Goal: Transaction & Acquisition: Book appointment/travel/reservation

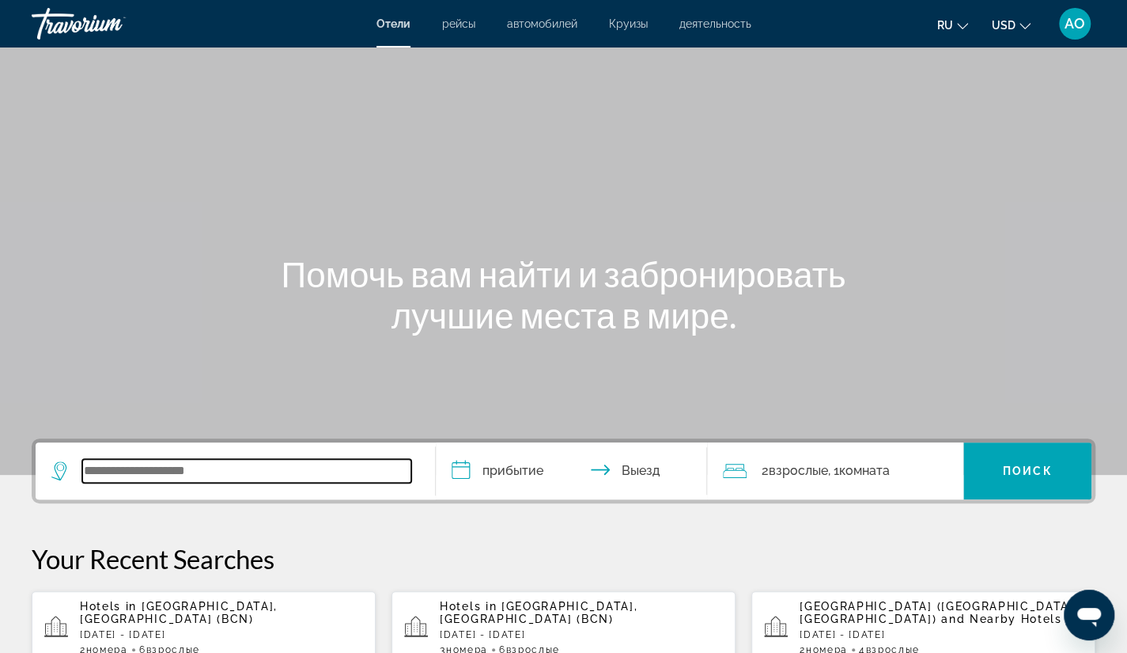
click at [90, 469] on input "Search widget" at bounding box center [246, 471] width 329 height 24
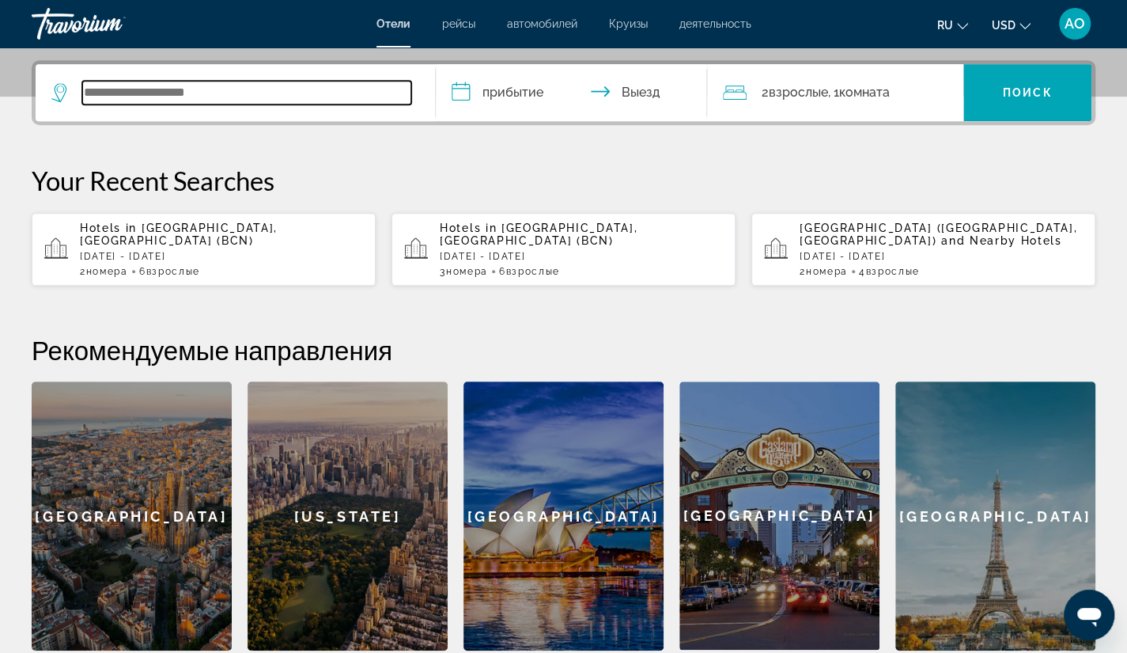
scroll to position [386, 0]
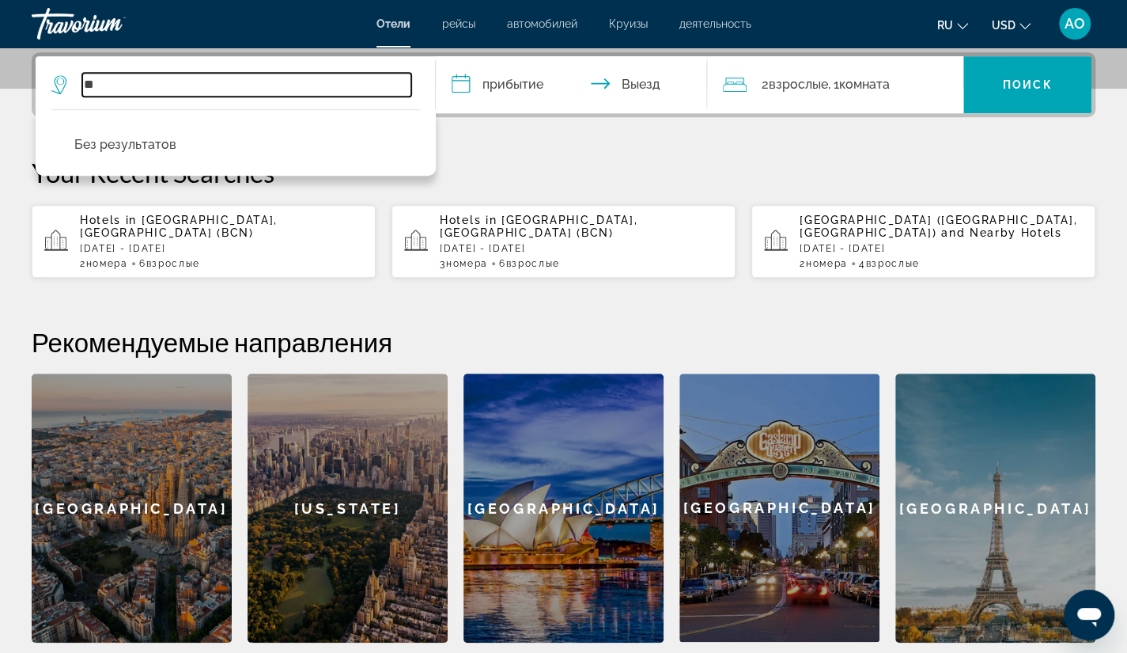
type input "*"
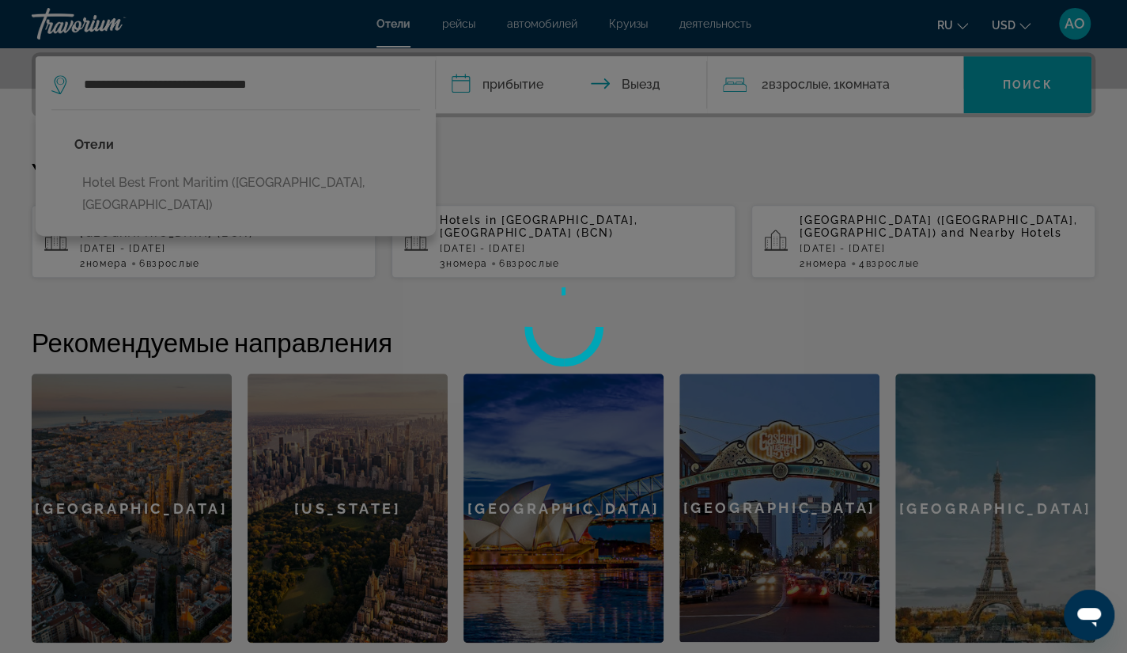
click at [460, 81] on div at bounding box center [563, 326] width 1127 height 653
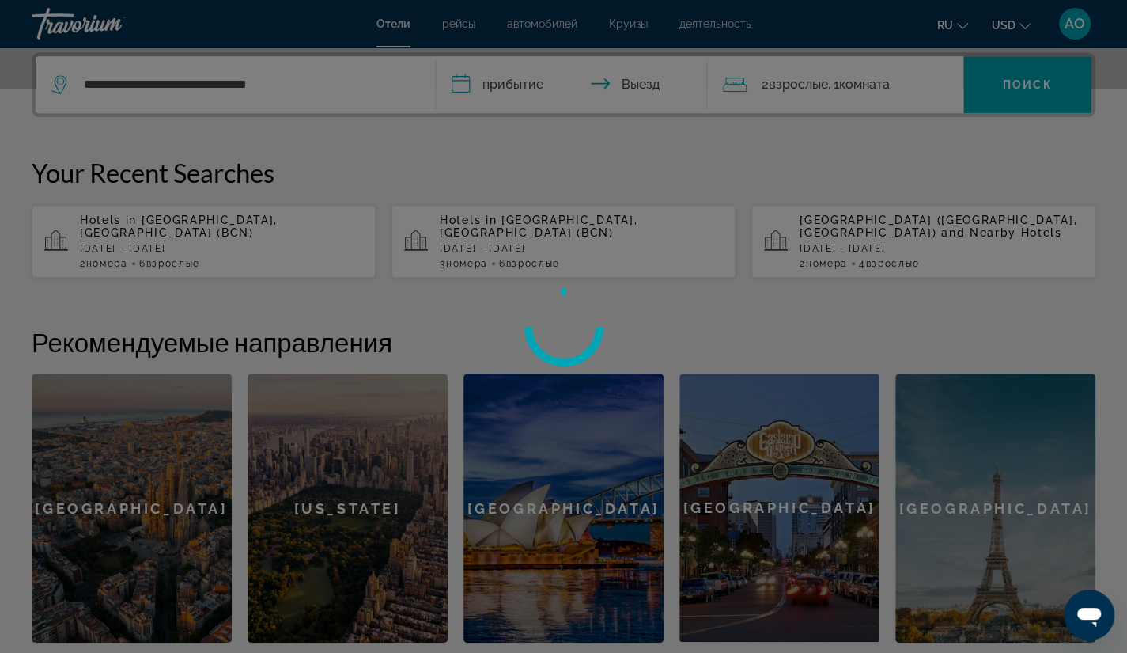
click at [460, 81] on div at bounding box center [563, 326] width 1127 height 653
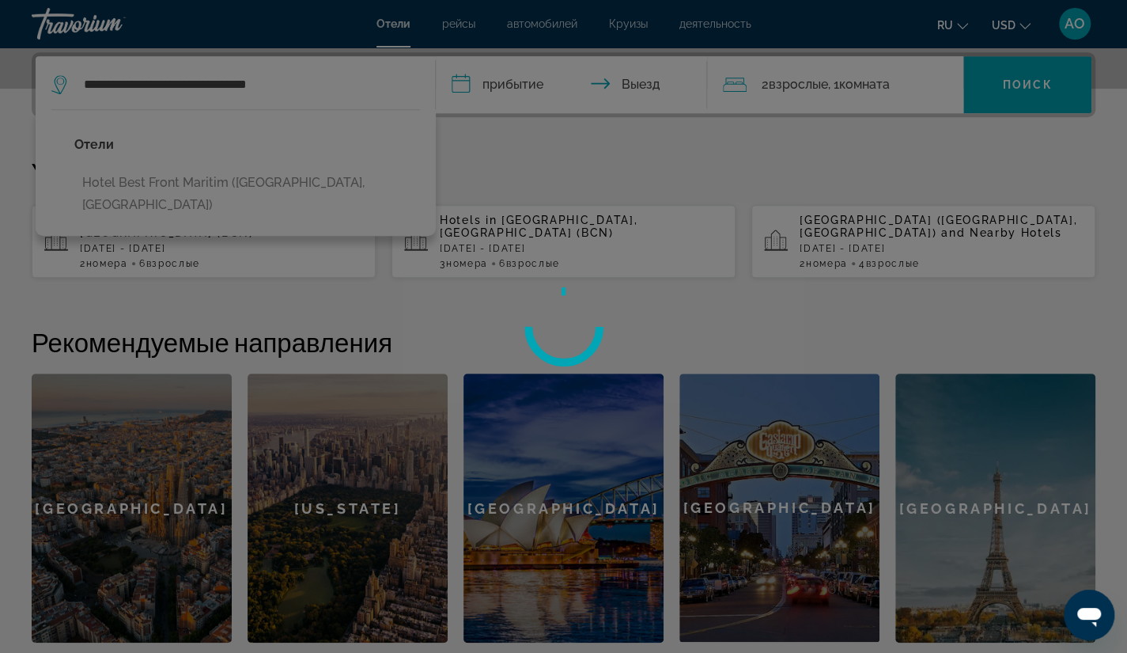
click at [460, 81] on div at bounding box center [563, 326] width 1127 height 653
click at [210, 184] on div at bounding box center [563, 326] width 1127 height 653
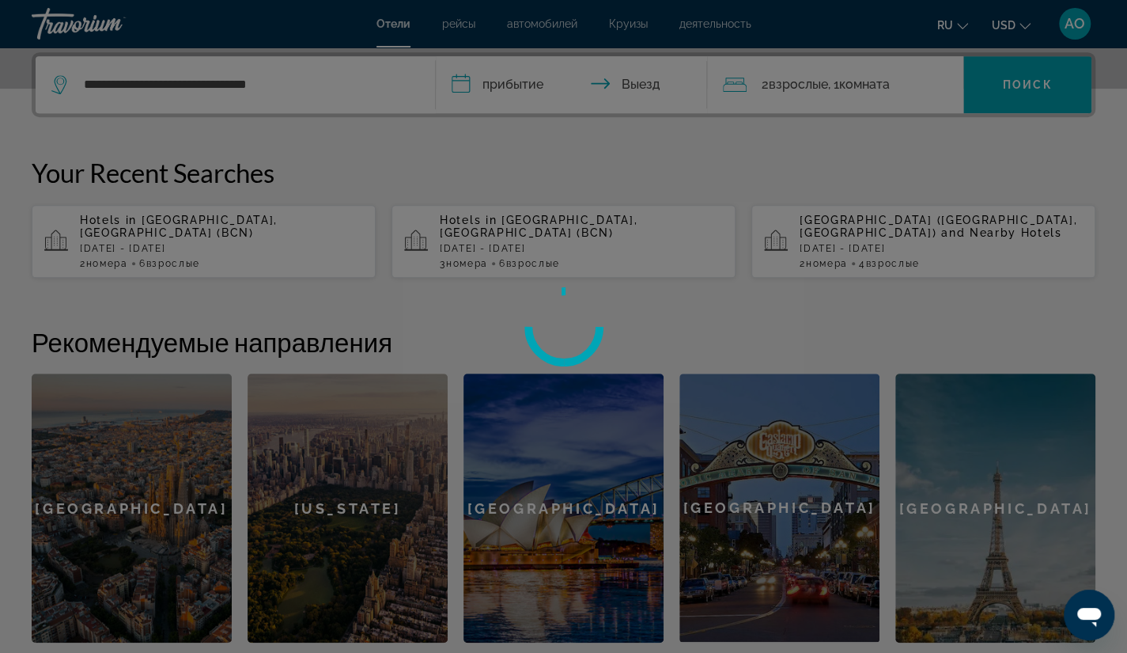
click at [457, 88] on div at bounding box center [563, 326] width 1127 height 653
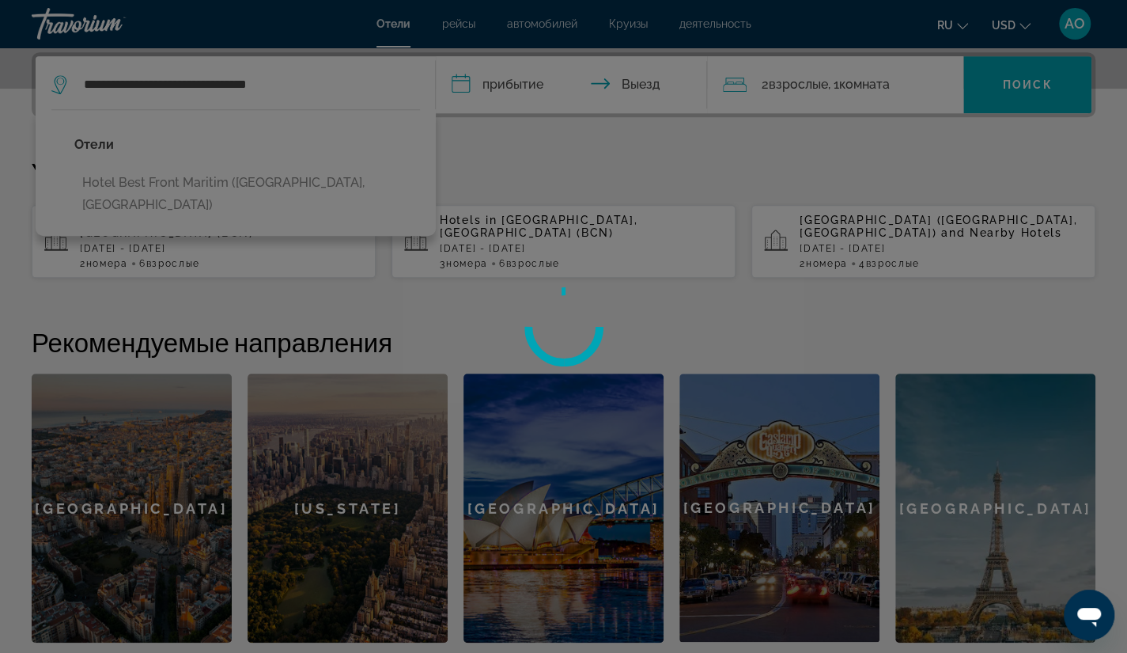
click at [208, 185] on div at bounding box center [563, 326] width 1127 height 653
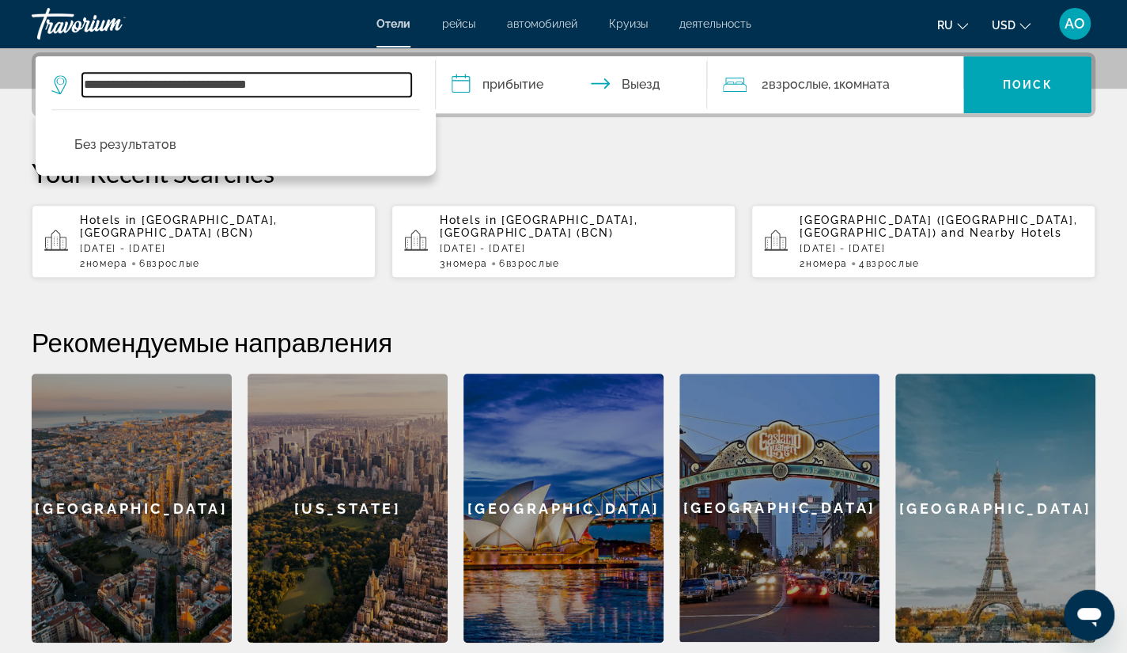
click at [228, 82] on input "**********" at bounding box center [246, 85] width 329 height 24
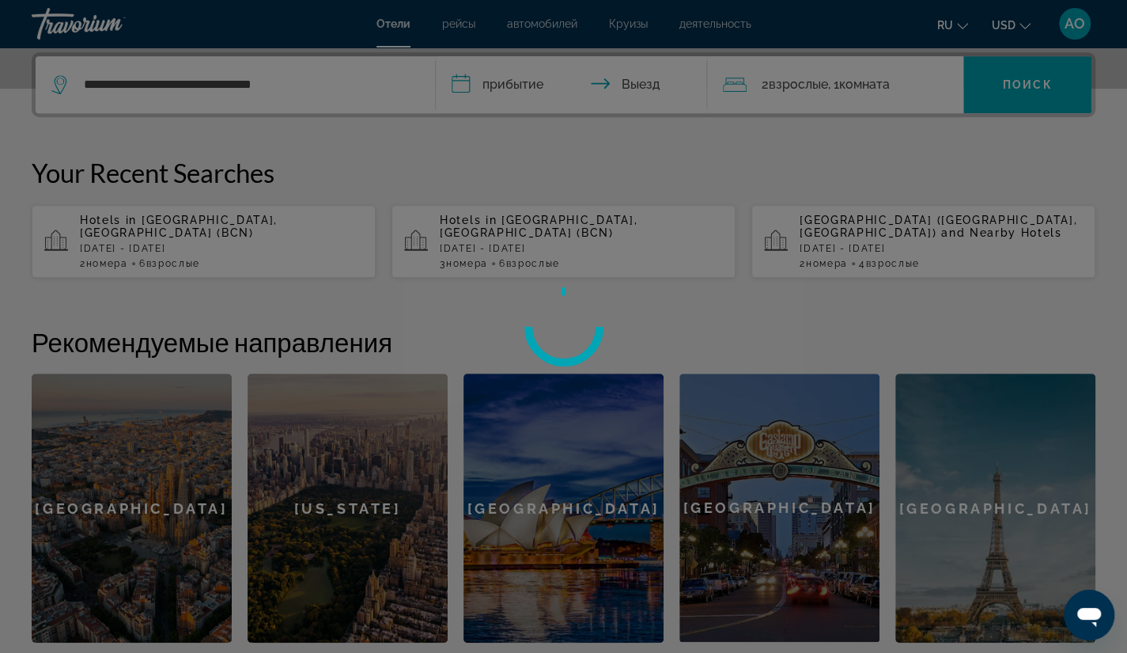
click at [297, 84] on div at bounding box center [563, 326] width 1127 height 653
click at [290, 84] on div at bounding box center [563, 326] width 1127 height 653
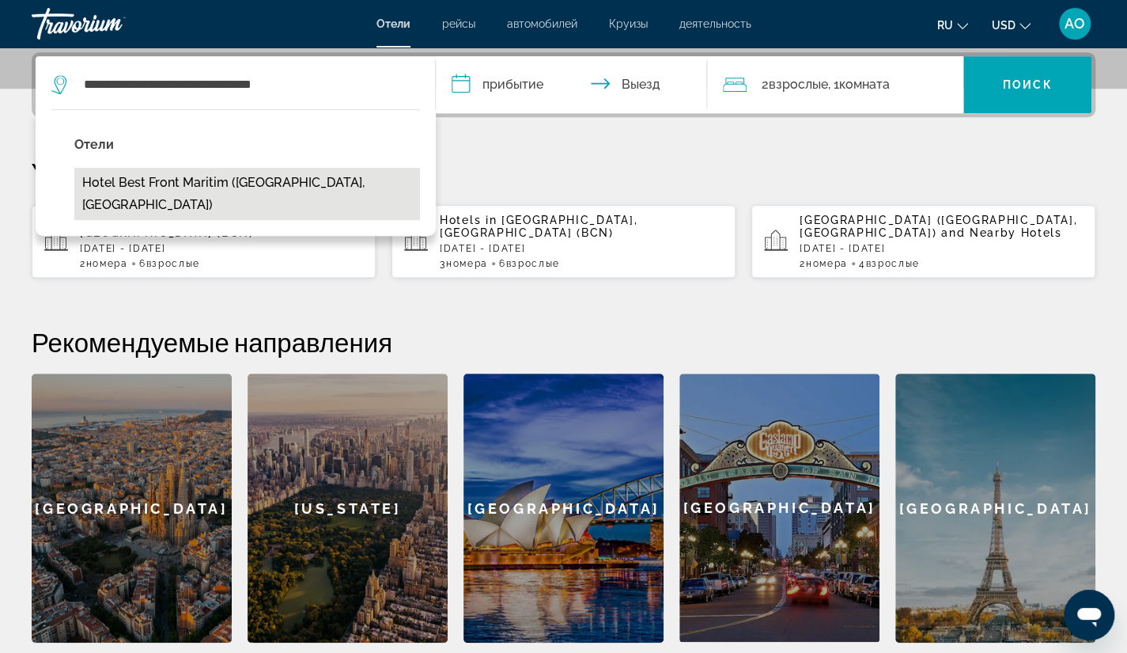
click at [174, 180] on button "Hotel Best Front Maritim ([GEOGRAPHIC_DATA], [GEOGRAPHIC_DATA])" at bounding box center [247, 194] width 346 height 52
type input "**********"
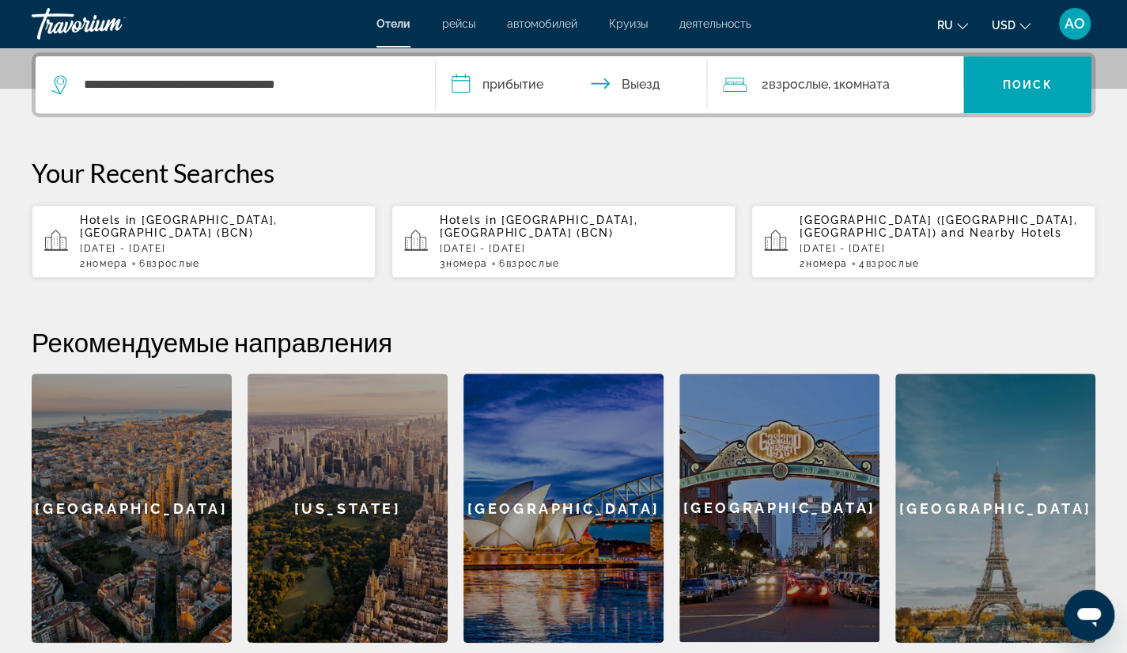
click at [458, 85] on input "**********" at bounding box center [575, 87] width 278 height 62
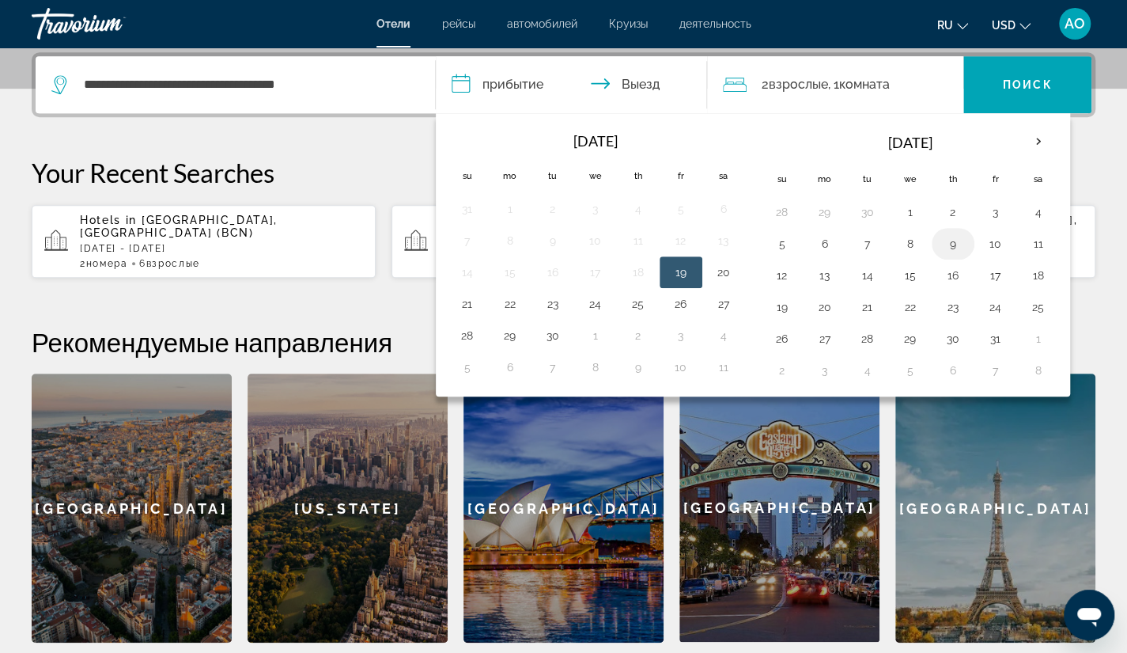
click at [948, 237] on button "9" at bounding box center [953, 244] width 25 height 22
click at [1033, 237] on button "11" at bounding box center [1038, 244] width 25 height 22
type input "**********"
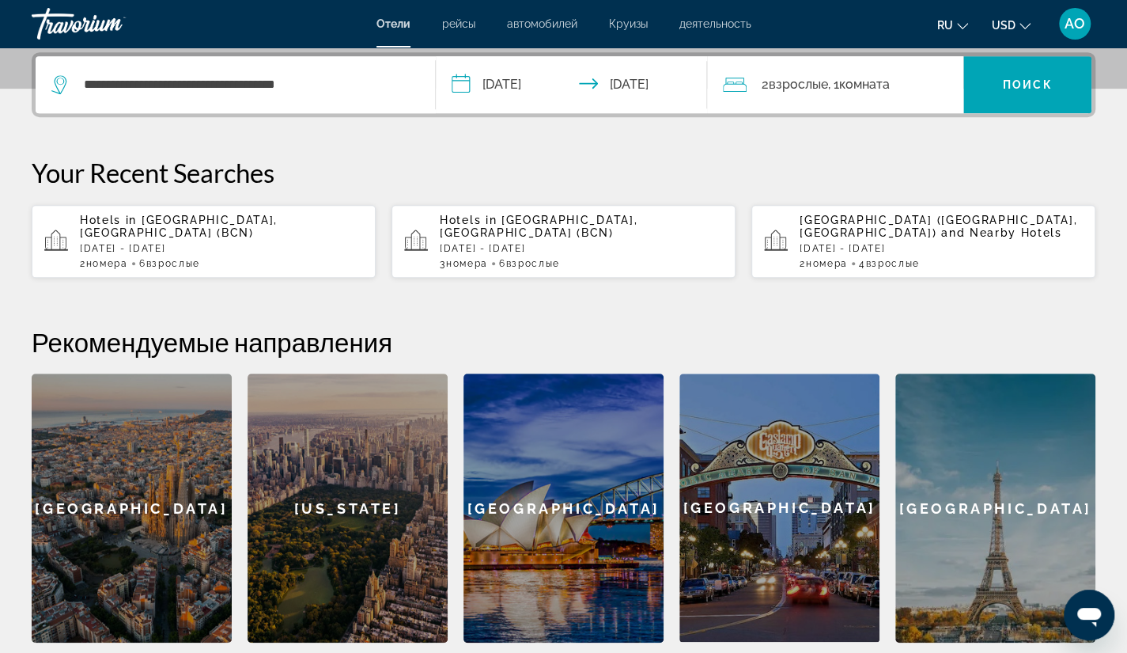
click at [806, 81] on span "Взрослые" at bounding box center [797, 84] width 59 height 15
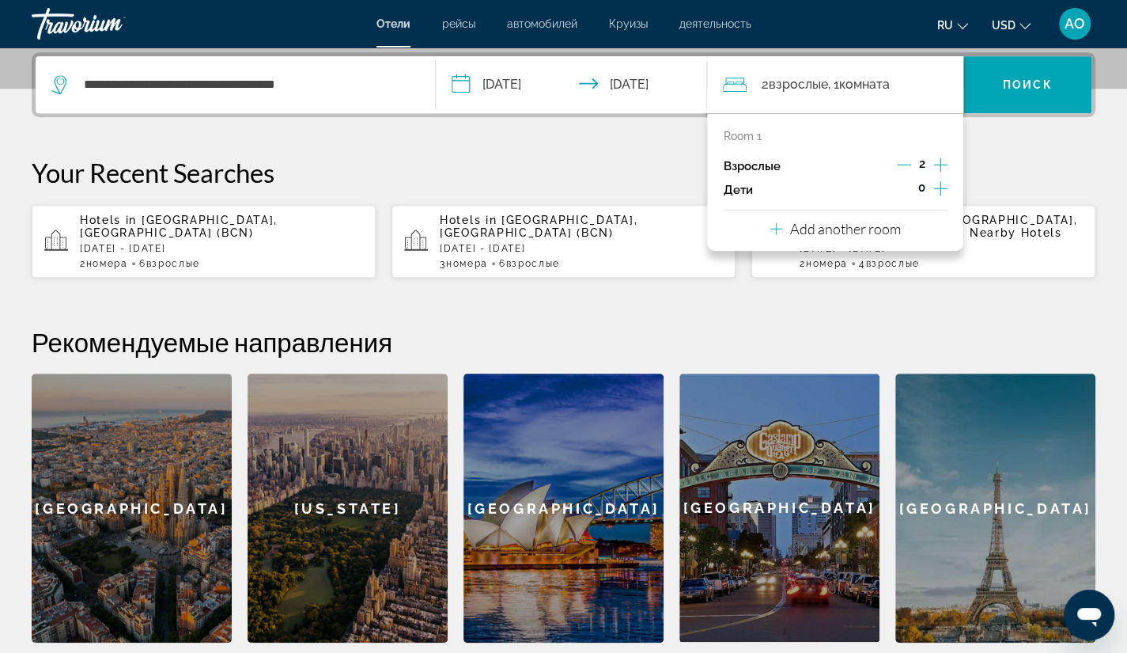
click at [781, 230] on icon "Travelers: 2 adults, 0 children" at bounding box center [777, 228] width 12 height 19
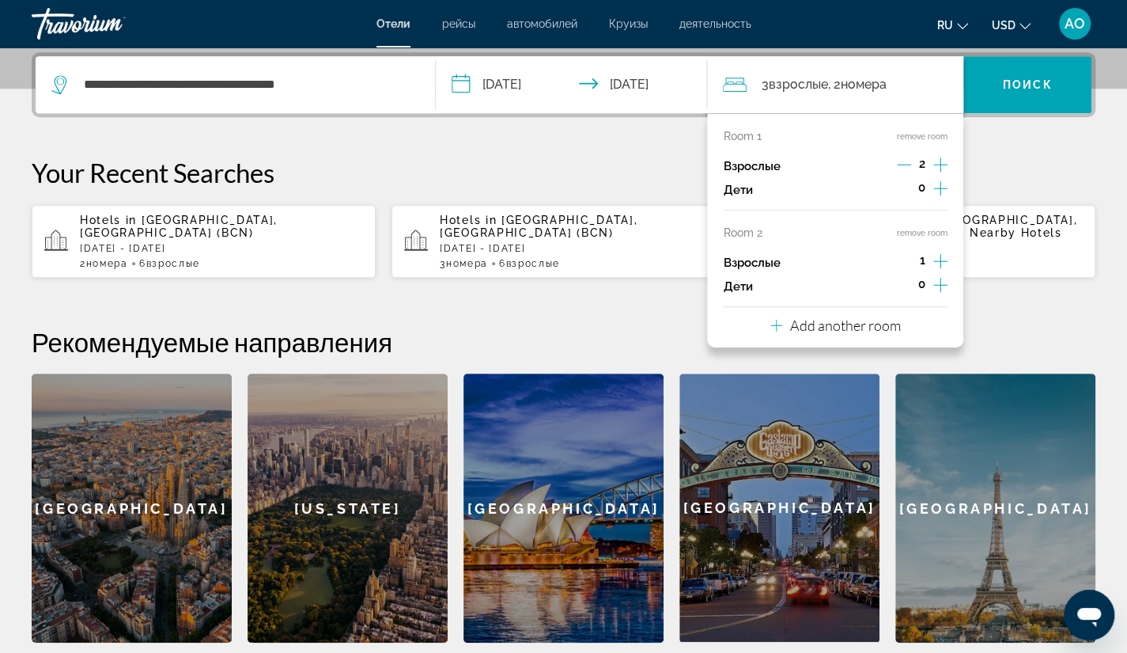
click at [942, 256] on icon "Increment adults" at bounding box center [940, 261] width 14 height 19
click at [773, 321] on icon "Travelers: 4 adults, 0 children" at bounding box center [777, 325] width 12 height 19
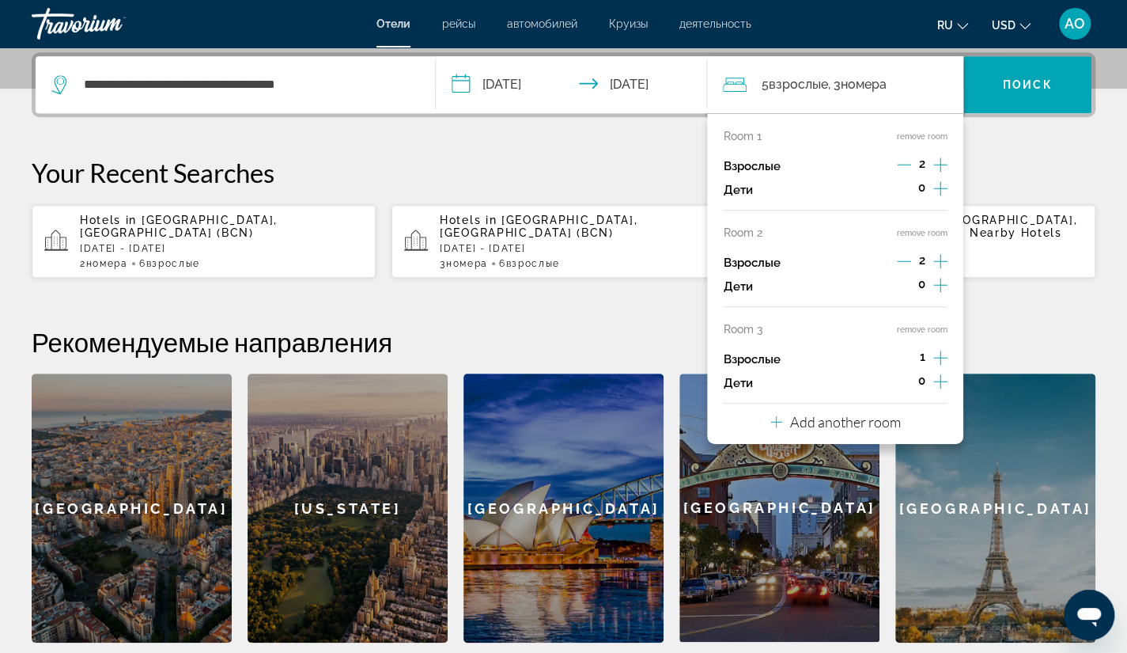
click at [943, 354] on icon "Increment adults" at bounding box center [940, 357] width 14 height 19
click at [1009, 326] on h2 "Рекомендуемые направления" at bounding box center [564, 342] width 1064 height 32
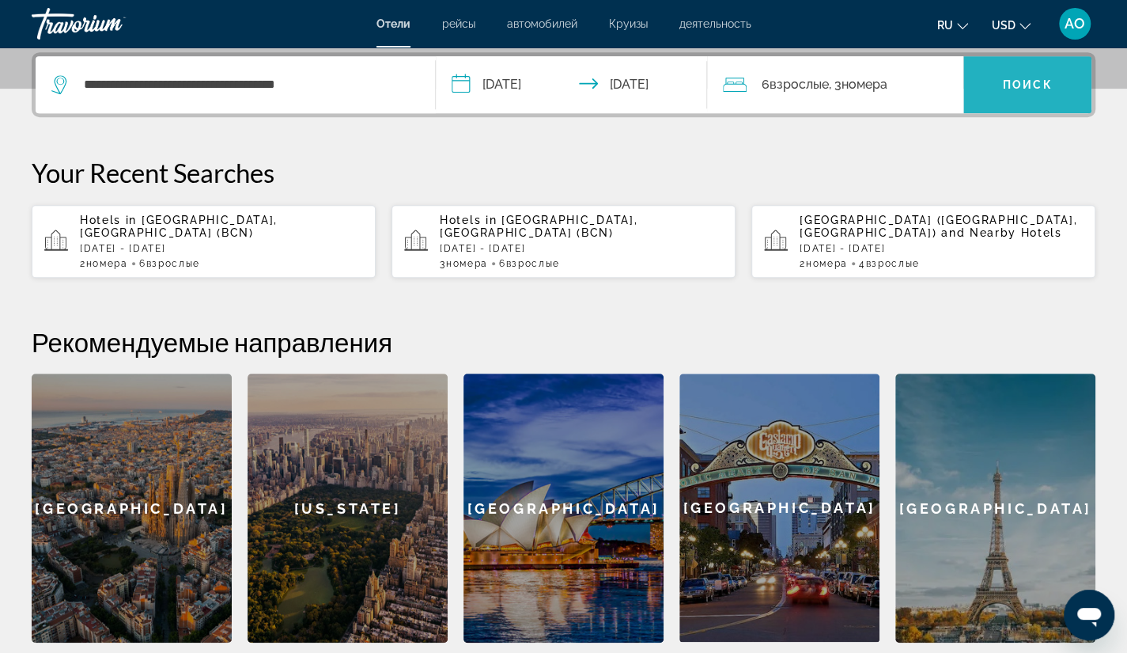
click at [1035, 86] on span "Поиск" at bounding box center [1028, 84] width 50 height 13
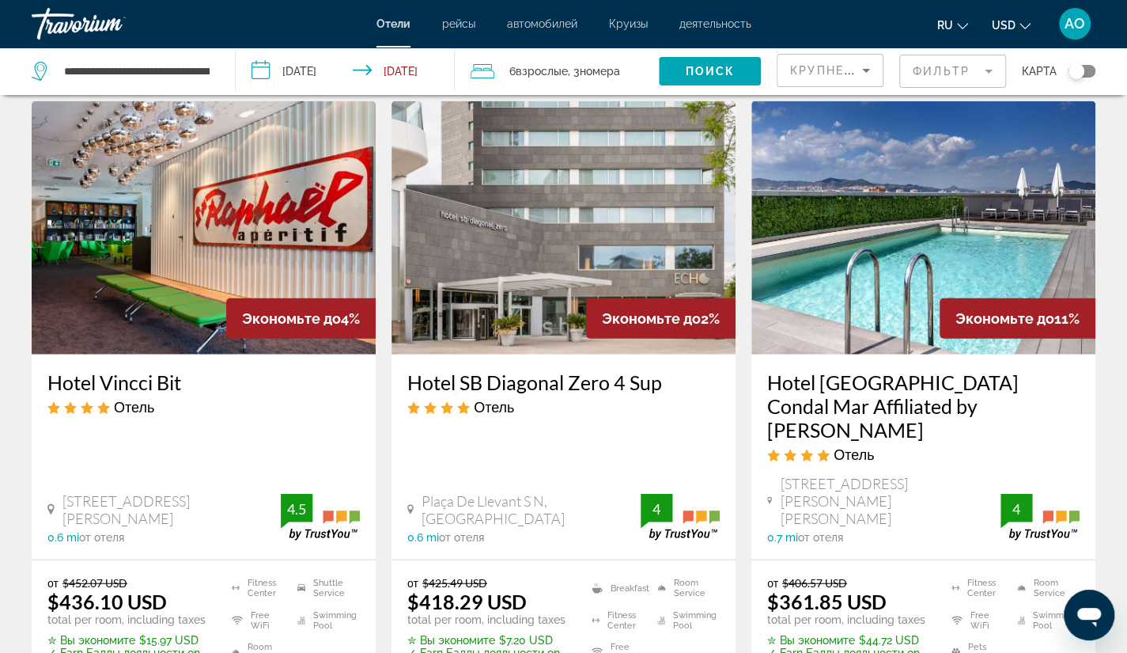
scroll to position [2199, 0]
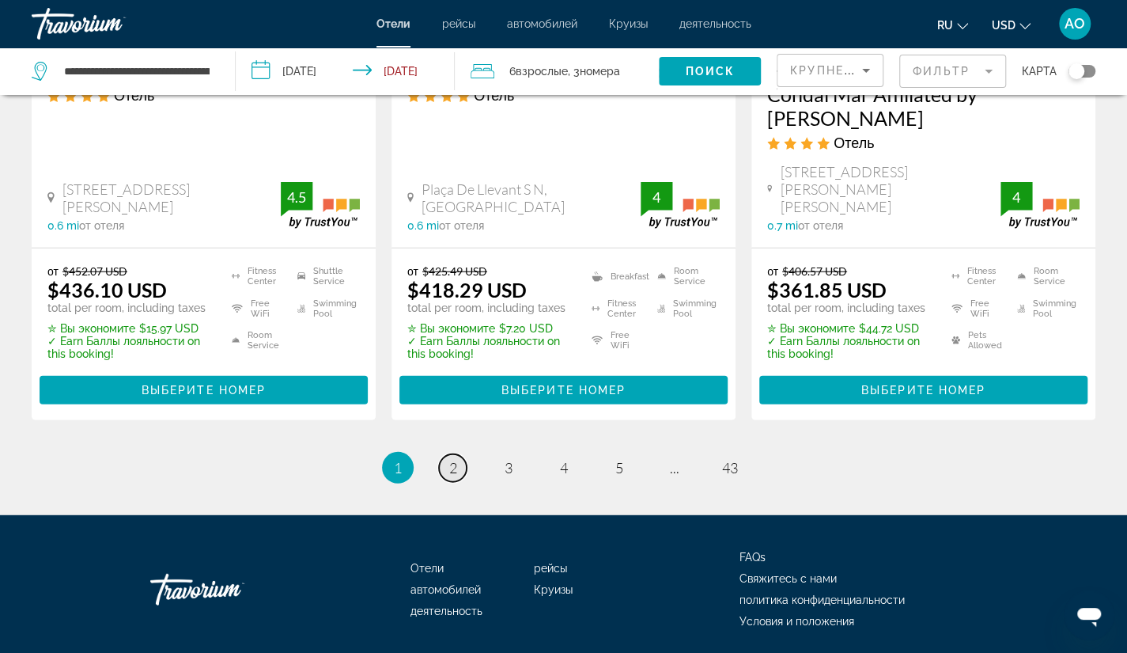
click at [456, 459] on span "2" at bounding box center [453, 467] width 8 height 17
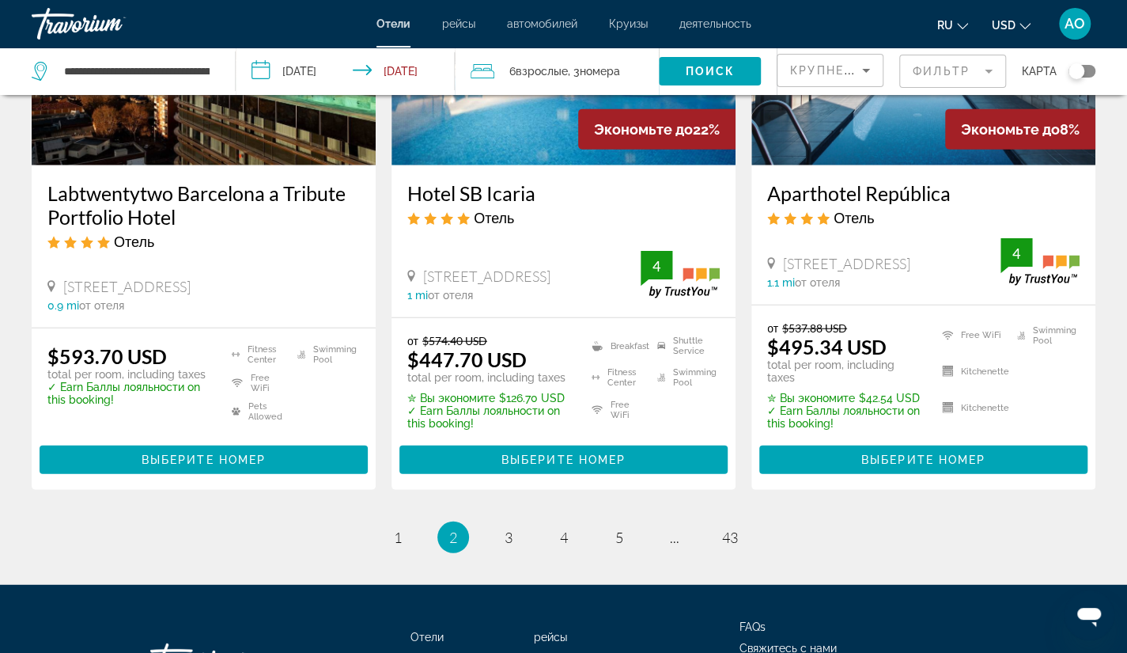
scroll to position [2121, 0]
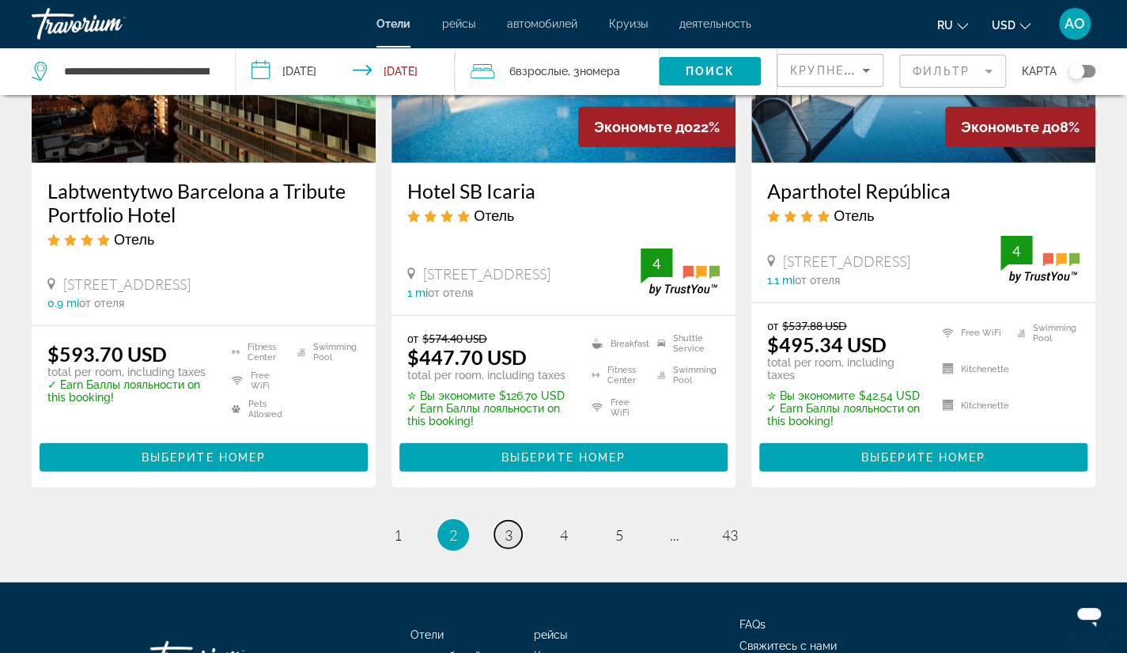
click at [506, 526] on span "3" at bounding box center [509, 534] width 8 height 17
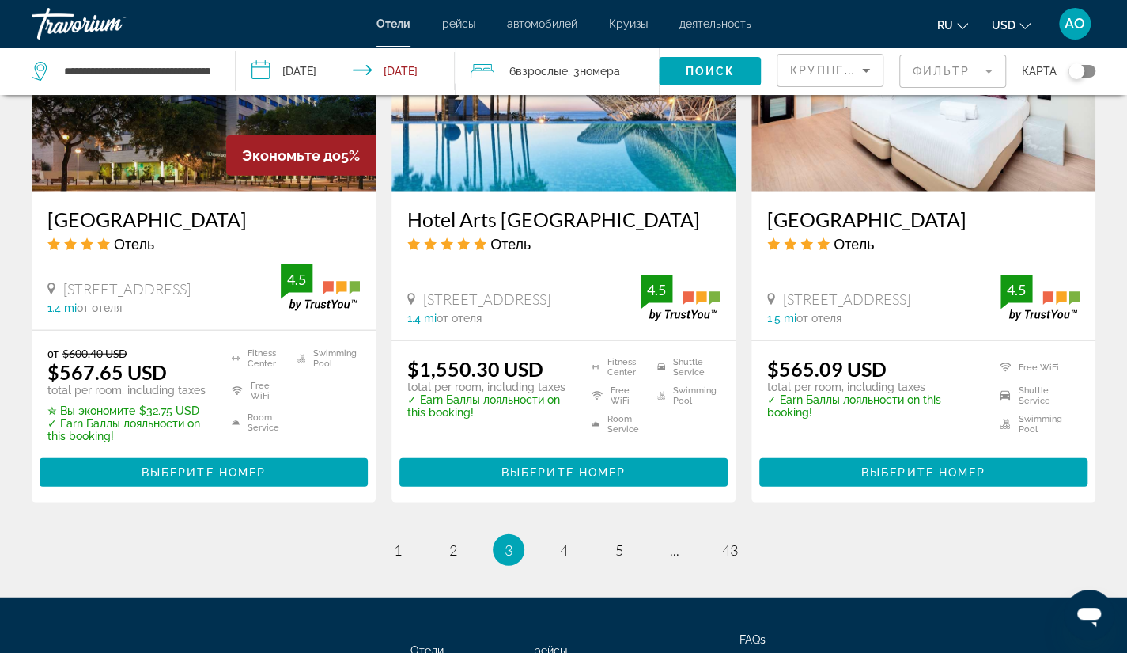
scroll to position [2002, 0]
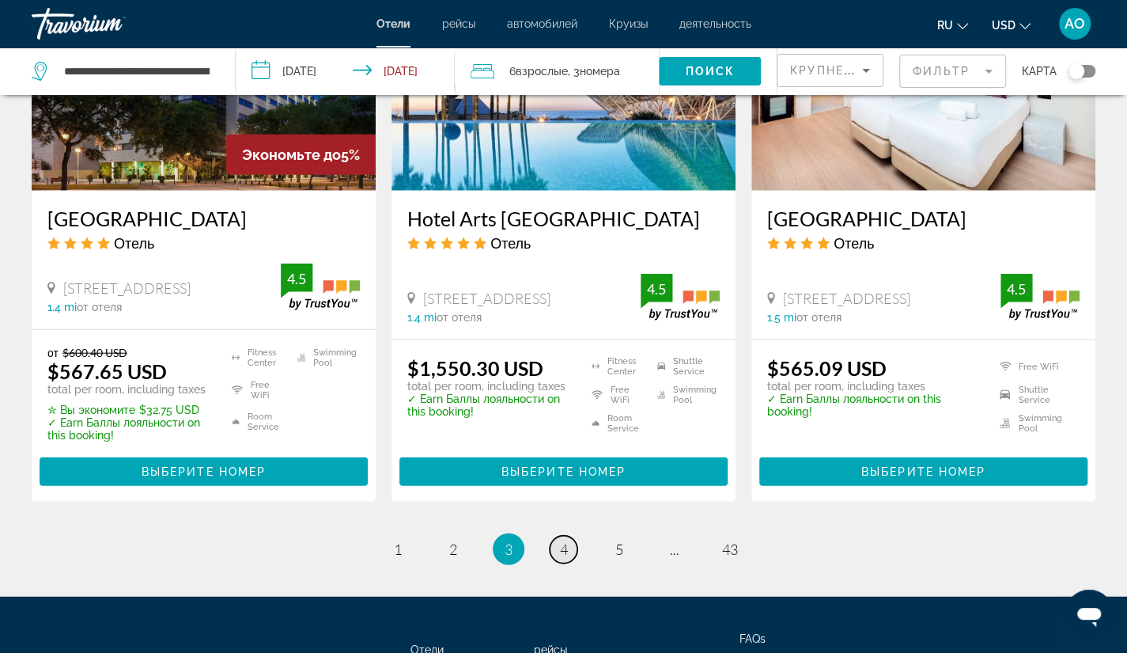
click at [557, 540] on link "page 4" at bounding box center [564, 550] width 28 height 28
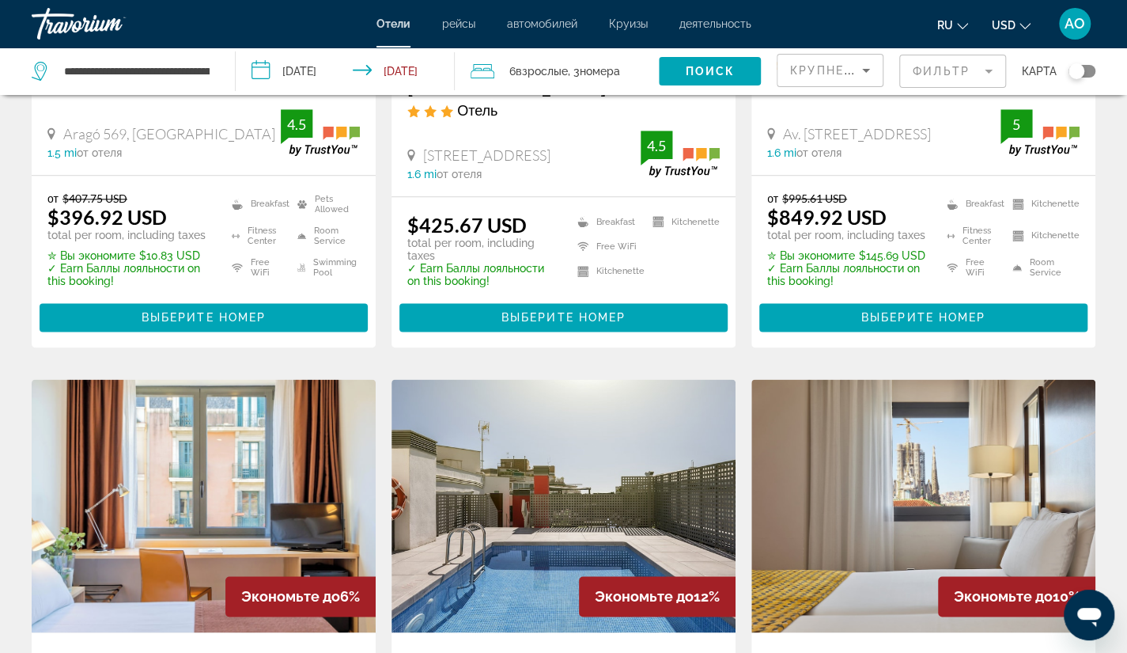
click at [557, 540] on img "Main content" at bounding box center [564, 505] width 344 height 253
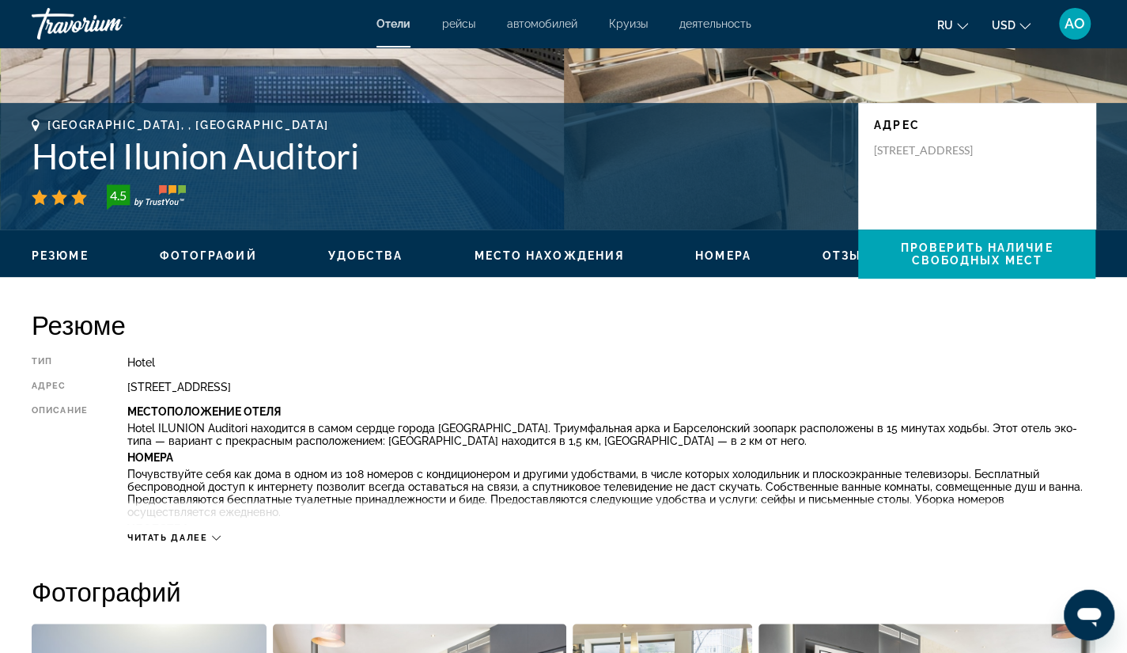
scroll to position [294, 0]
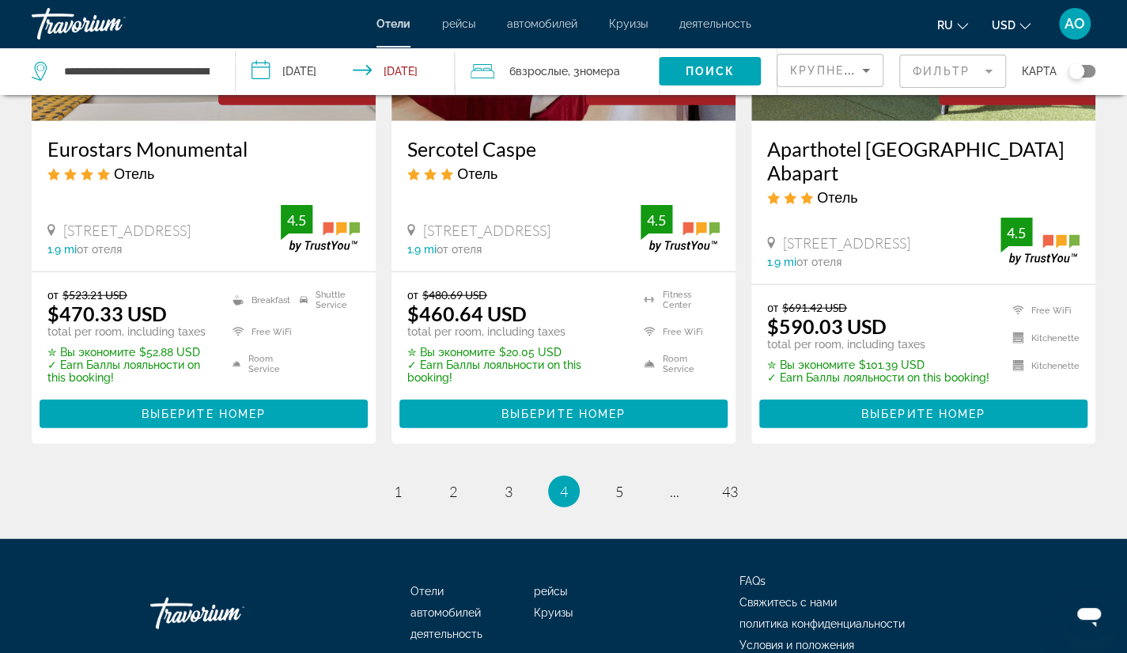
scroll to position [2141, 0]
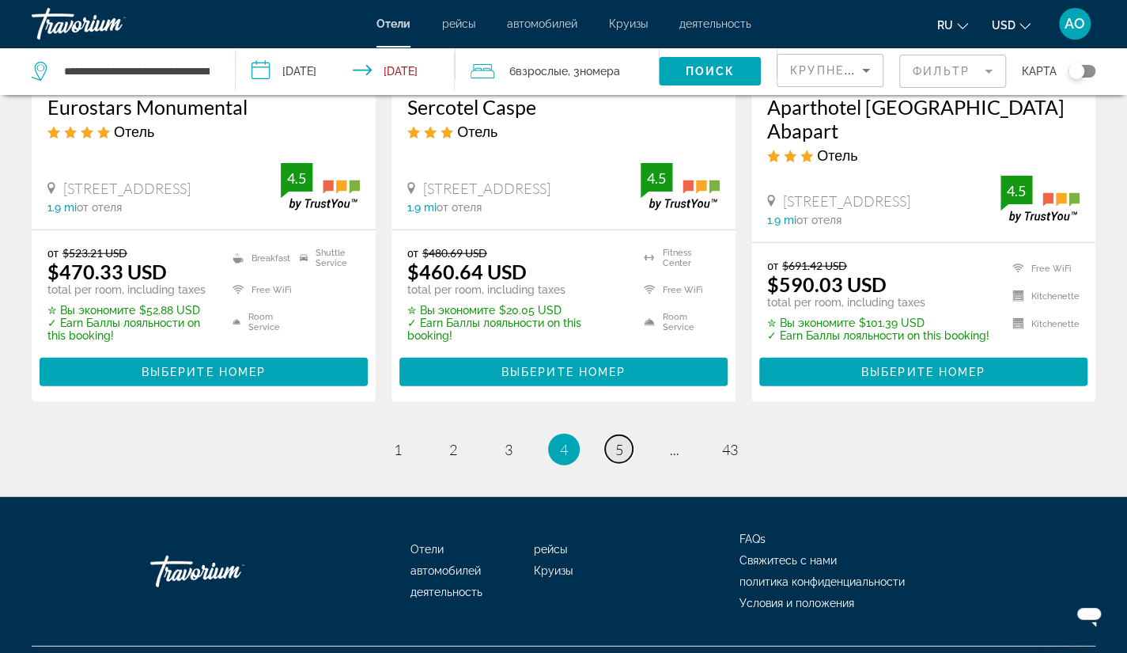
click at [613, 435] on link "page 5" at bounding box center [619, 449] width 28 height 28
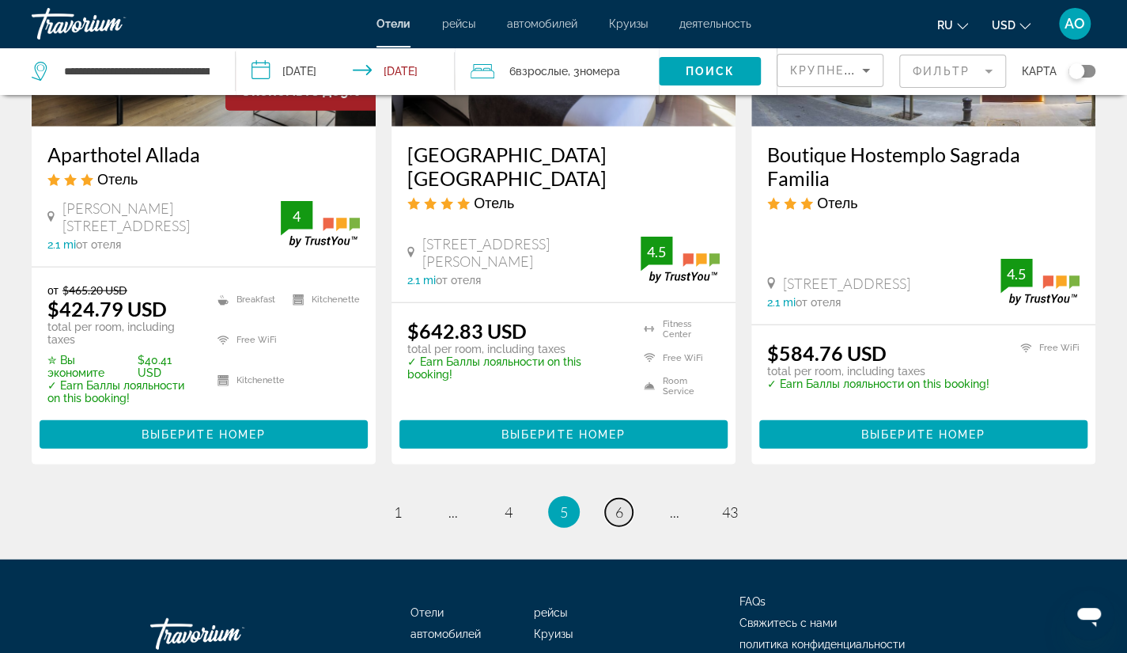
scroll to position [2076, 0]
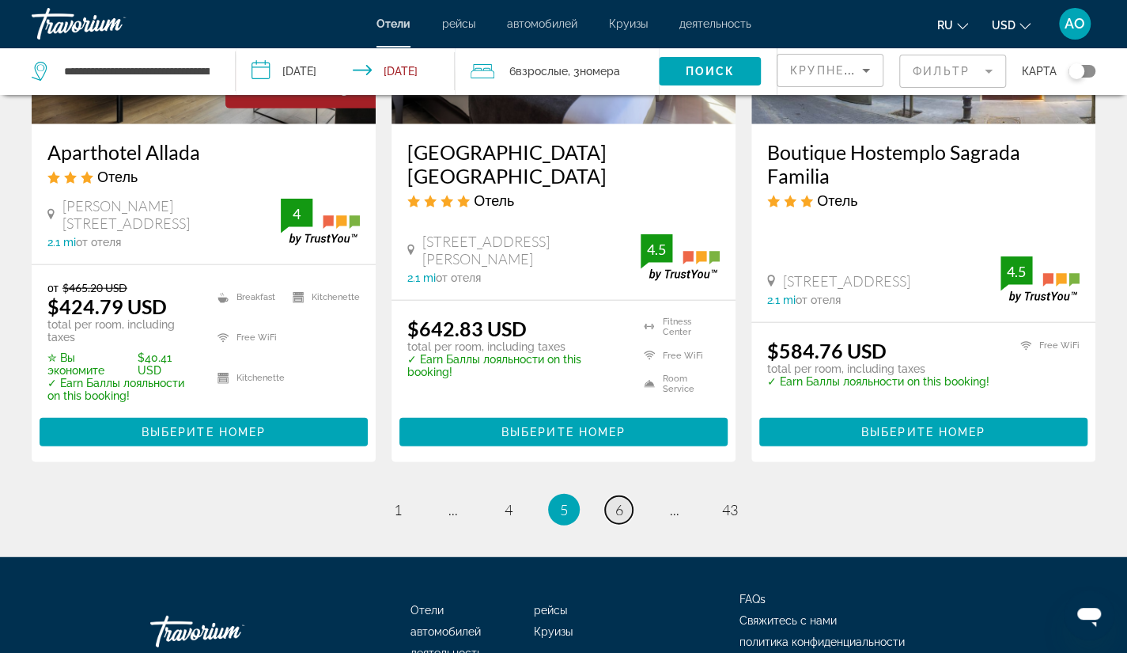
click at [620, 501] on span "6" at bounding box center [619, 509] width 8 height 17
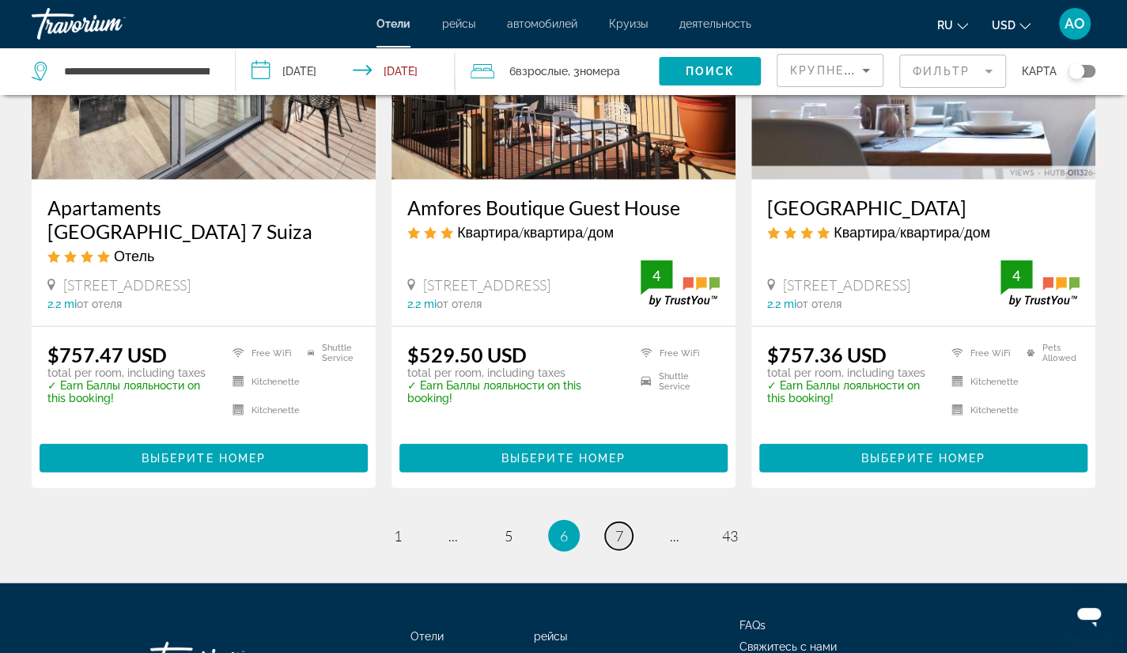
scroll to position [2042, 0]
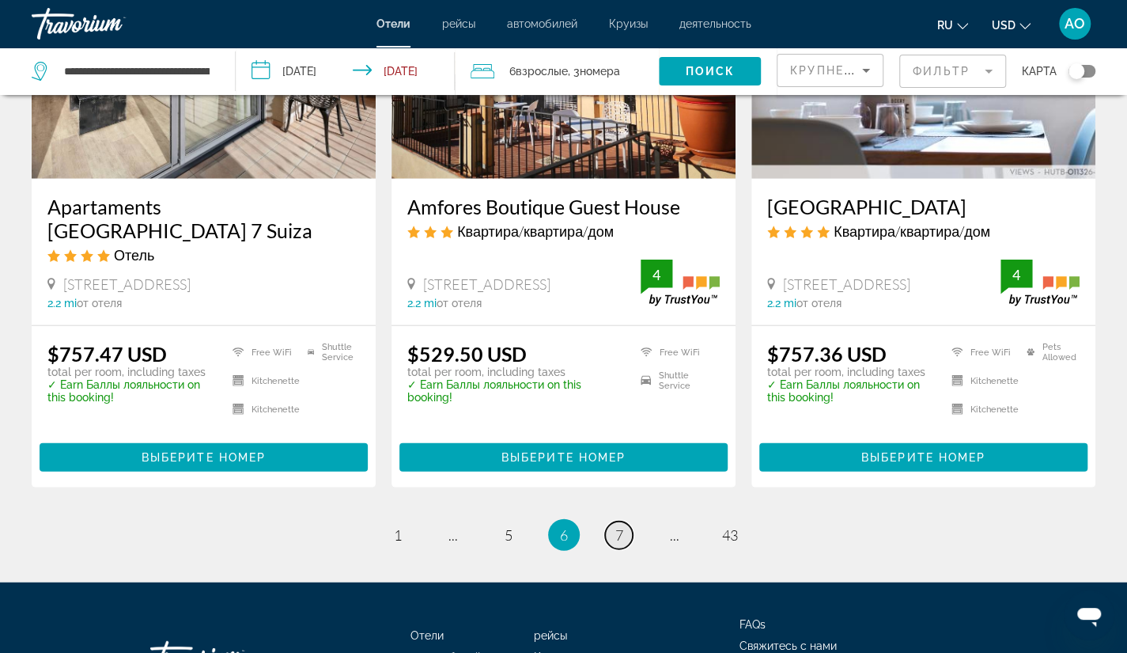
click at [619, 527] on span "7" at bounding box center [619, 534] width 8 height 17
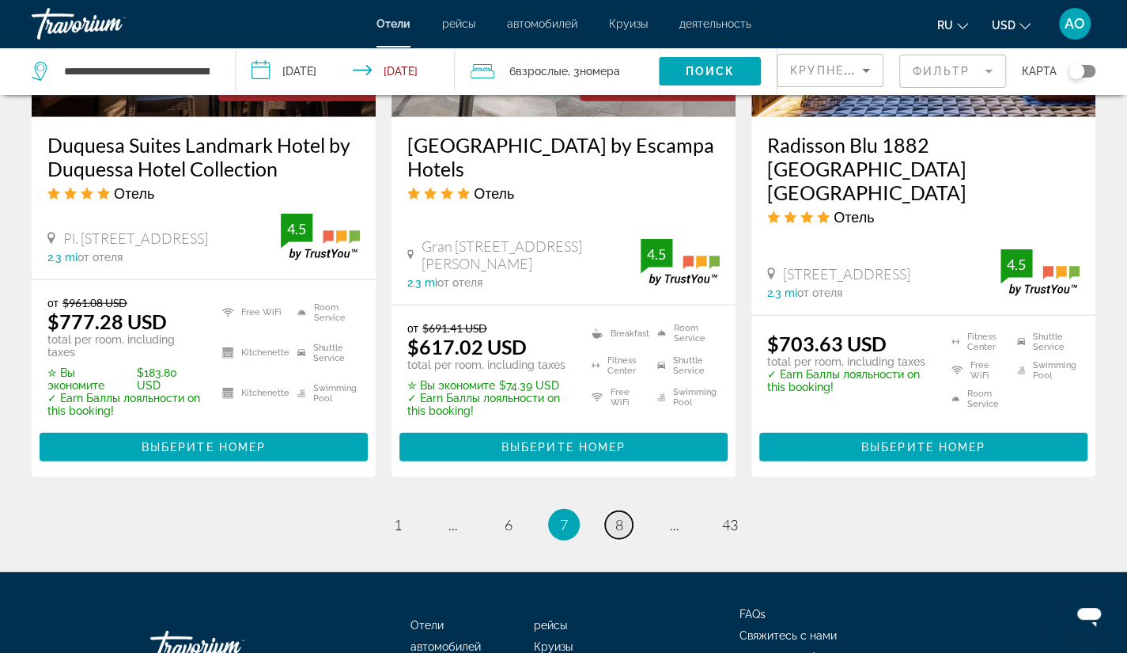
scroll to position [2114, 0]
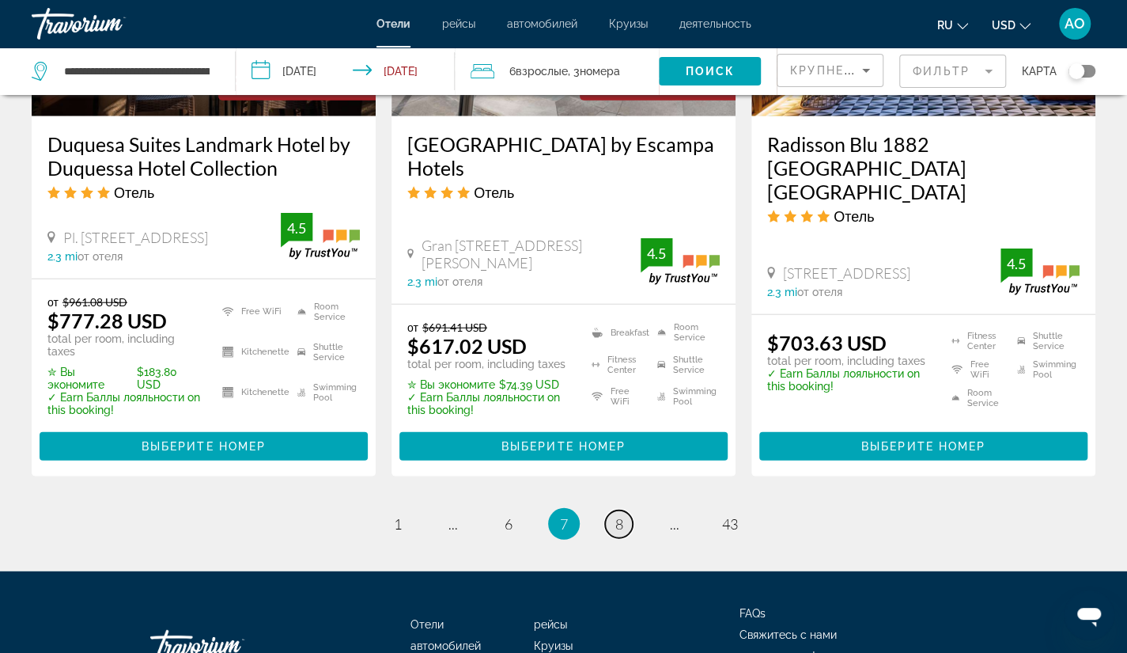
click at [620, 515] on span "8" at bounding box center [619, 523] width 8 height 17
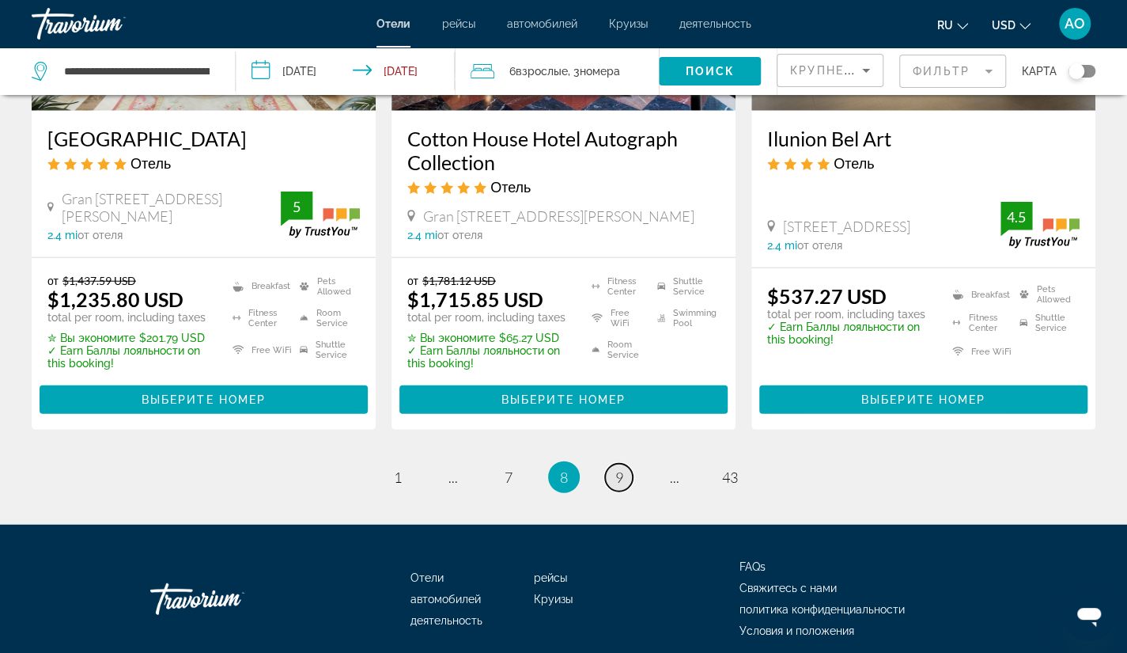
scroll to position [2108, 0]
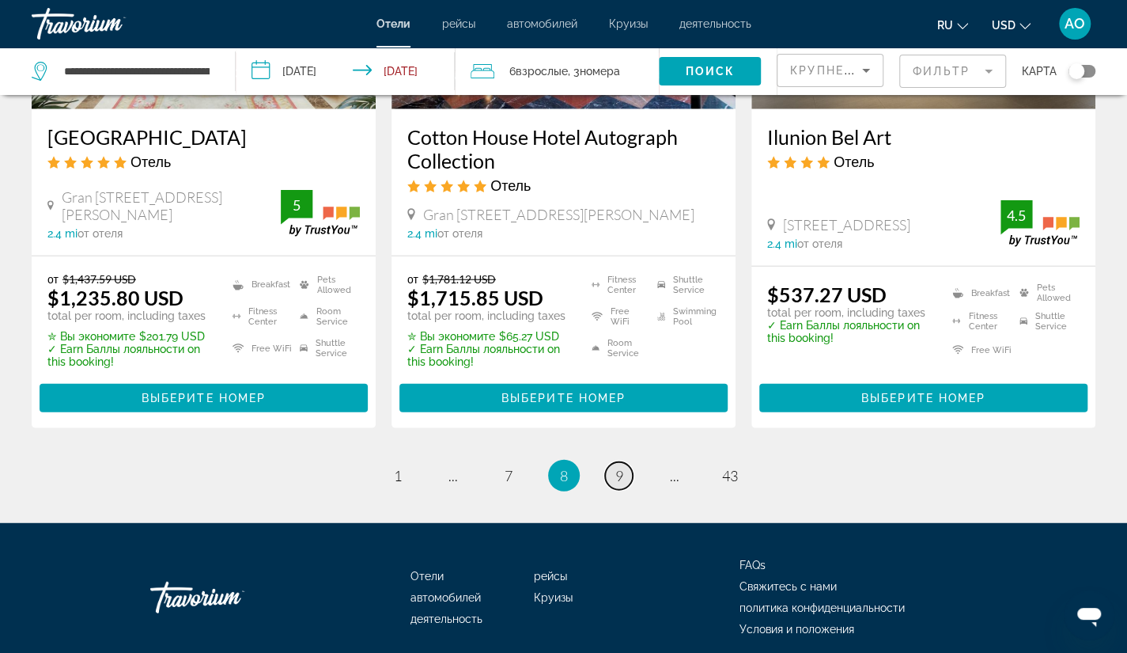
click at [617, 467] on span "9" at bounding box center [619, 475] width 8 height 17
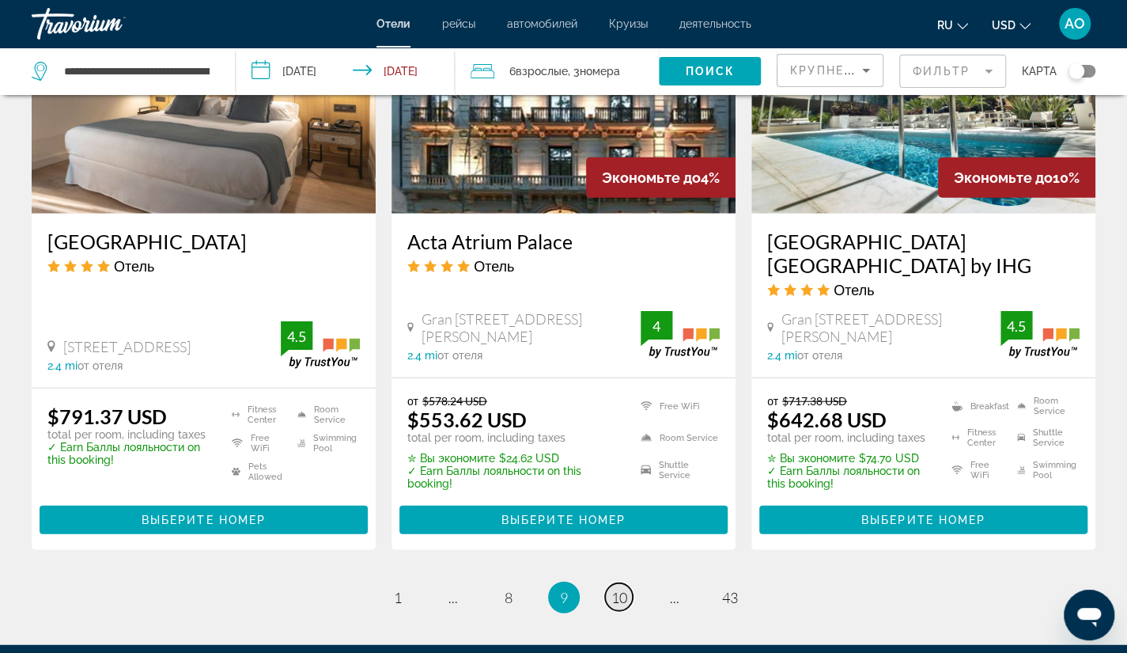
scroll to position [1983, 0]
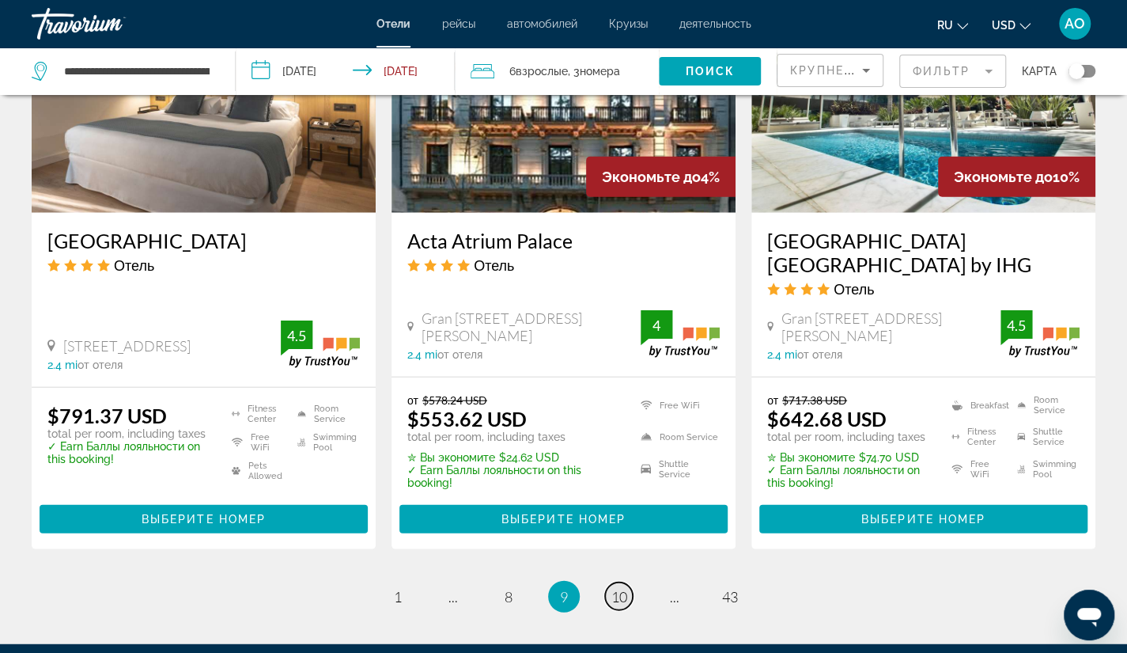
click at [617, 593] on span "10" at bounding box center [620, 596] width 16 height 17
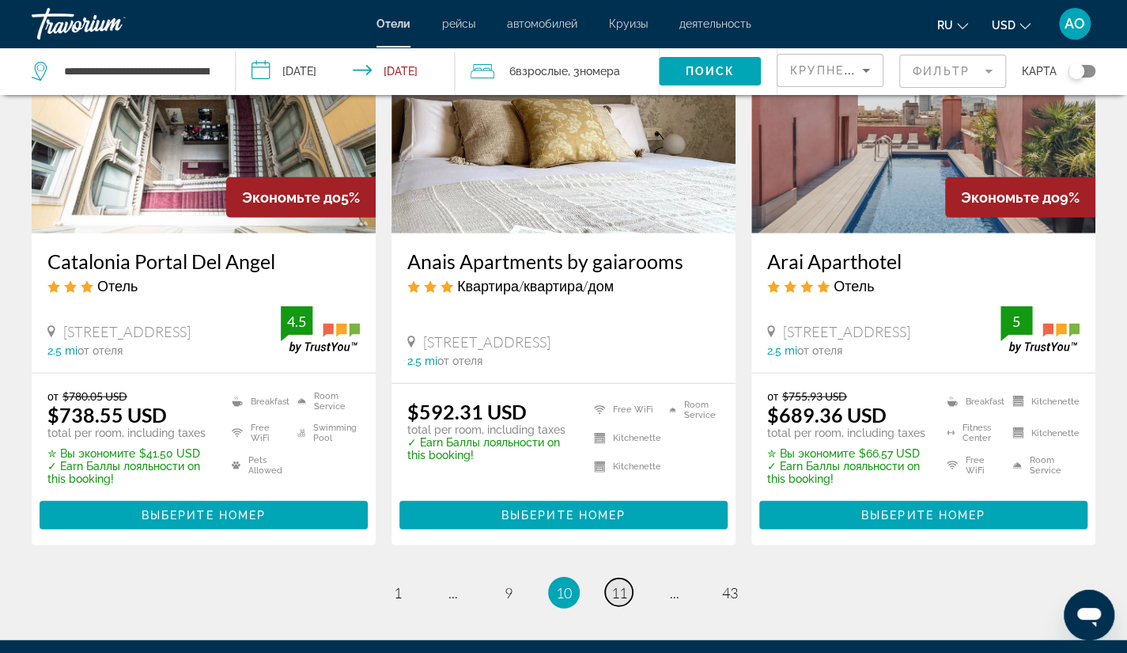
scroll to position [1978, 0]
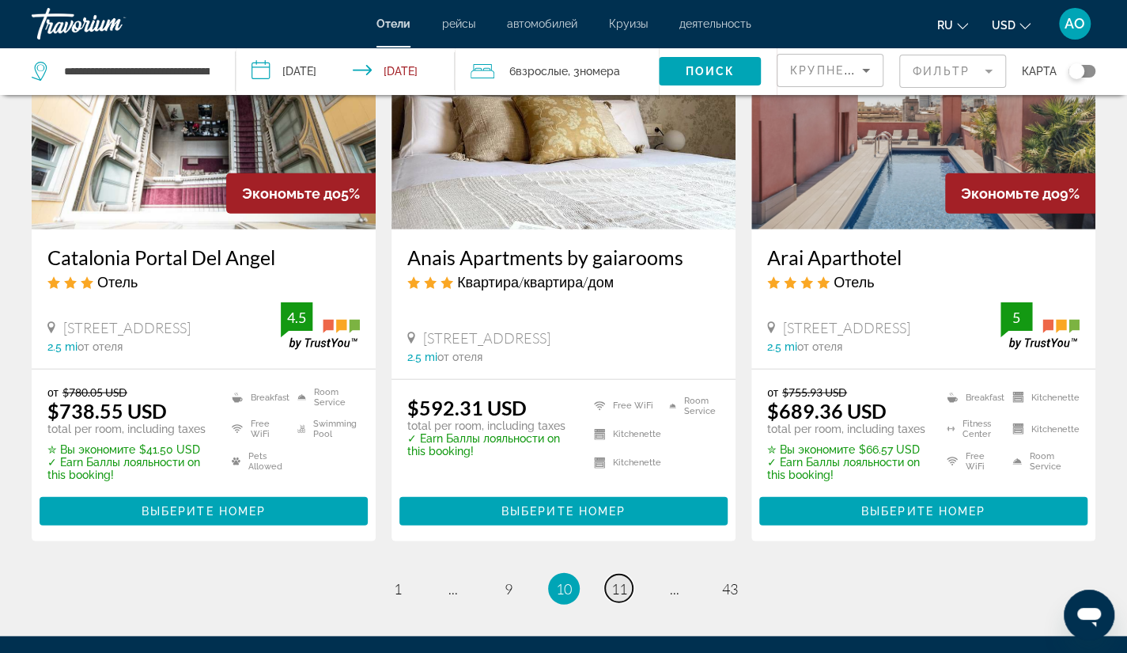
click at [622, 580] on span "11" at bounding box center [620, 588] width 16 height 17
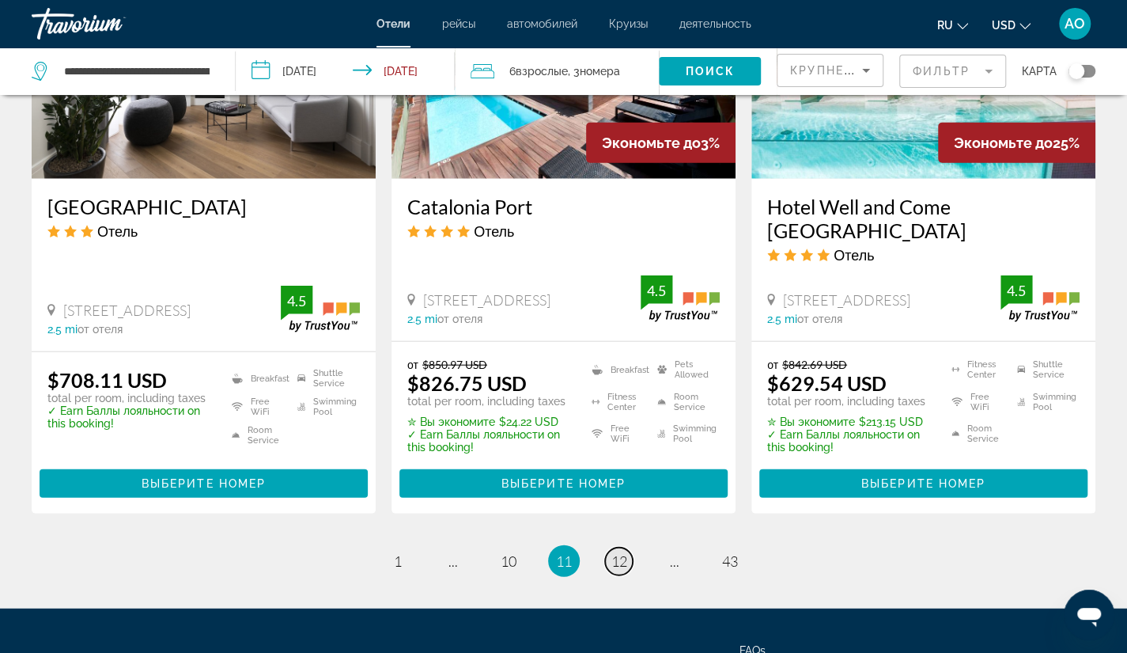
scroll to position [2005, 0]
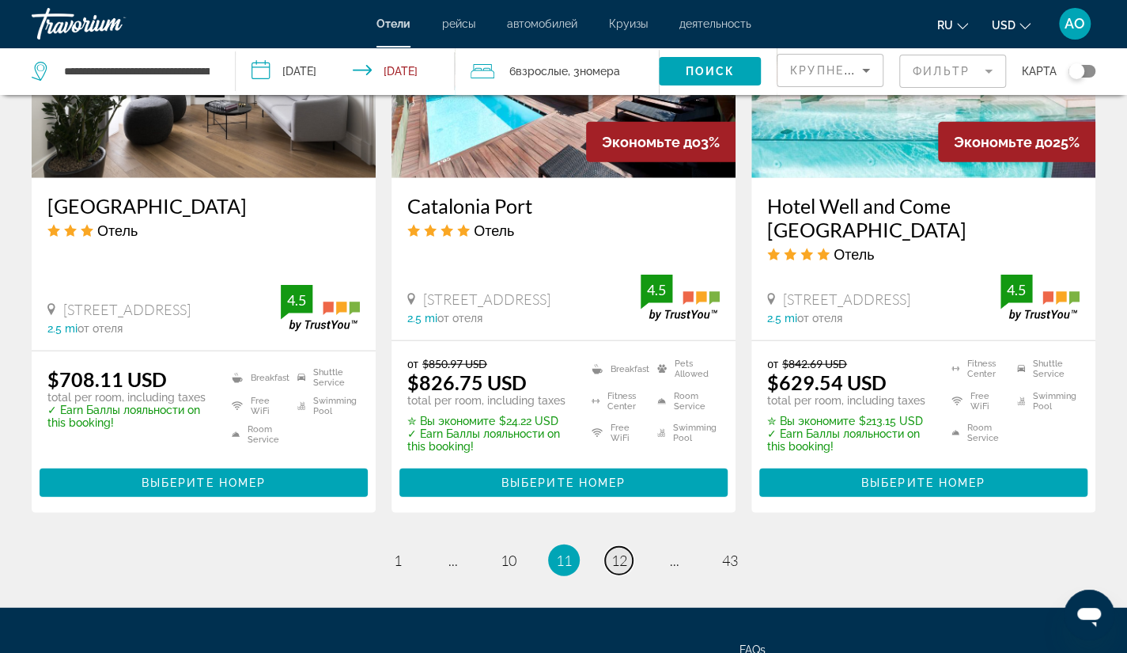
click at [617, 551] on span "12" at bounding box center [620, 559] width 16 height 17
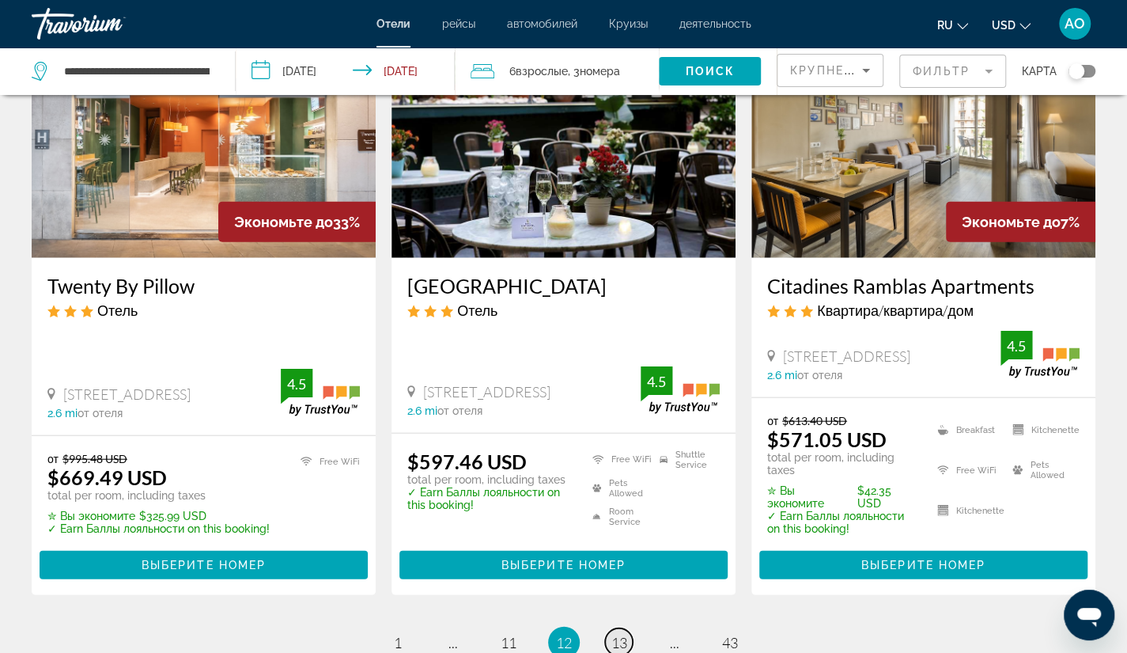
scroll to position [1958, 0]
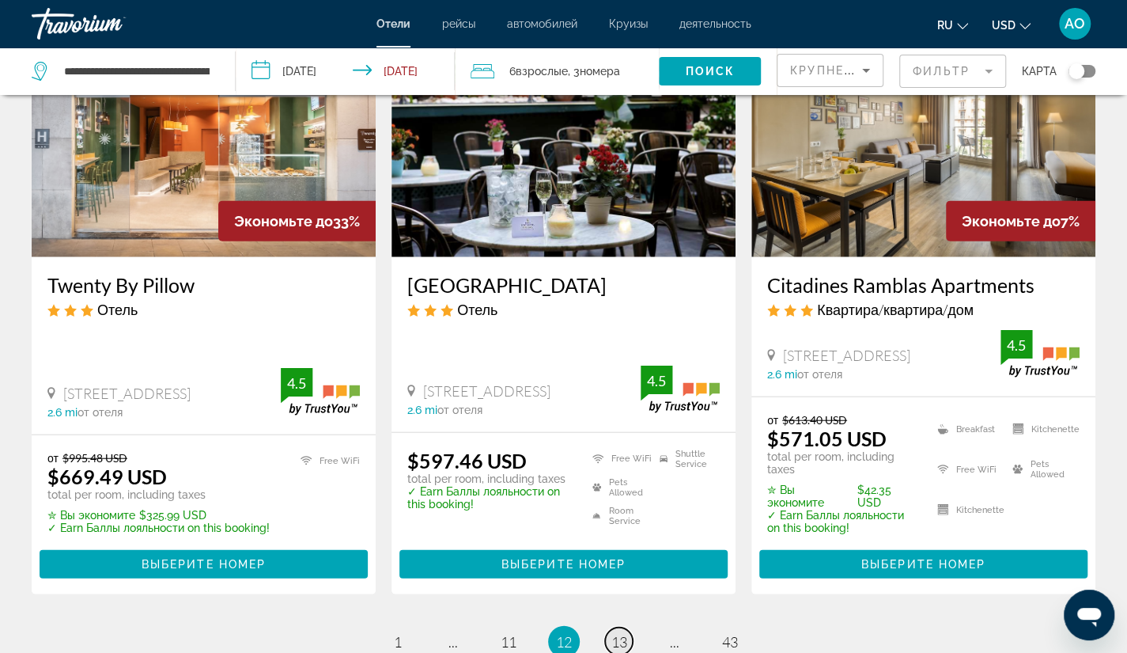
click at [620, 633] on span "13" at bounding box center [620, 641] width 16 height 17
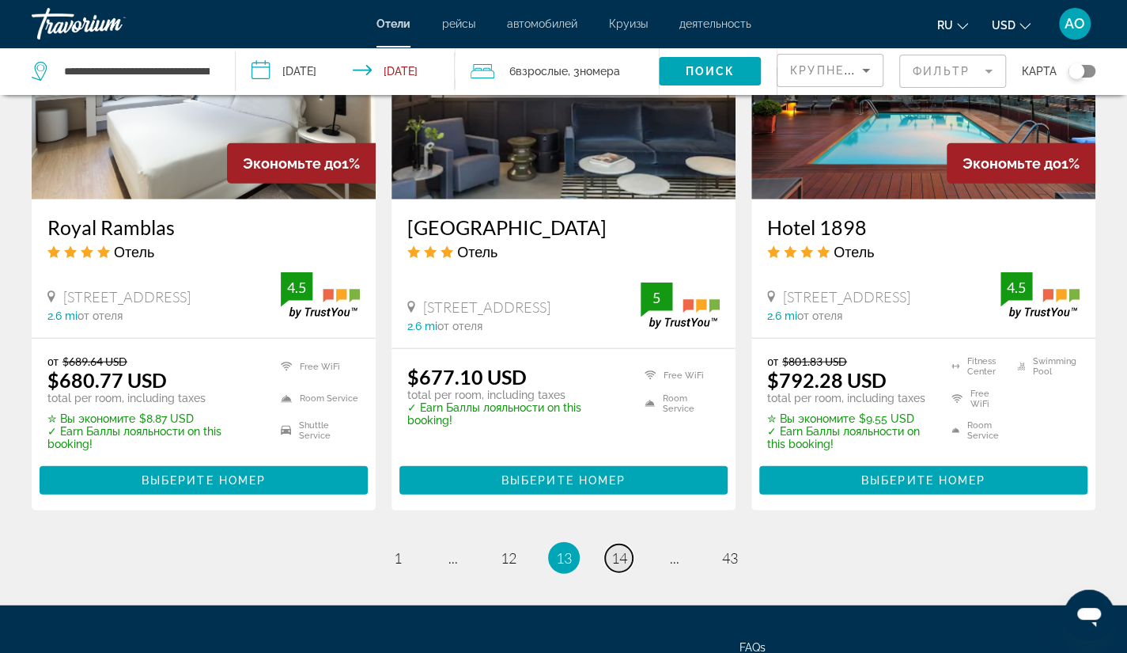
scroll to position [2029, 0]
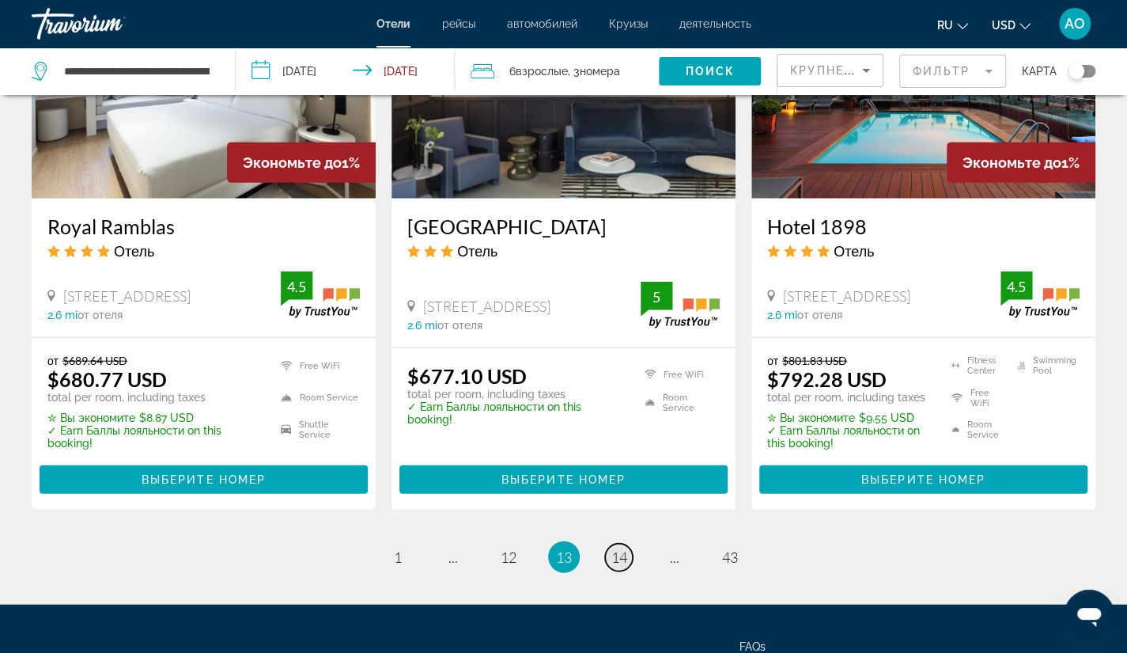
click at [620, 548] on span "14" at bounding box center [620, 556] width 16 height 17
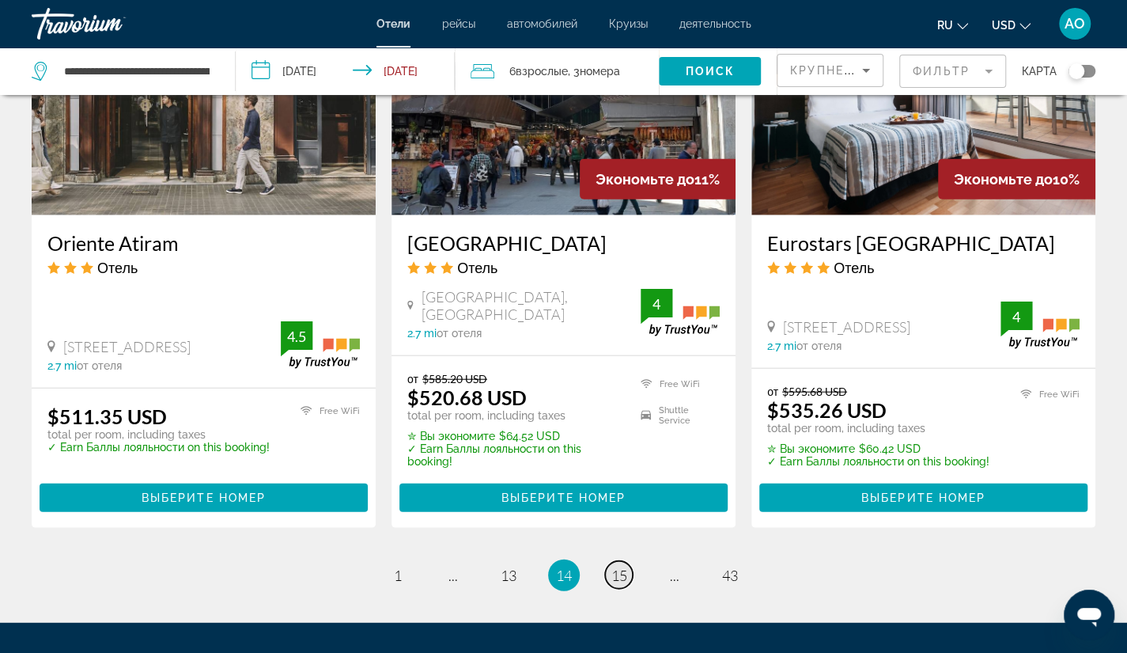
scroll to position [2029, 0]
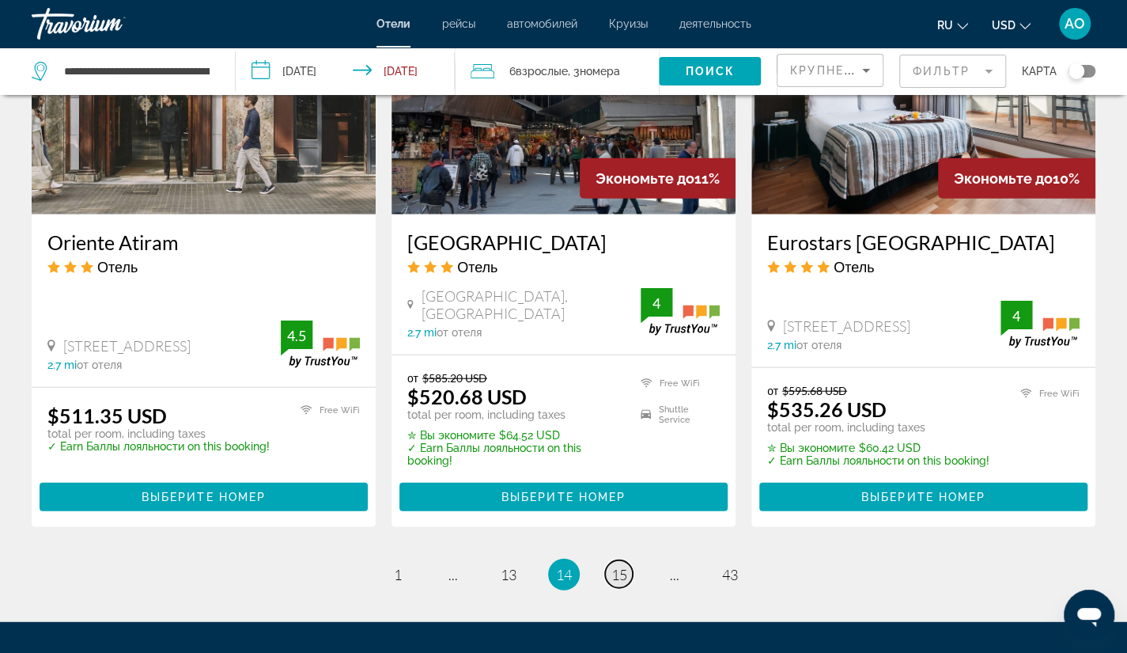
click at [620, 566] on span "15" at bounding box center [620, 574] width 16 height 17
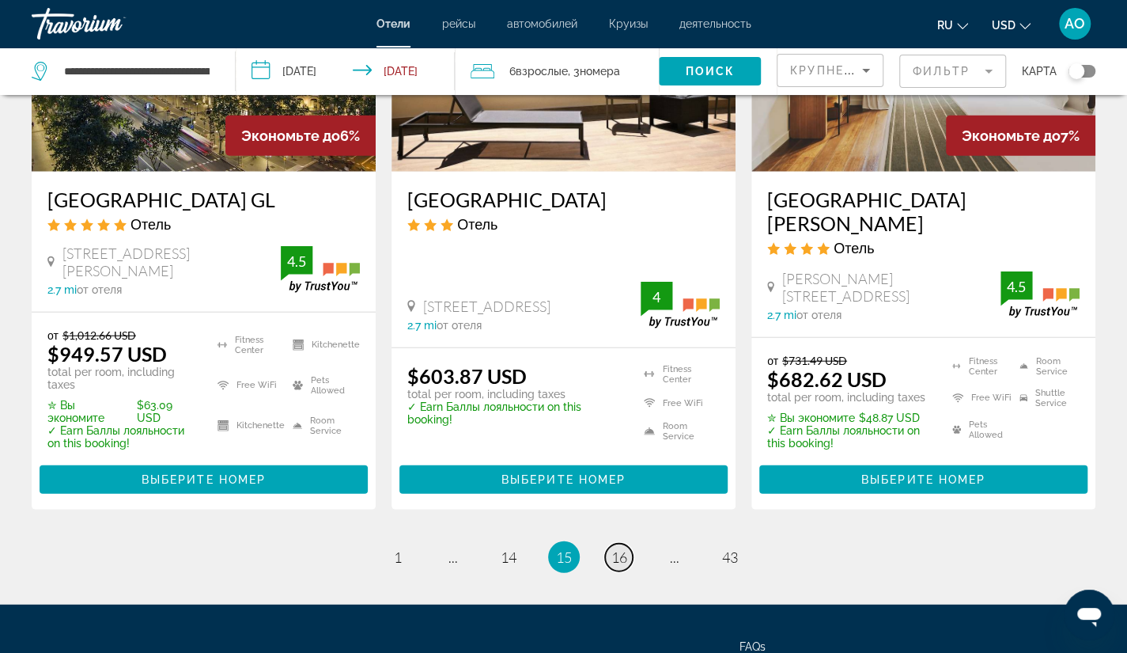
scroll to position [2085, 0]
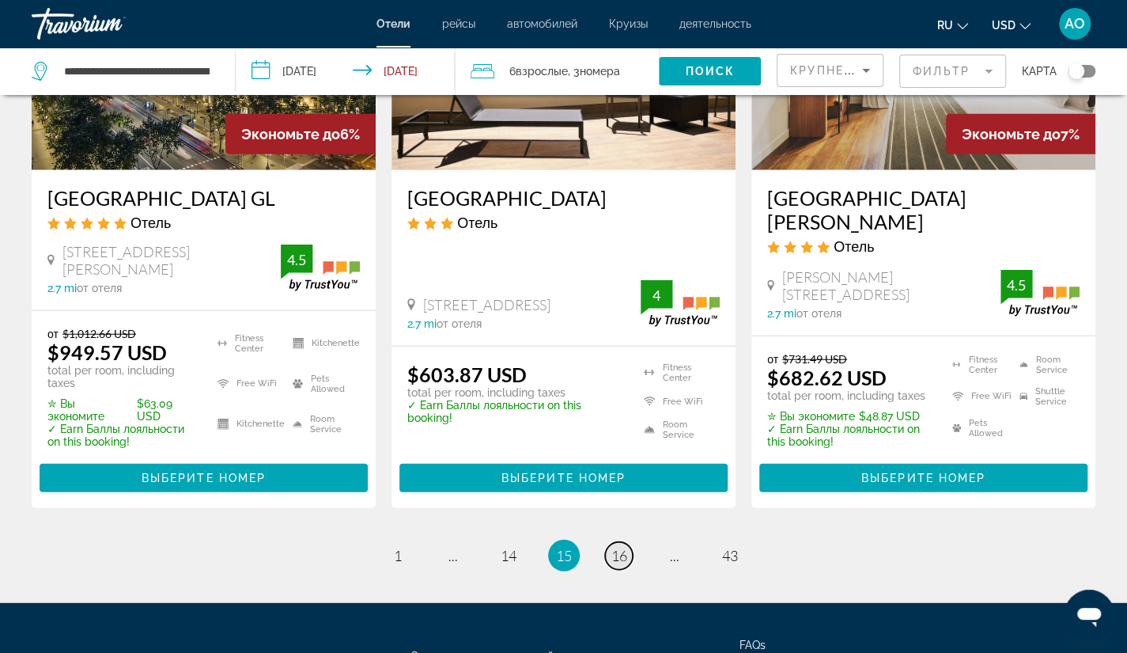
click at [615, 547] on span "16" at bounding box center [620, 555] width 16 height 17
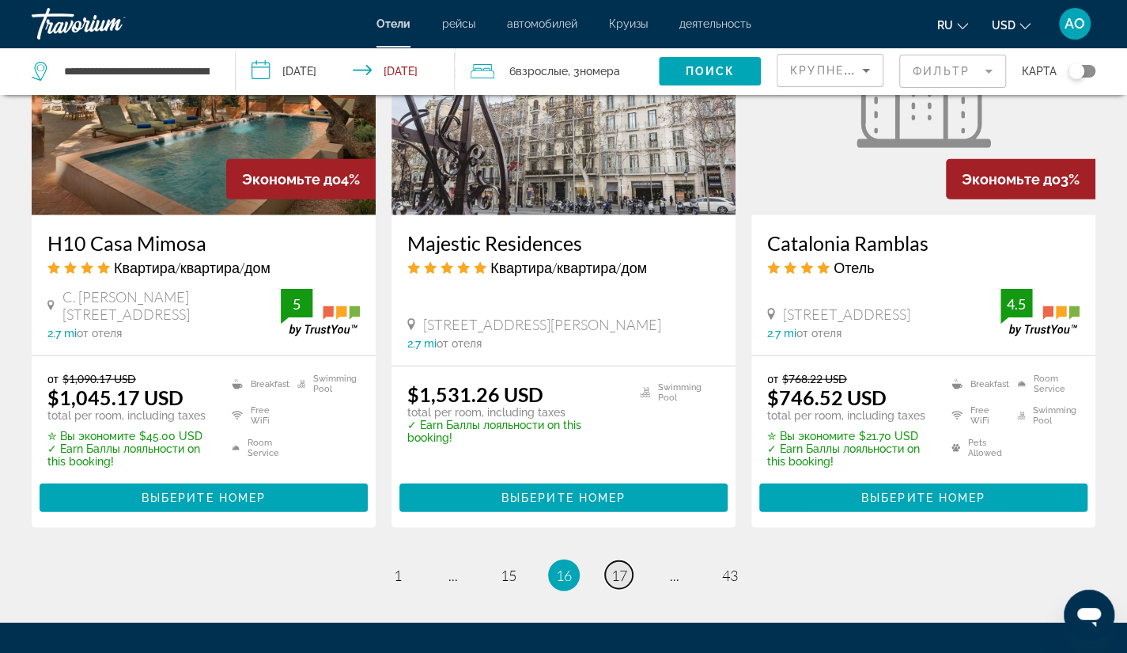
scroll to position [2016, 0]
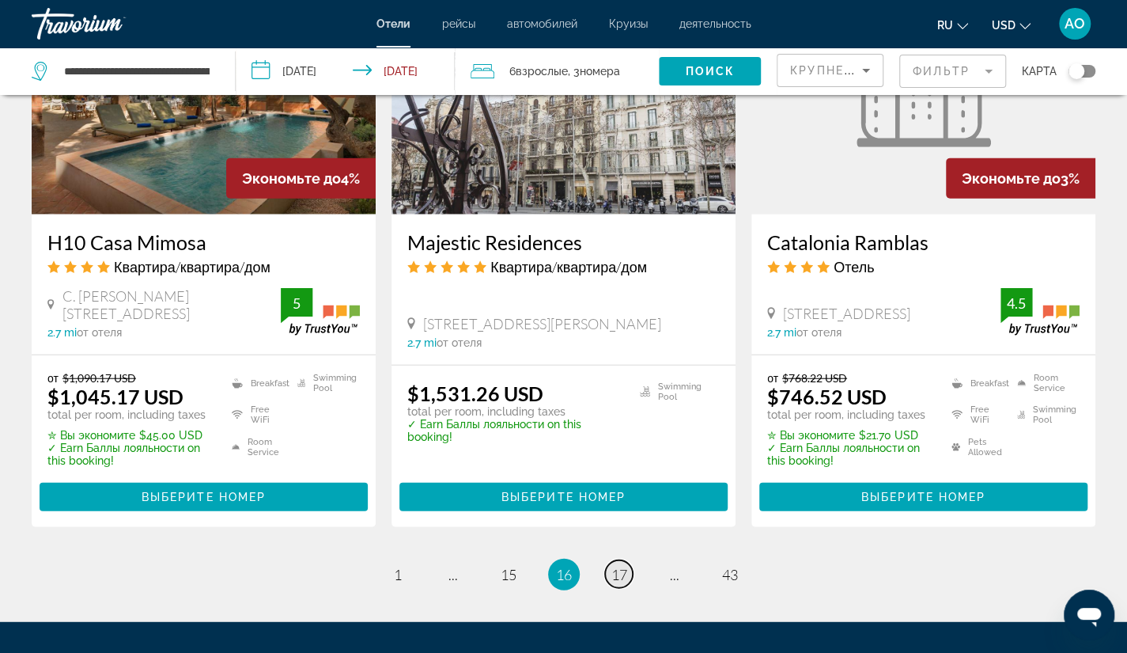
click at [615, 566] on span "17" at bounding box center [620, 574] width 16 height 17
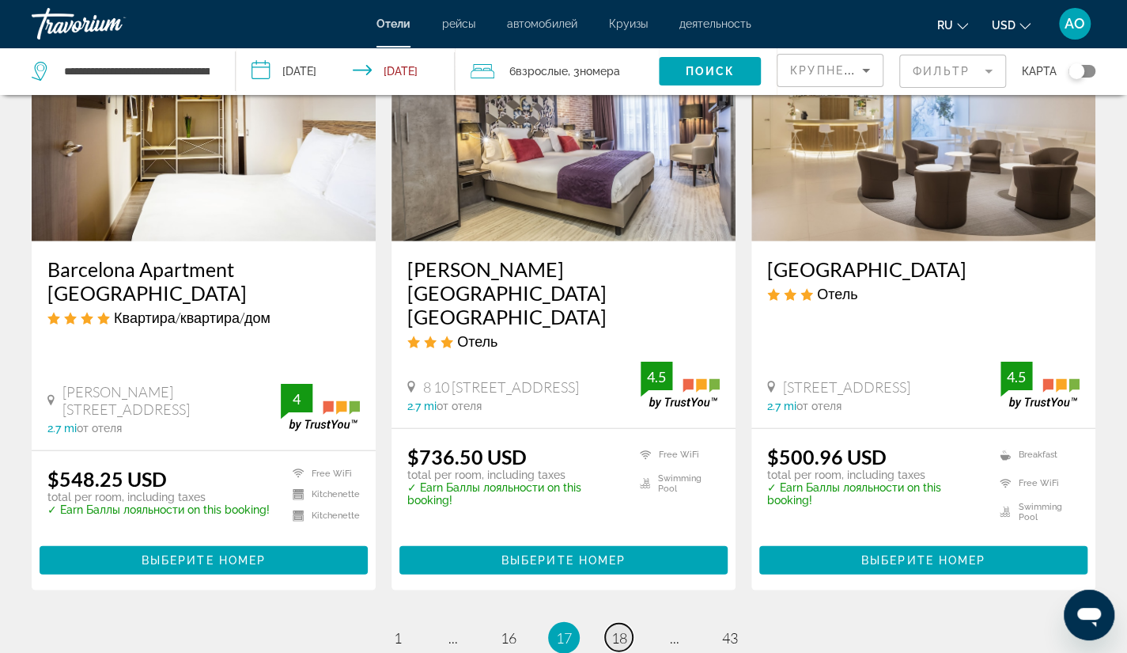
scroll to position [2008, 0]
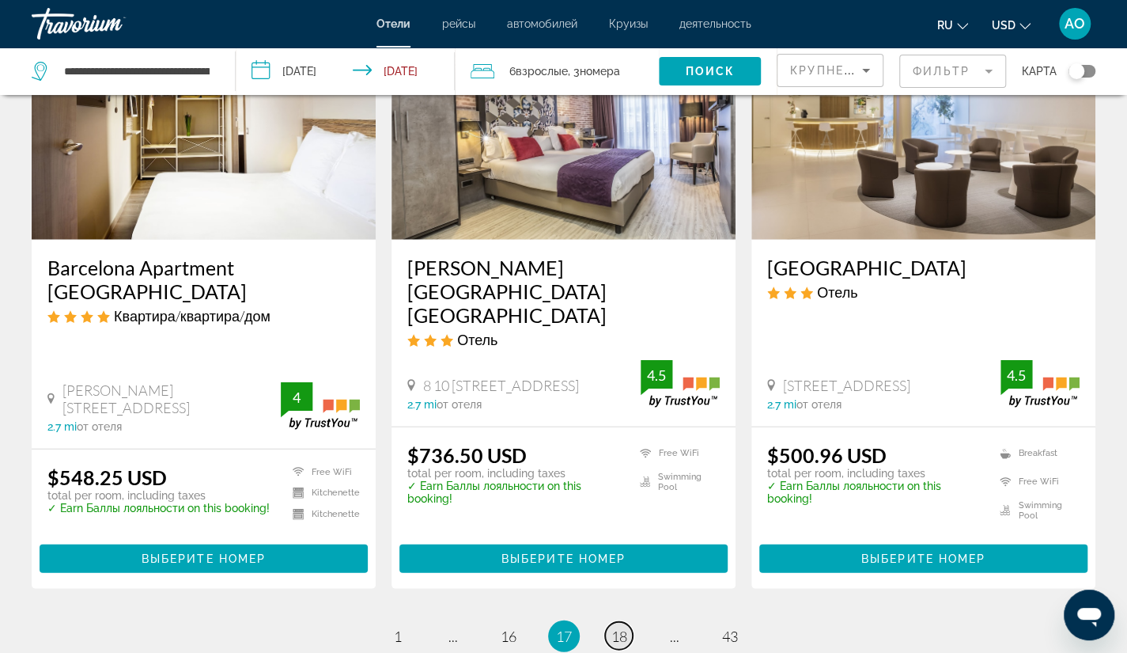
click at [625, 627] on span "18" at bounding box center [620, 635] width 16 height 17
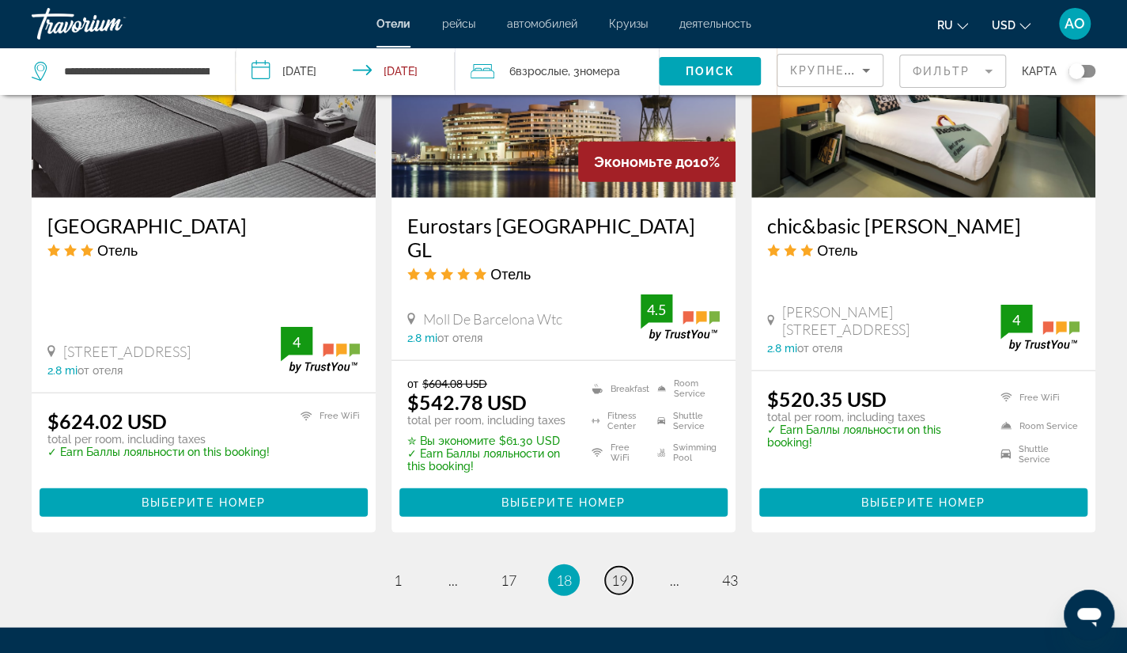
scroll to position [2046, 0]
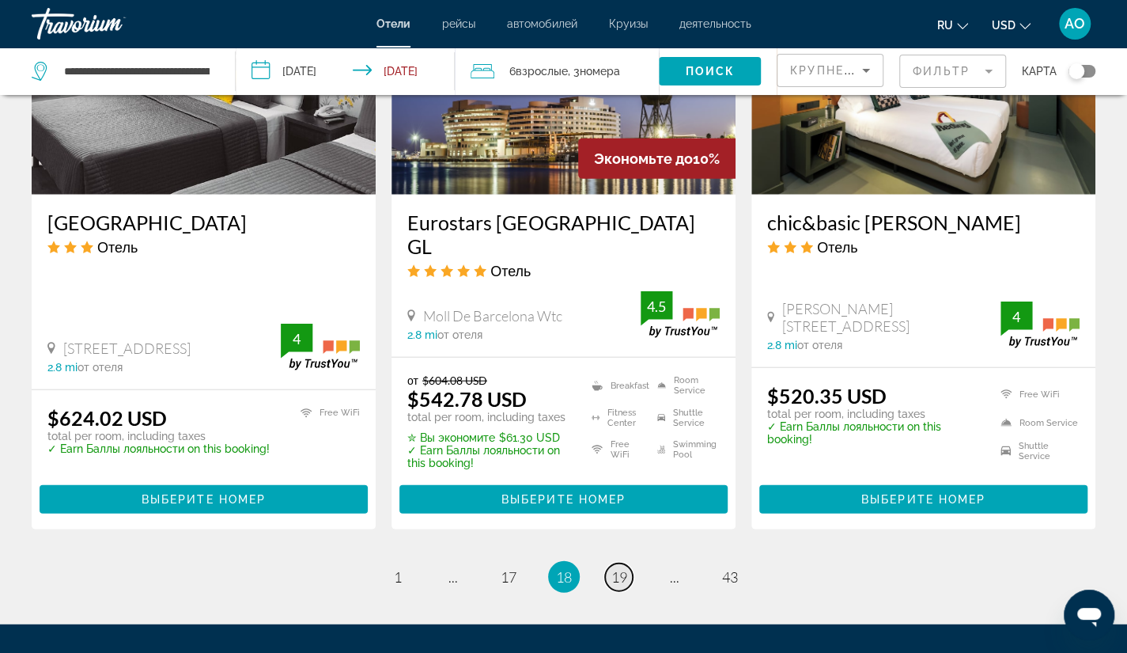
click at [620, 568] on span "19" at bounding box center [620, 576] width 16 height 17
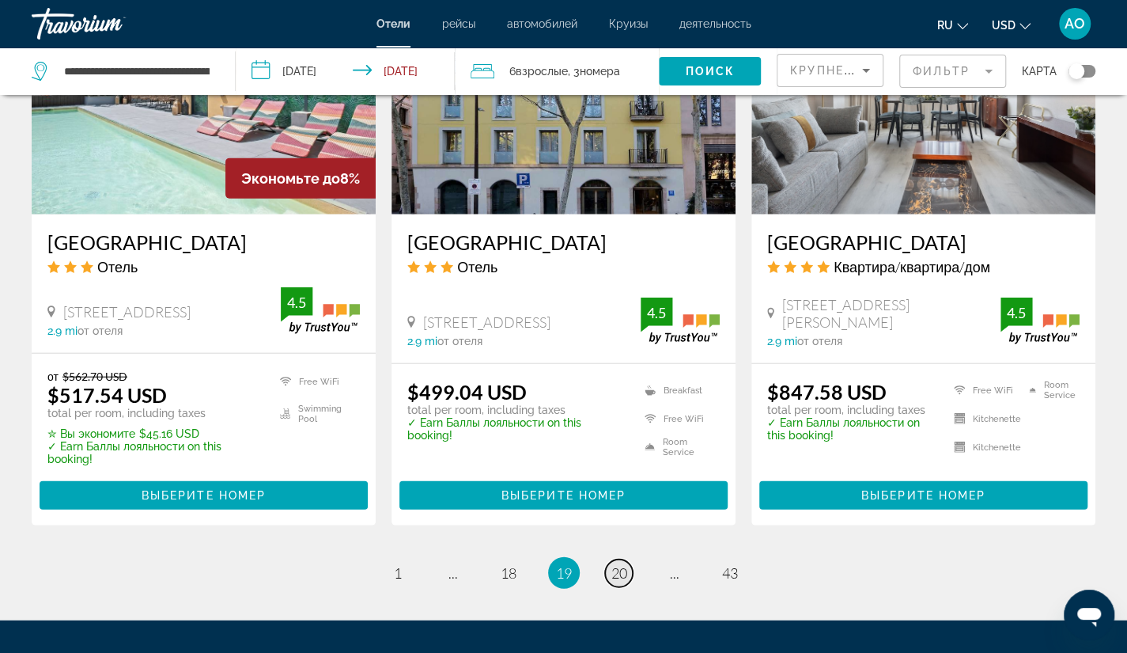
scroll to position [2016, 0]
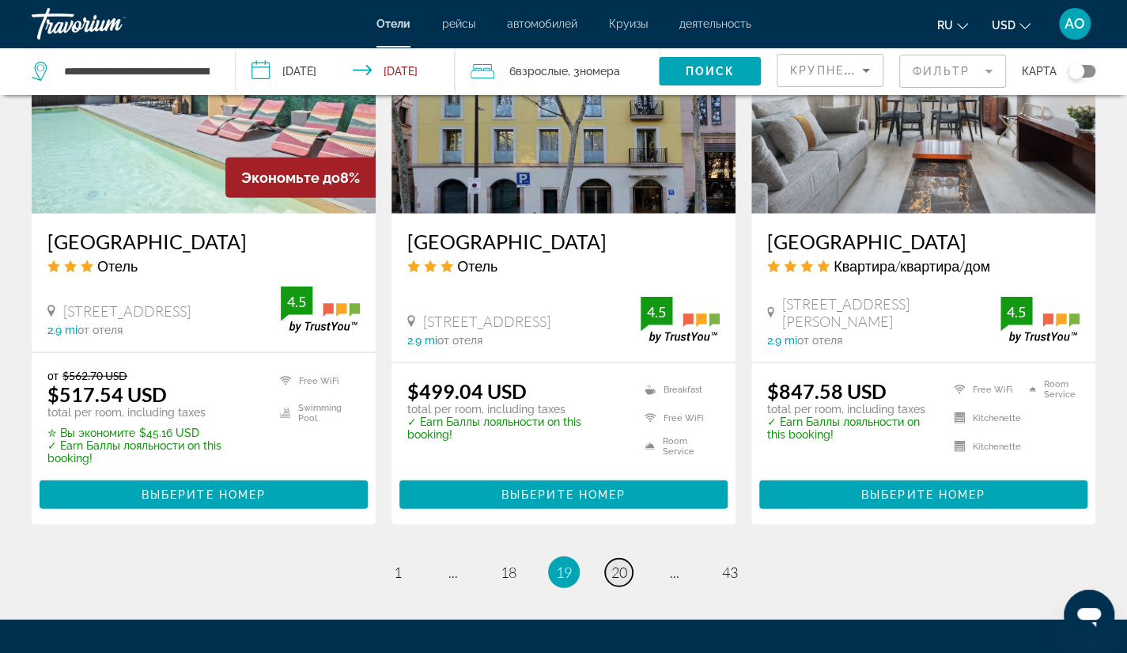
click at [621, 563] on span "20" at bounding box center [620, 571] width 16 height 17
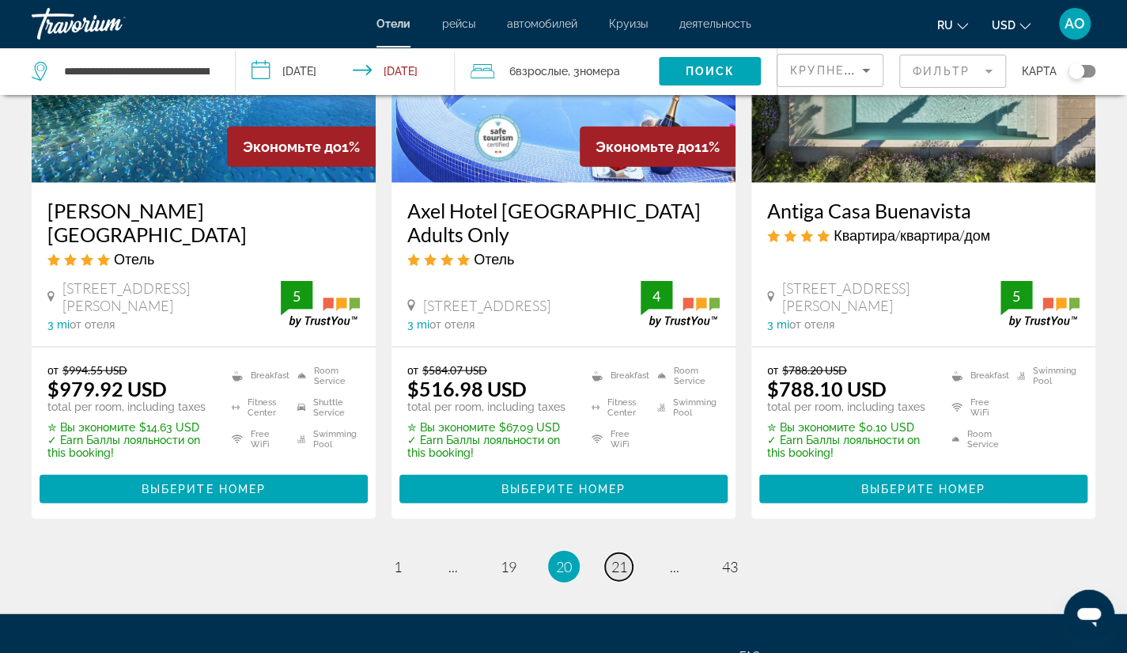
scroll to position [2035, 0]
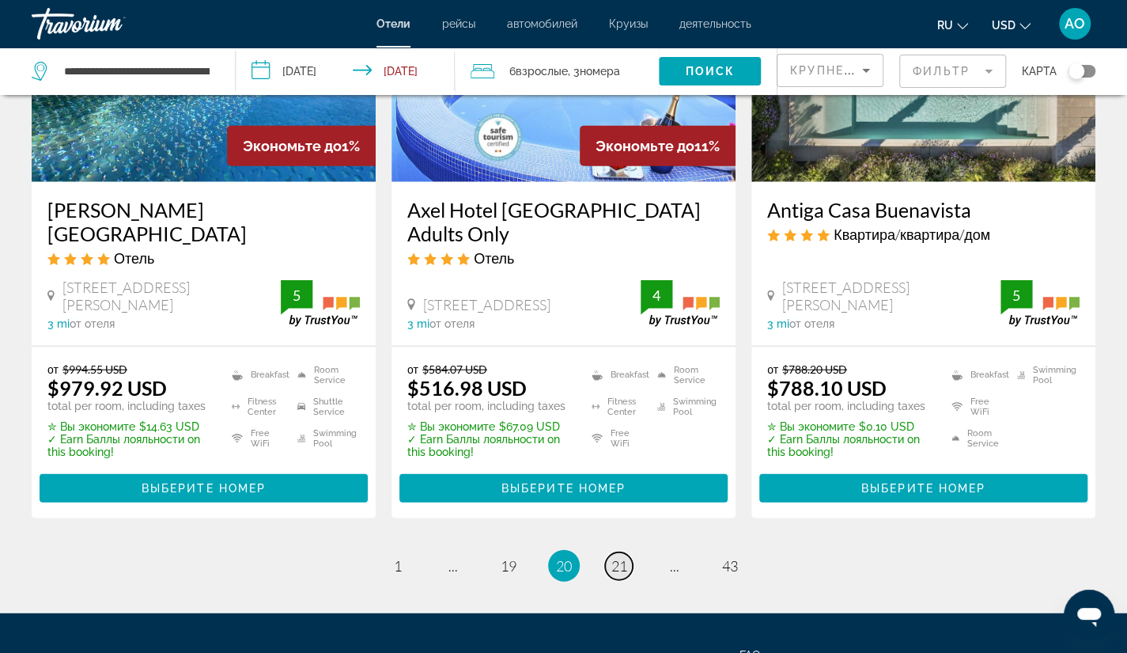
click at [621, 557] on span "21" at bounding box center [620, 565] width 16 height 17
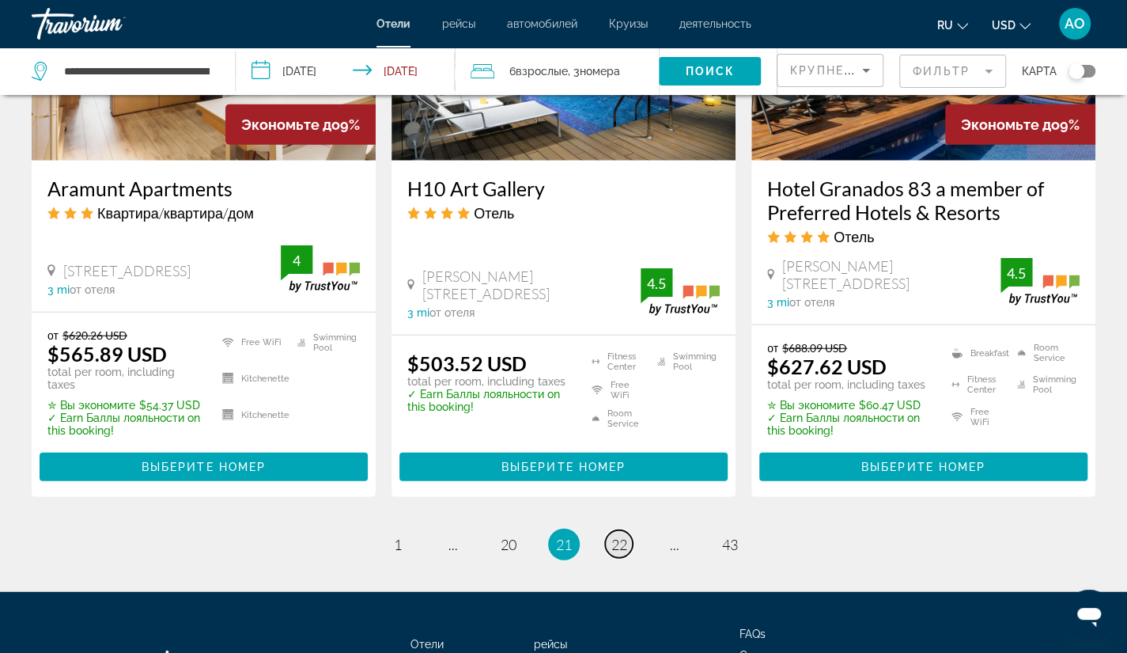
scroll to position [2057, 0]
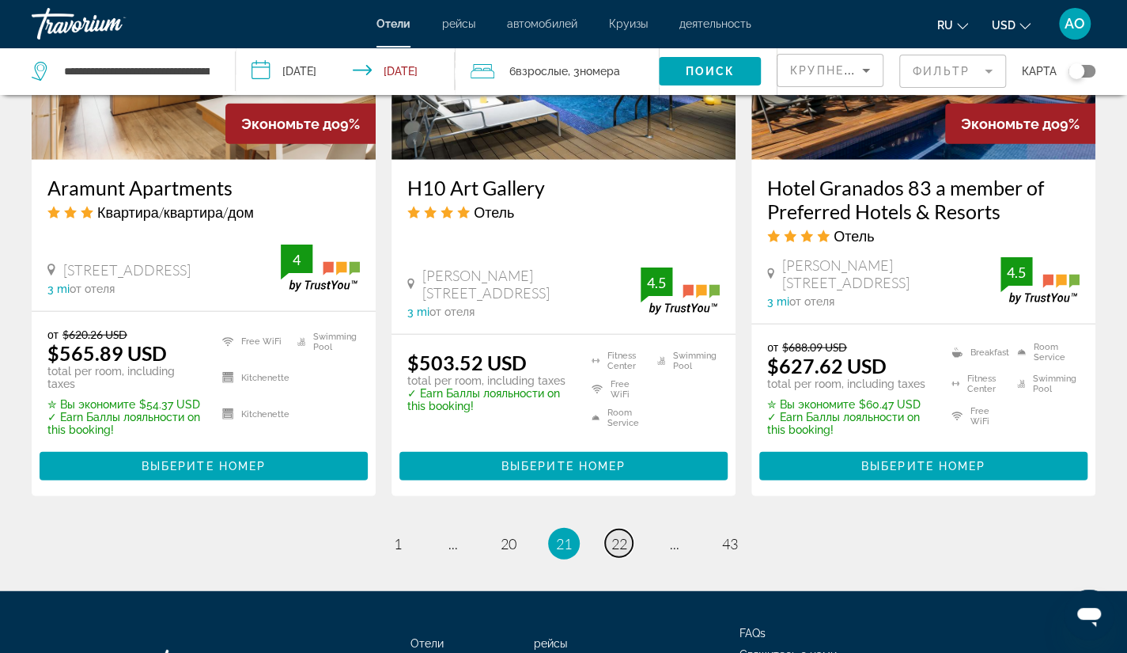
click at [624, 535] on span "22" at bounding box center [620, 543] width 16 height 17
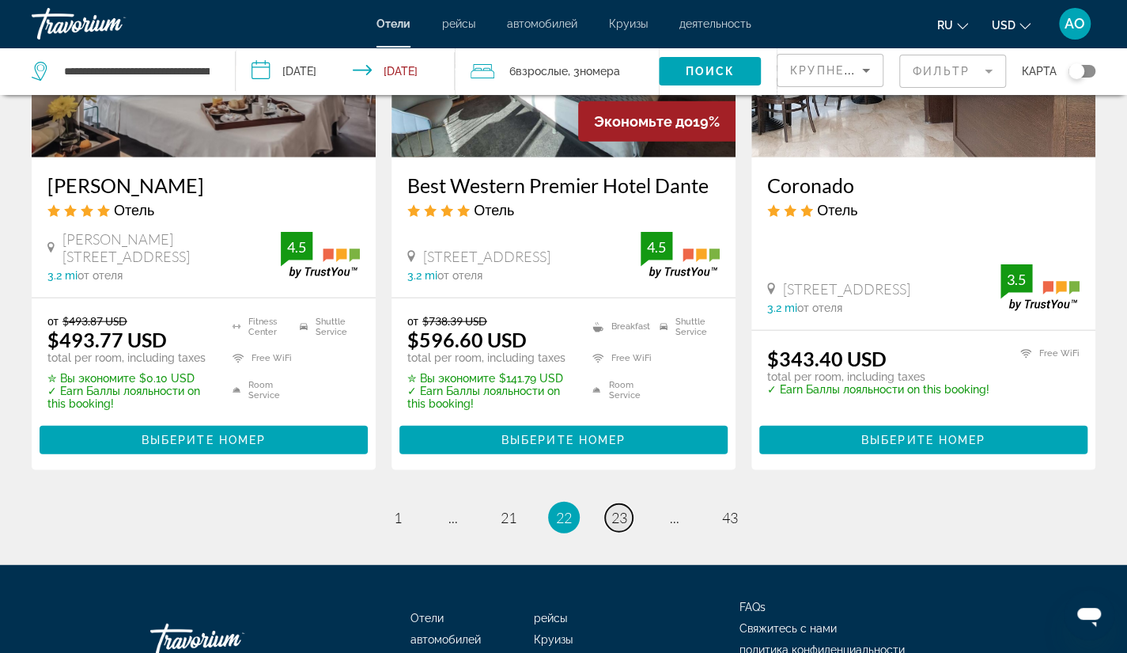
scroll to position [2052, 0]
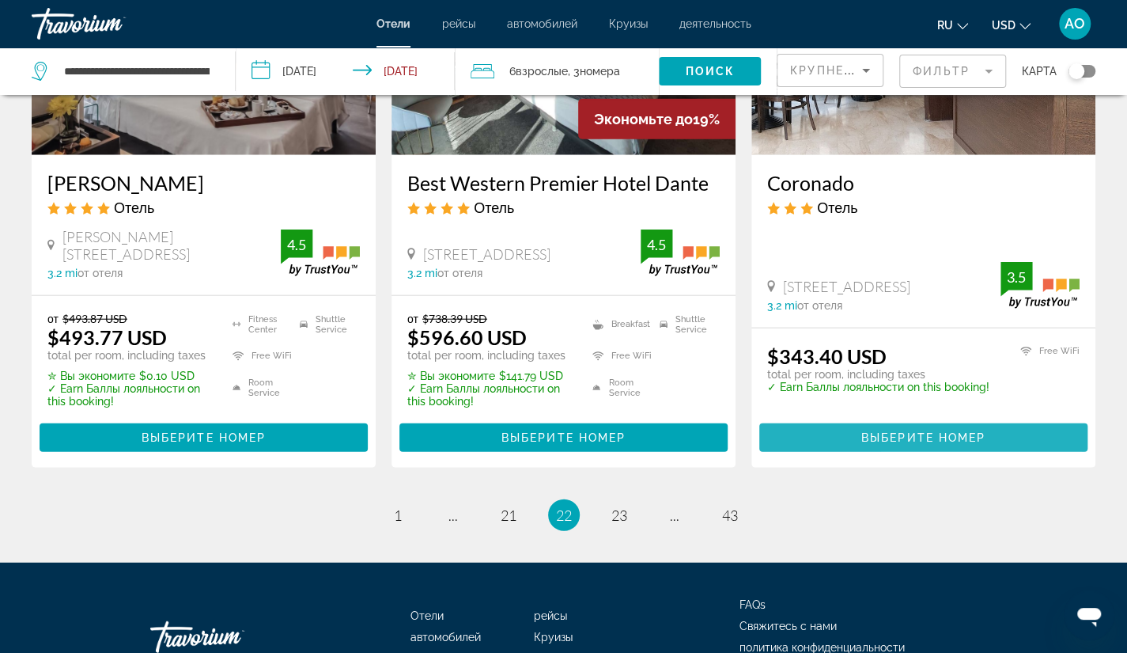
click at [884, 436] on span "Выберите номер" at bounding box center [923, 437] width 124 height 13
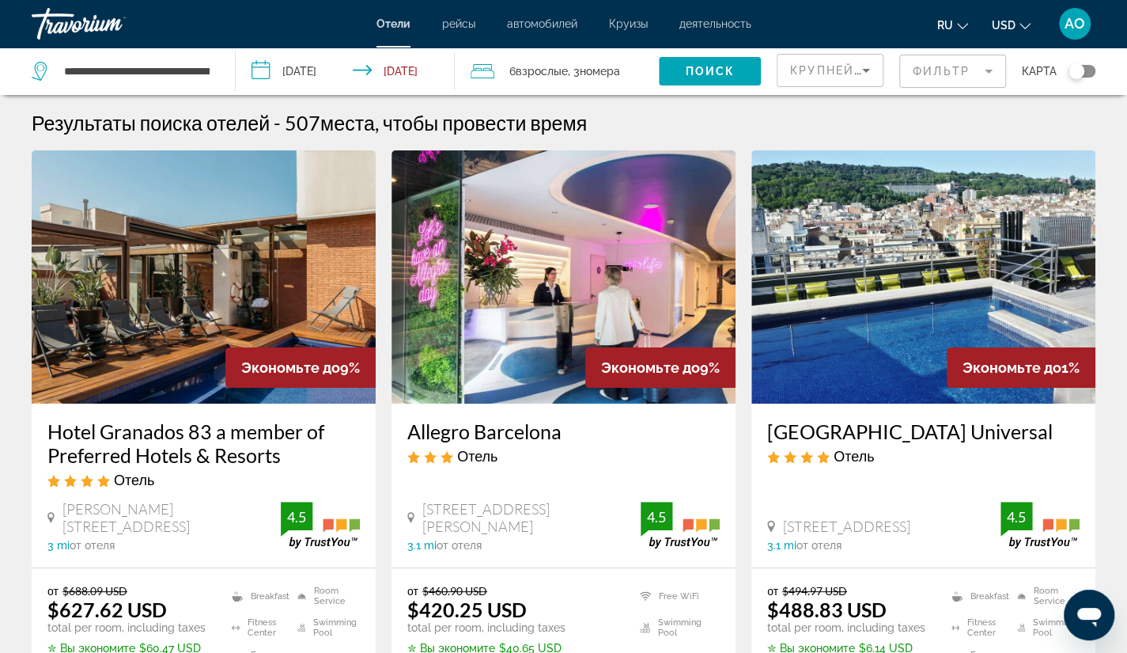
click at [530, 70] on span "Взрослые" at bounding box center [541, 71] width 52 height 13
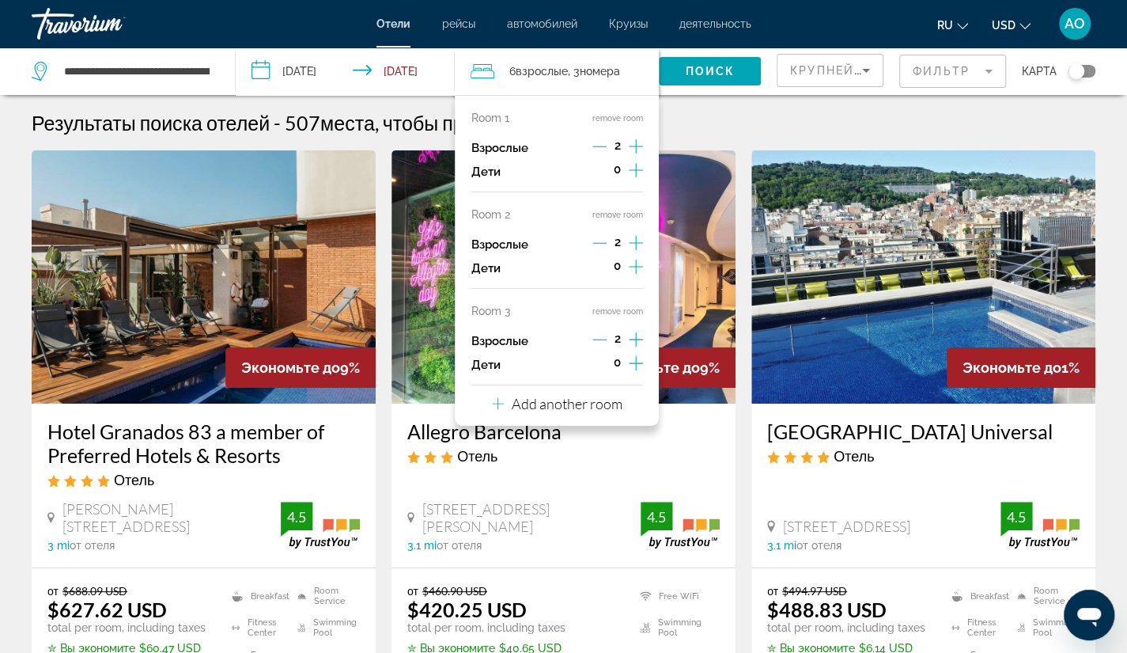
click at [609, 311] on button "remove room" at bounding box center [618, 311] width 51 height 10
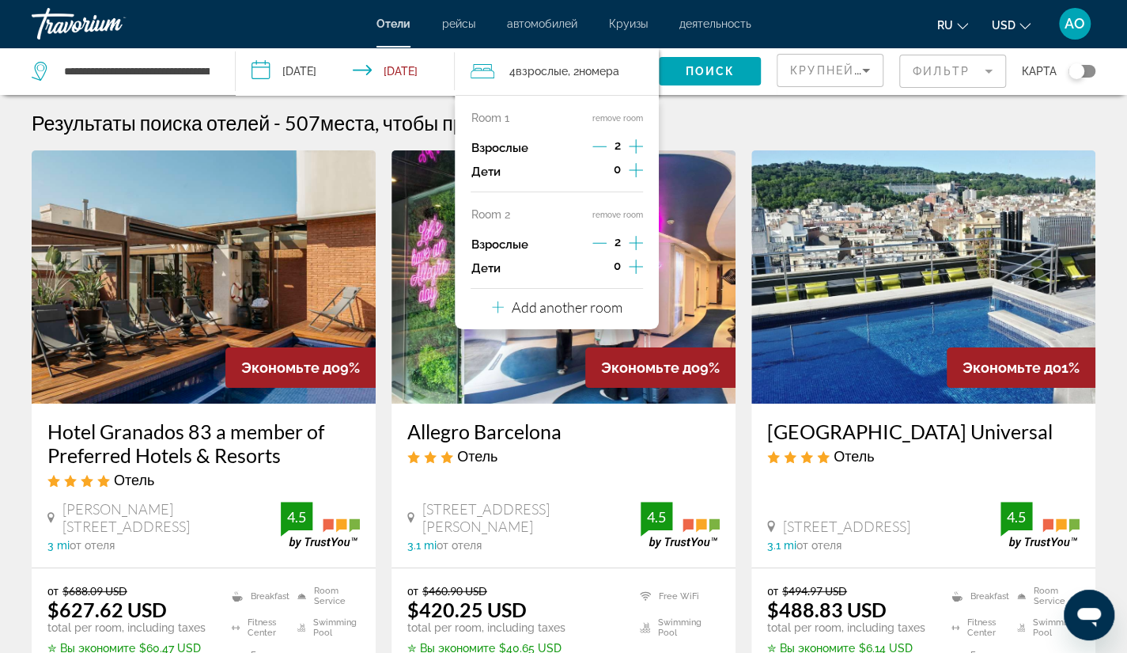
click at [634, 240] on icon "Increment adults" at bounding box center [636, 242] width 14 height 19
click at [636, 139] on icon "Increment adults" at bounding box center [636, 146] width 14 height 19
click at [706, 65] on span "Поиск" at bounding box center [710, 71] width 50 height 13
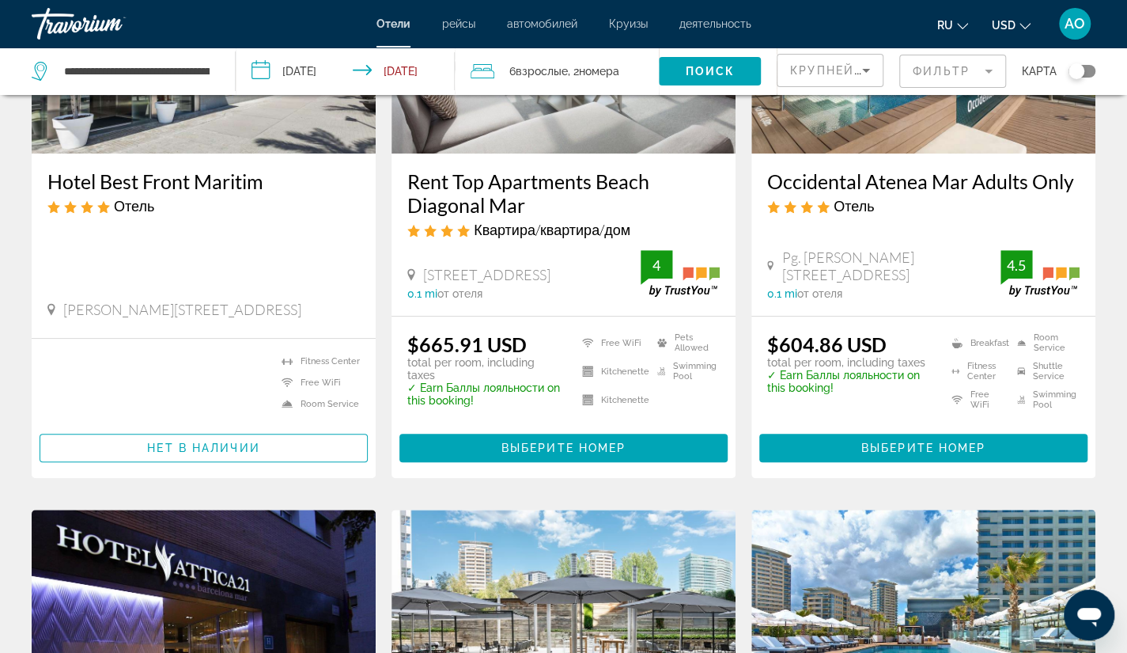
scroll to position [251, 0]
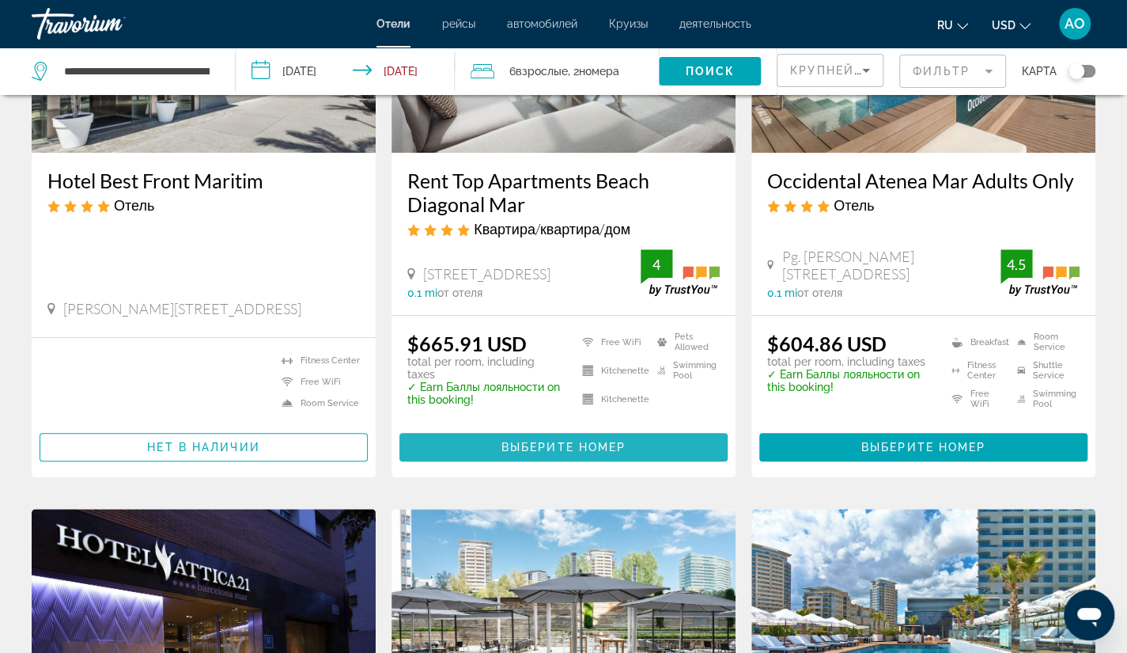
click at [570, 445] on span "Выберите номер" at bounding box center [564, 447] width 124 height 13
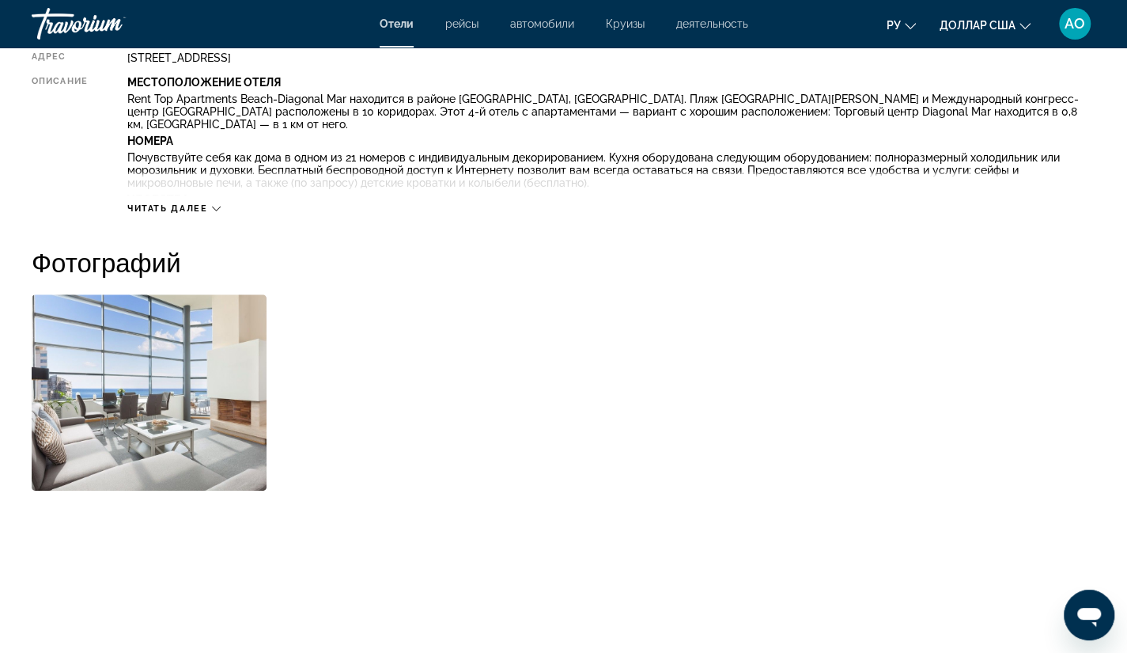
scroll to position [623, 0]
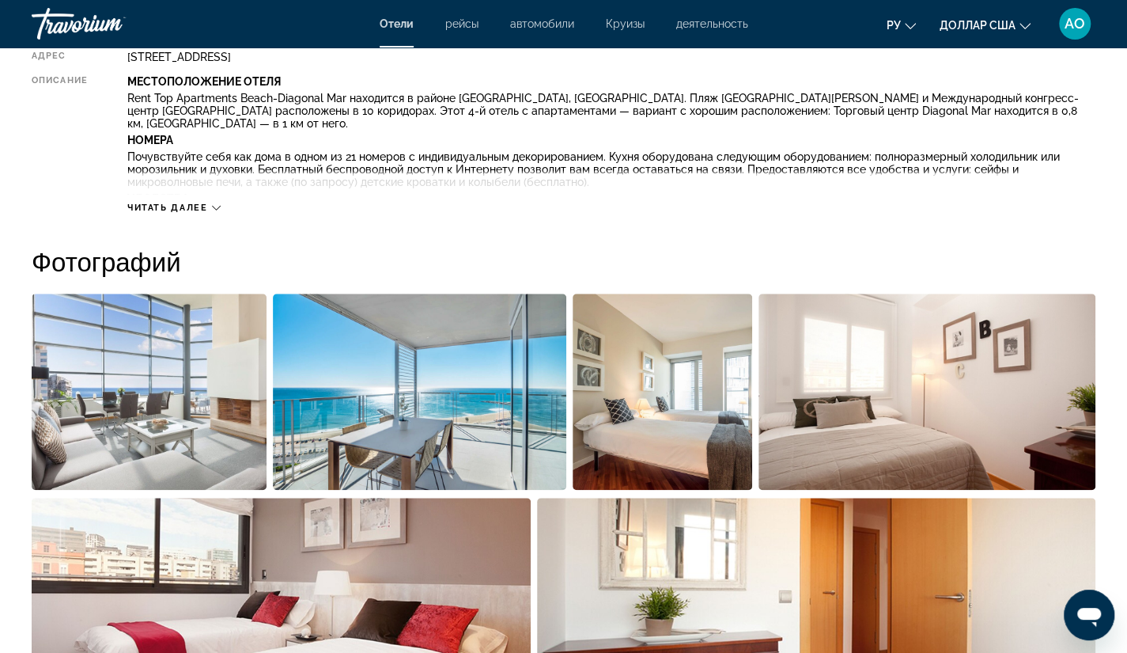
click at [218, 203] on icon "Основное содержание" at bounding box center [216, 207] width 9 height 9
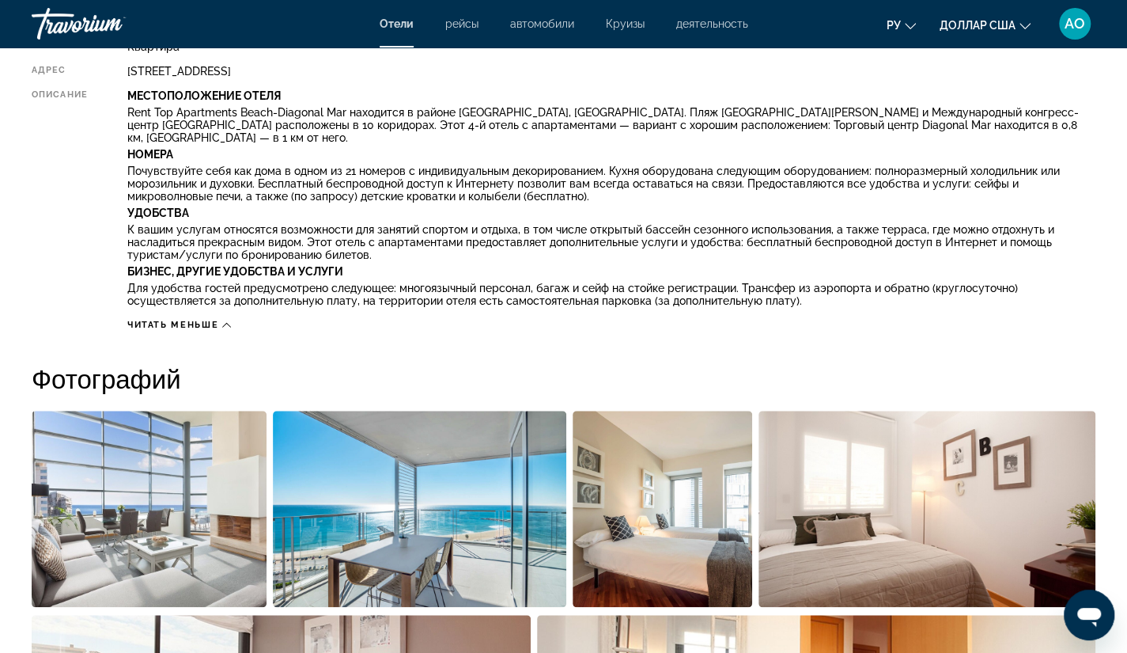
scroll to position [607, 0]
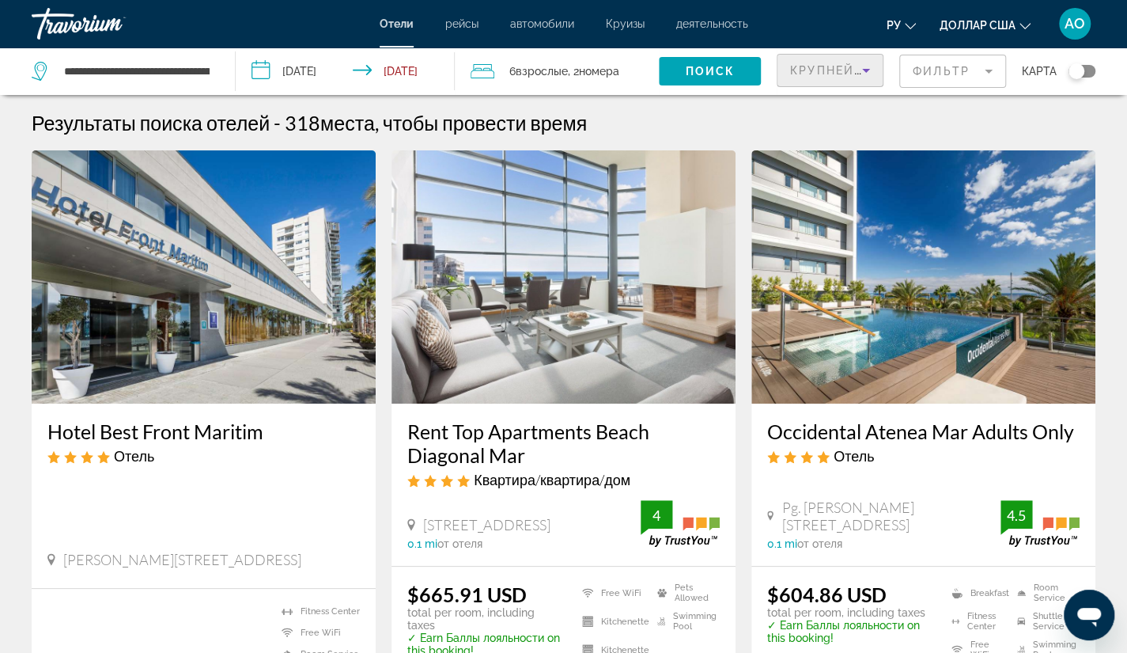
click at [827, 68] on span "Крупнейшие сбережения" at bounding box center [886, 70] width 192 height 13
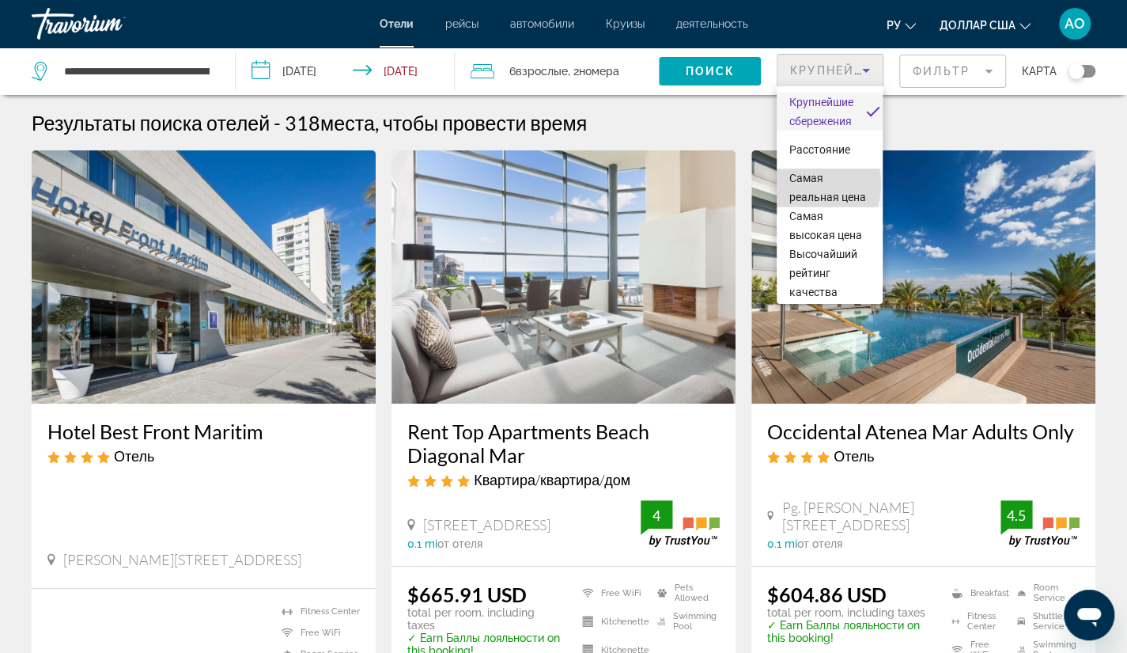
click at [799, 184] on span "Самая реальная цена" at bounding box center [830, 188] width 81 height 38
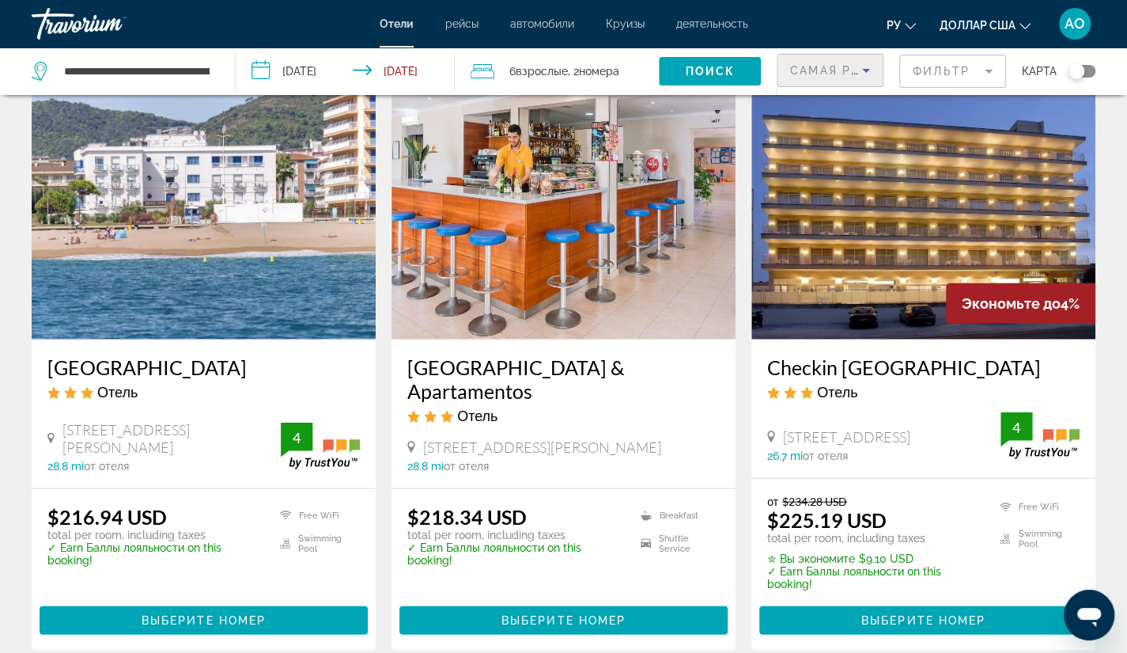
scroll to position [1919, 0]
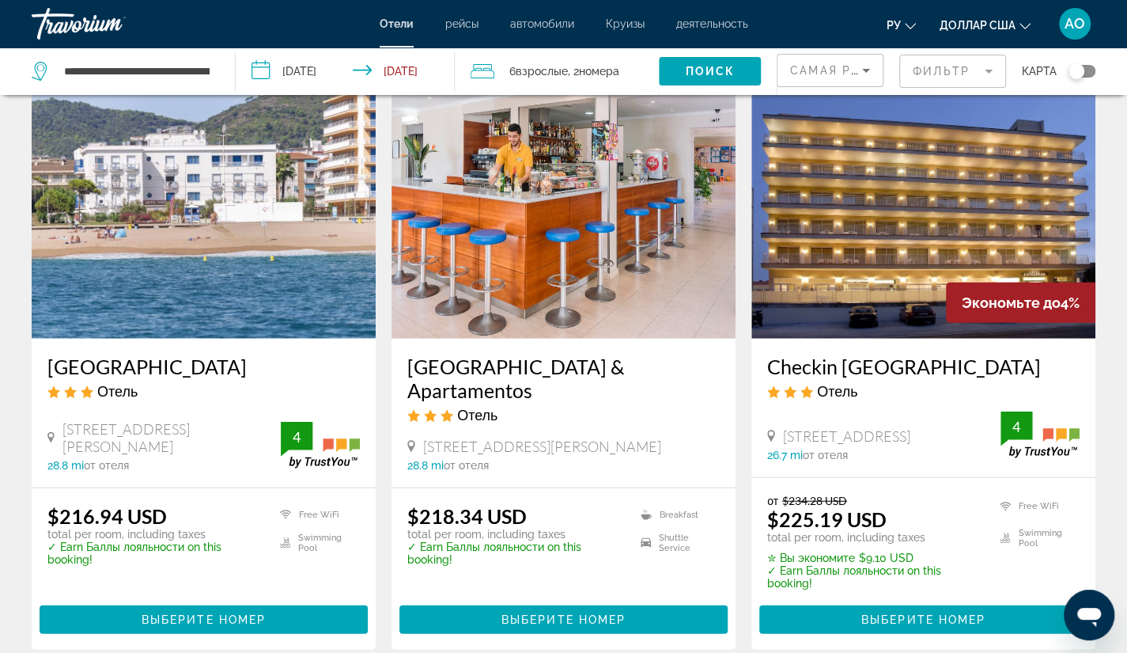
click at [566, 504] on div "$218.34 USD total per room, including taxes" at bounding box center [514, 522] width 214 height 36
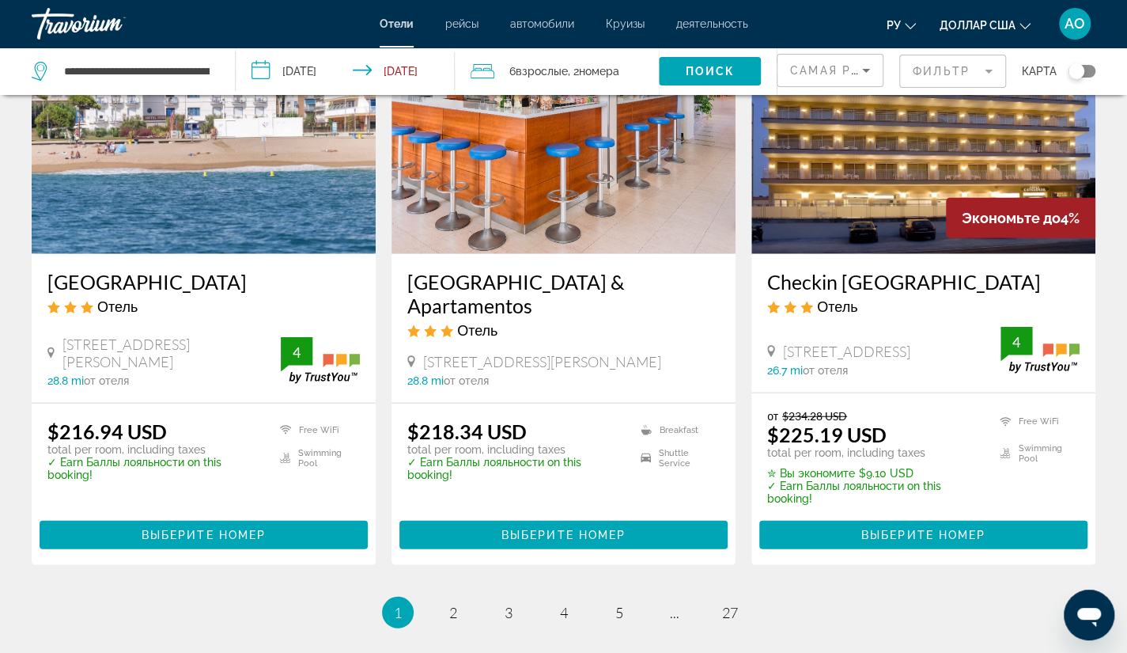
scroll to position [2032, 0]
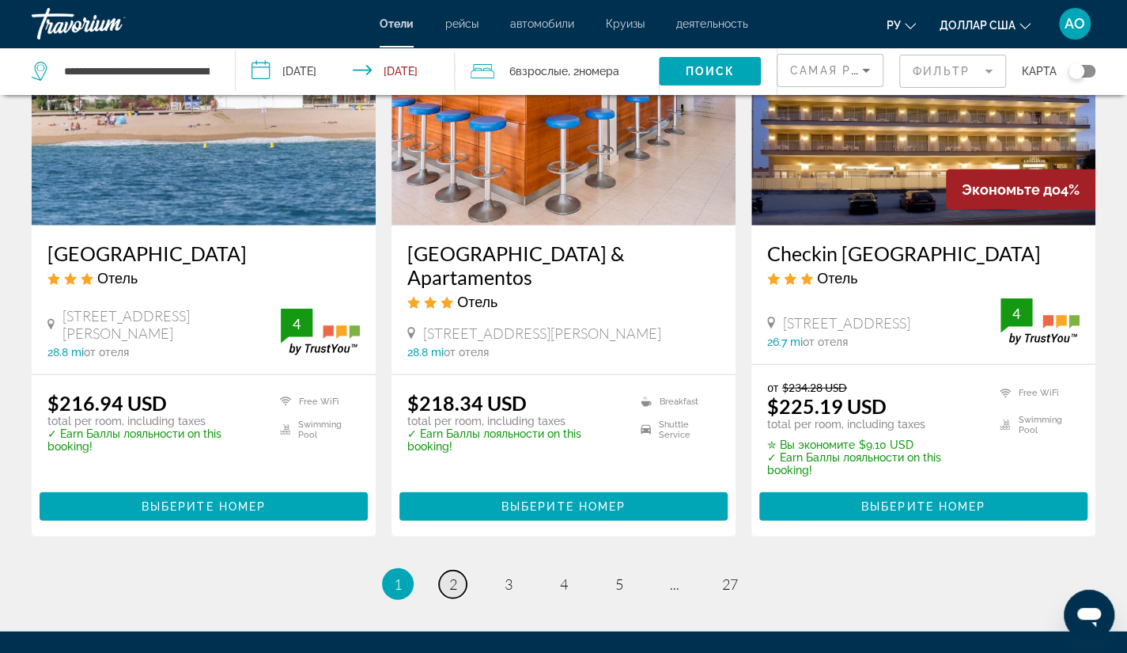
click at [457, 570] on link "page 2" at bounding box center [453, 584] width 28 height 28
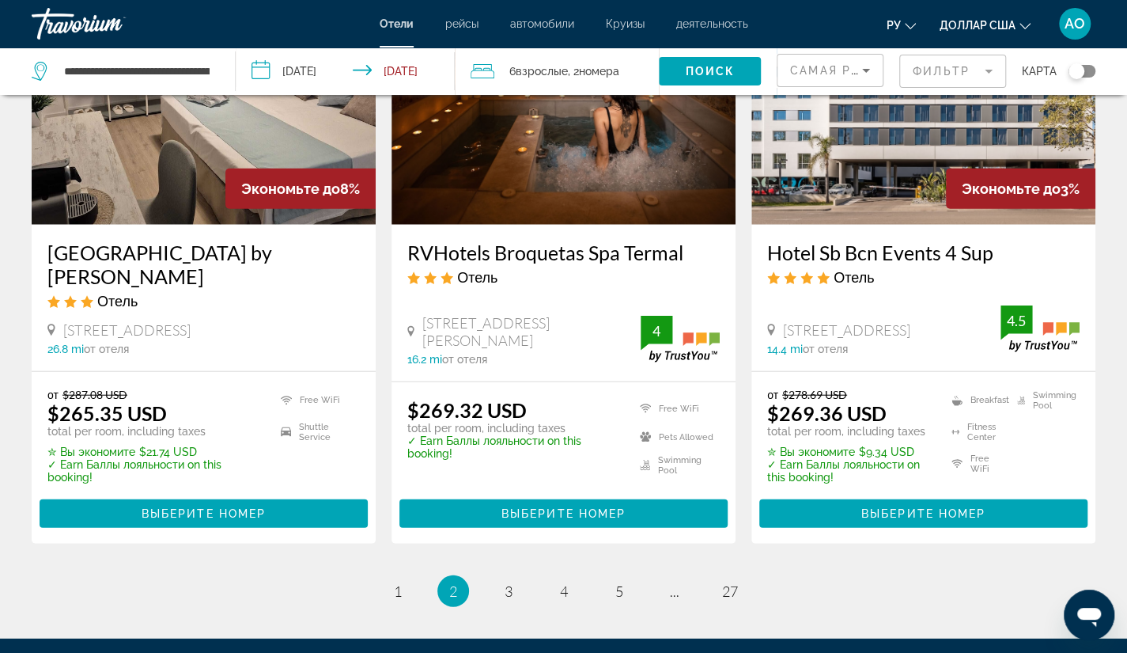
scroll to position [2047, 0]
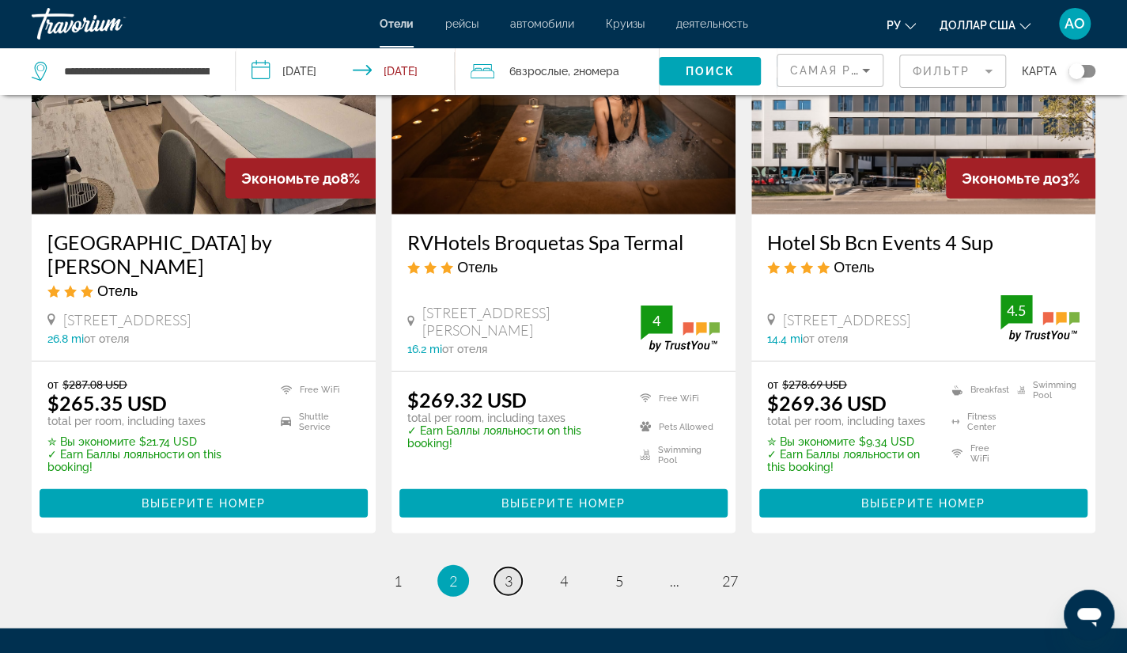
click at [506, 572] on span "3" at bounding box center [509, 580] width 8 height 17
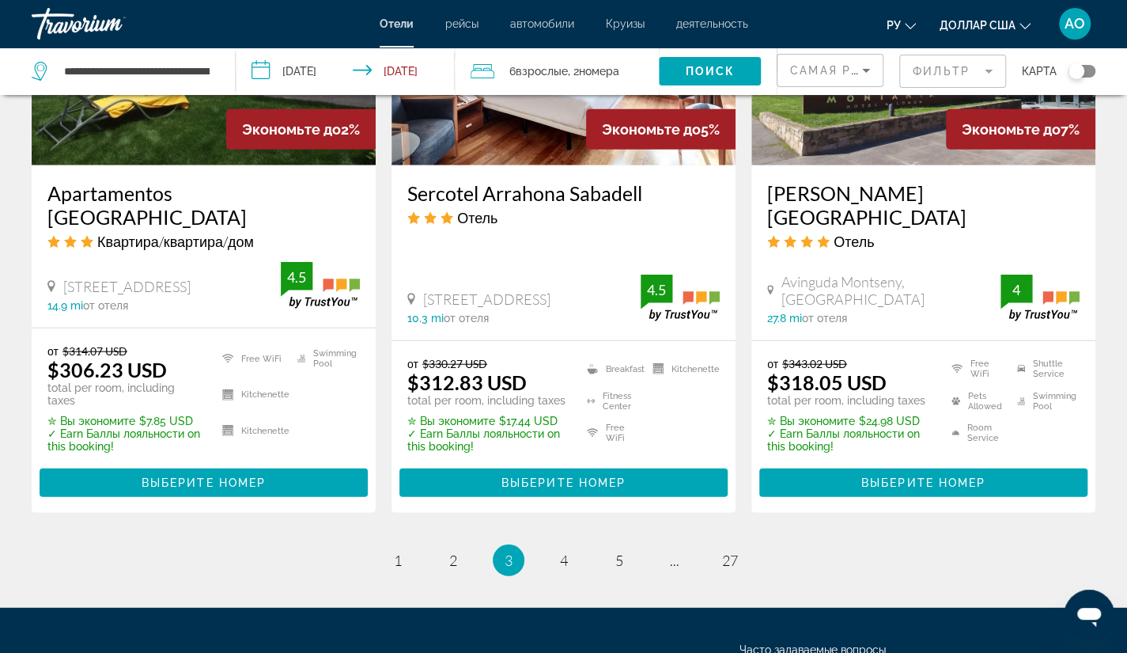
scroll to position [2074, 0]
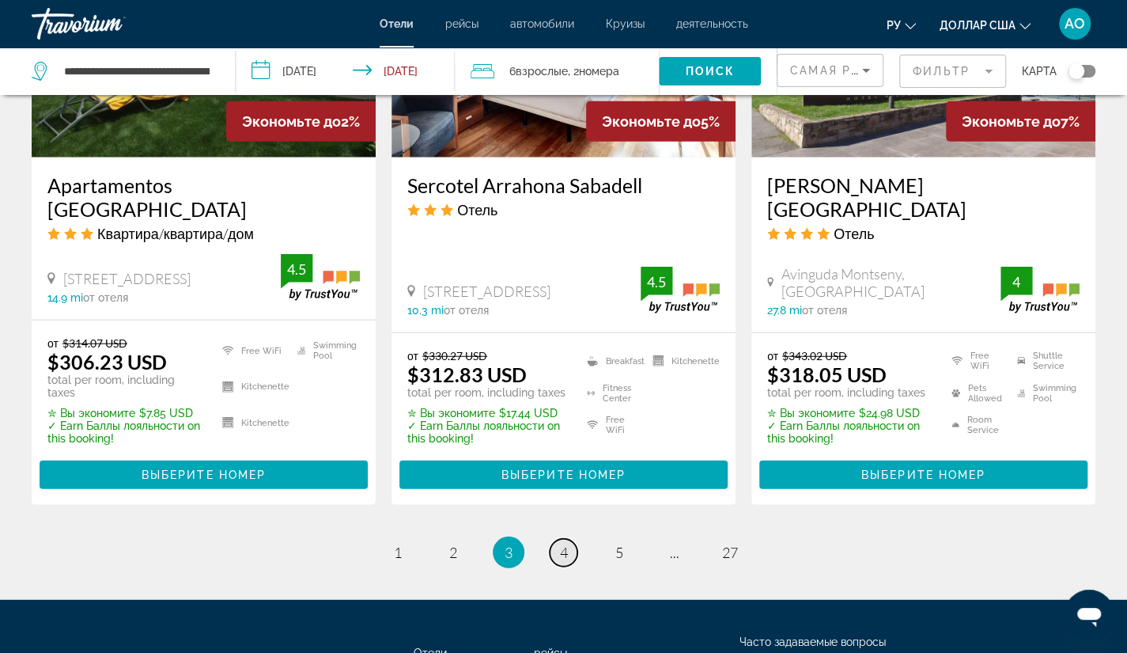
click at [562, 543] on span "4" at bounding box center [564, 551] width 8 height 17
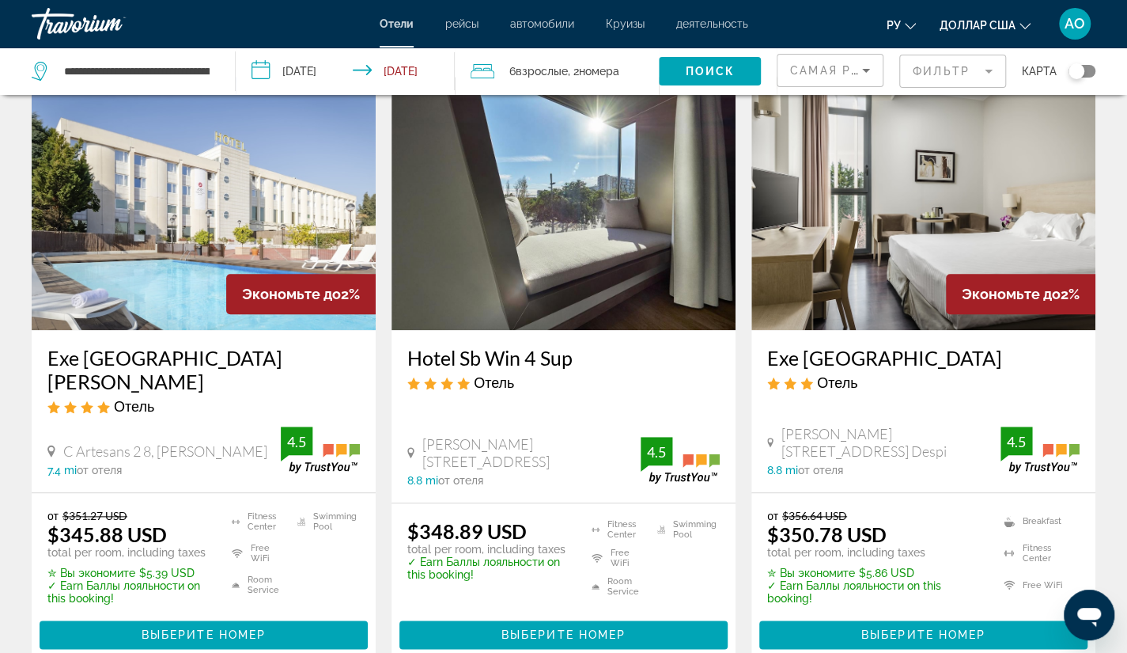
scroll to position [703, 0]
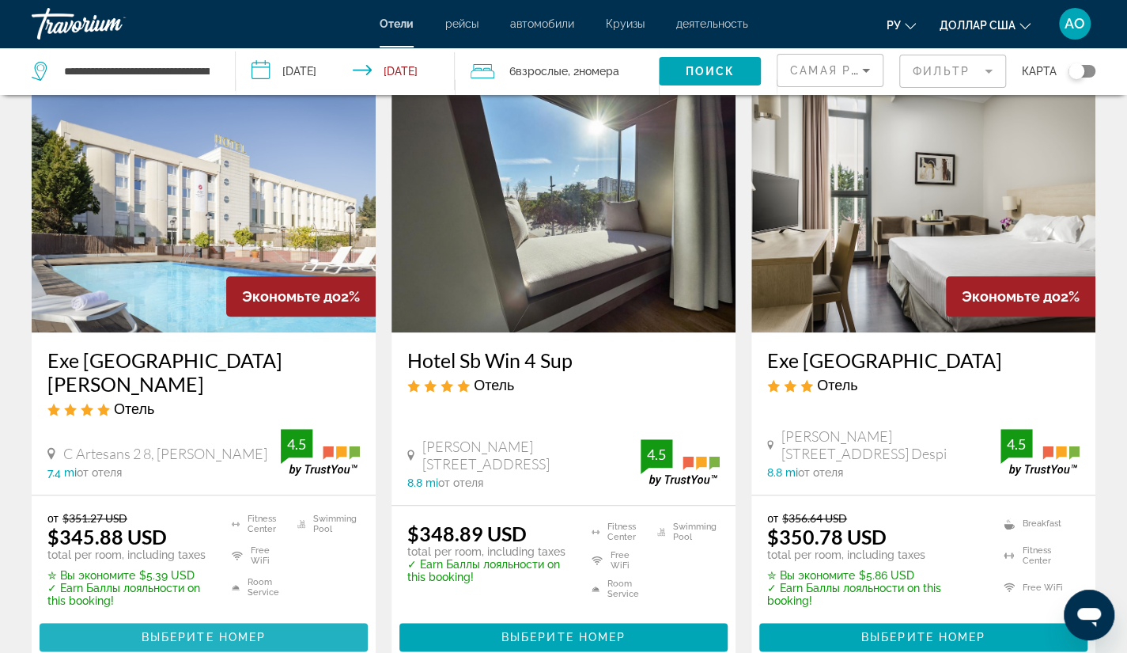
click at [184, 630] on span "Выберите номер" at bounding box center [204, 636] width 124 height 13
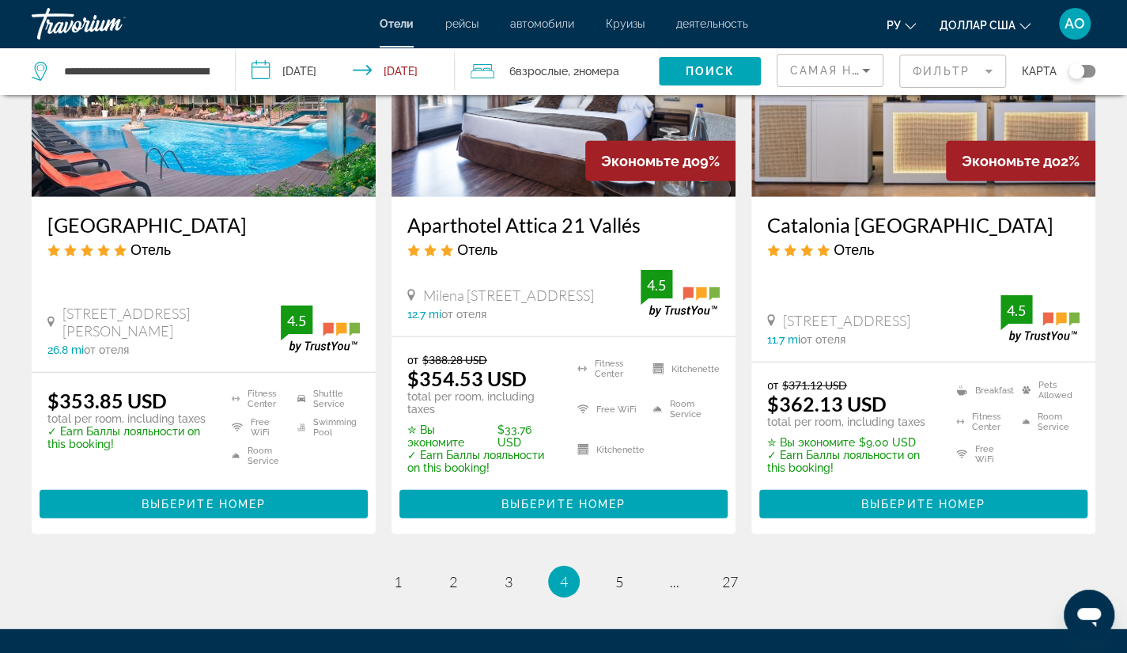
scroll to position [2080, 0]
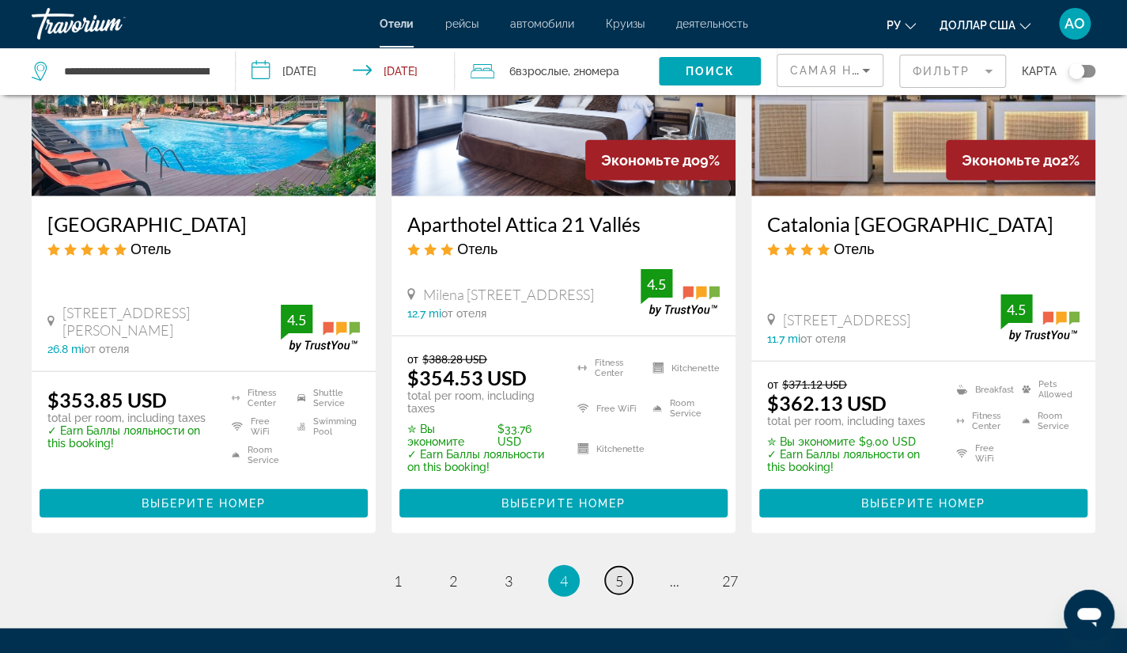
click at [621, 572] on span "5" at bounding box center [619, 580] width 8 height 17
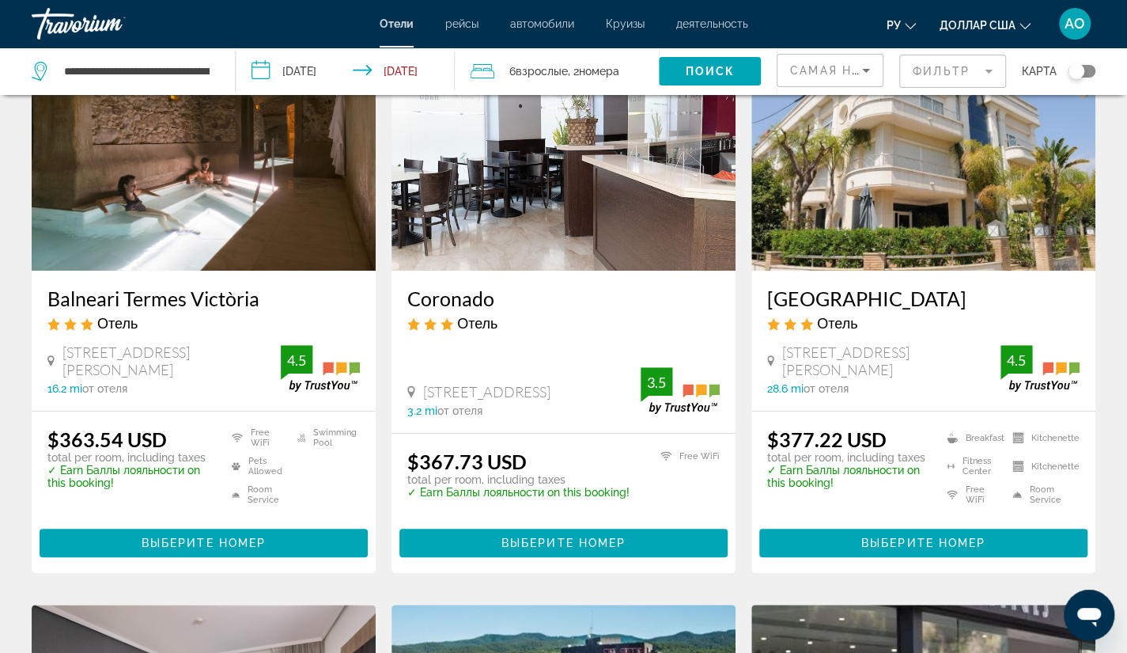
scroll to position [134, 0]
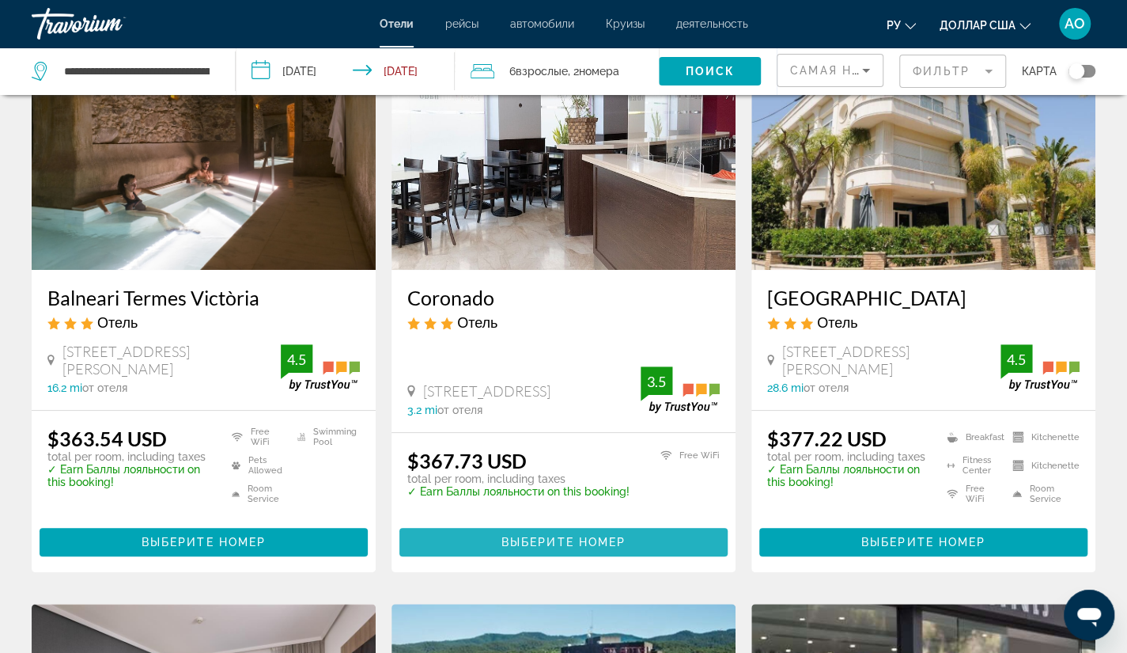
click at [532, 539] on span "Выберите номер" at bounding box center [564, 542] width 124 height 13
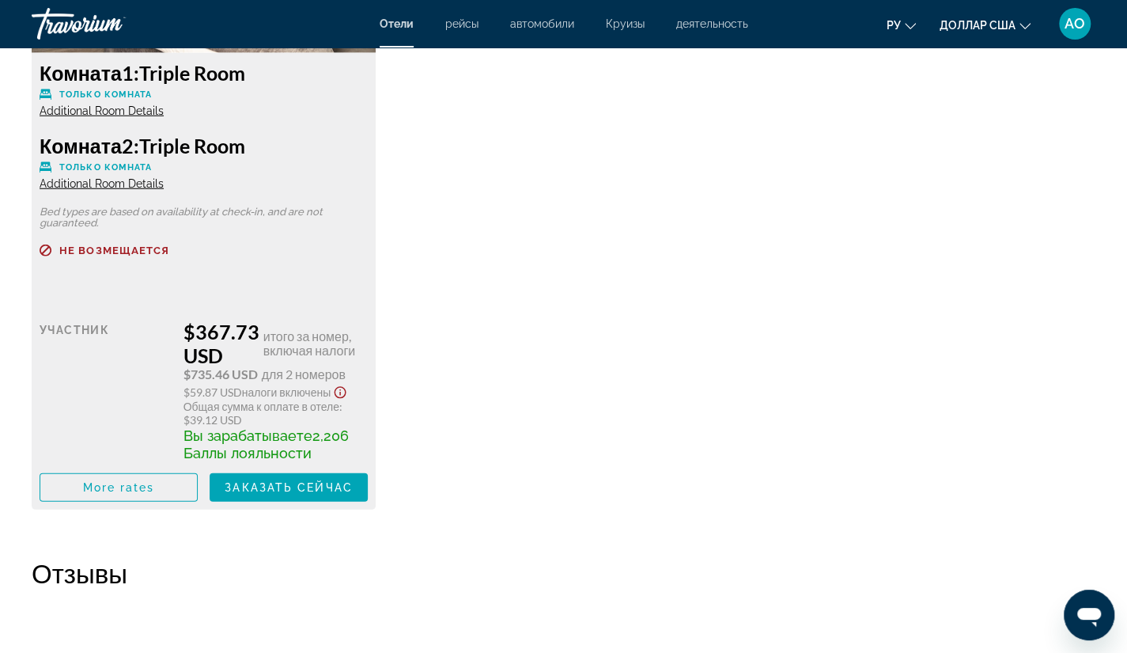
scroll to position [2386, 0]
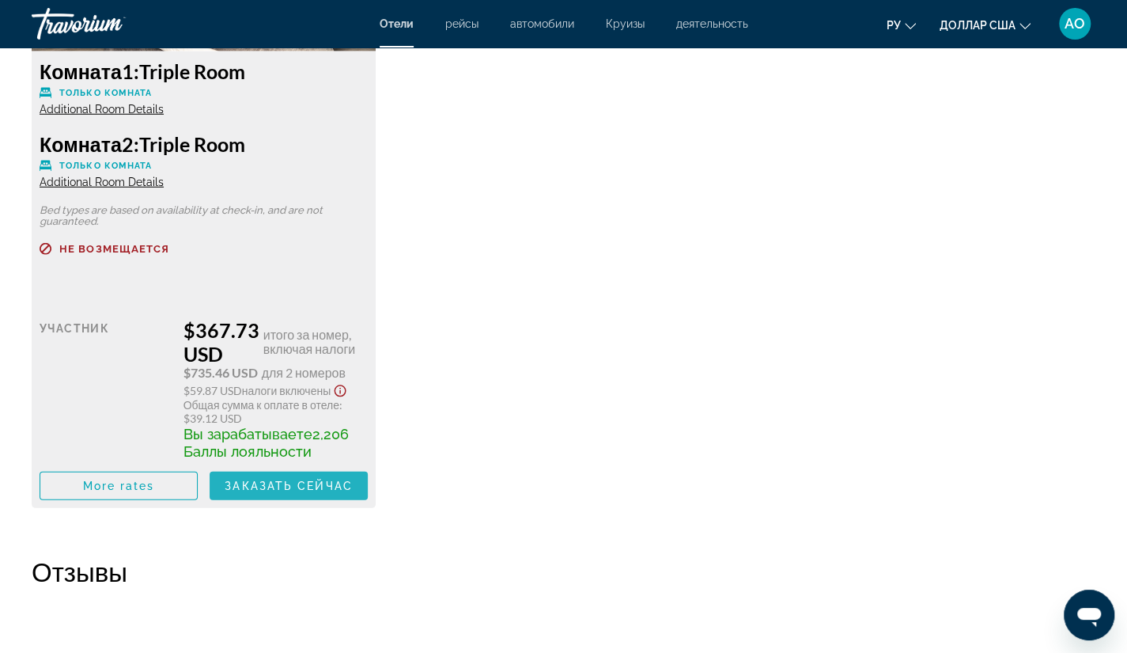
click at [288, 484] on span "Заказать сейчас" at bounding box center [289, 485] width 128 height 13
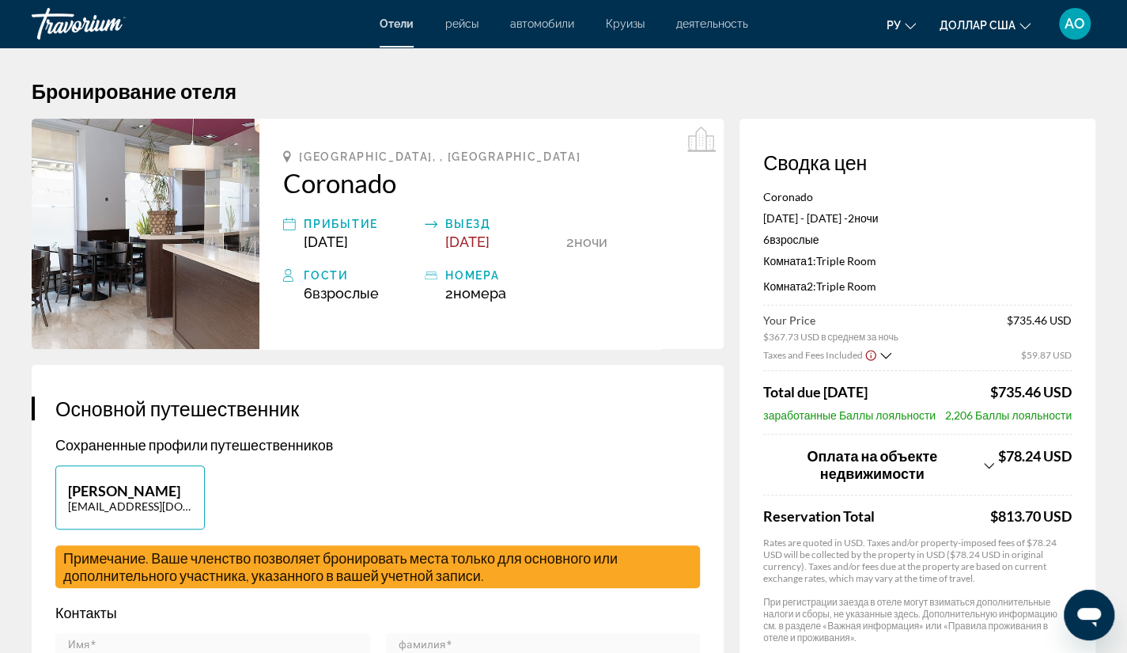
click at [988, 463] on icon "Show Taxes and Fees breakdown" at bounding box center [989, 465] width 10 height 13
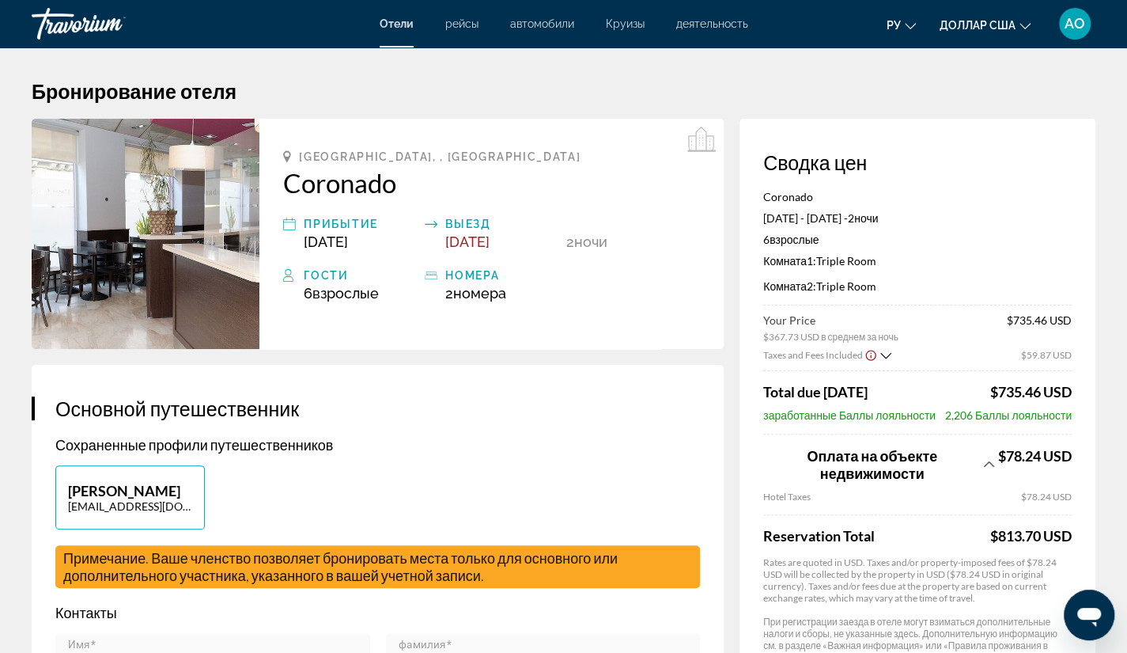
click at [988, 463] on icon "Show Taxes and Fees breakdown" at bounding box center [989, 463] width 10 height 13
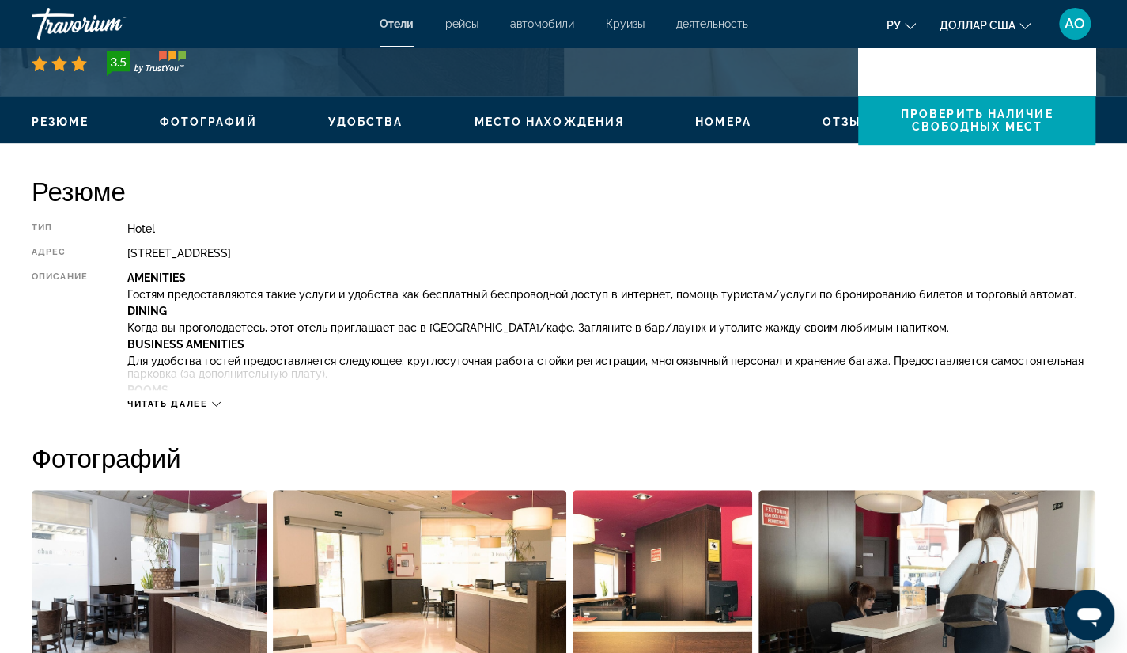
scroll to position [427, 0]
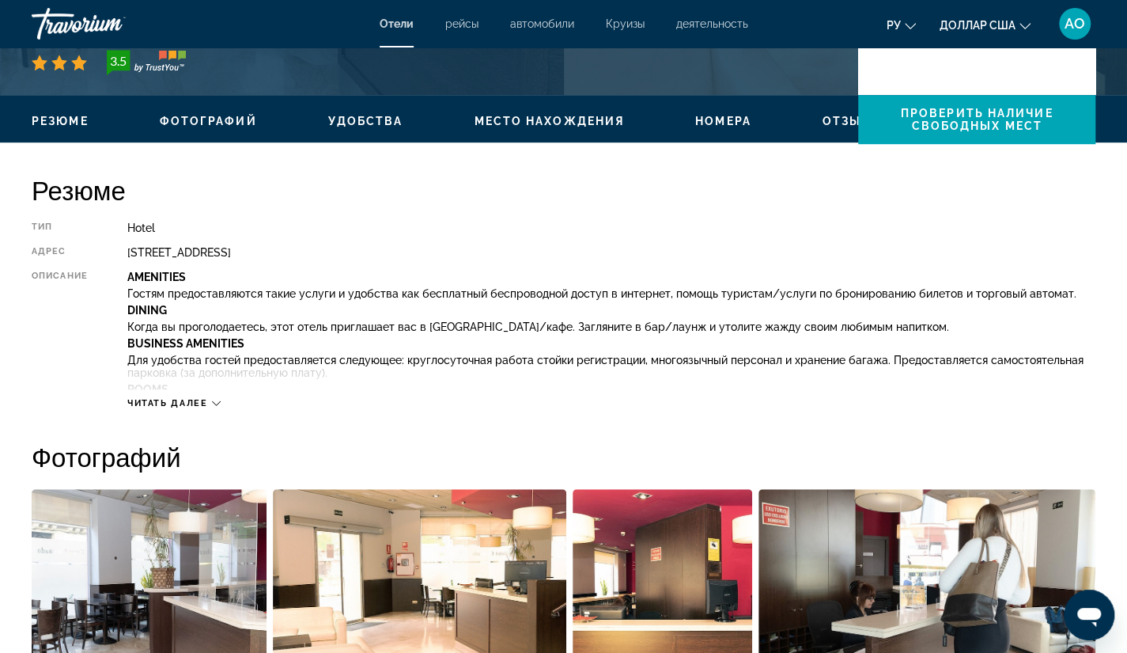
click at [521, 377] on div "Читать далее" at bounding box center [611, 387] width 968 height 44
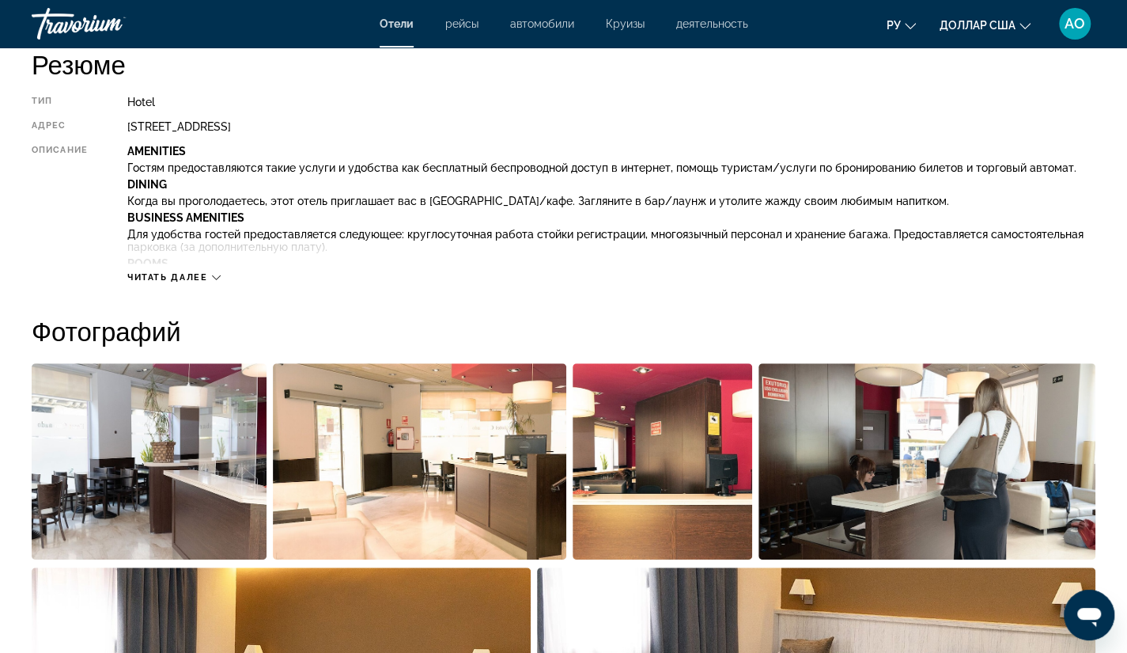
scroll to position [555, 0]
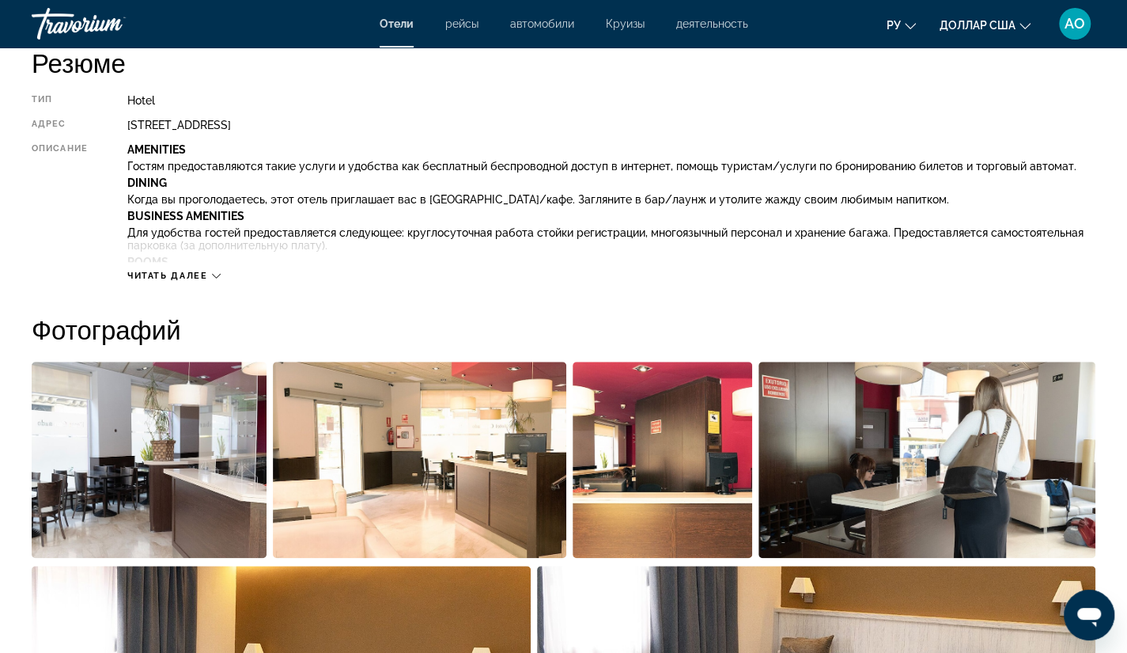
click at [215, 278] on icon "Основное содержание" at bounding box center [216, 275] width 9 height 9
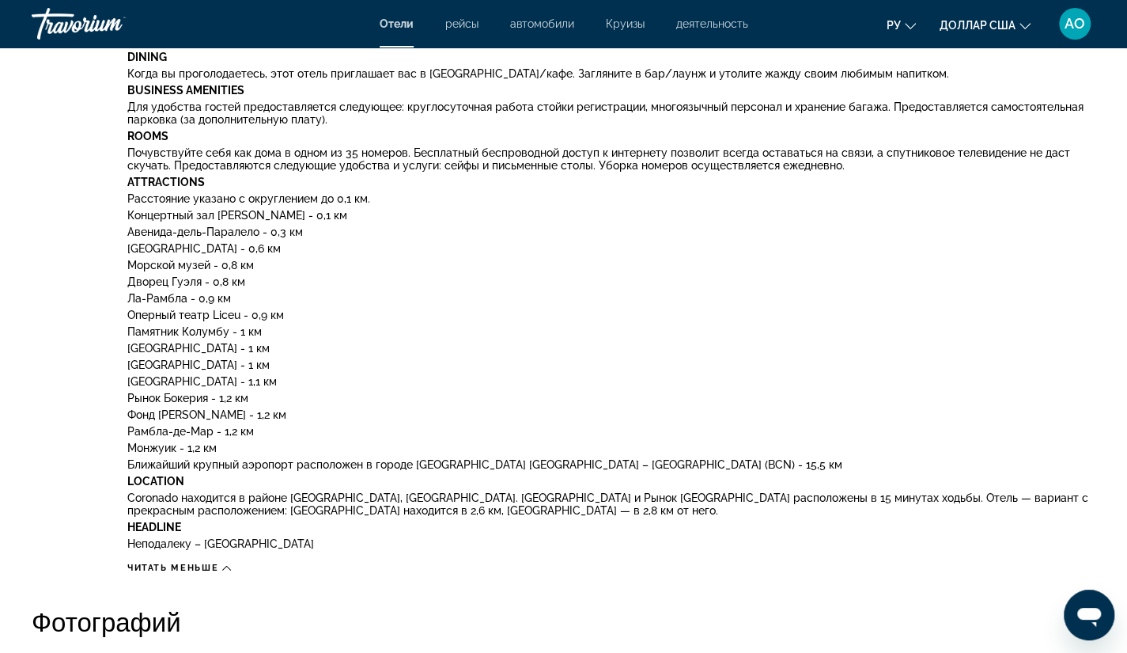
scroll to position [1888, 0]
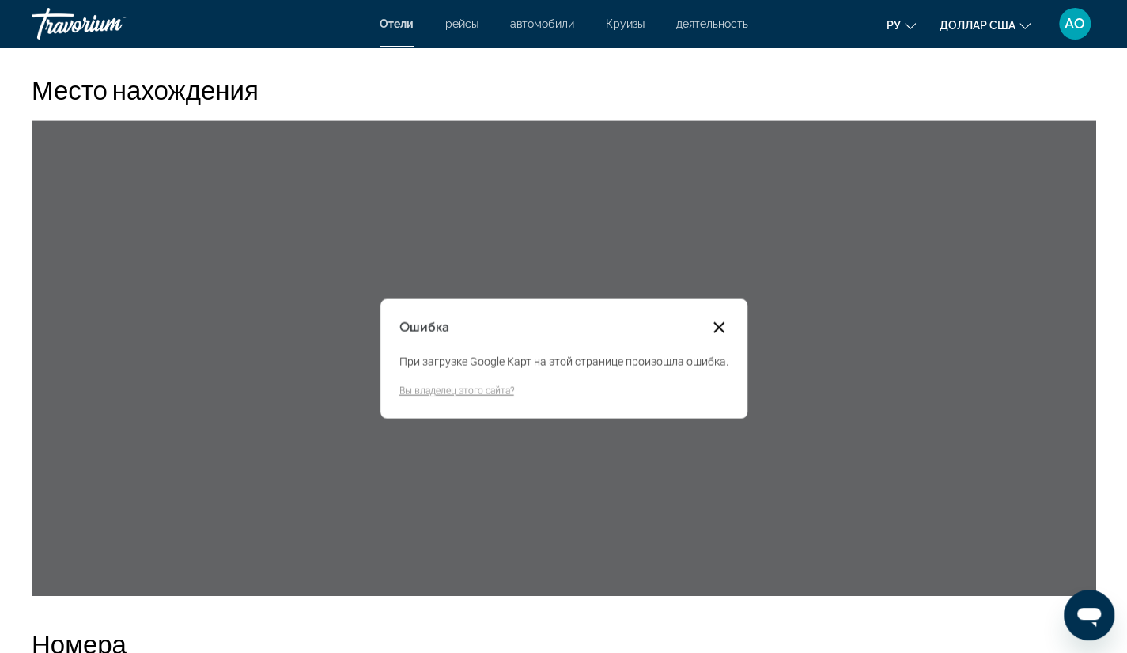
click at [717, 329] on button "Закрыть диалоговое окно" at bounding box center [719, 327] width 19 height 19
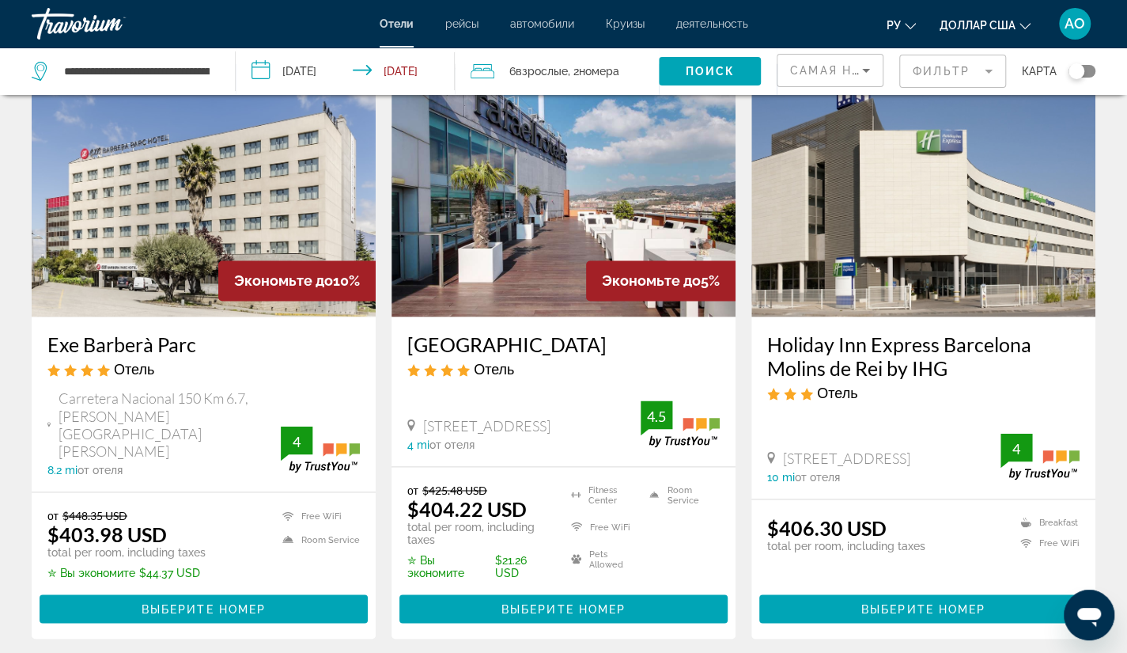
scroll to position [1279, 0]
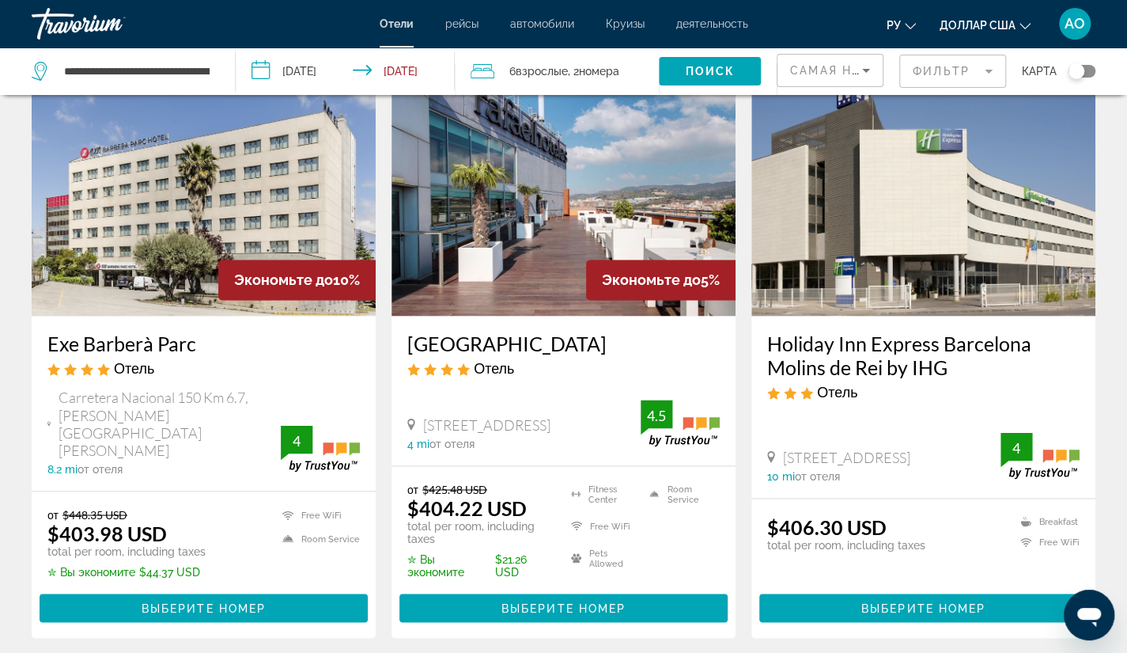
click at [449, 482] on del "$425.48 USD" at bounding box center [454, 488] width 65 height 13
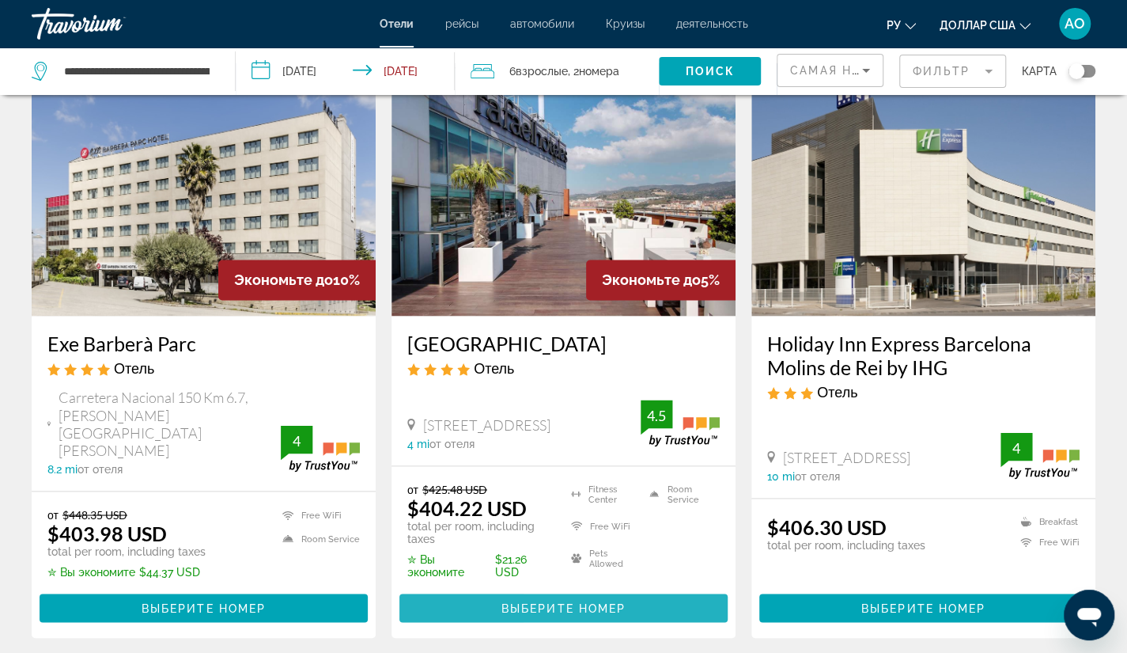
click at [525, 601] on span "Выберите номер" at bounding box center [564, 607] width 124 height 13
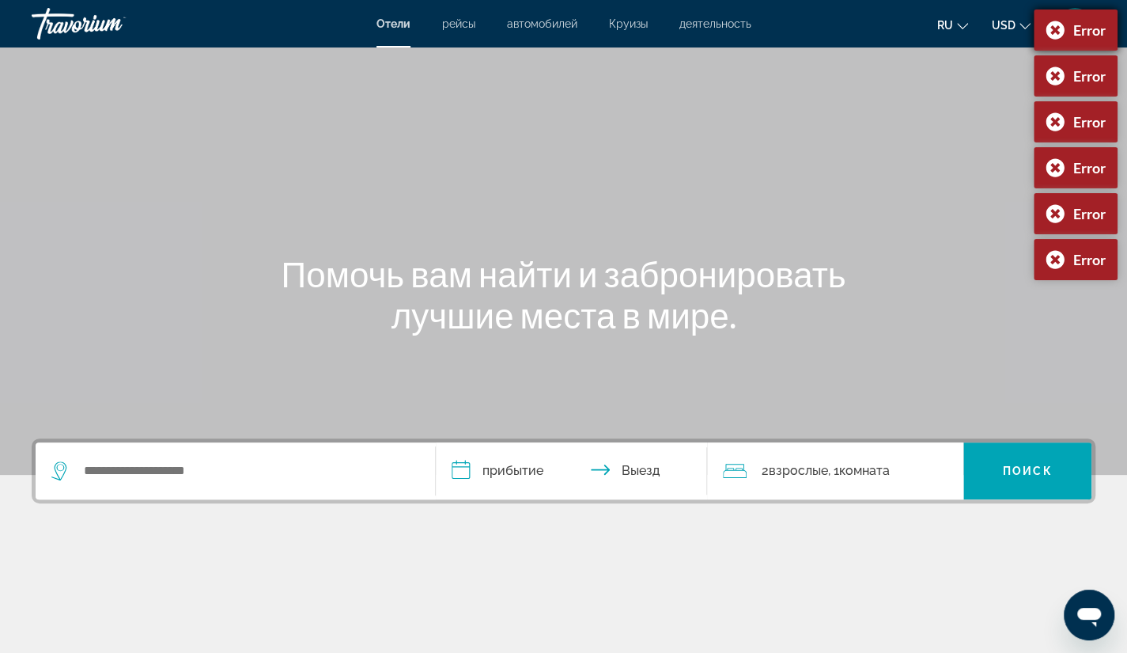
click at [1050, 28] on div "Error" at bounding box center [1076, 29] width 84 height 41
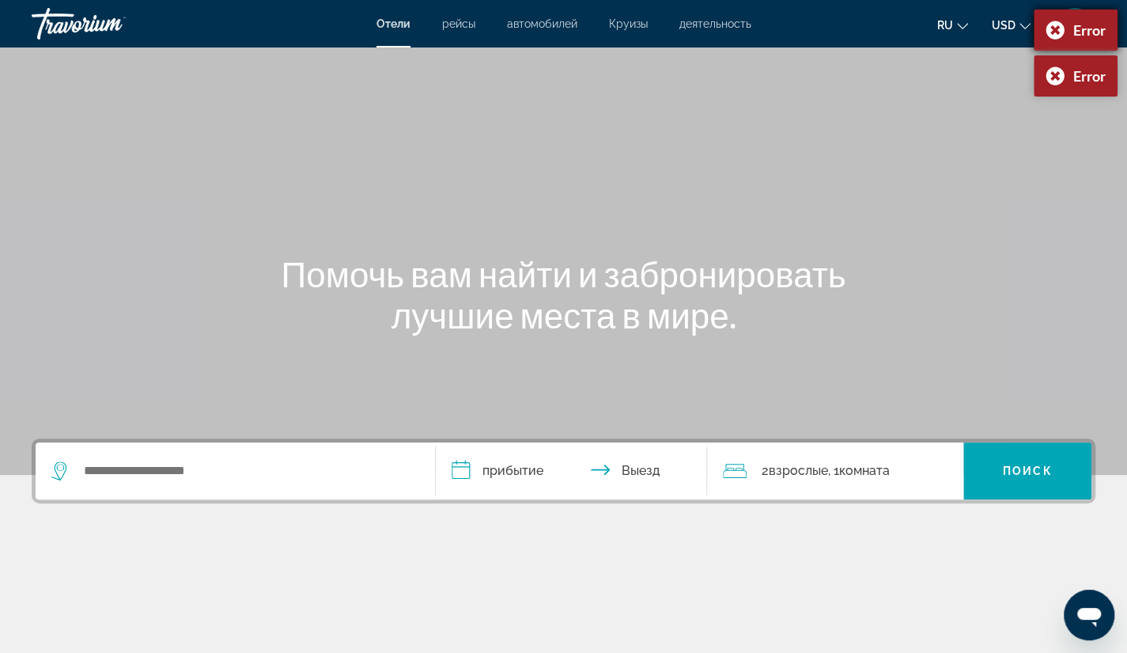
click at [1049, 32] on div "Error" at bounding box center [1076, 29] width 84 height 41
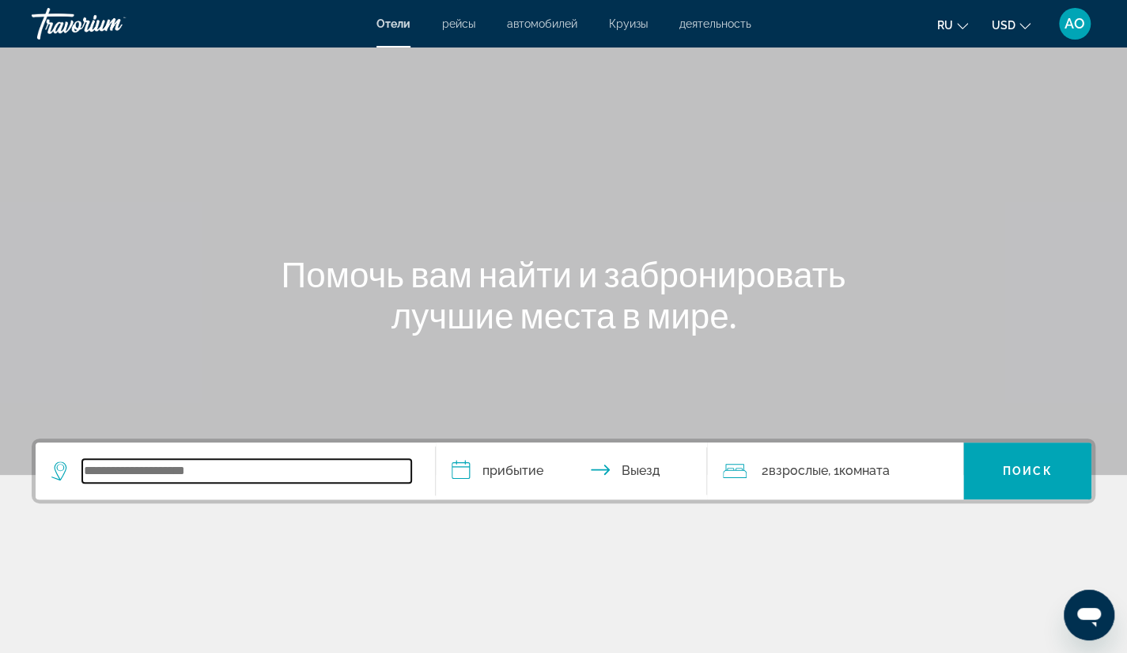
click at [228, 466] on input "Search widget" at bounding box center [246, 471] width 329 height 24
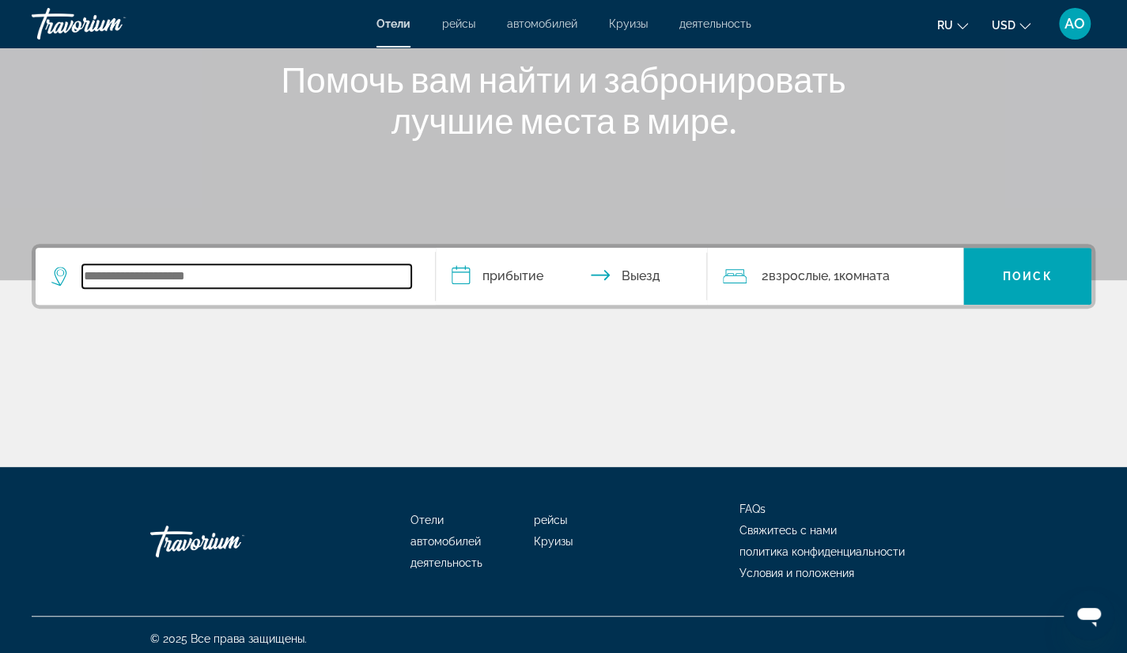
scroll to position [201, 0]
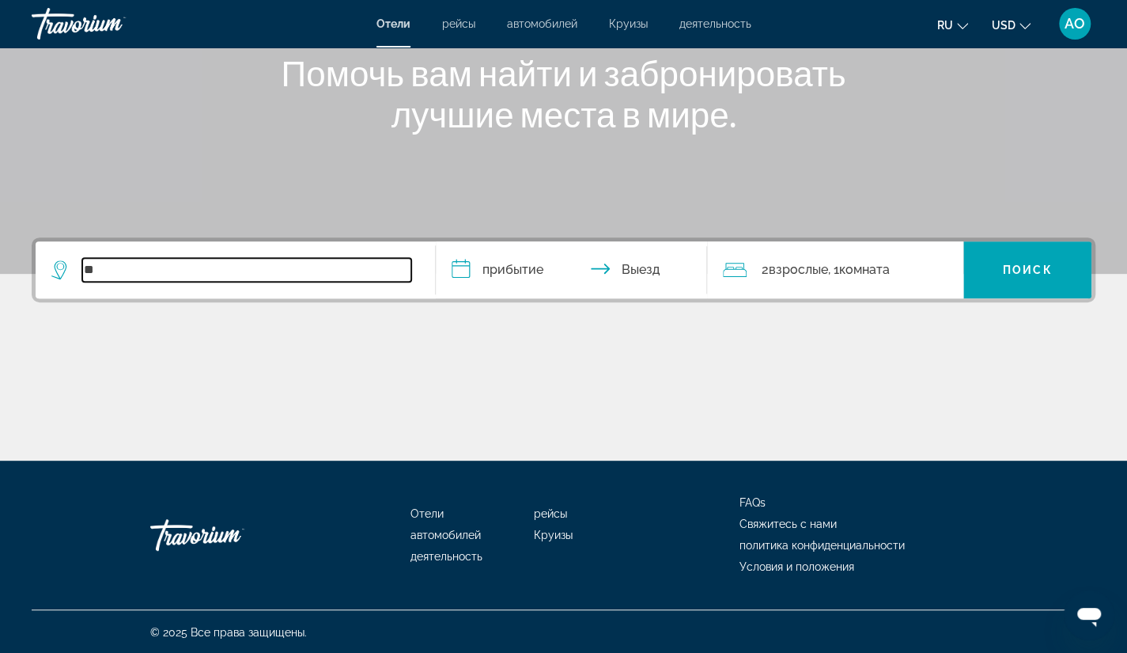
type input "*"
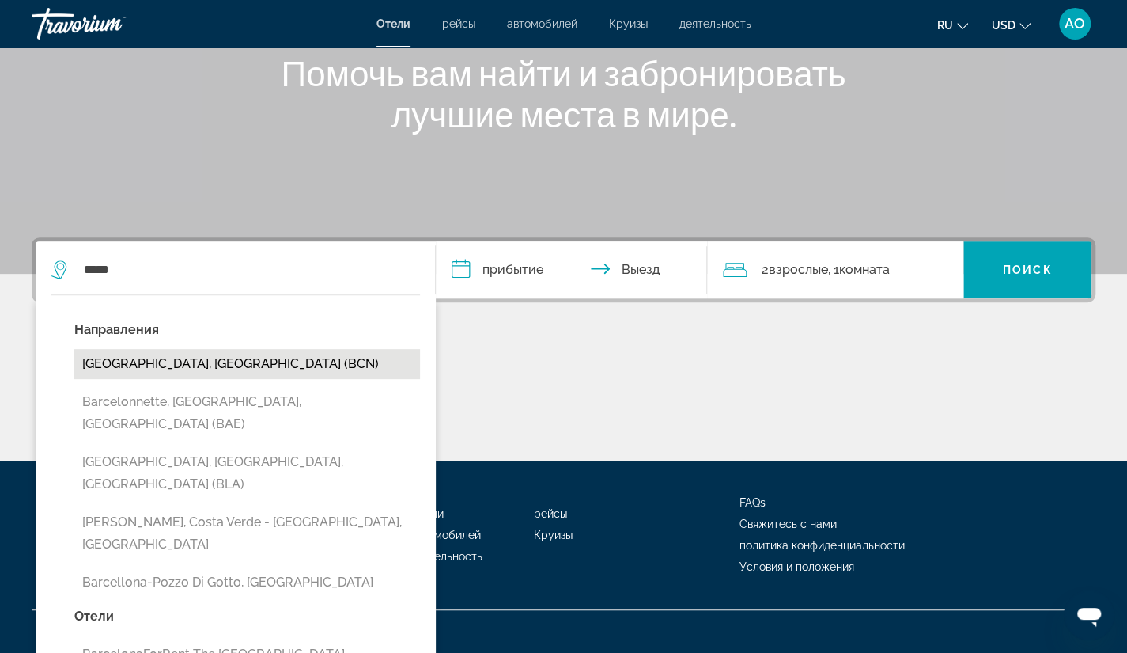
click at [155, 376] on button "[GEOGRAPHIC_DATA], [GEOGRAPHIC_DATA] (BCN)" at bounding box center [247, 364] width 346 height 30
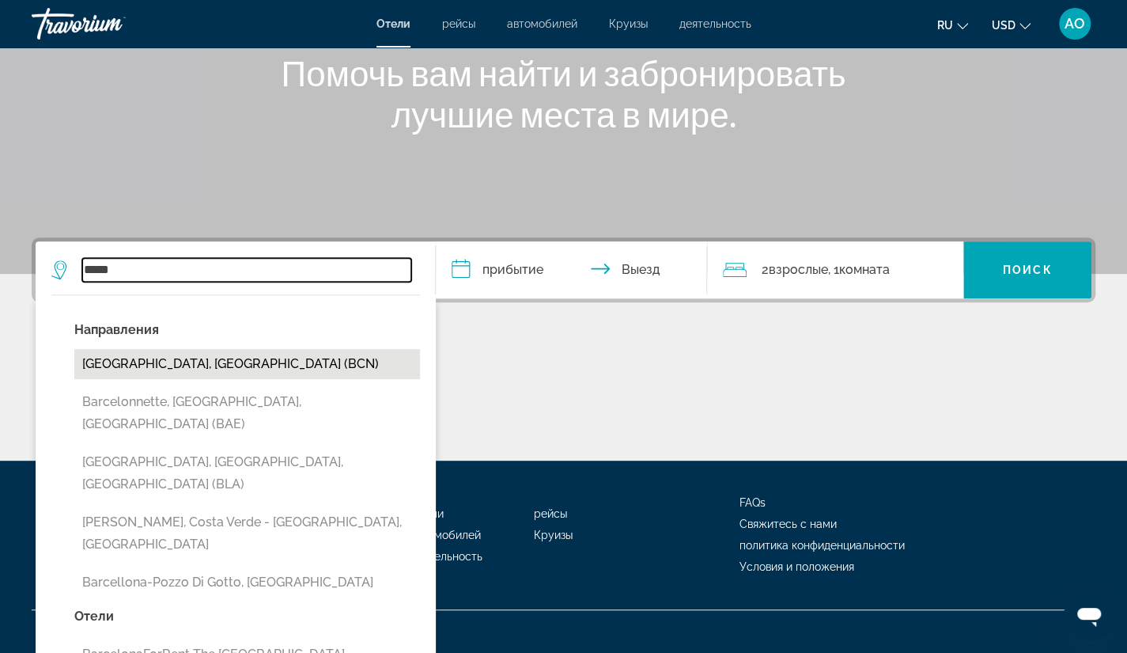
type input "**********"
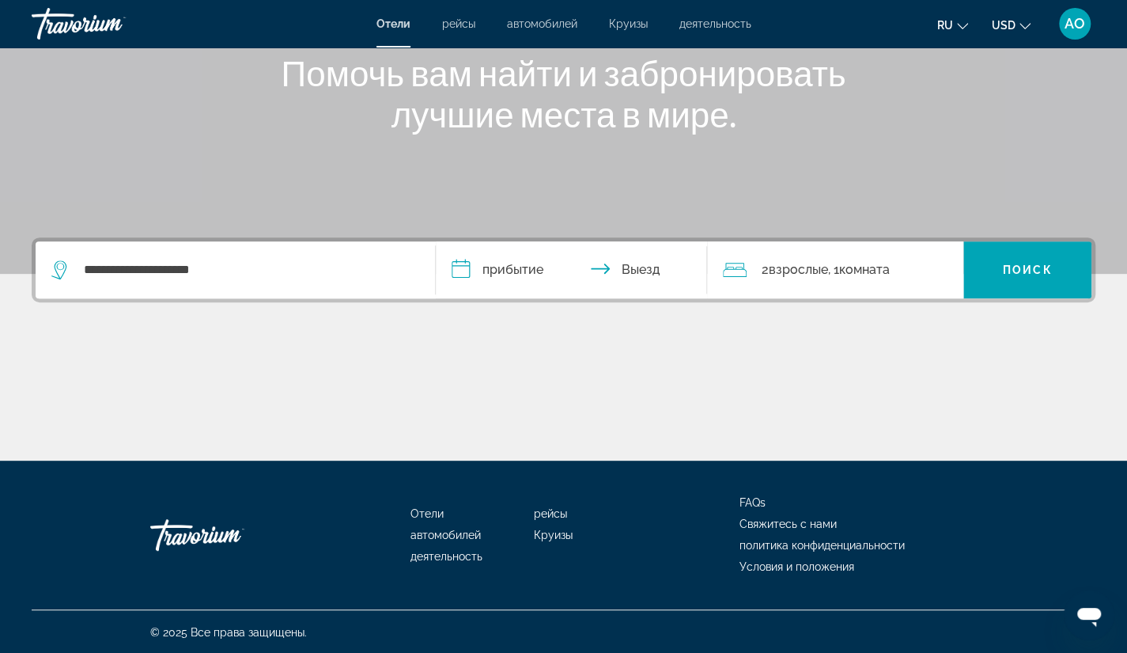
click at [455, 268] on input "**********" at bounding box center [575, 272] width 278 height 62
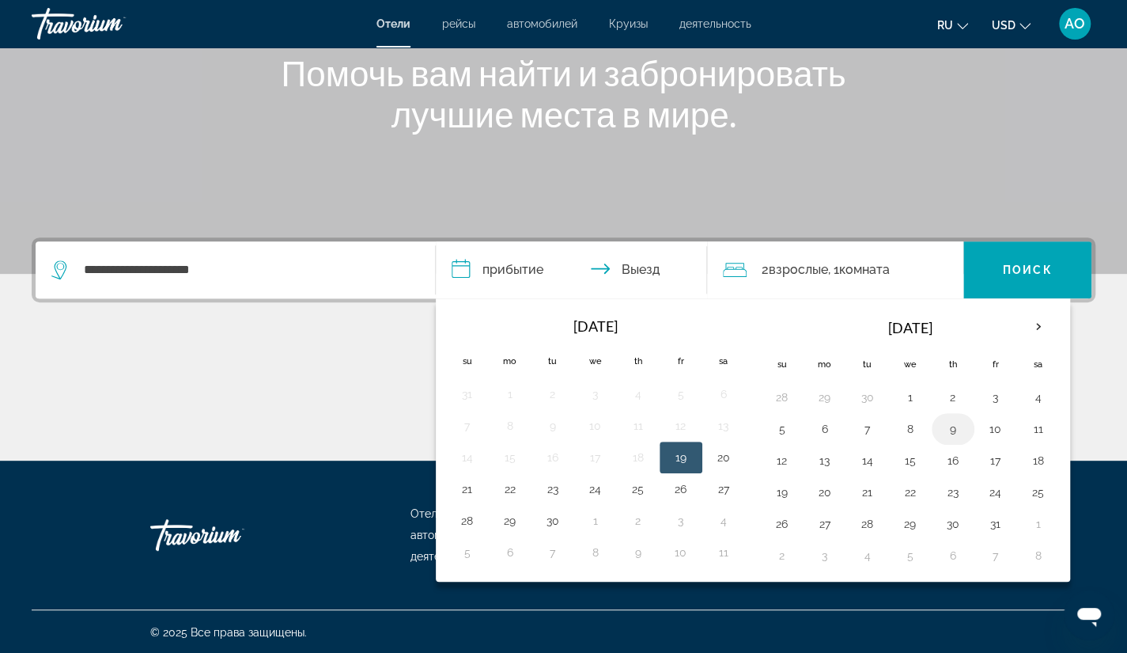
click at [950, 423] on button "9" at bounding box center [953, 429] width 25 height 22
click at [1035, 422] on button "11" at bounding box center [1038, 429] width 25 height 22
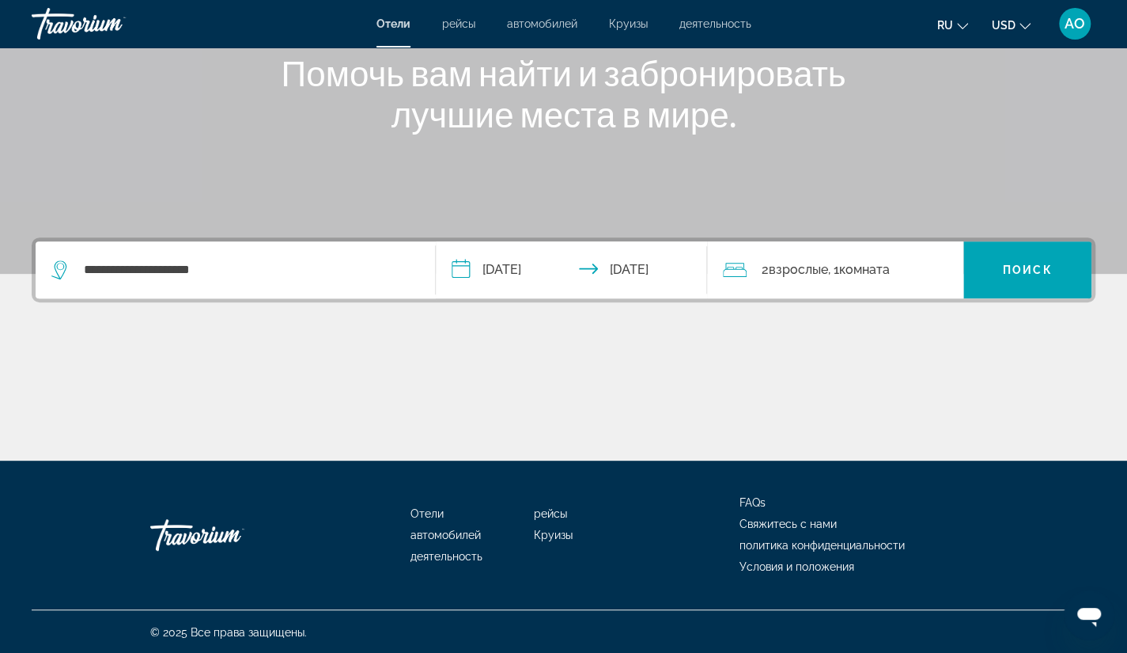
type input "**********"
click at [880, 273] on span "Комната" at bounding box center [864, 269] width 51 height 15
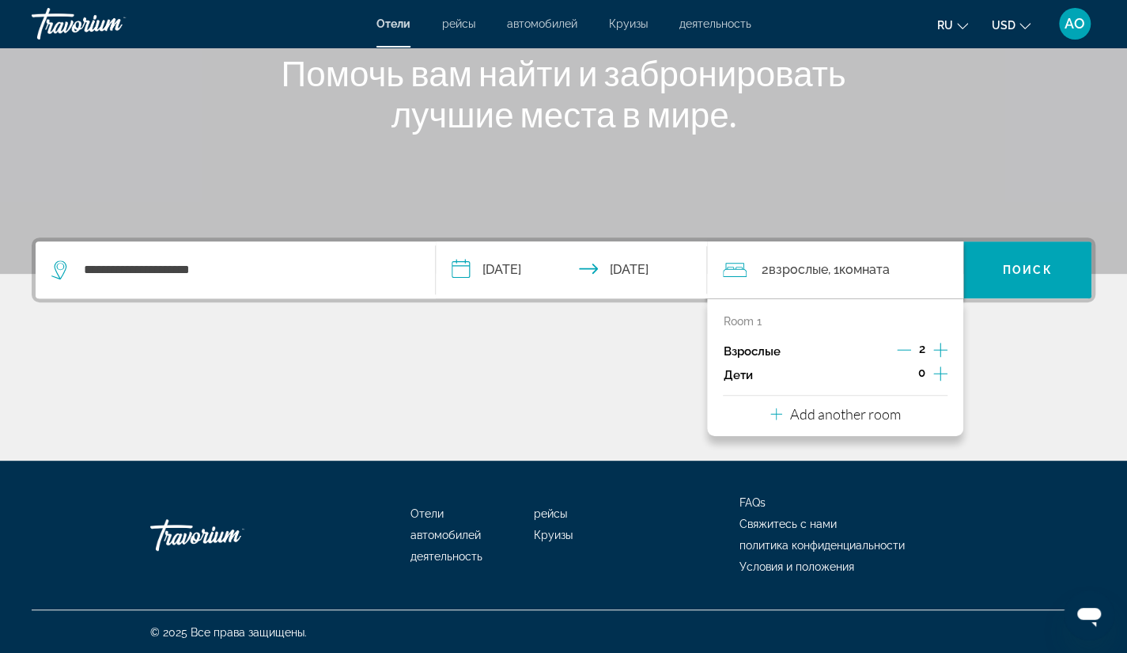
drag, startPoint x: 880, startPoint y: 273, endPoint x: 943, endPoint y: 348, distance: 97.7
click at [943, 298] on div "2 Взрослый Взрослые , 1 Комната номера Room 1 Взрослые 2 Дети 0 Add another room" at bounding box center [835, 269] width 256 height 57
click at [943, 348] on icon "Increment adults" at bounding box center [940, 350] width 14 height 14
click at [848, 411] on p "Add another room" at bounding box center [845, 413] width 111 height 17
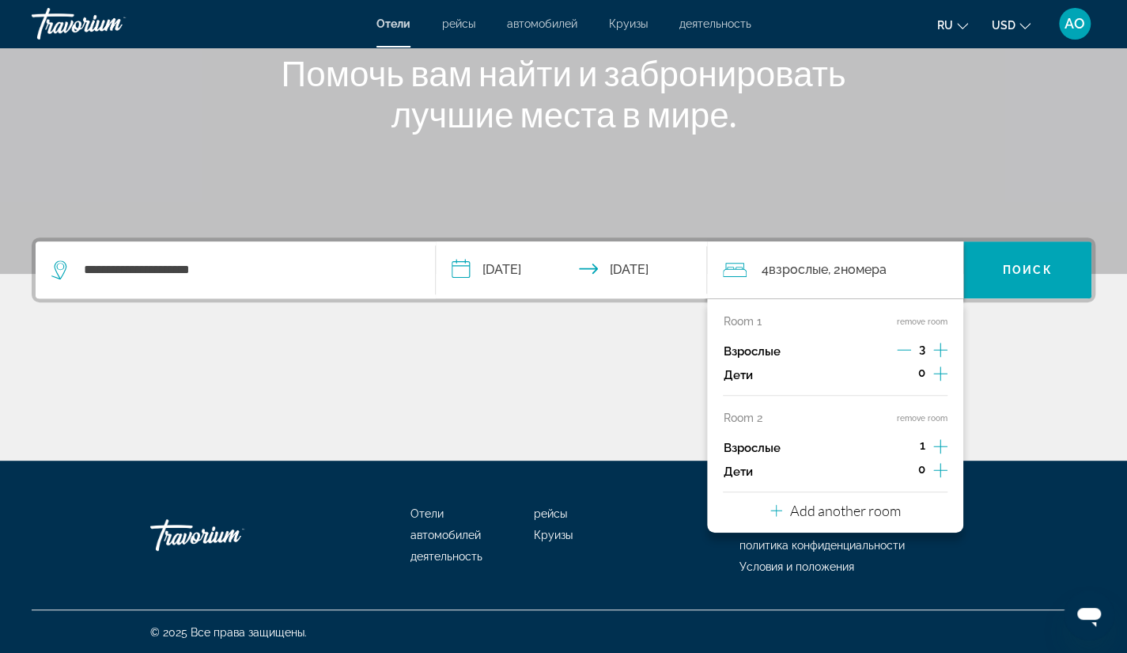
click at [945, 441] on icon "Increment adults" at bounding box center [940, 446] width 14 height 19
click at [1033, 267] on span "Поиск" at bounding box center [1028, 269] width 50 height 13
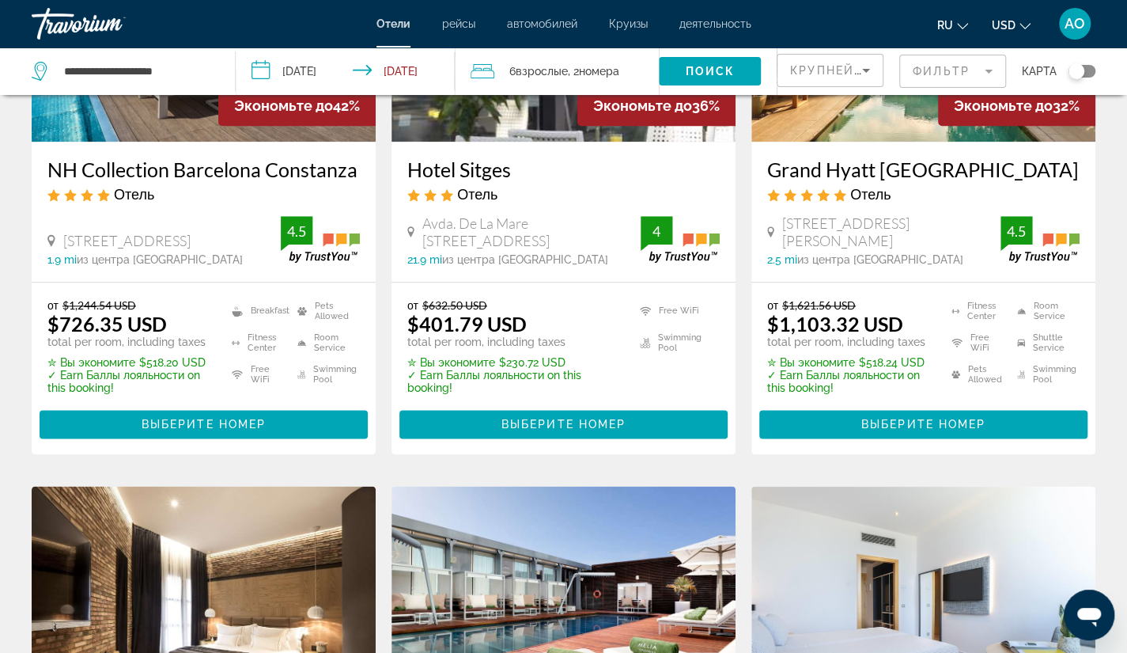
scroll to position [888, 0]
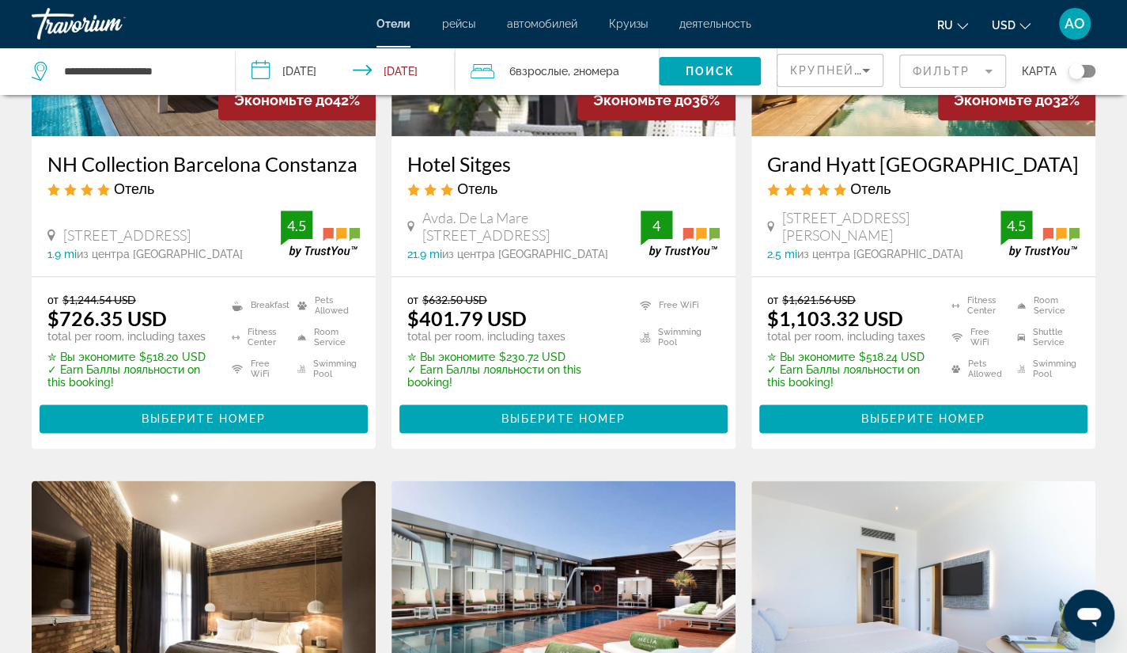
drag, startPoint x: 761, startPoint y: 320, endPoint x: 745, endPoint y: 130, distance: 191.3
click at [745, 130] on app-hotels-search-item "Экономьте до 32% Grand Hyatt [GEOGRAPHIC_DATA] Отель [GEOGRAPHIC_DATA][PERSON_N…" at bounding box center [924, 166] width 360 height 566
click at [843, 73] on span "Крупнейшие сбережения" at bounding box center [886, 70] width 192 height 13
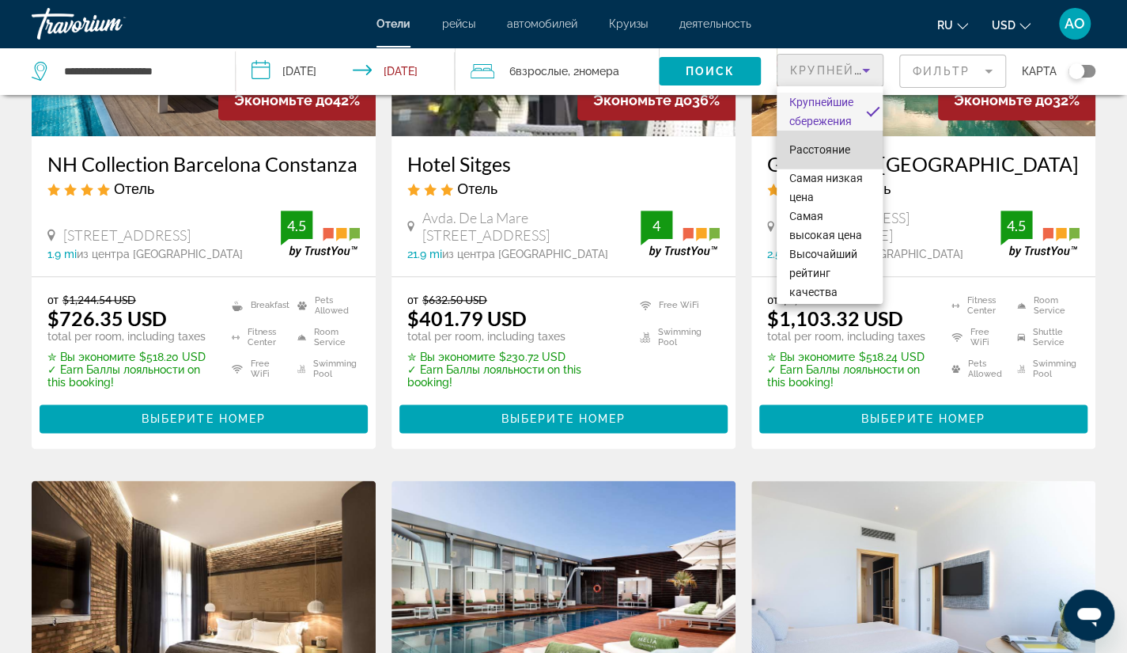
click at [835, 147] on span "Расстояние" at bounding box center [820, 149] width 61 height 13
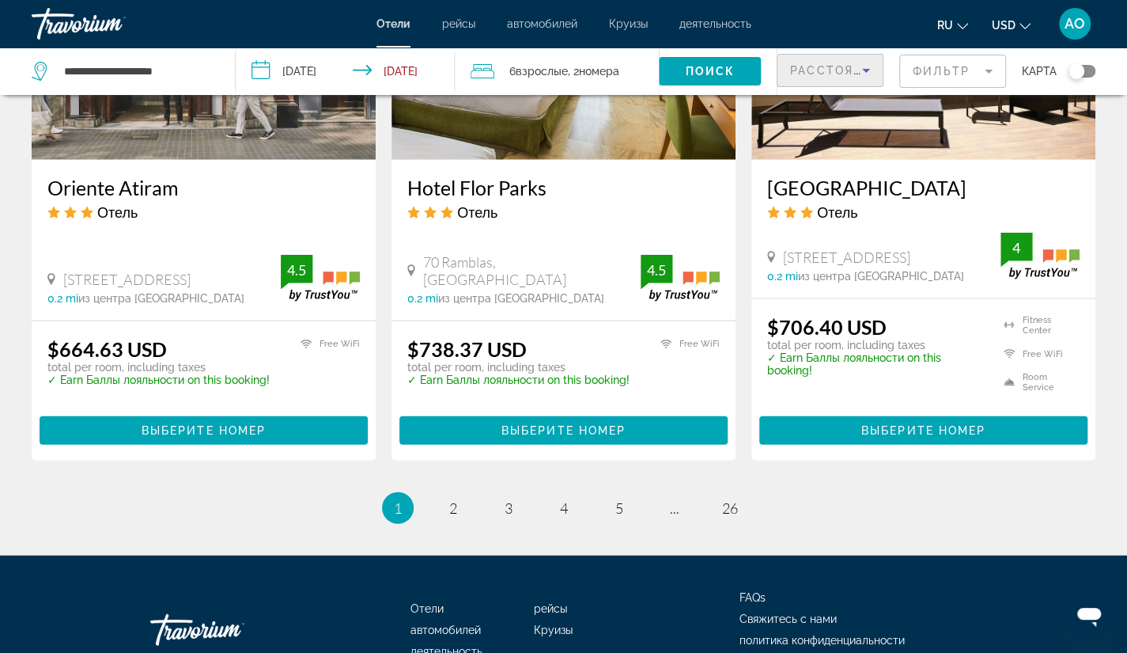
scroll to position [2056, 0]
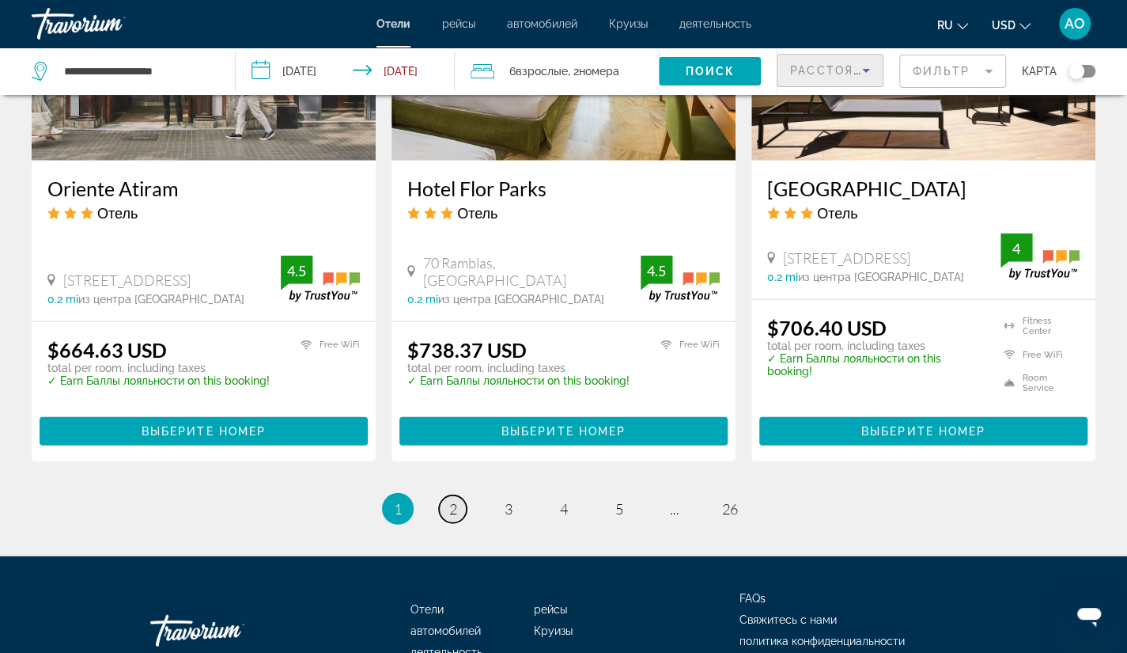
click at [456, 500] on span "2" at bounding box center [453, 508] width 8 height 17
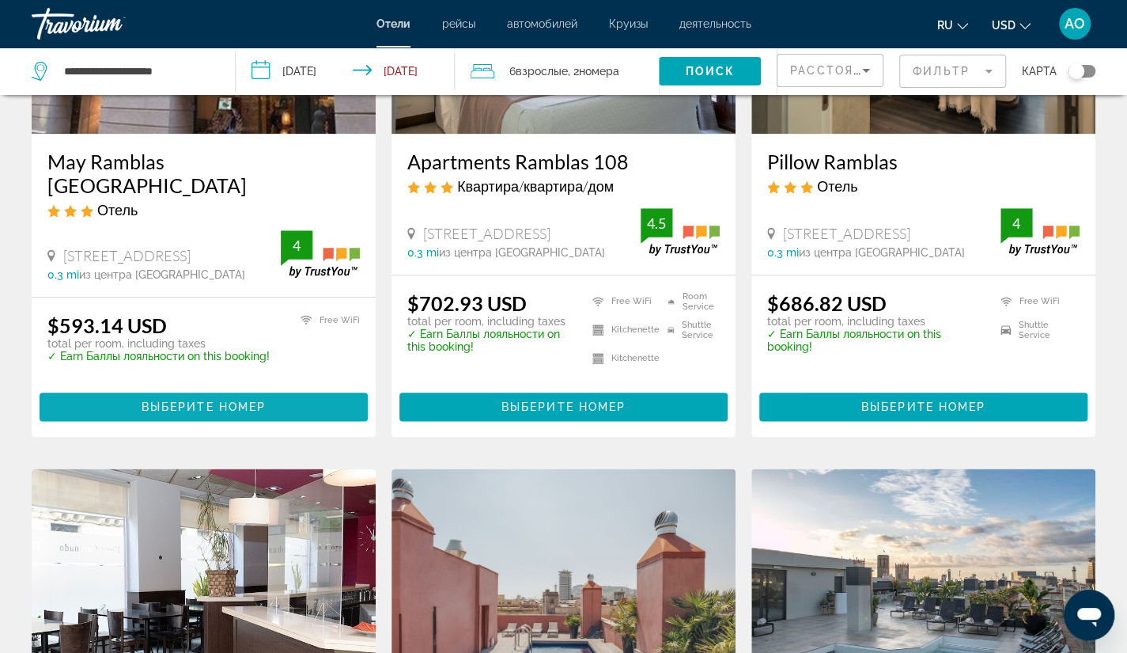
scroll to position [872, 0]
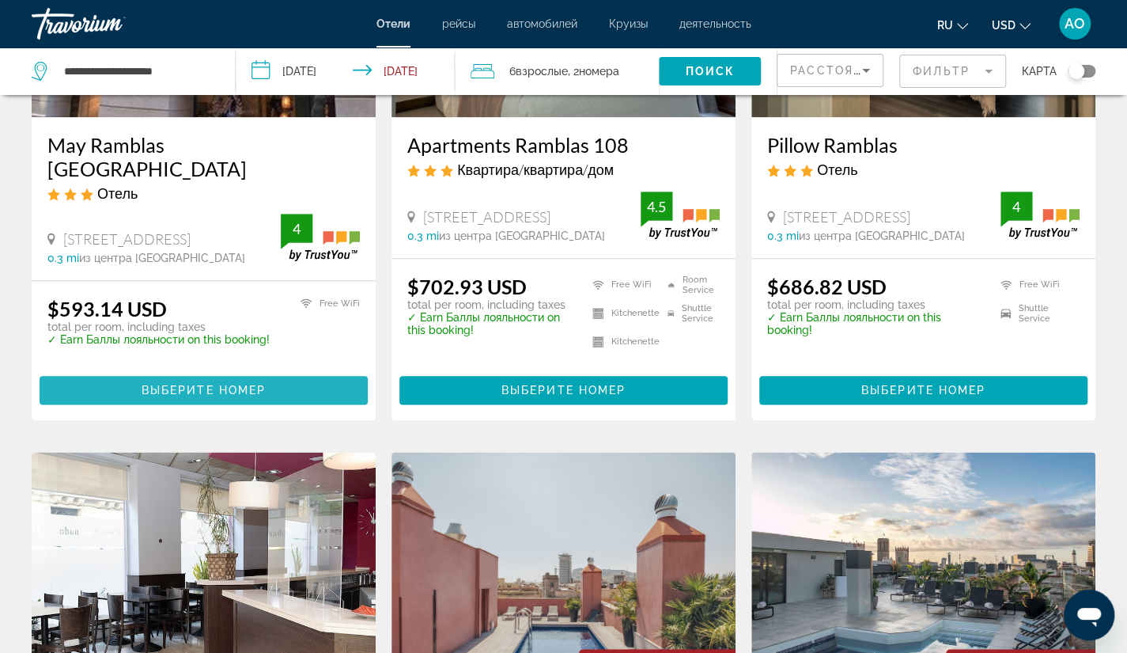
click at [184, 384] on span "Выберите номер" at bounding box center [204, 390] width 124 height 13
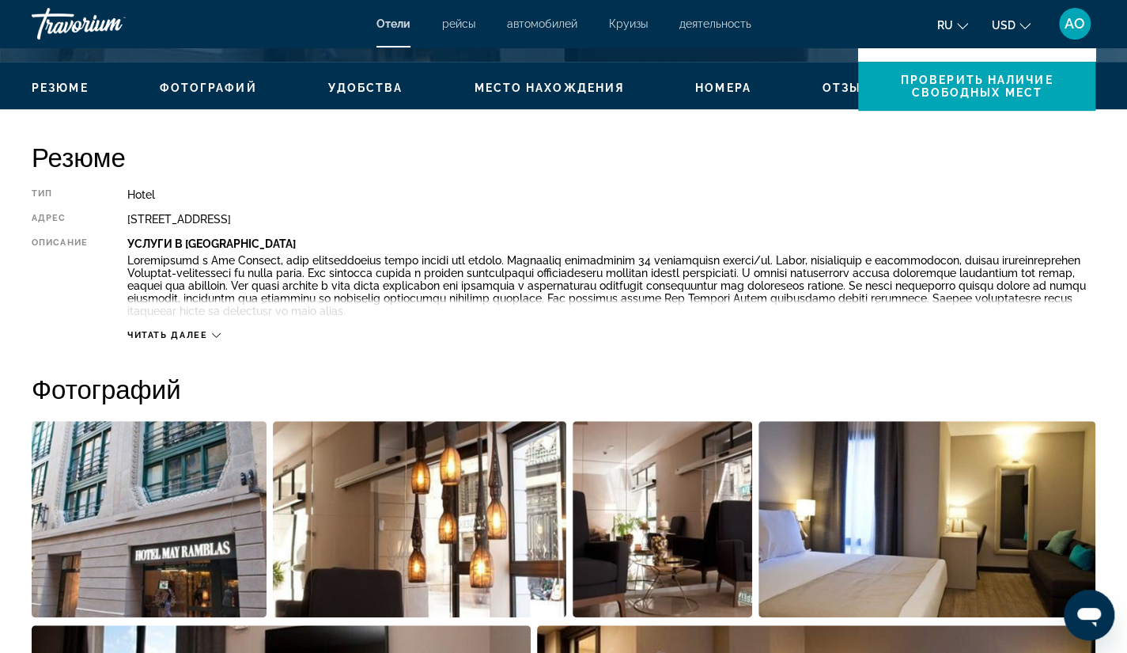
scroll to position [461, 0]
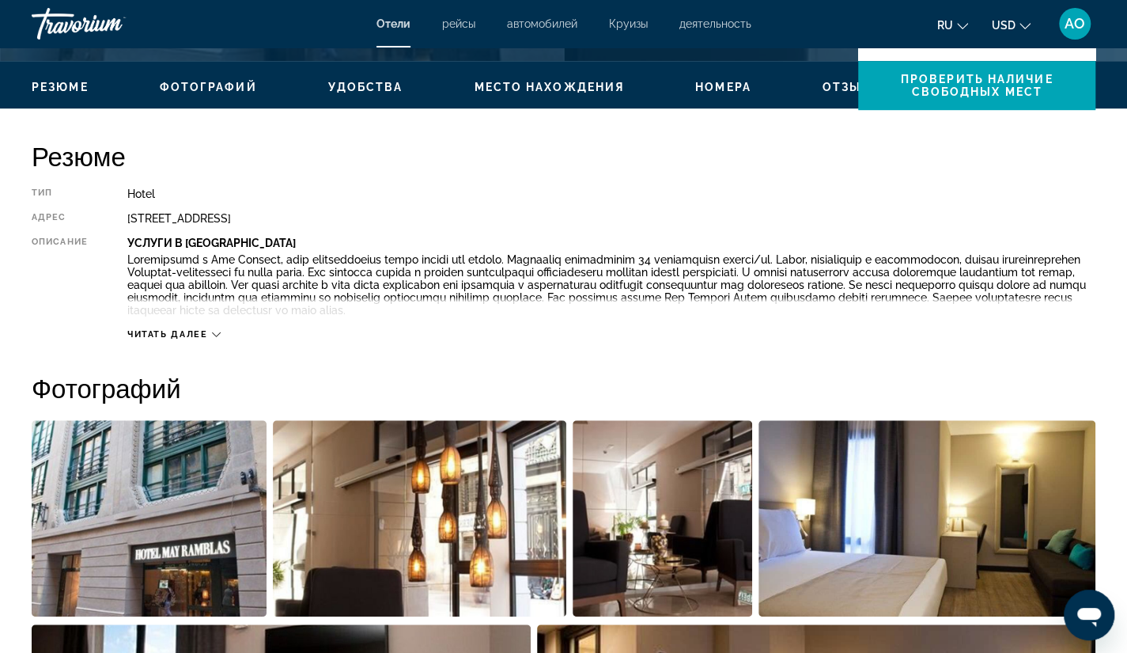
click at [199, 329] on span "Читать далее" at bounding box center [167, 334] width 81 height 10
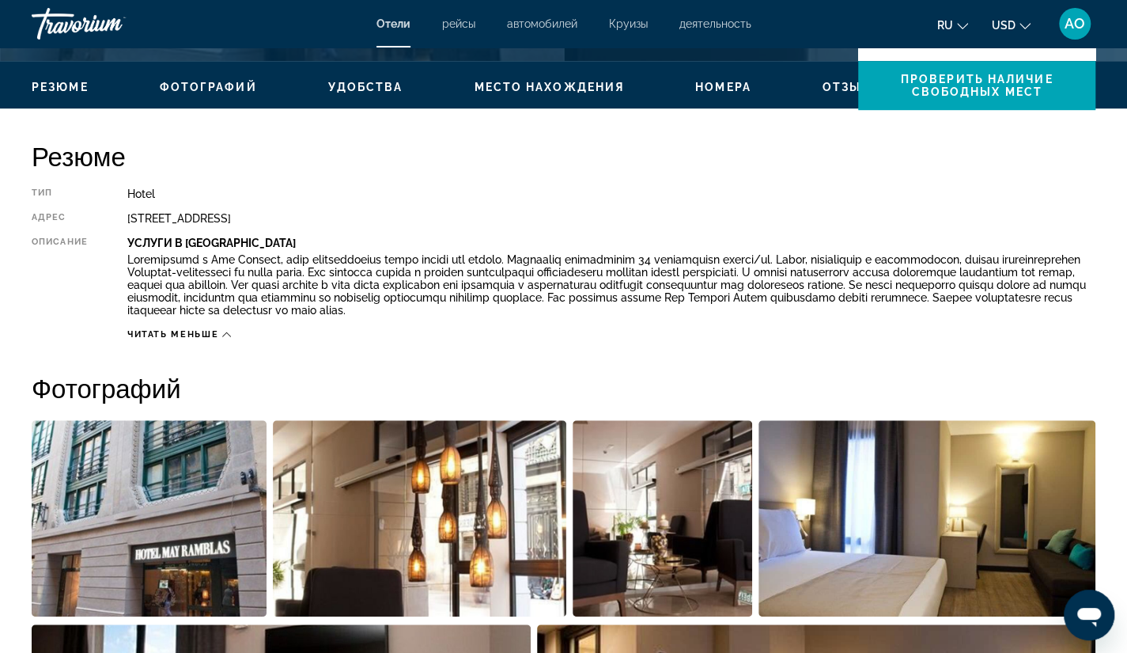
click at [199, 329] on span "Читать меньше" at bounding box center [172, 334] width 91 height 10
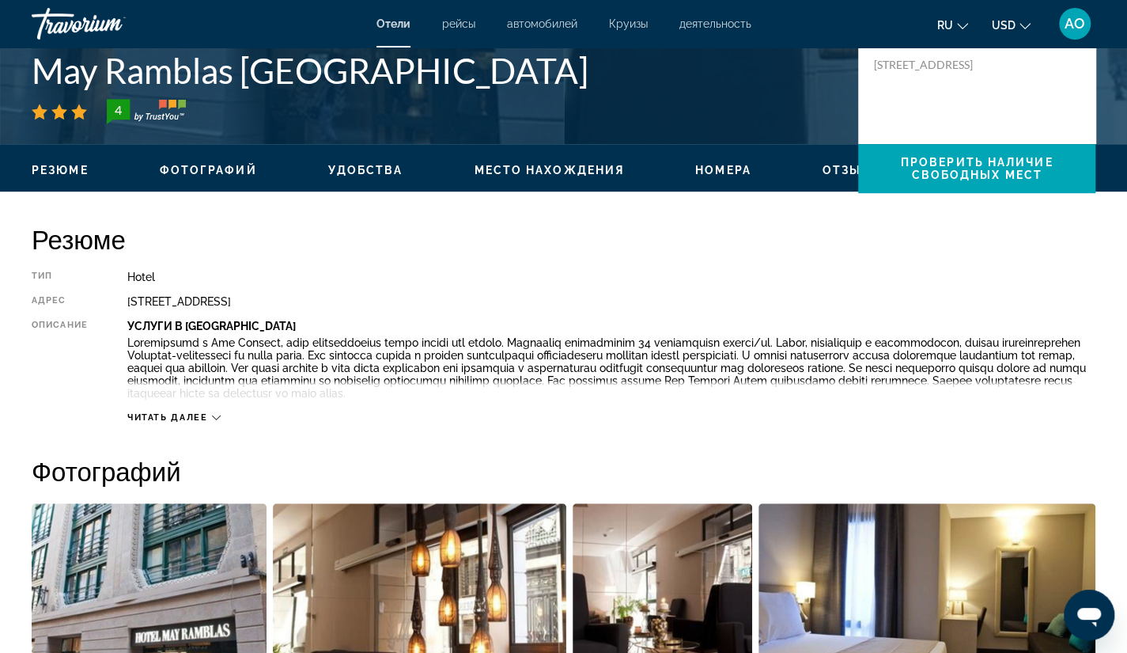
scroll to position [378, 0]
click at [214, 418] on icon "Main content" at bounding box center [216, 417] width 9 height 9
click at [214, 418] on span "Читать меньше" at bounding box center [172, 417] width 91 height 10
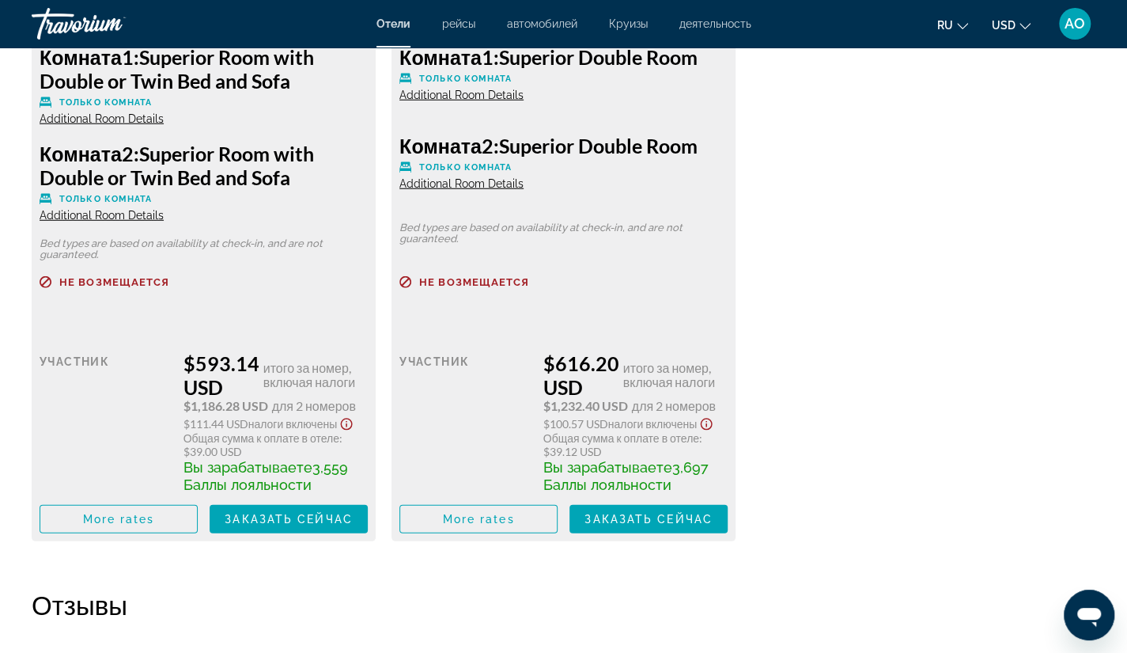
scroll to position [2368, 0]
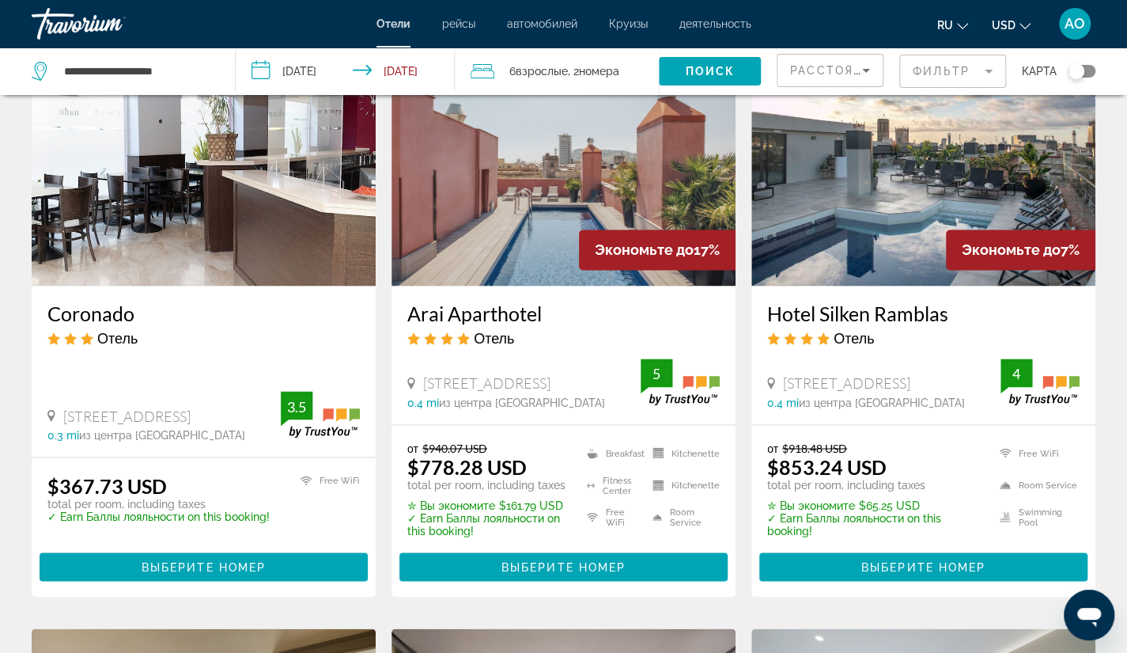
scroll to position [1290, 0]
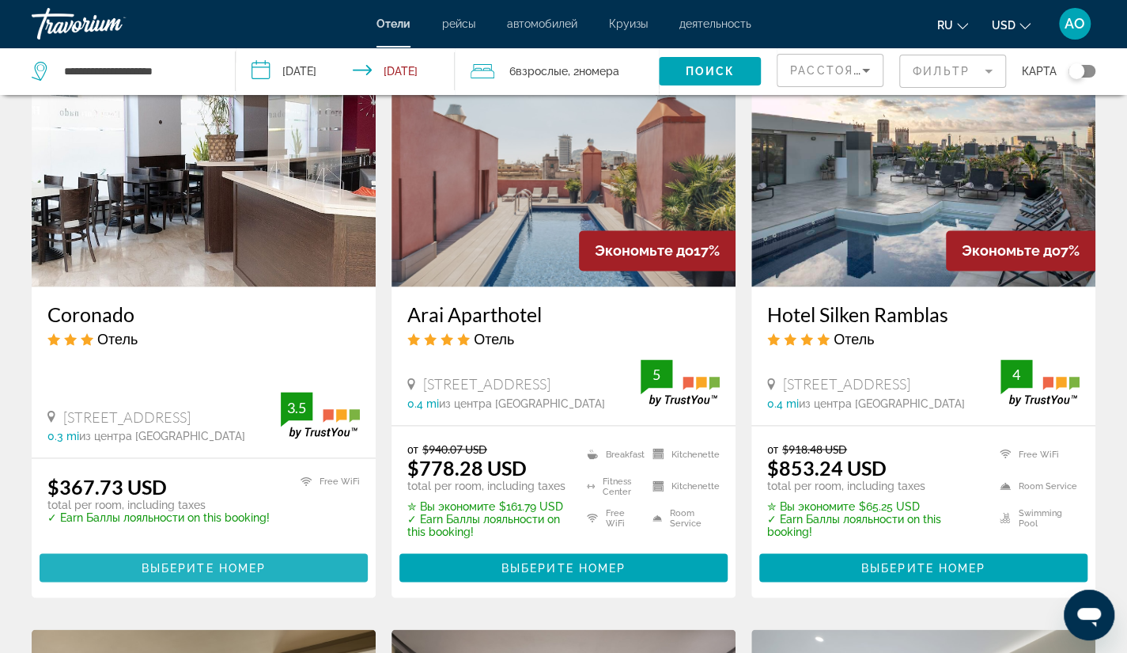
click at [171, 572] on span "Выберите номер" at bounding box center [204, 567] width 124 height 13
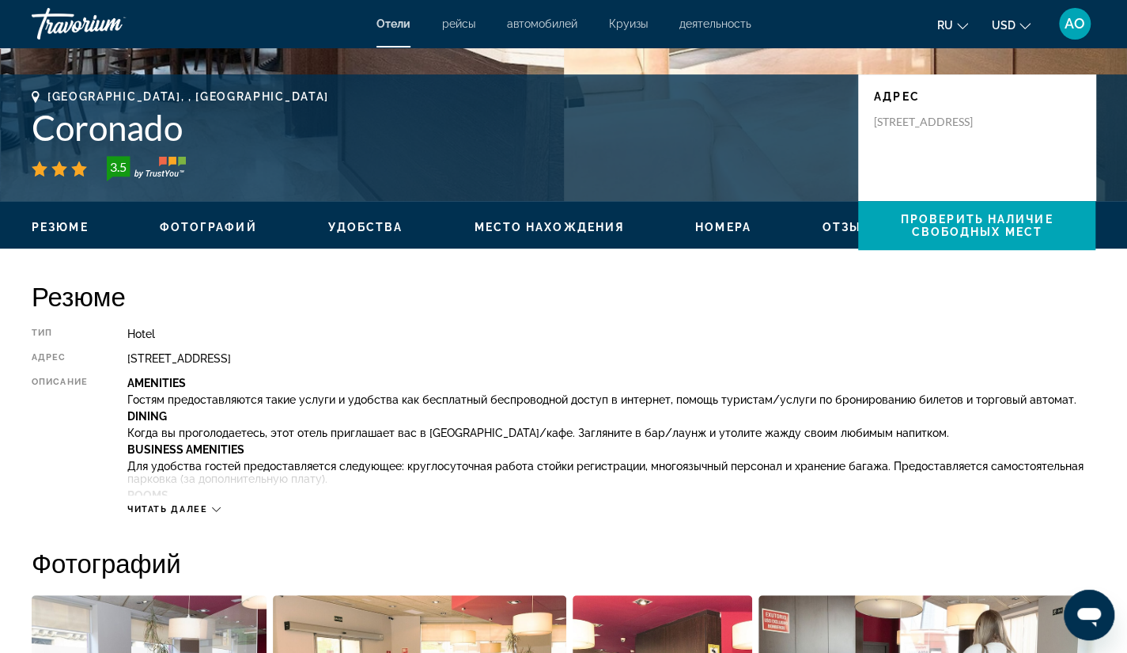
scroll to position [350, 0]
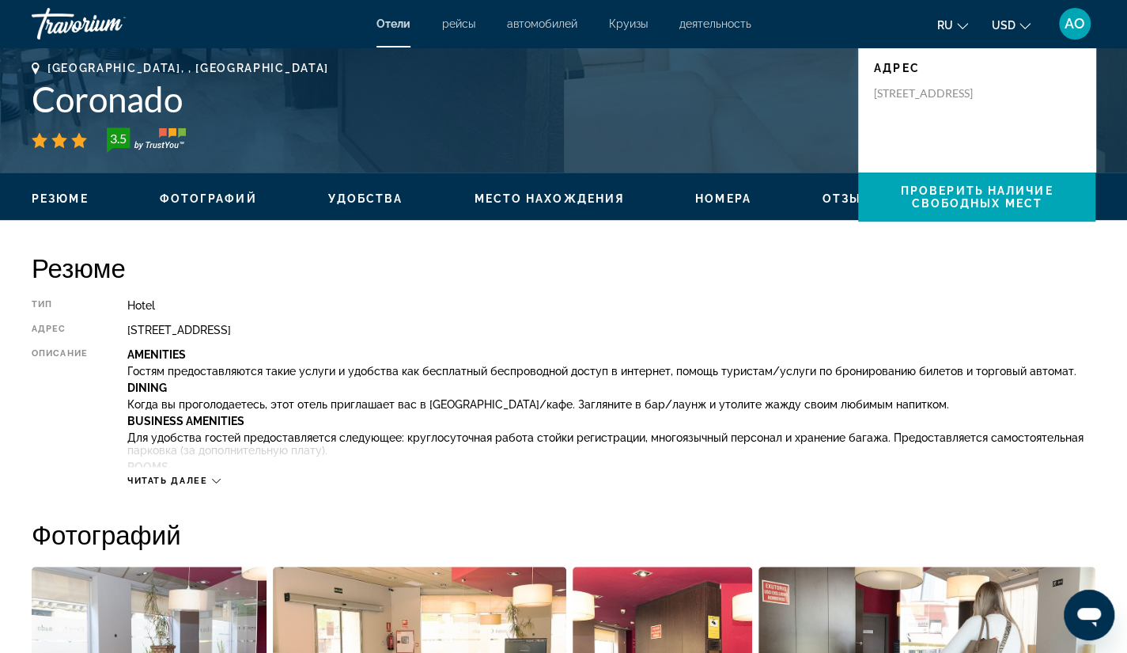
click at [215, 483] on icon "Main content" at bounding box center [216, 480] width 9 height 9
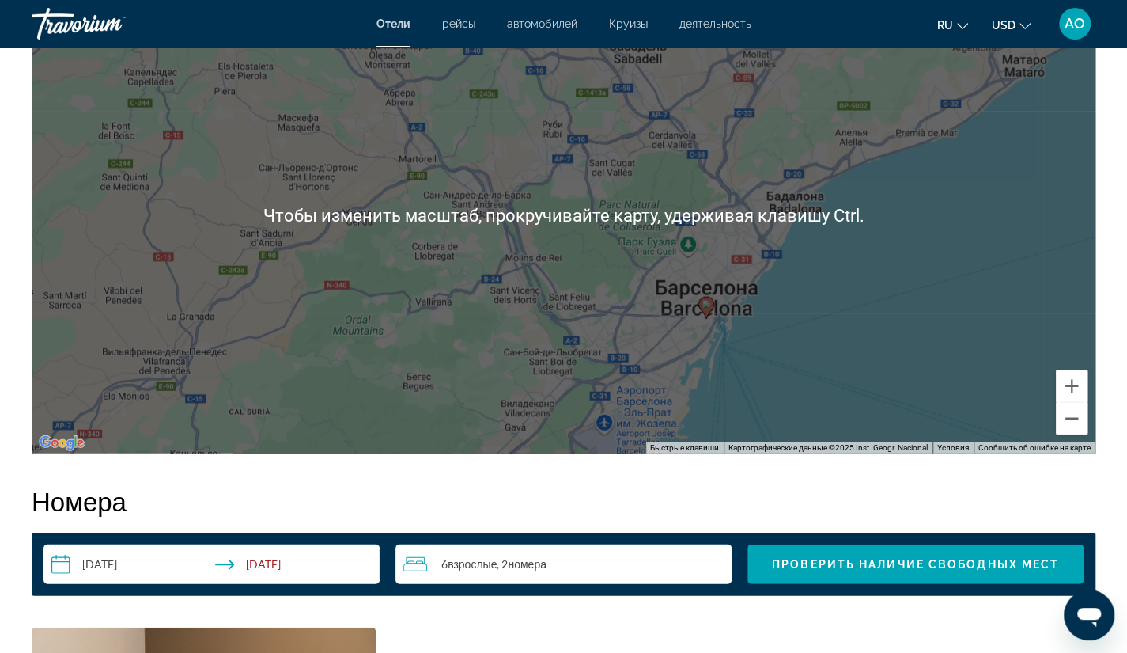
scroll to position [2048, 0]
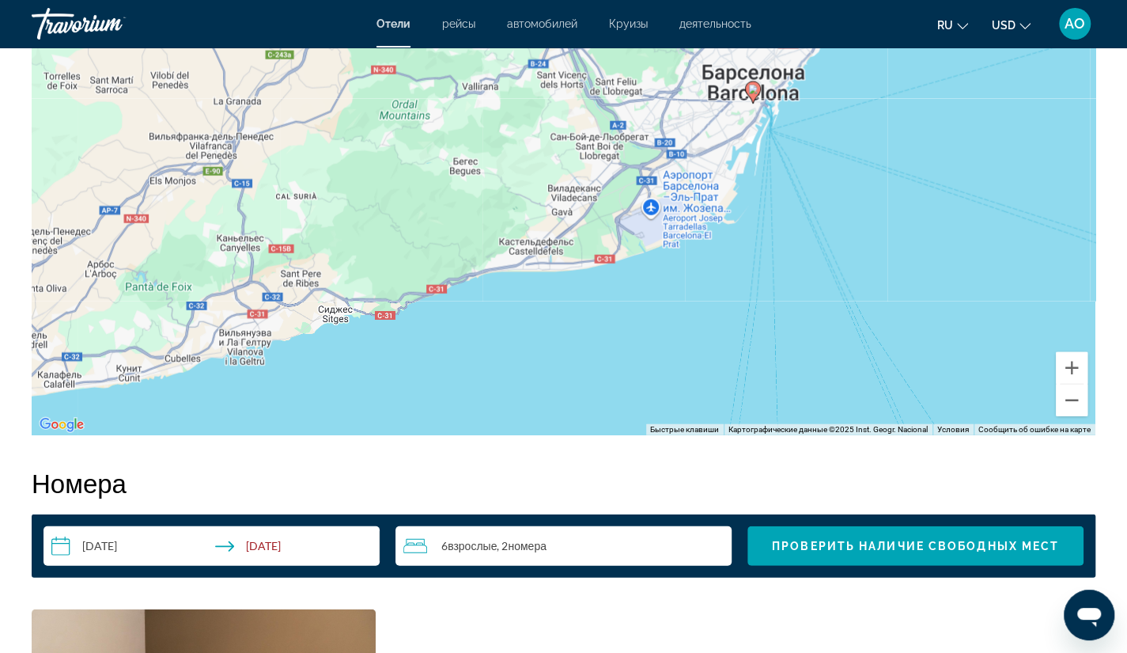
drag, startPoint x: 723, startPoint y: 357, endPoint x: 774, endPoint y: 142, distance: 221.2
click at [774, 142] on div "Чтобы активировать перетаскивание с помощью клавиатуры, нажмите Alt + Ввод. Пос…" at bounding box center [564, 197] width 1064 height 475
drag, startPoint x: 772, startPoint y: 164, endPoint x: 769, endPoint y: 176, distance: 12.3
click at [769, 176] on div "Чтобы активировать перетаскивание с помощью клавиатуры, нажмите Alt + Ввод. Пос…" at bounding box center [564, 197] width 1064 height 475
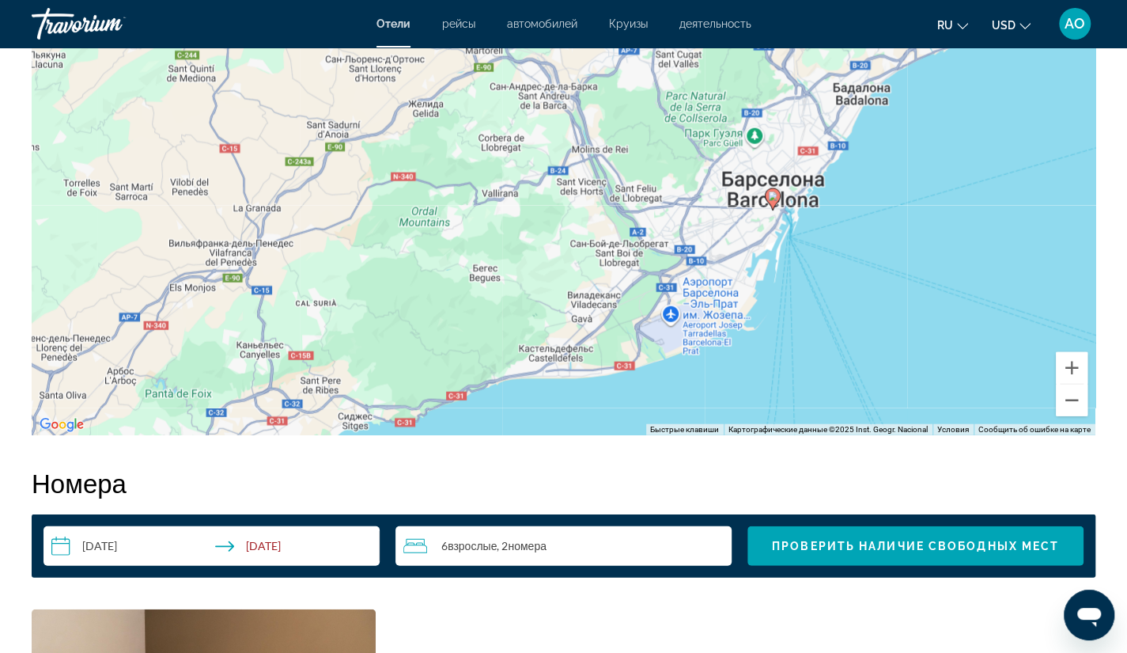
drag, startPoint x: 744, startPoint y: 150, endPoint x: 767, endPoint y: 256, distance: 108.3
click at [767, 256] on div "Чтобы активировать перетаскивание с помощью клавиатуры, нажмите Alt + Ввод. Пос…" at bounding box center [564, 197] width 1064 height 475
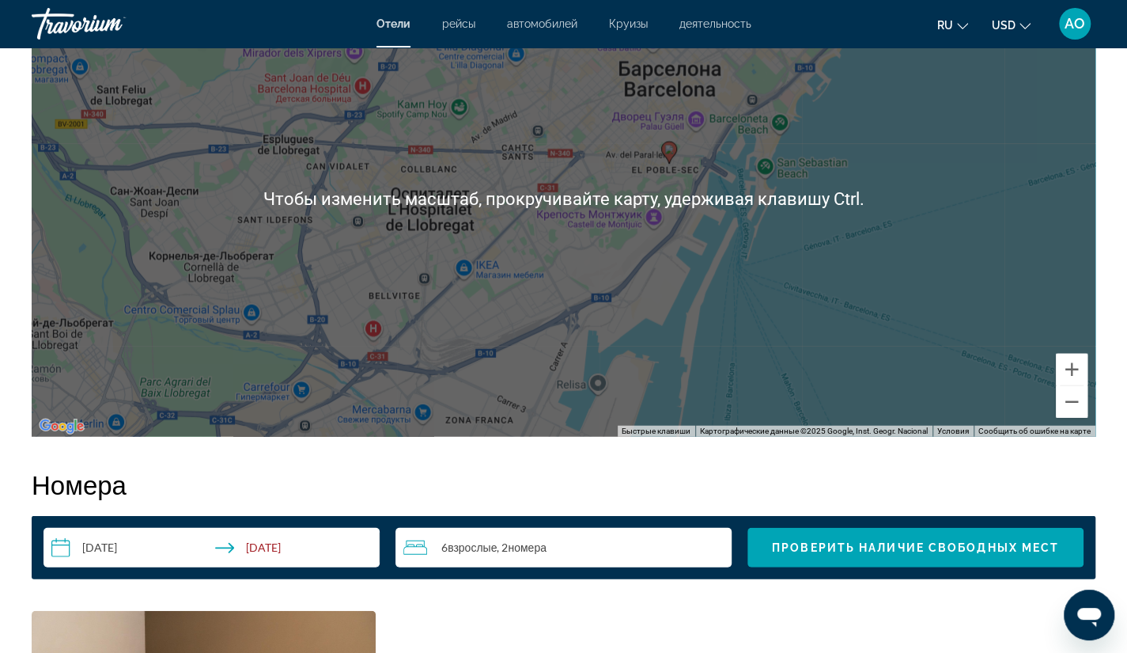
scroll to position [2050, 0]
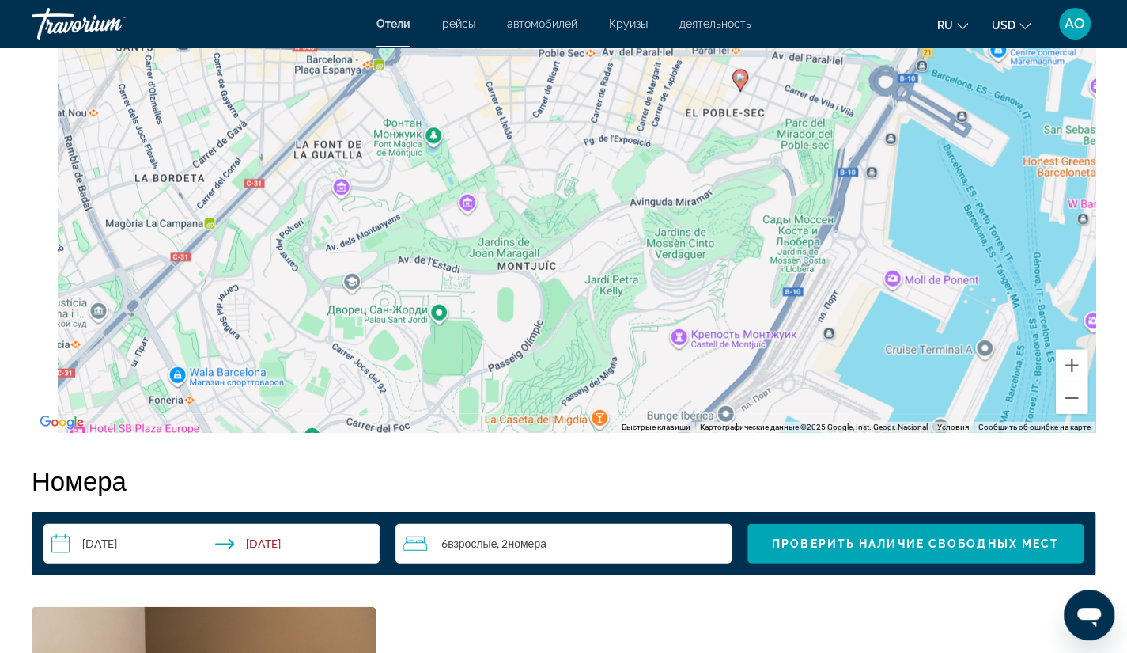
drag, startPoint x: 690, startPoint y: 99, endPoint x: 809, endPoint y: 218, distance: 168.4
click at [809, 218] on div "Чтобы активировать перетаскивание с помощью клавиатуры, нажмите Alt + Ввод. Пос…" at bounding box center [564, 195] width 1064 height 475
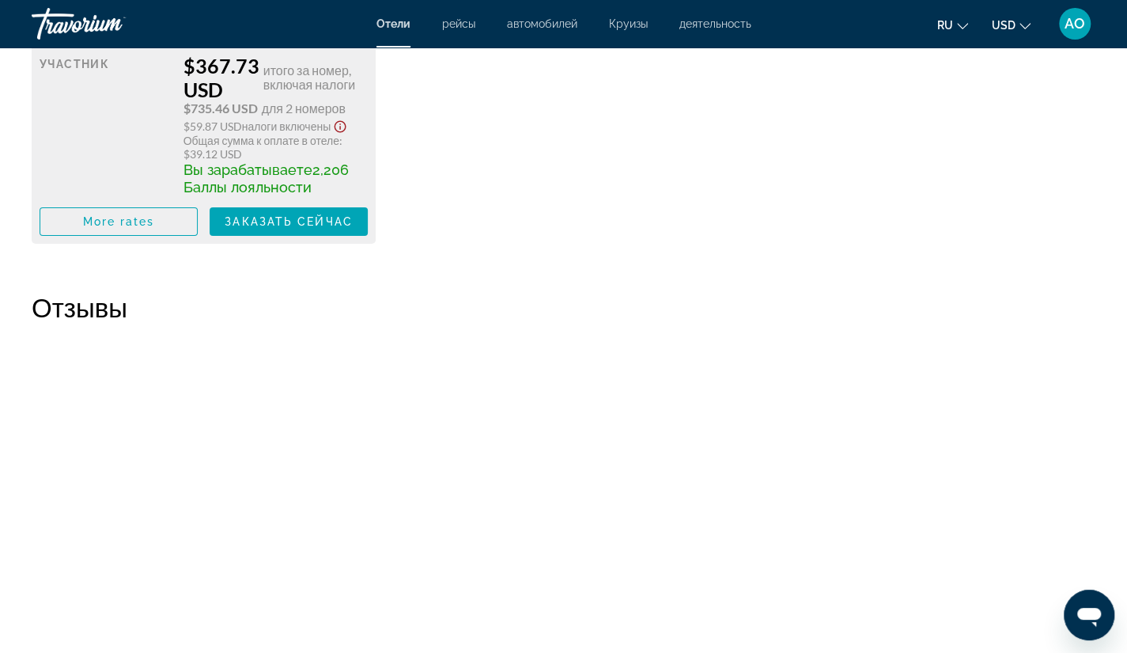
scroll to position [3074, 0]
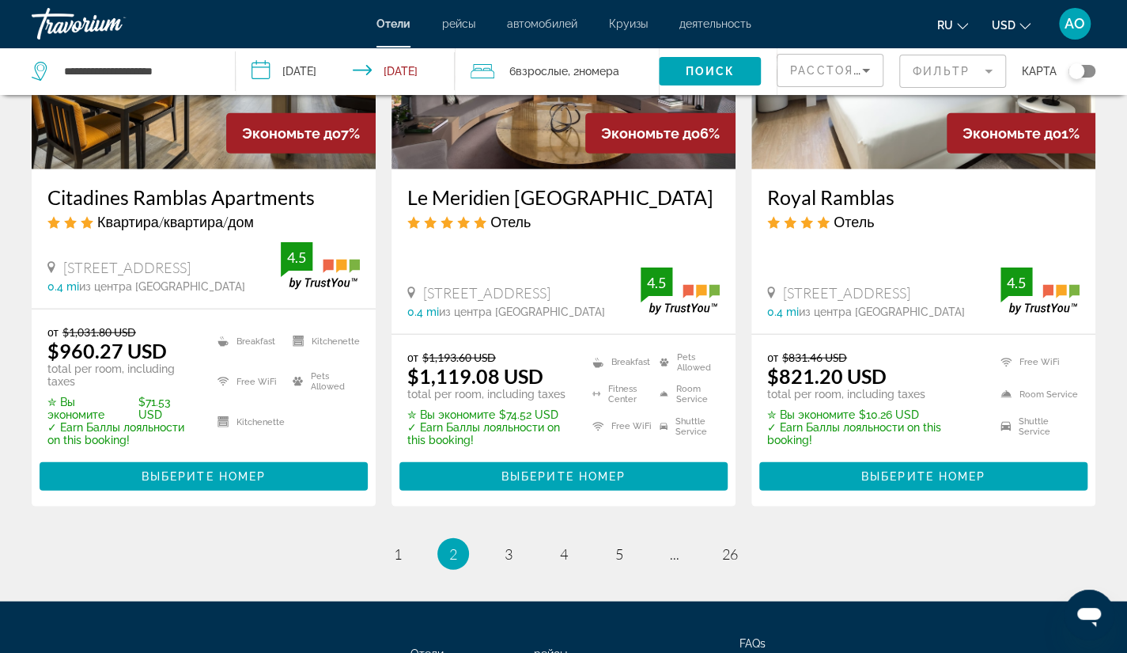
scroll to position [2005, 0]
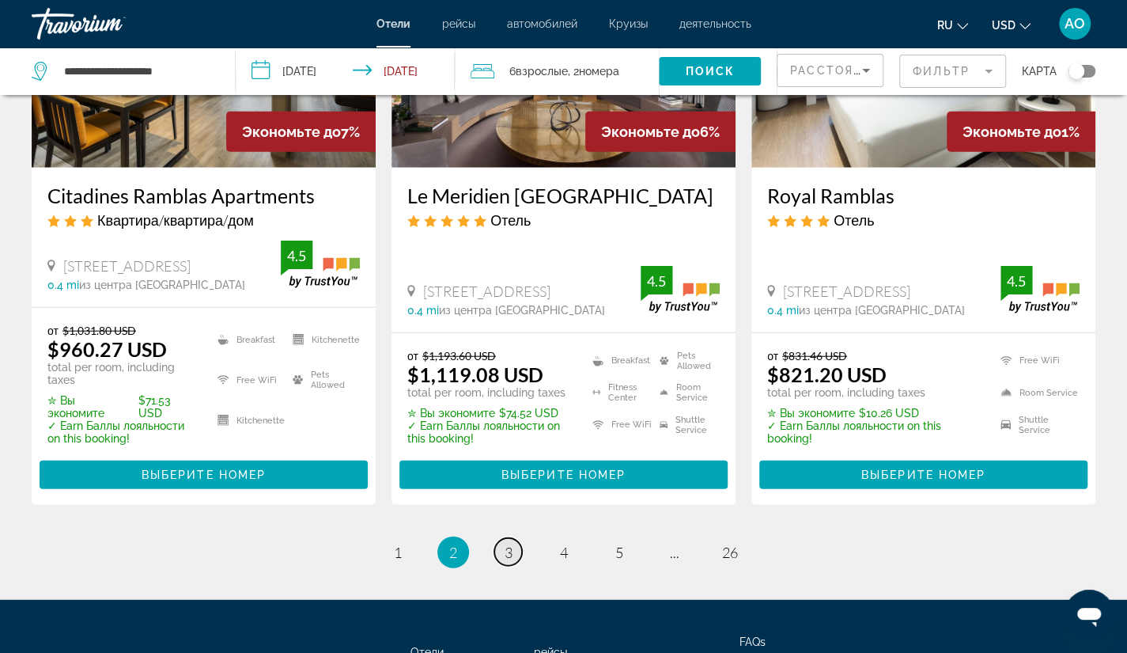
click at [505, 544] on span "3" at bounding box center [509, 551] width 8 height 17
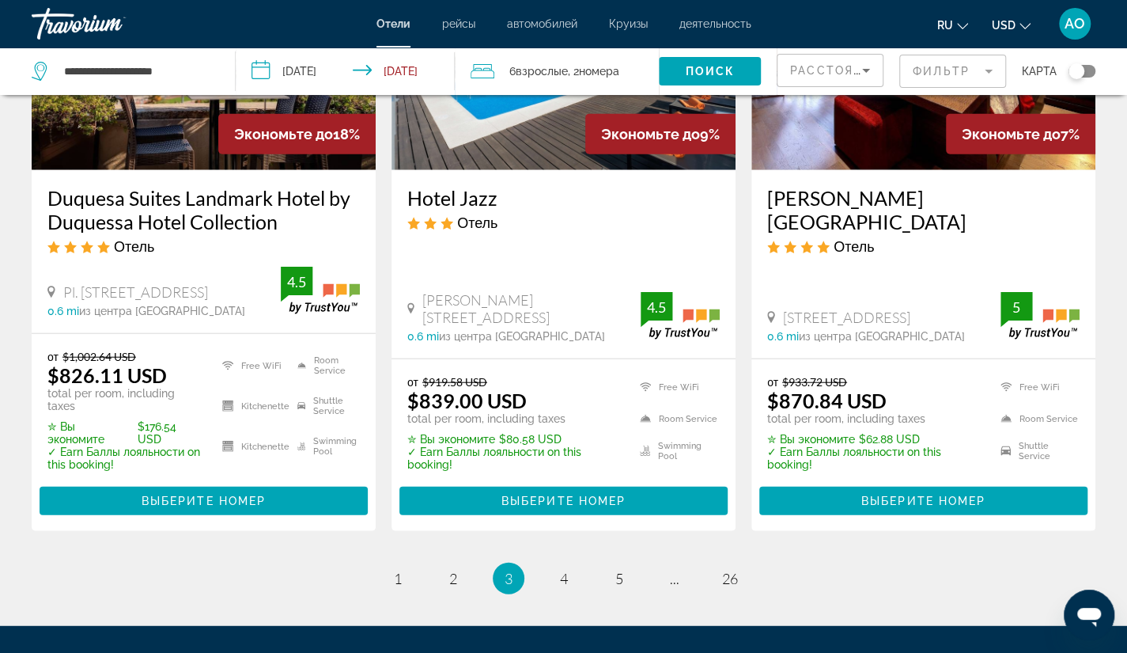
scroll to position [2024, 0]
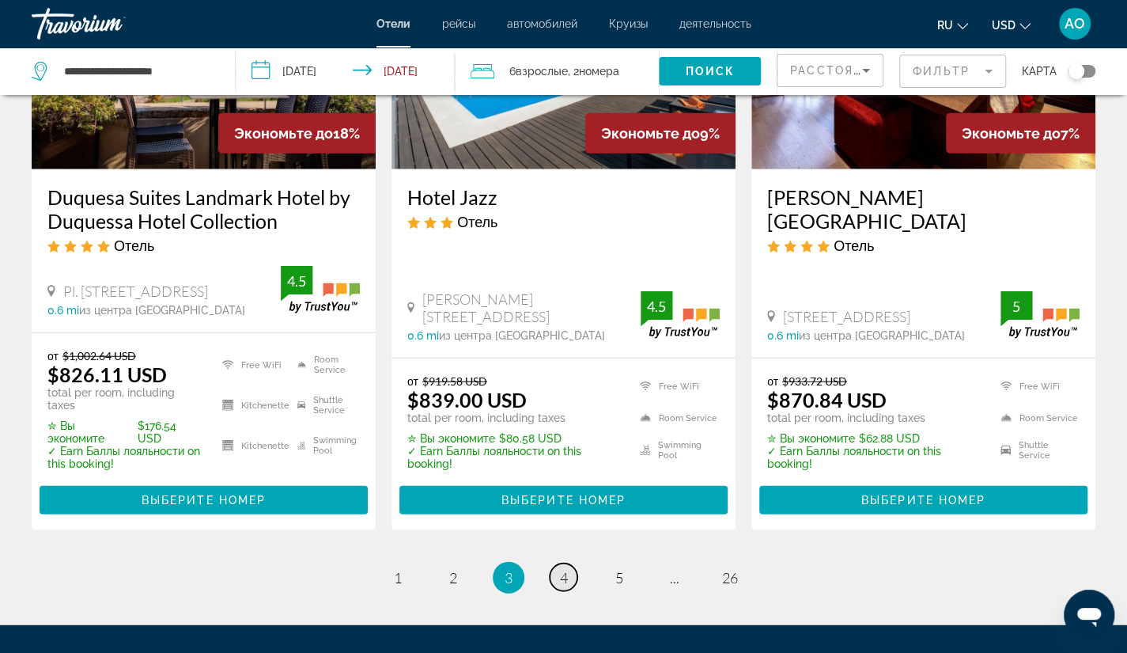
click at [560, 569] on span "4" at bounding box center [564, 577] width 8 height 17
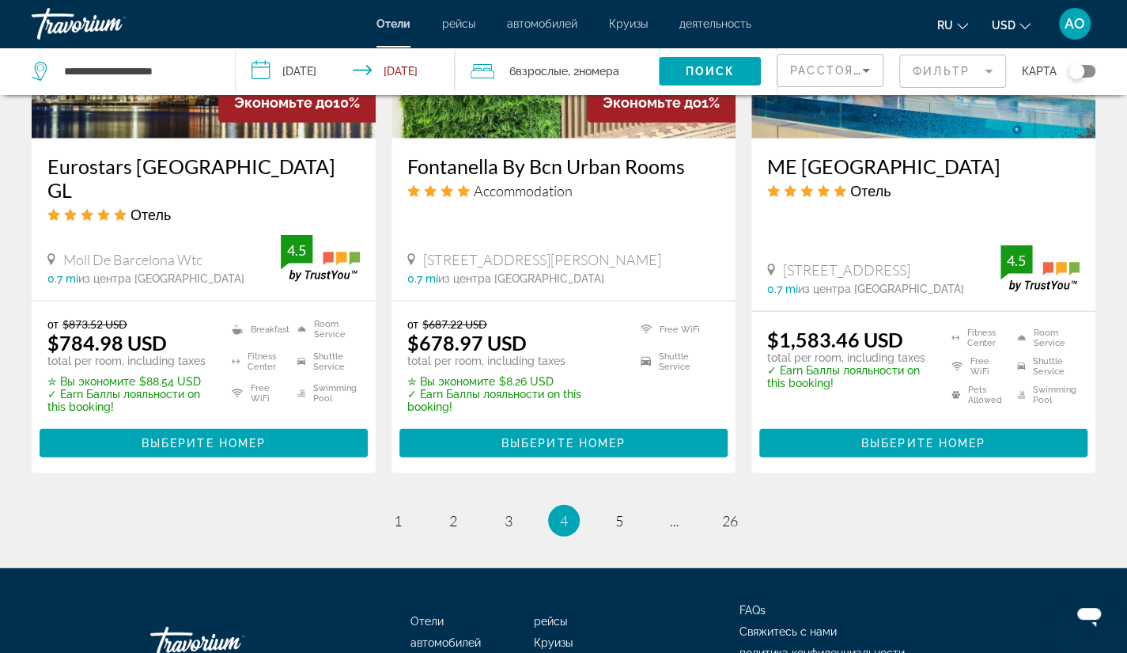
scroll to position [2092, 0]
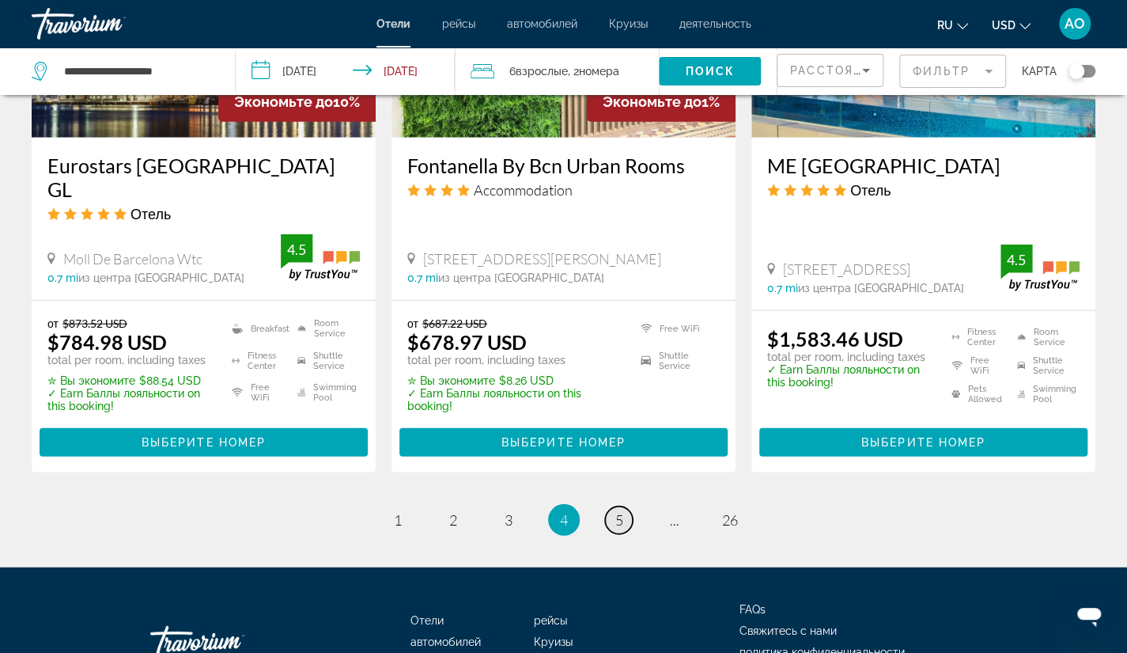
click at [619, 511] on span "5" at bounding box center [619, 519] width 8 height 17
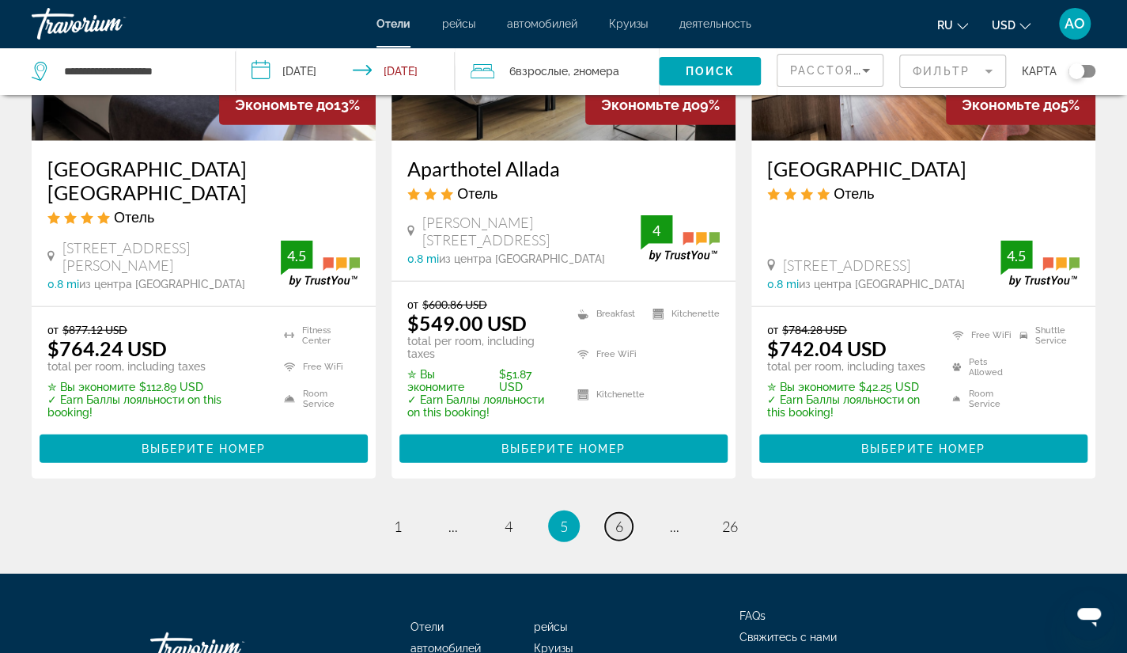
scroll to position [2090, 0]
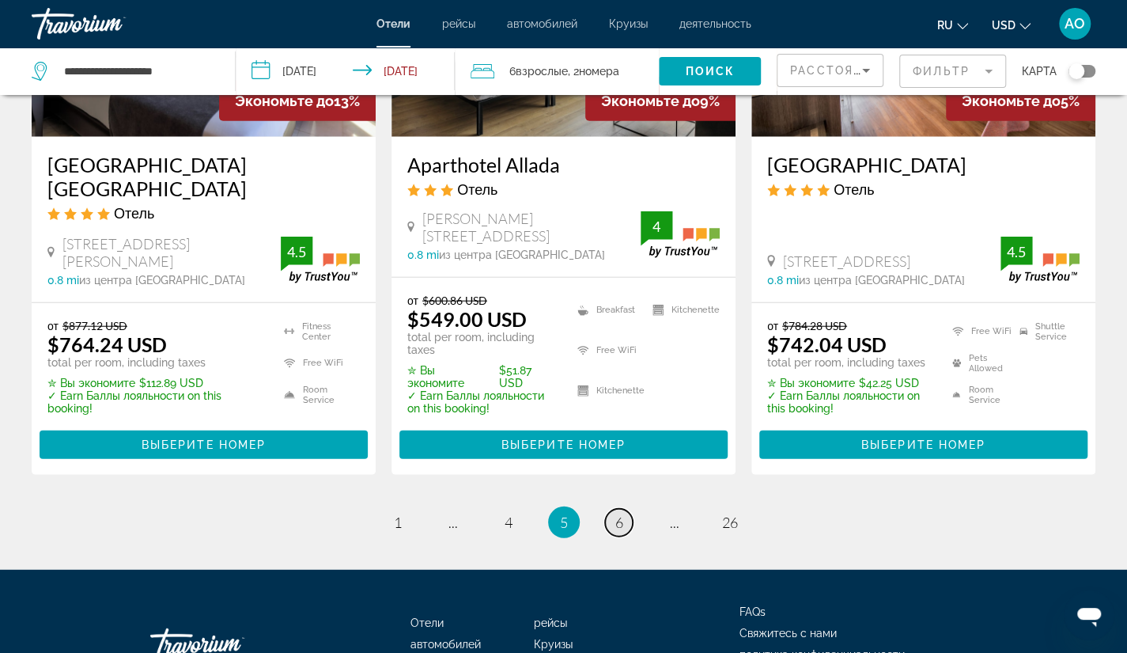
click at [619, 513] on span "6" at bounding box center [619, 521] width 8 height 17
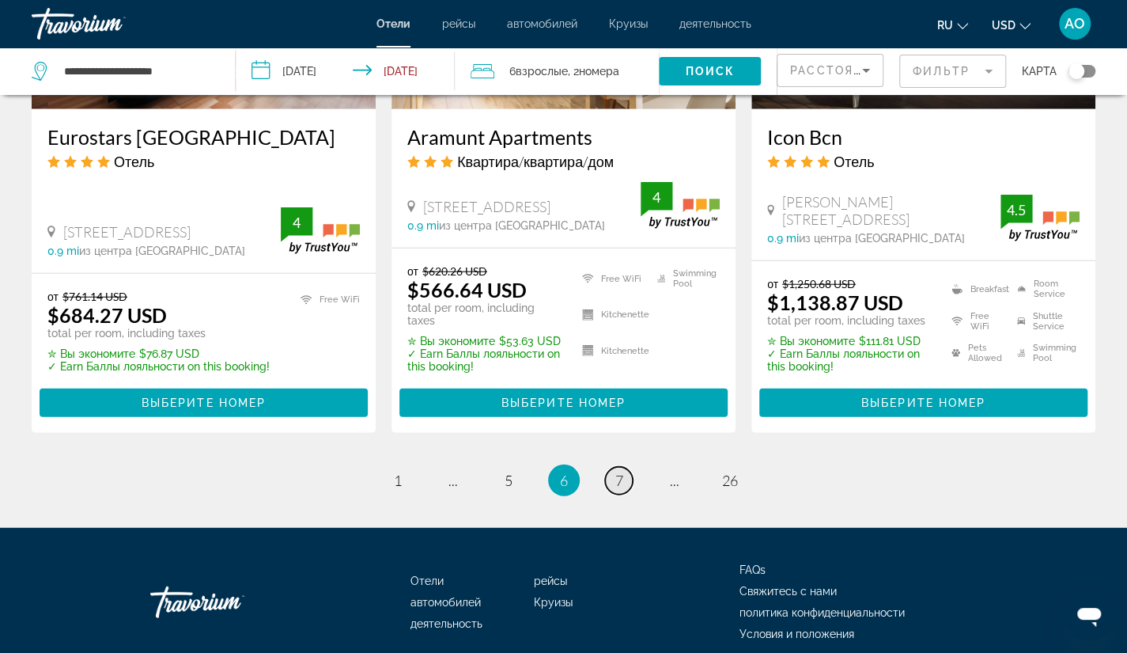
scroll to position [2159, 0]
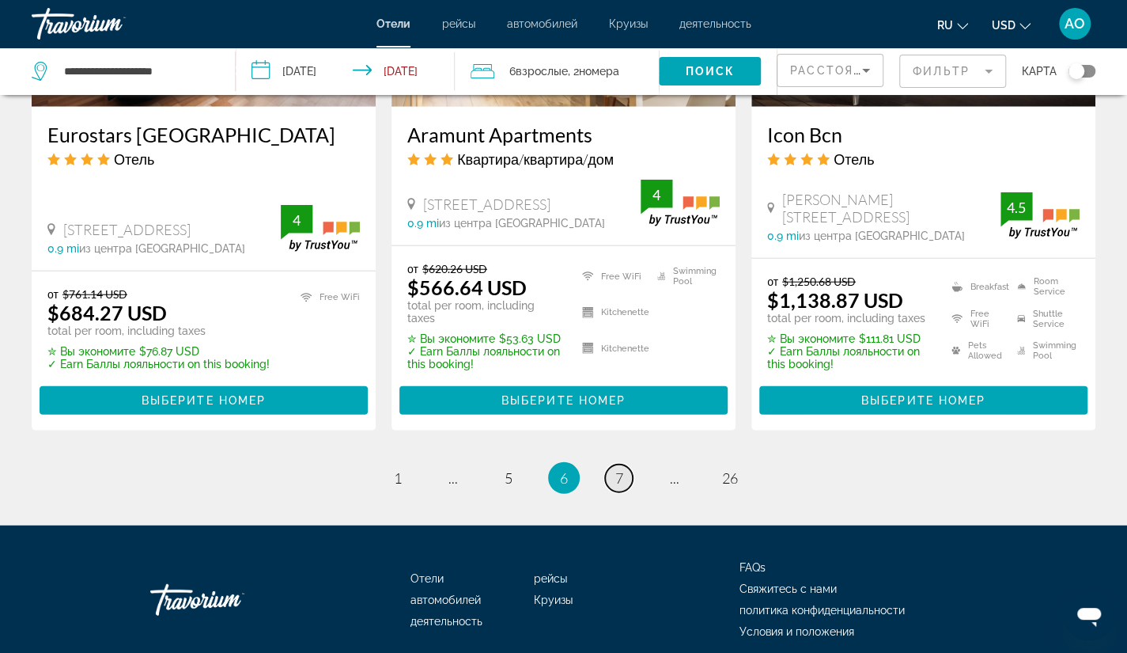
click at [617, 469] on span "7" at bounding box center [619, 477] width 8 height 17
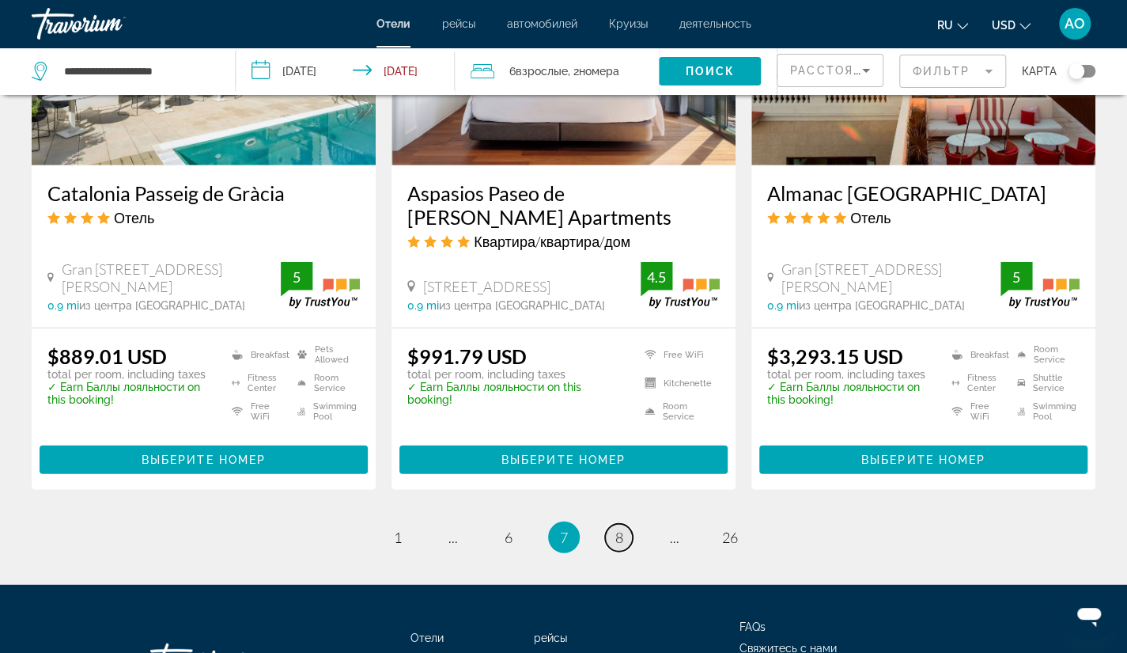
scroll to position [2088, 0]
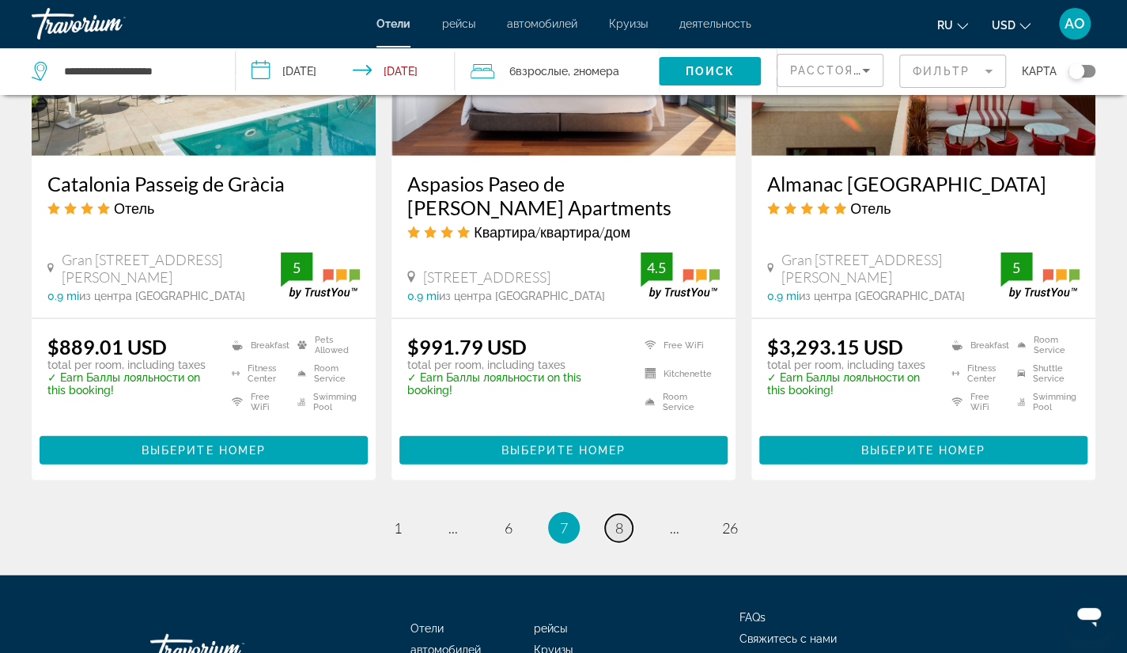
click at [620, 519] on span "8" at bounding box center [619, 527] width 8 height 17
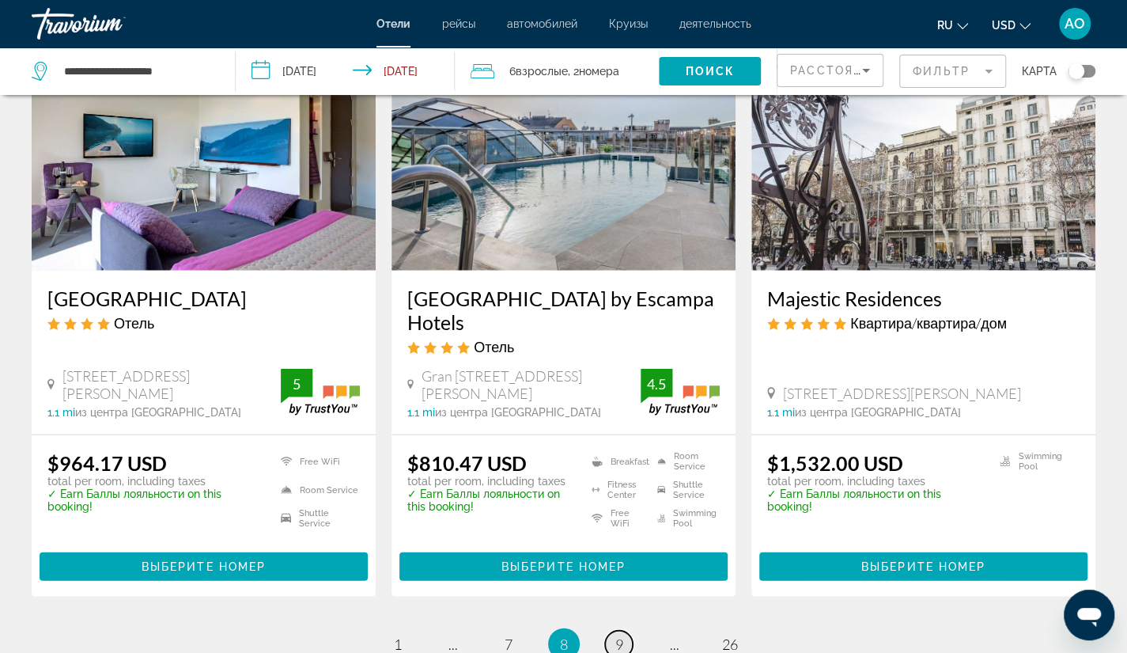
scroll to position [1952, 0]
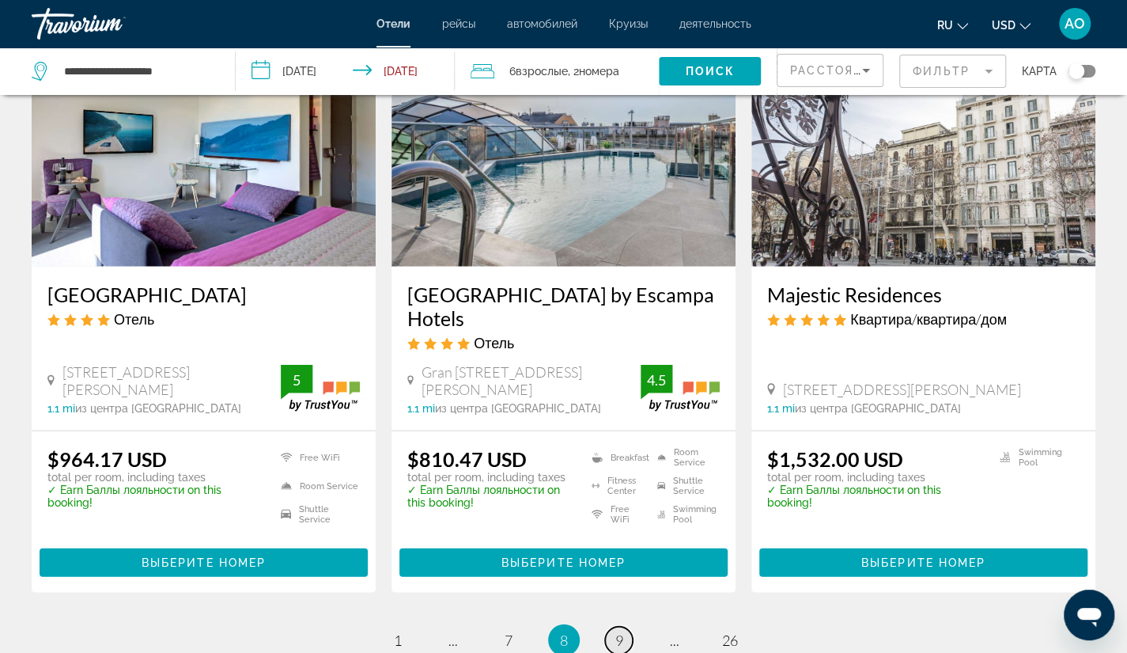
click at [623, 627] on link "page 9" at bounding box center [619, 641] width 28 height 28
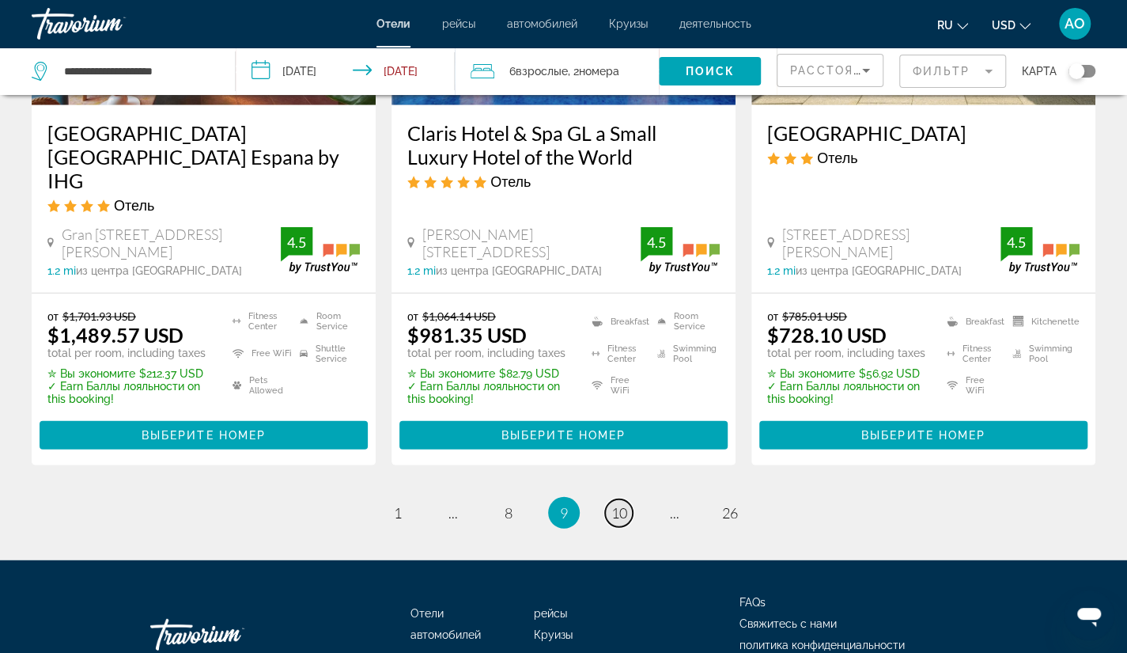
scroll to position [2179, 0]
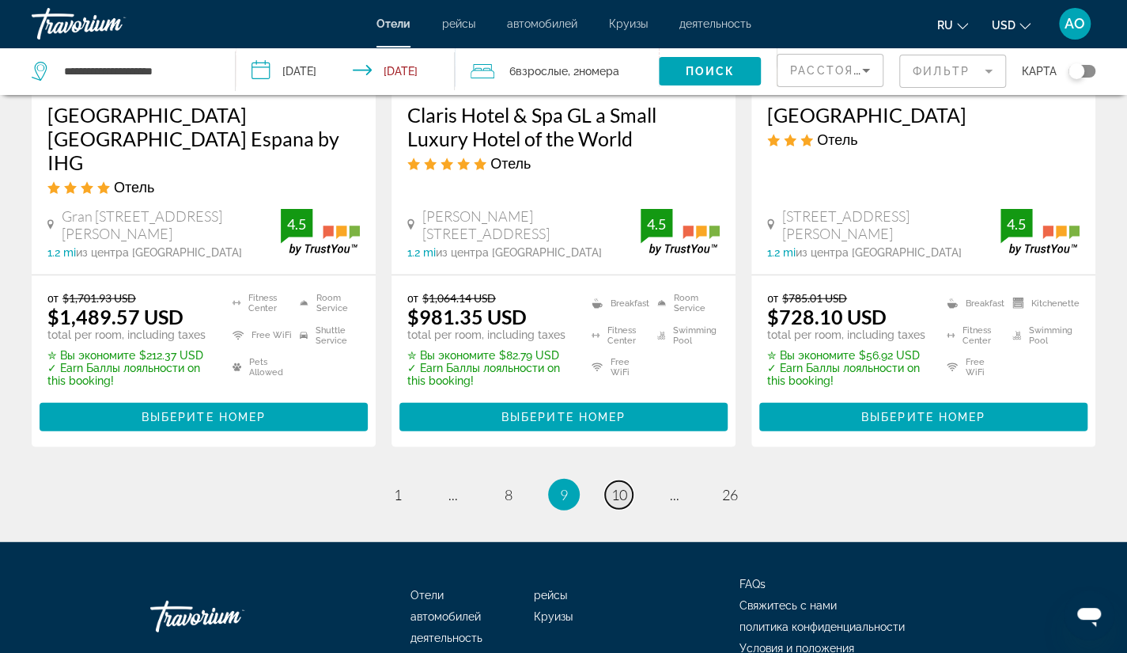
click at [618, 486] on span "10" at bounding box center [620, 494] width 16 height 17
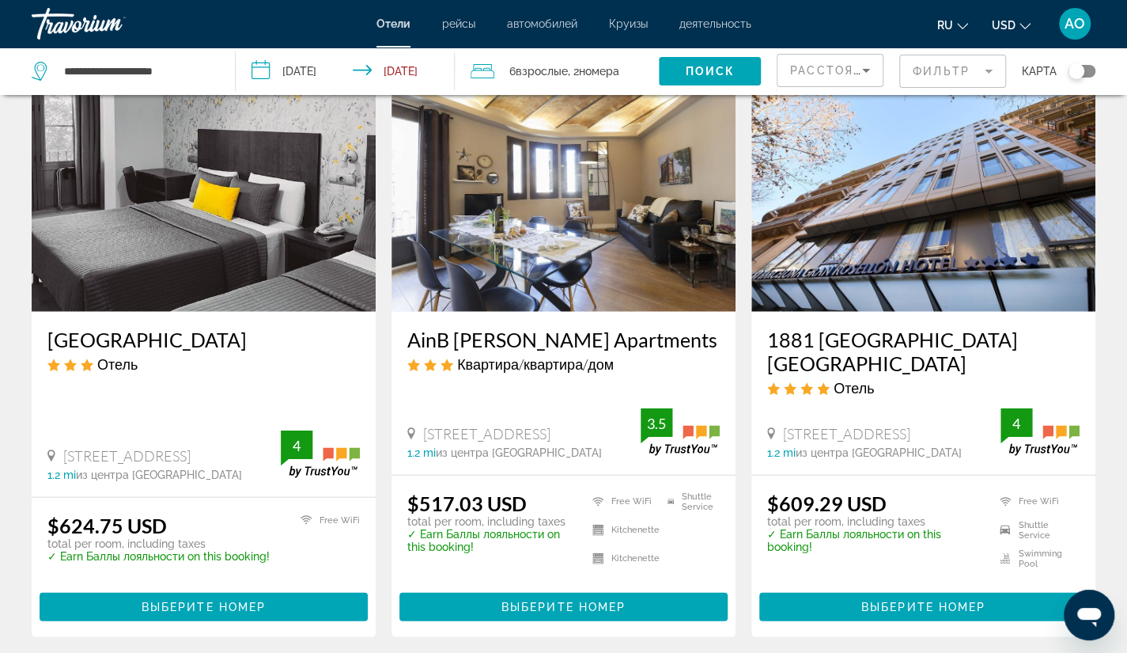
scroll to position [1963, 0]
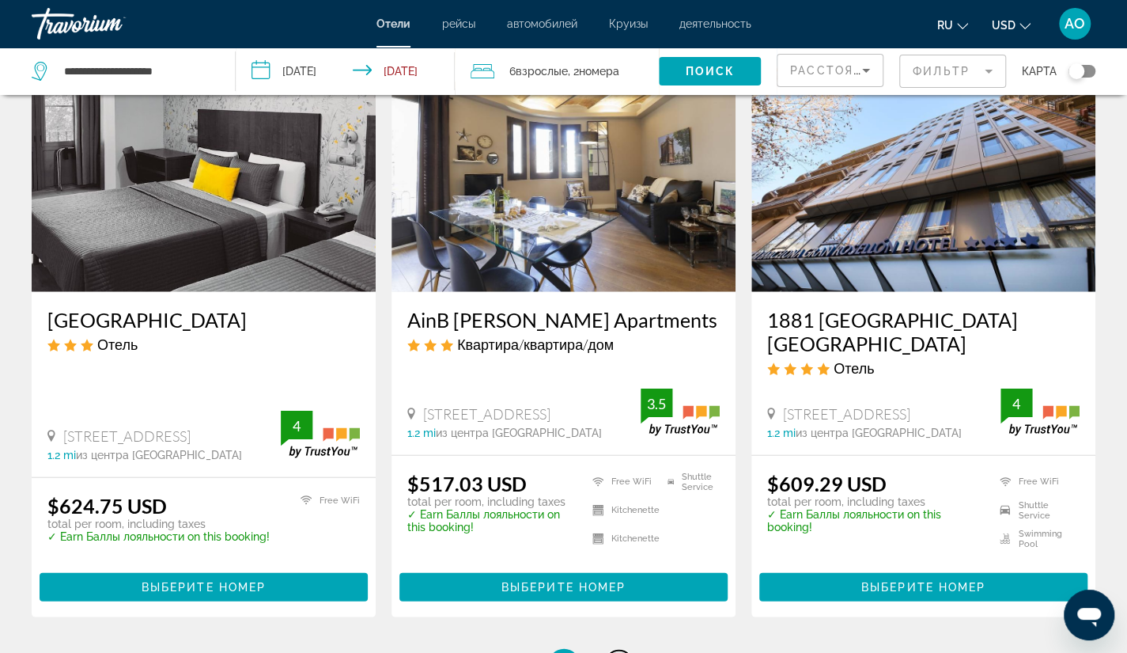
click at [615, 652] on span "11" at bounding box center [620, 664] width 16 height 17
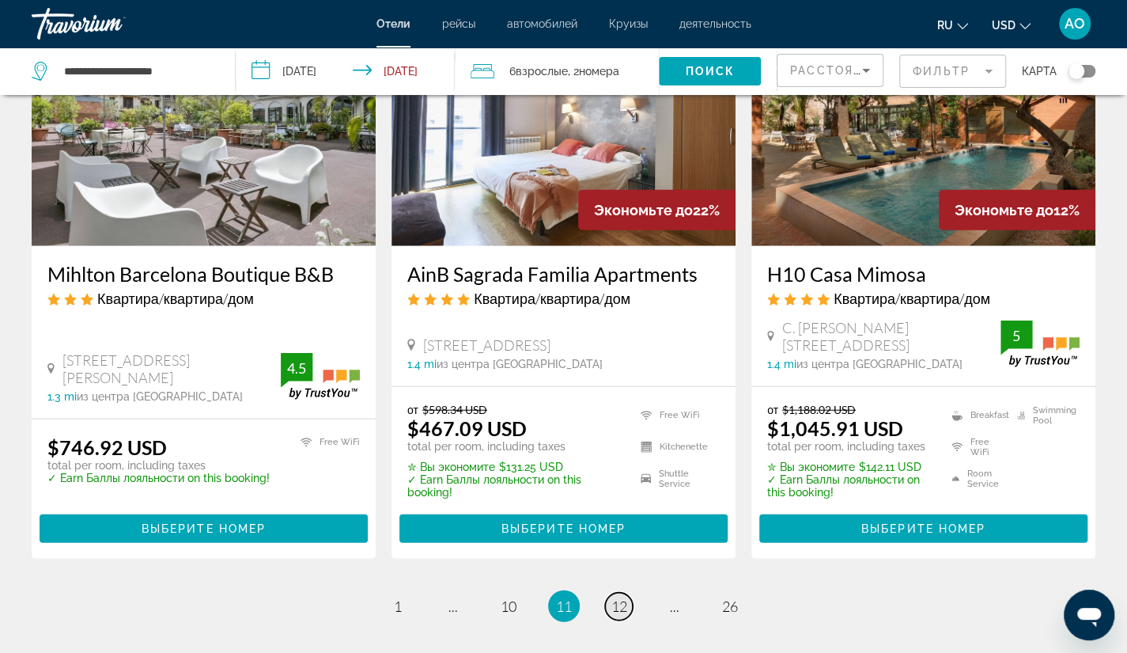
scroll to position [2003, 0]
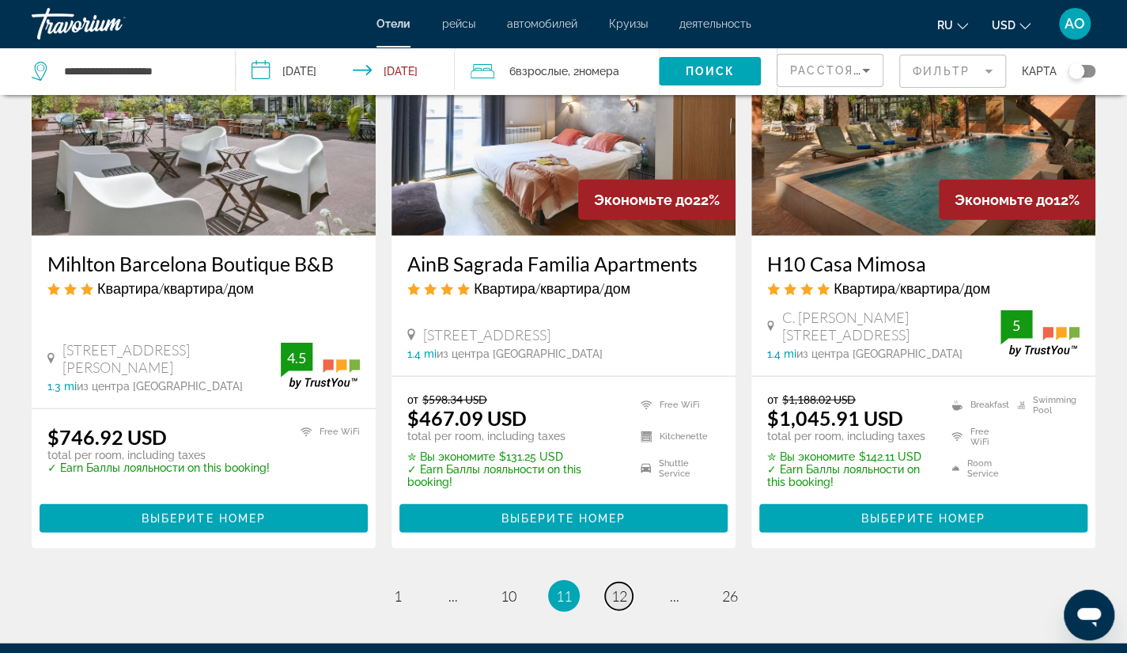
click at [615, 587] on span "12" at bounding box center [620, 595] width 16 height 17
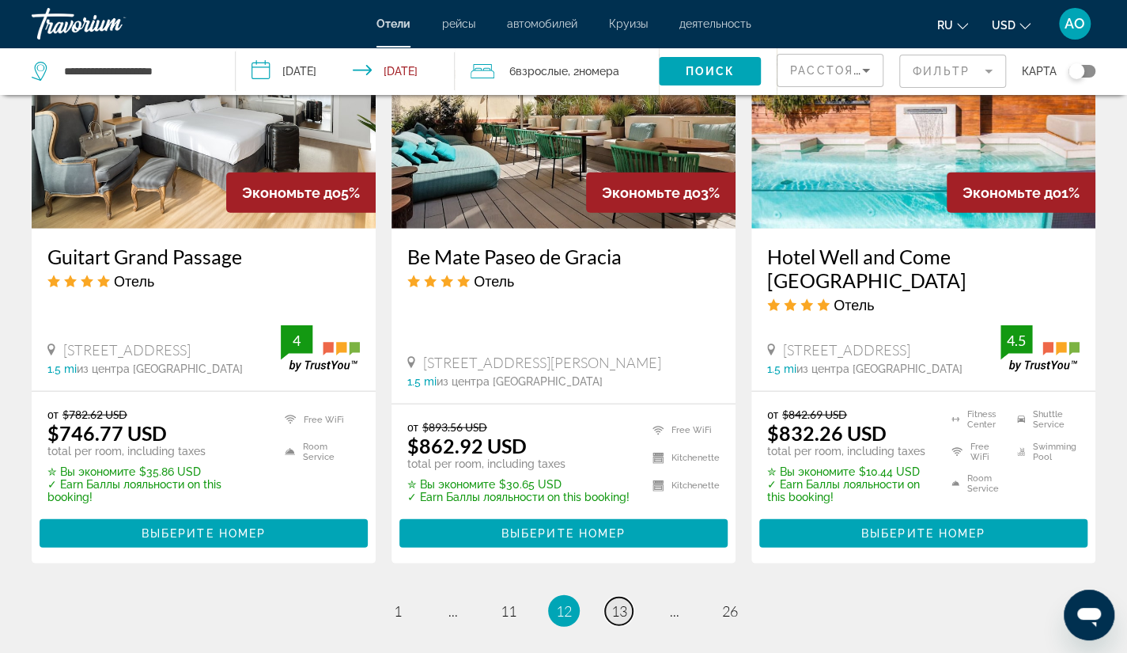
scroll to position [2017, 0]
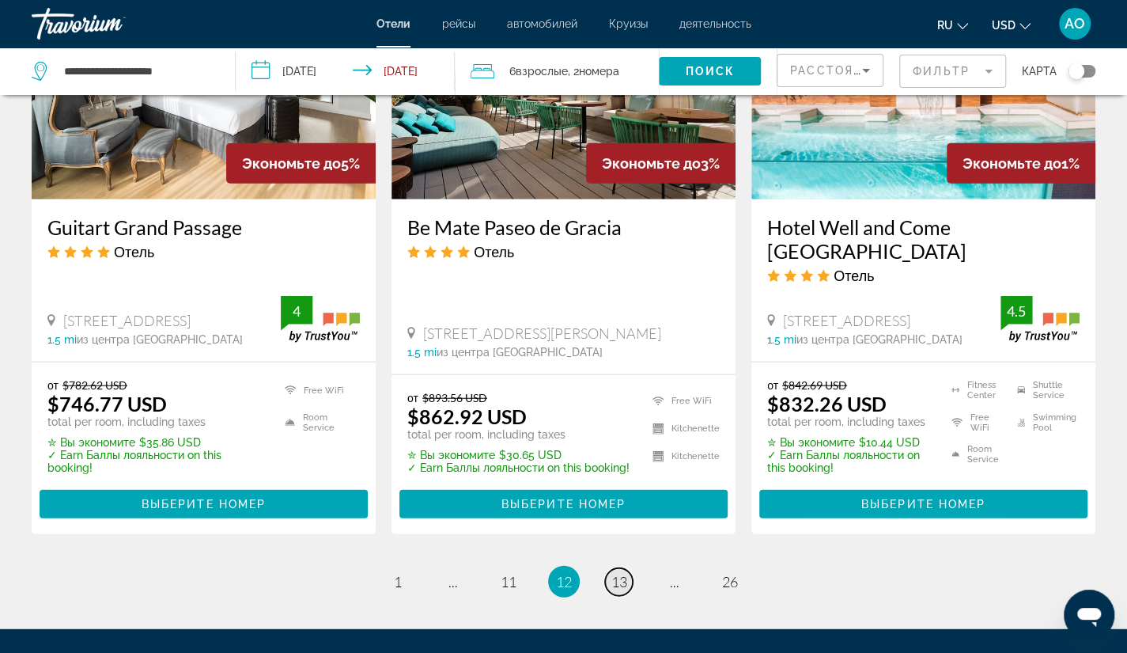
click at [619, 573] on span "13" at bounding box center [620, 581] width 16 height 17
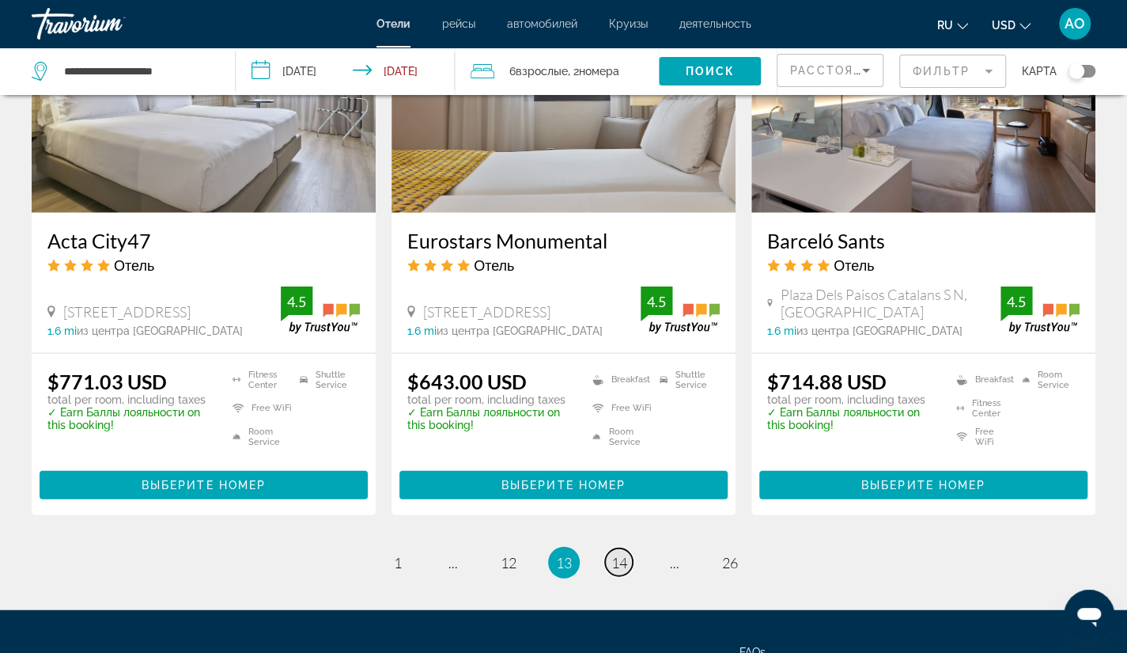
scroll to position [1974, 0]
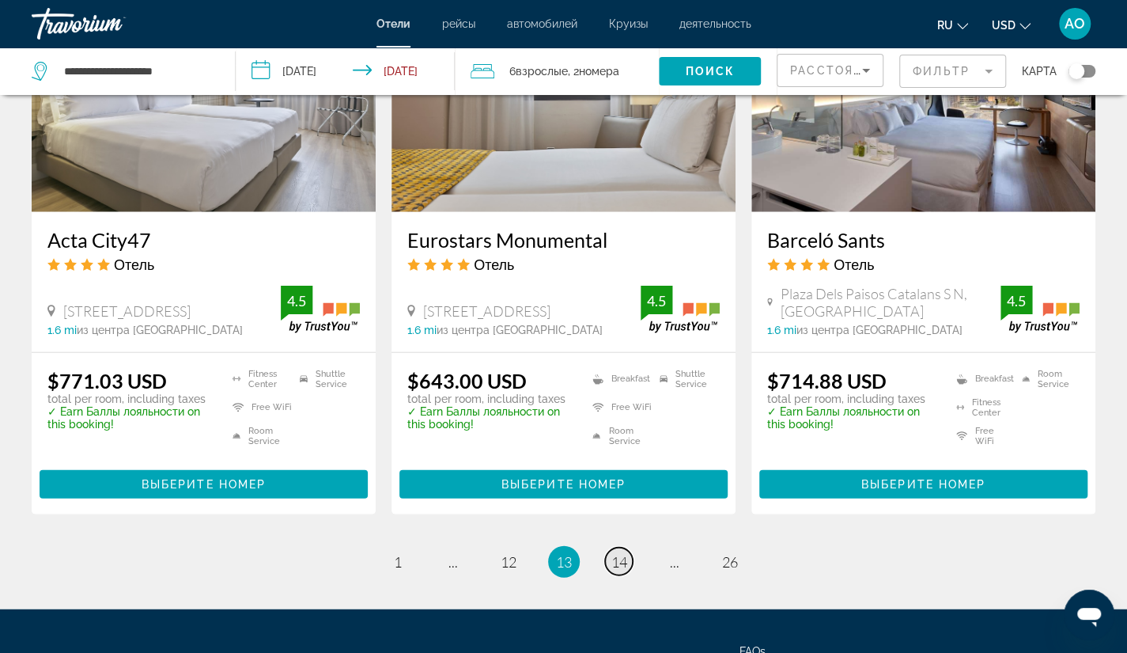
click at [619, 553] on span "14" at bounding box center [620, 561] width 16 height 17
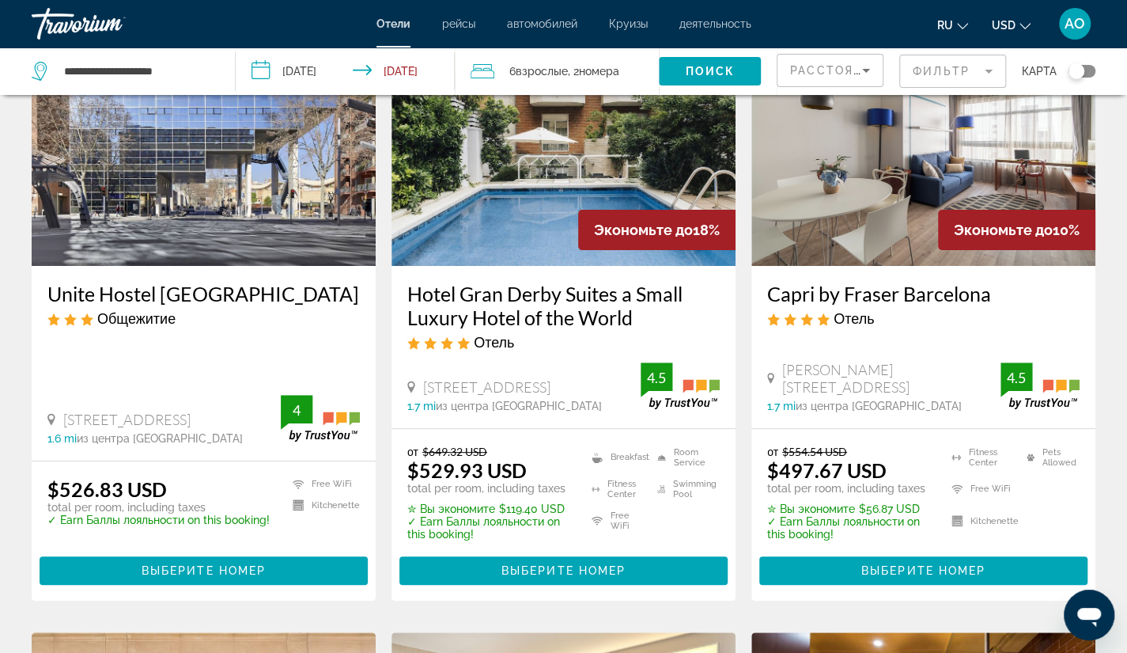
scroll to position [140, 0]
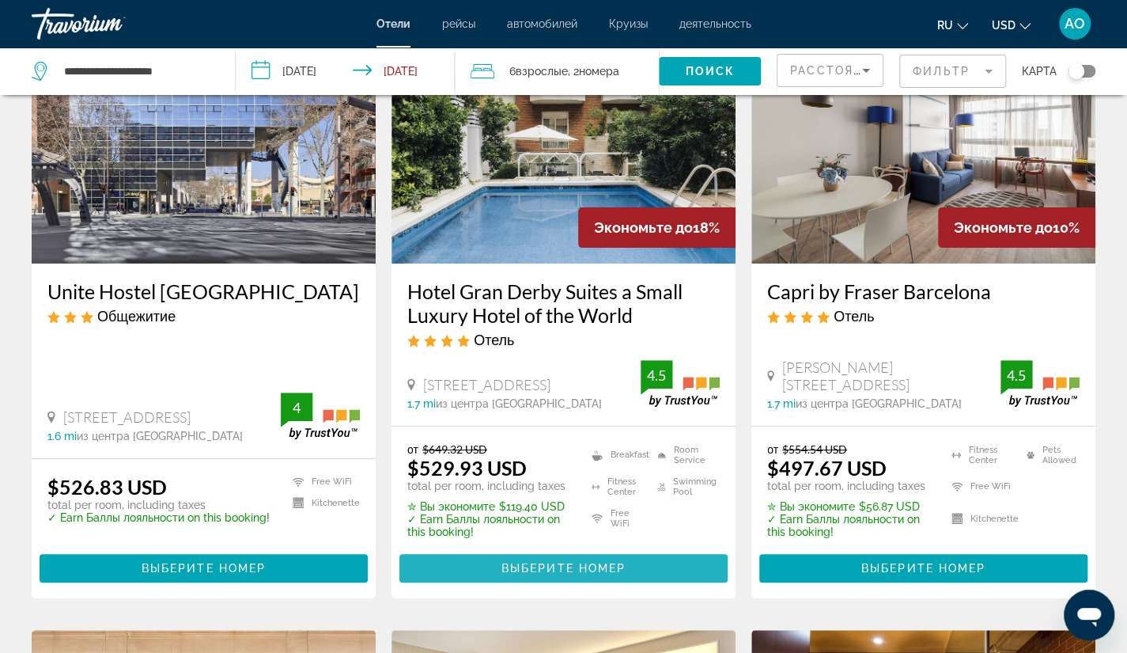
click at [554, 569] on span "Выберите номер" at bounding box center [564, 568] width 124 height 13
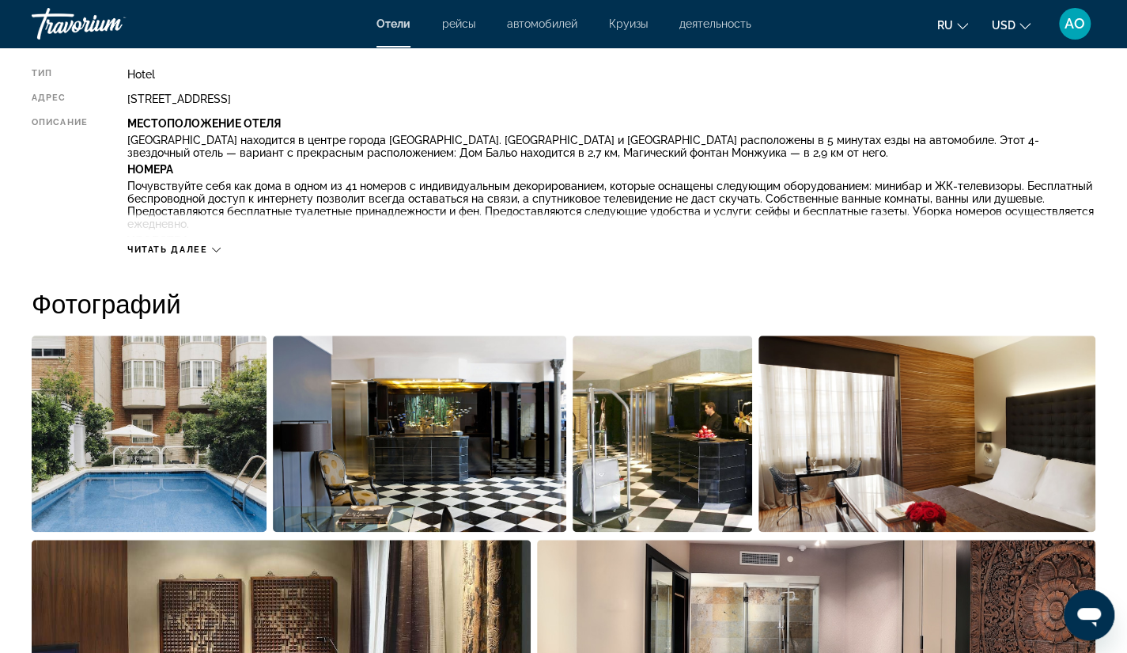
scroll to position [619, 0]
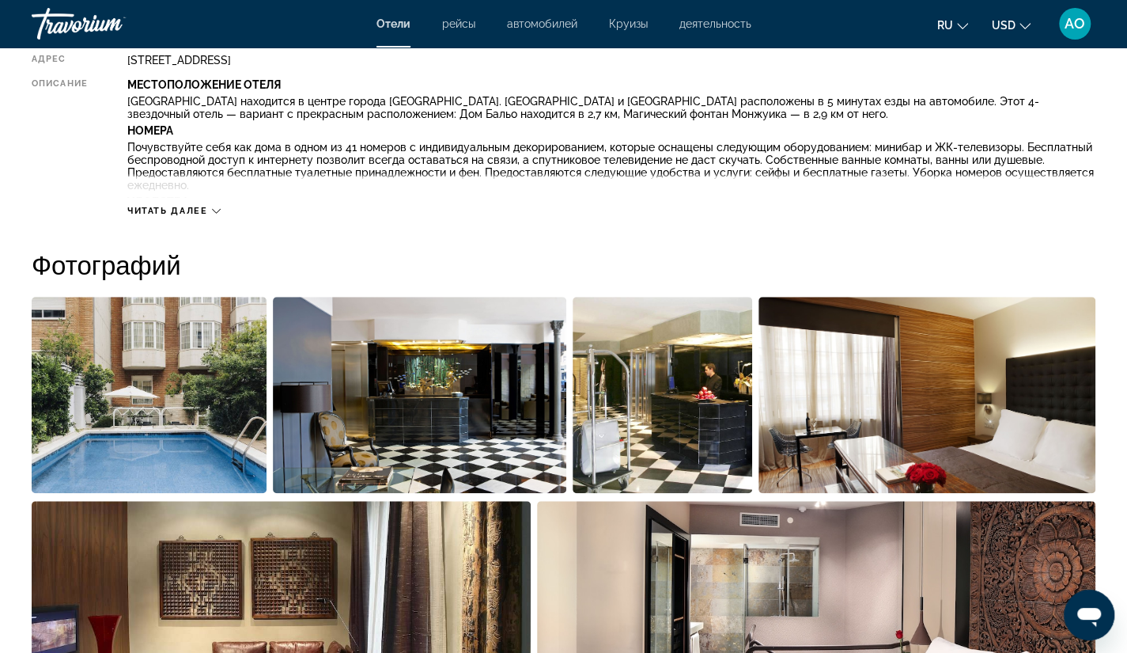
click at [217, 207] on icon "Main content" at bounding box center [216, 210] width 9 height 9
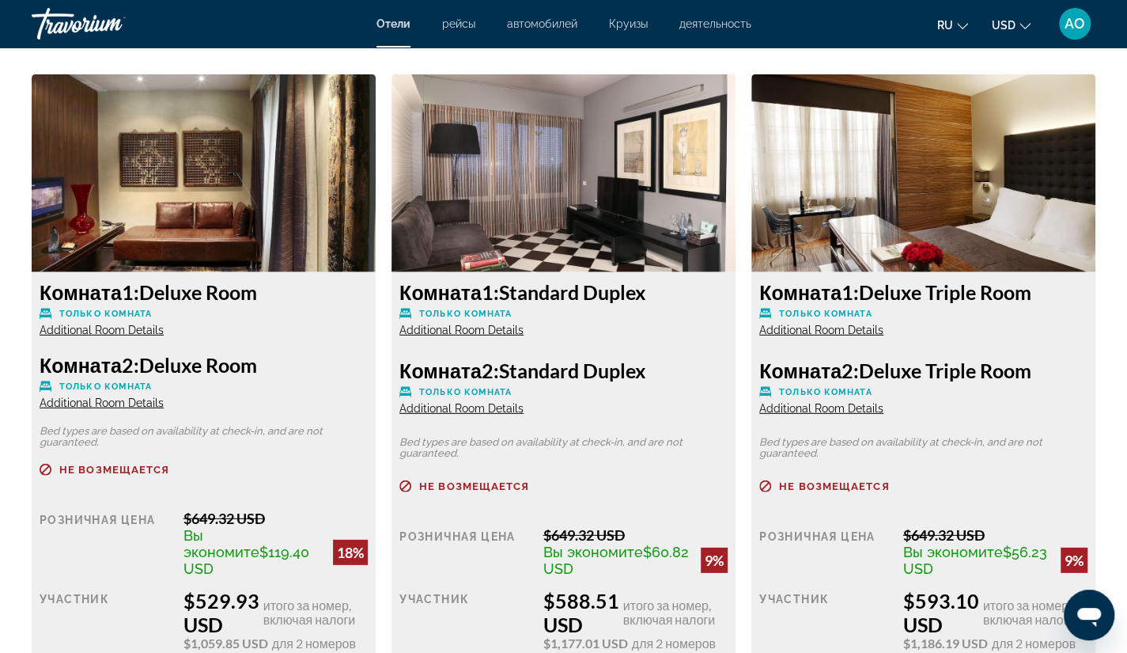
scroll to position [2306, 0]
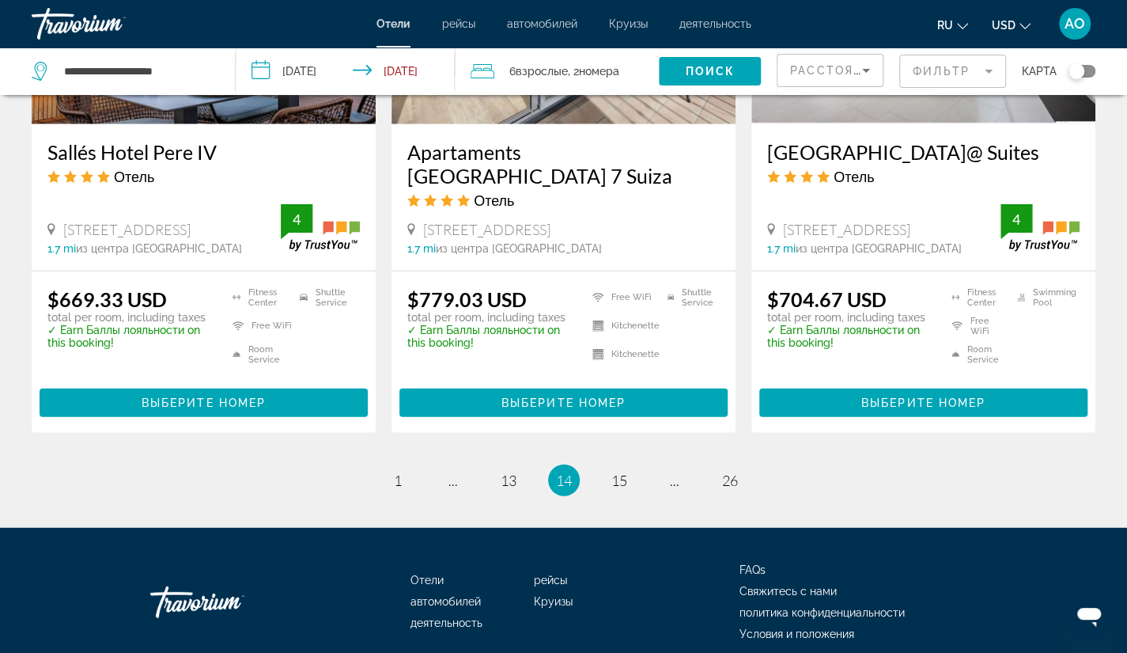
scroll to position [2158, 0]
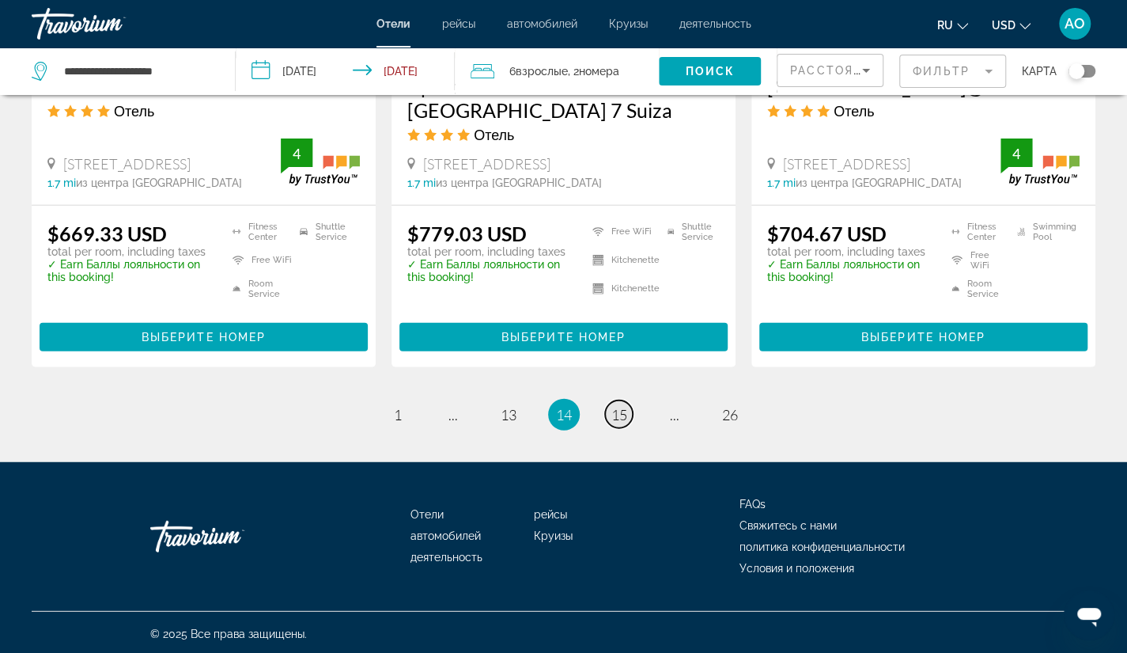
click at [619, 415] on span "15" at bounding box center [620, 414] width 16 height 17
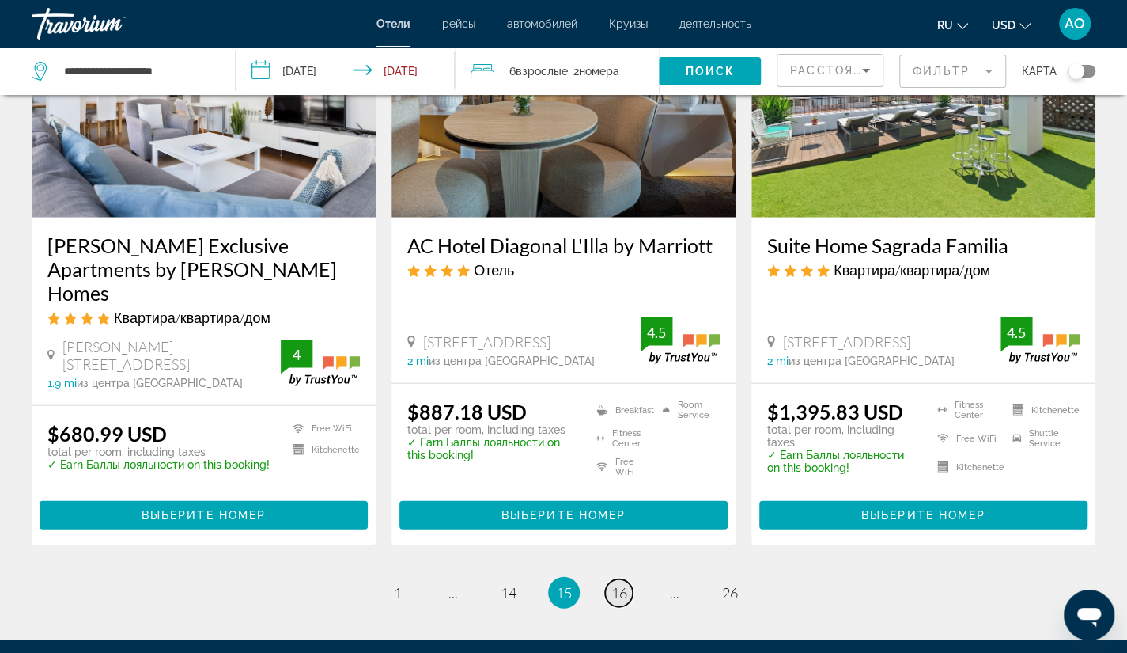
scroll to position [2036, 0]
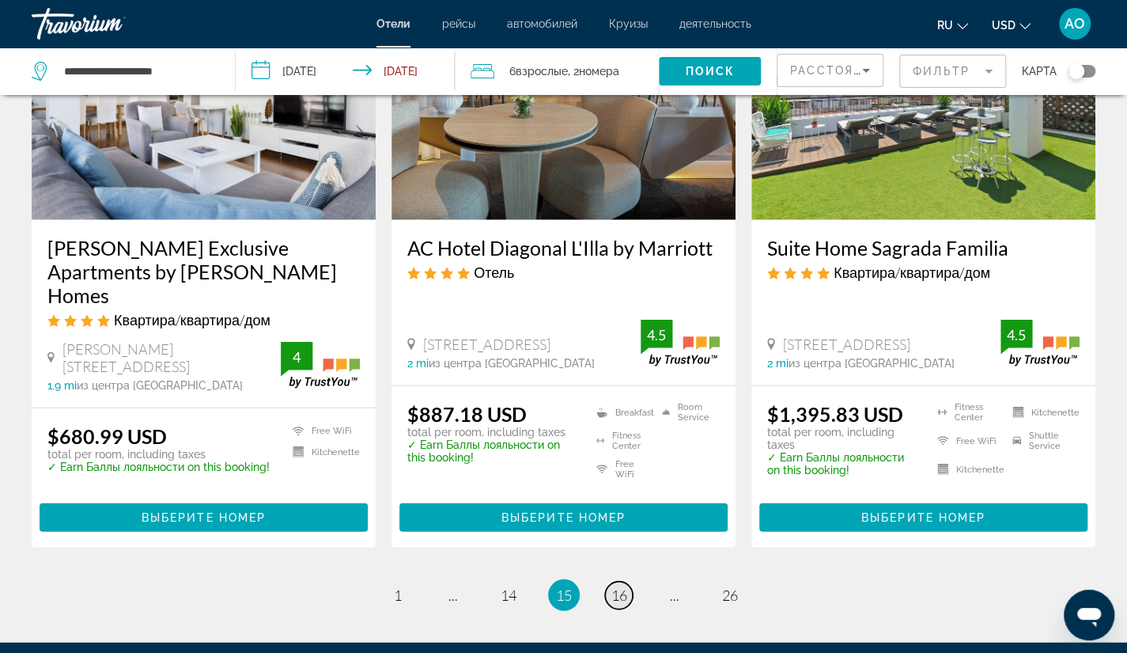
click at [618, 586] on span "16" at bounding box center [620, 594] width 16 height 17
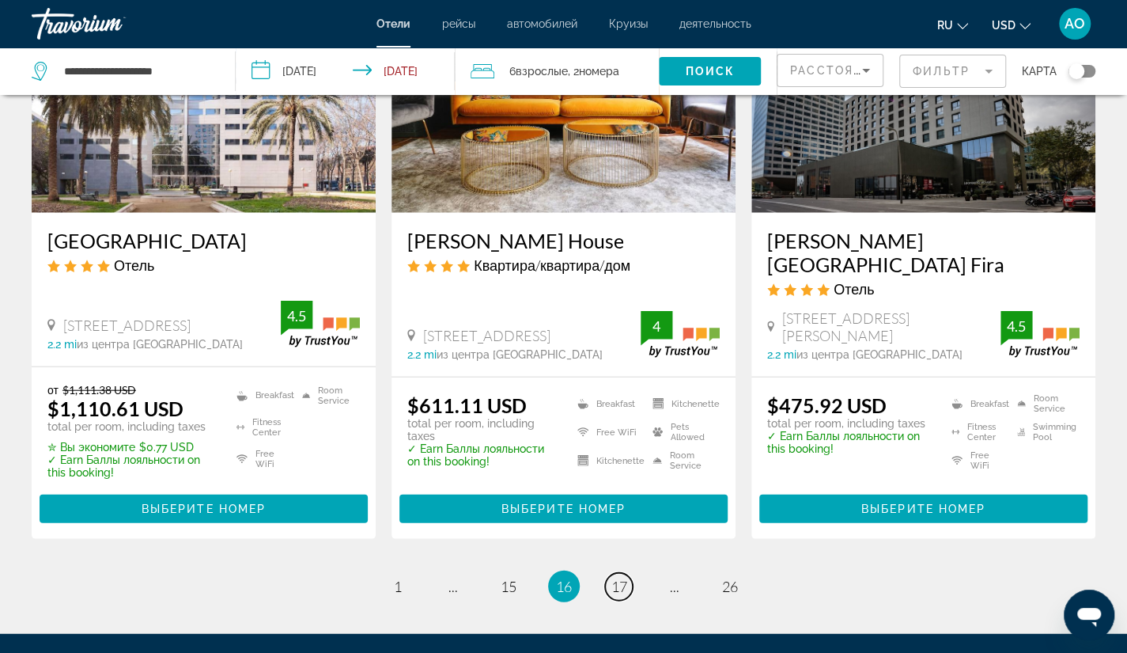
scroll to position [2010, 0]
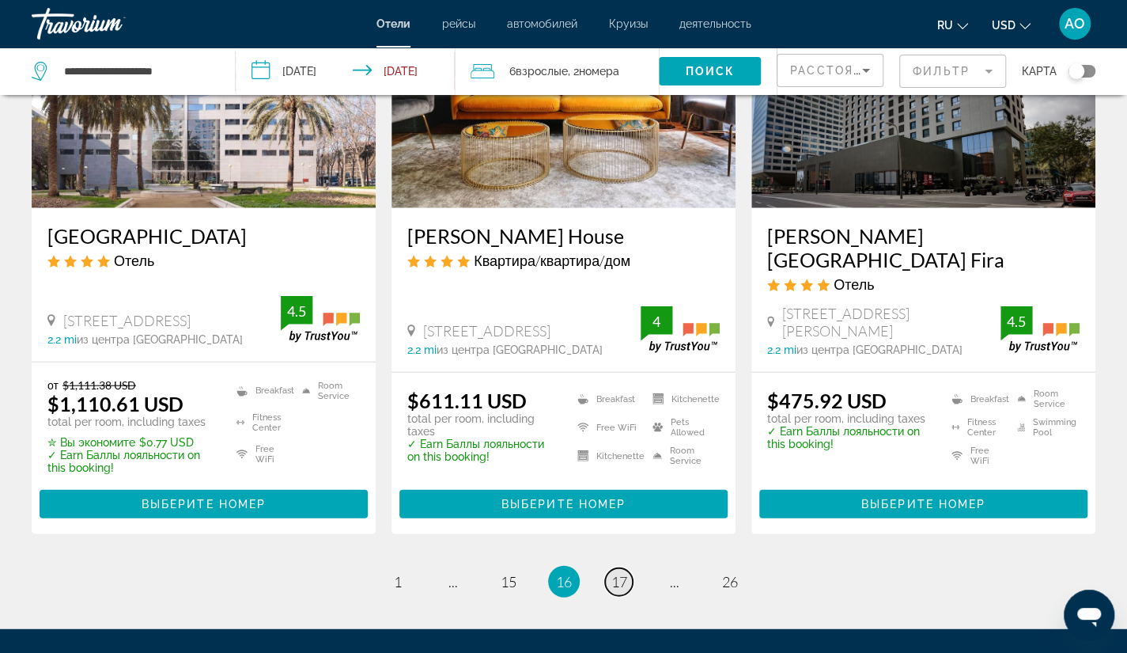
click at [619, 573] on span "17" at bounding box center [620, 581] width 16 height 17
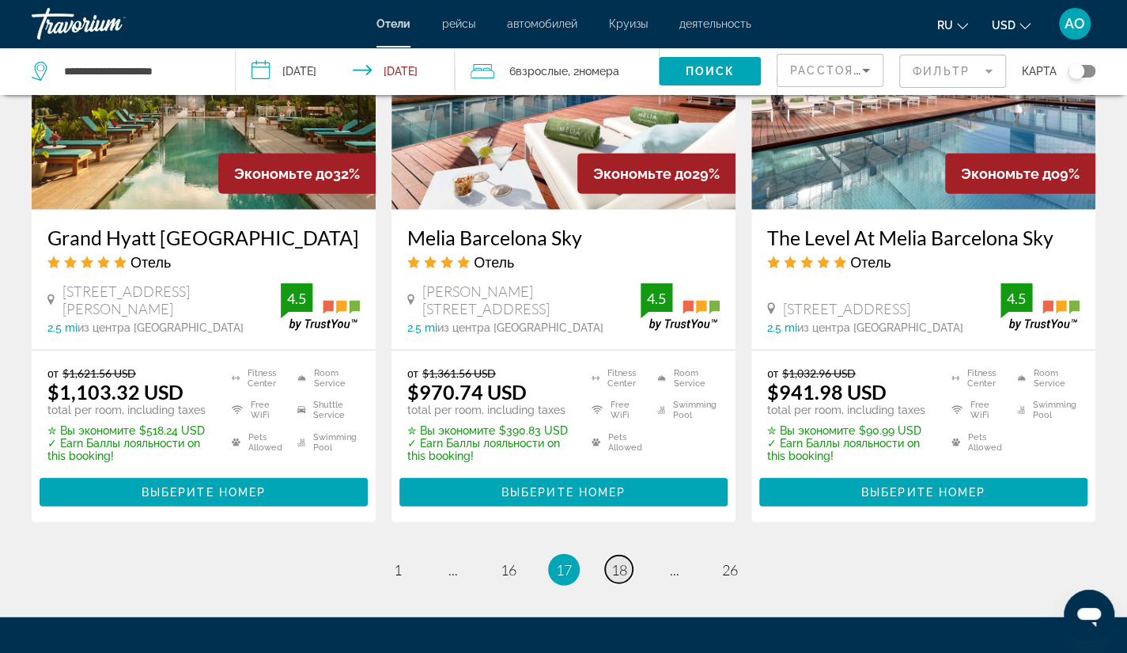
scroll to position [2030, 0]
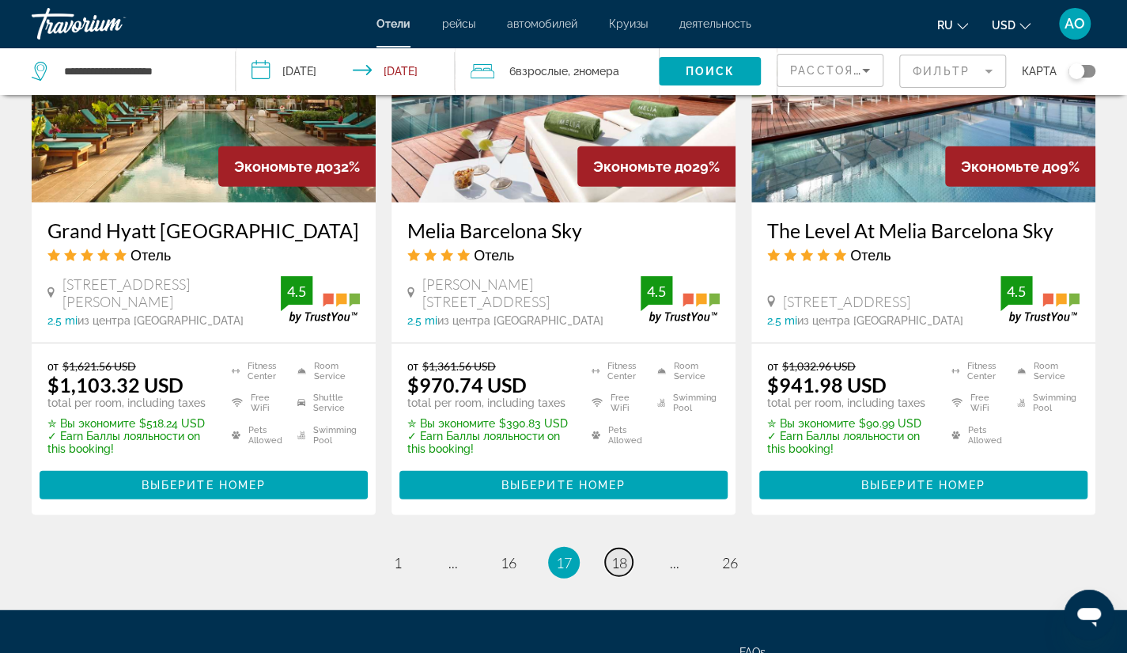
click at [622, 554] on span "18" at bounding box center [620, 562] width 16 height 17
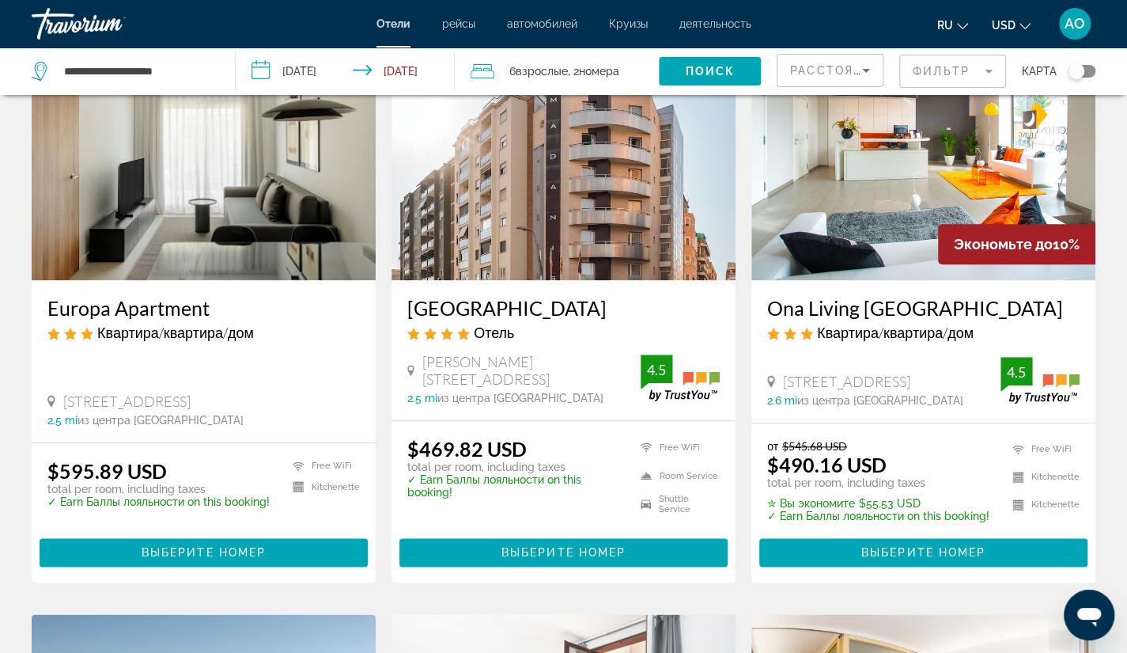
scroll to position [734, 0]
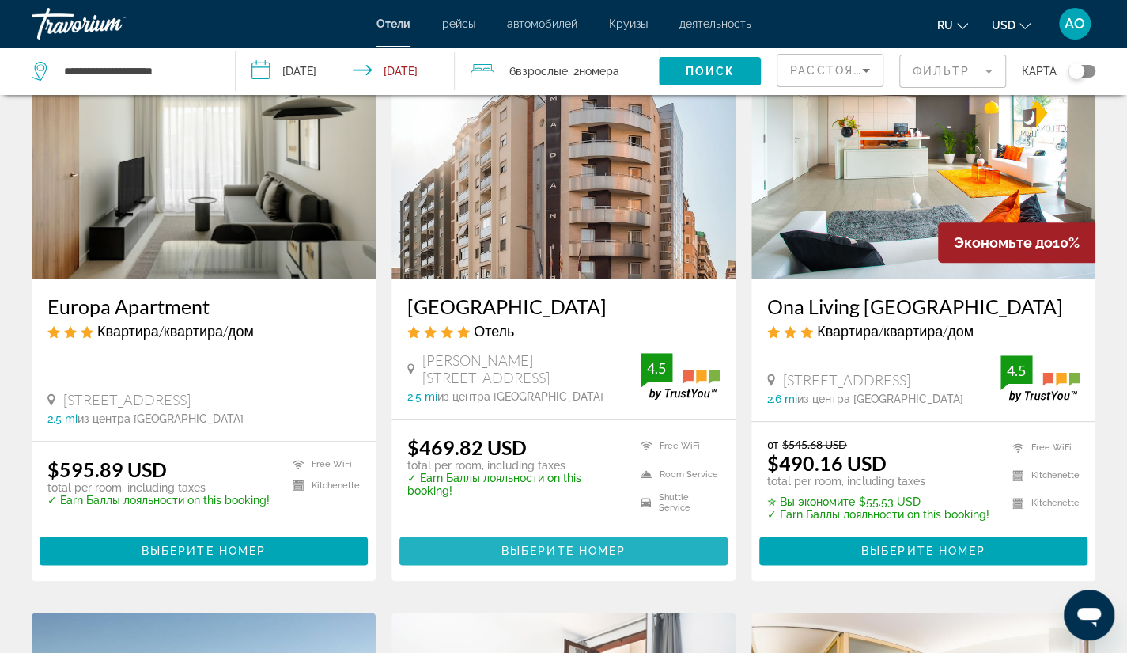
click at [559, 544] on span "Выберите номер" at bounding box center [564, 550] width 124 height 13
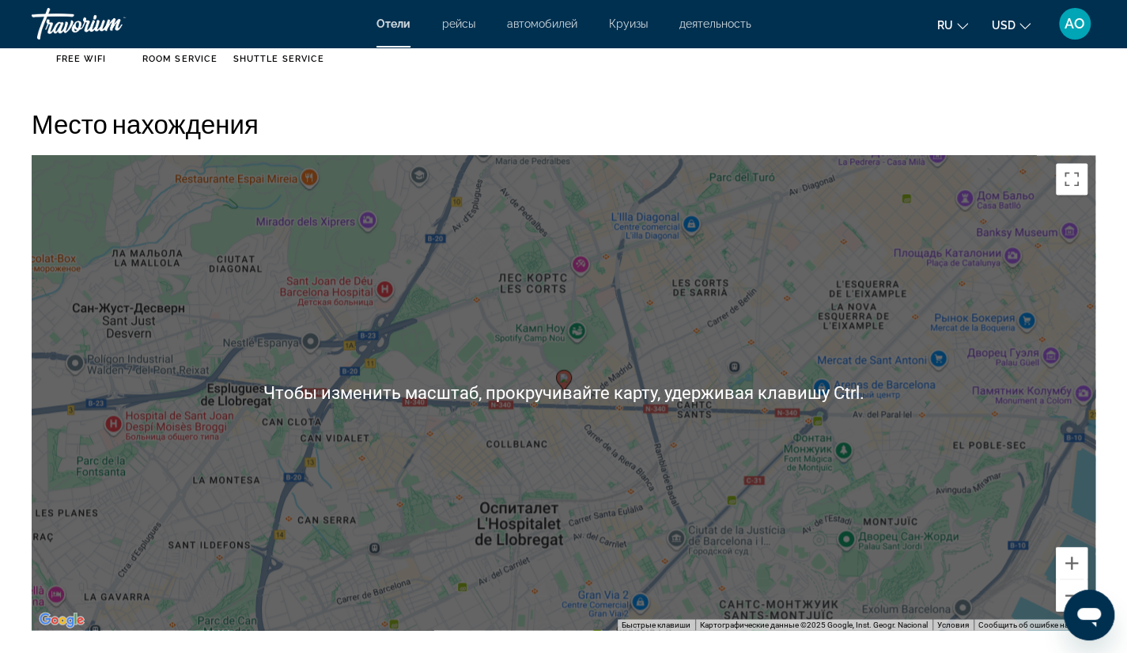
scroll to position [1445, 0]
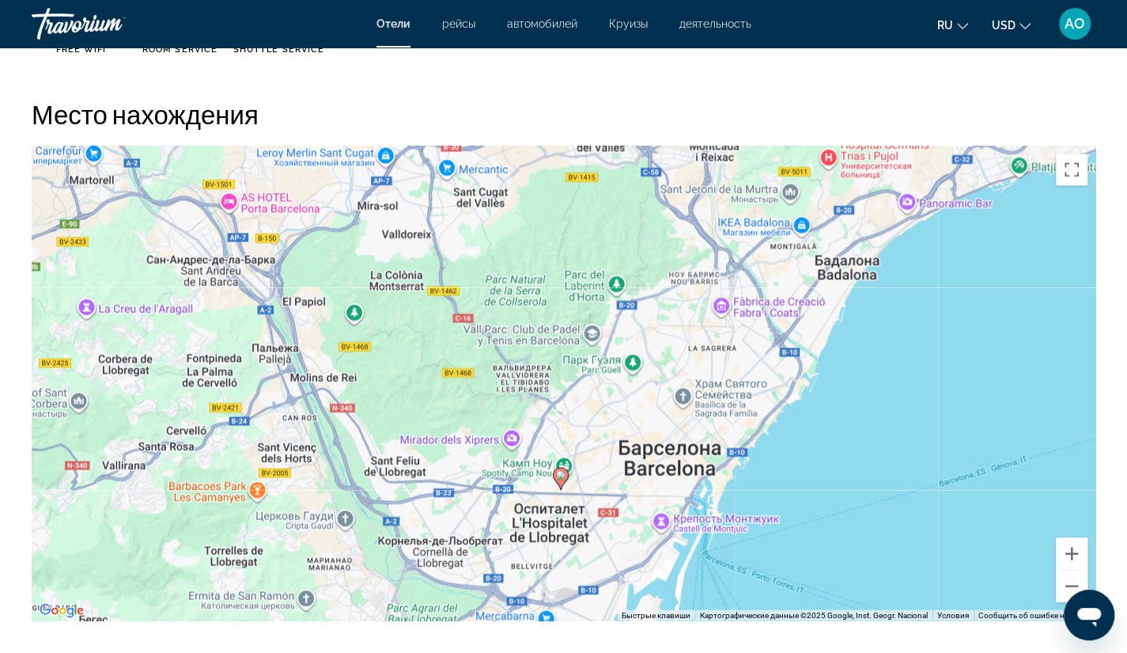
click at [559, 500] on div "Чтобы активировать перетаскивание с помощью клавиатуры, нажмите Alt + Ввод. Пос…" at bounding box center [564, 383] width 1064 height 475
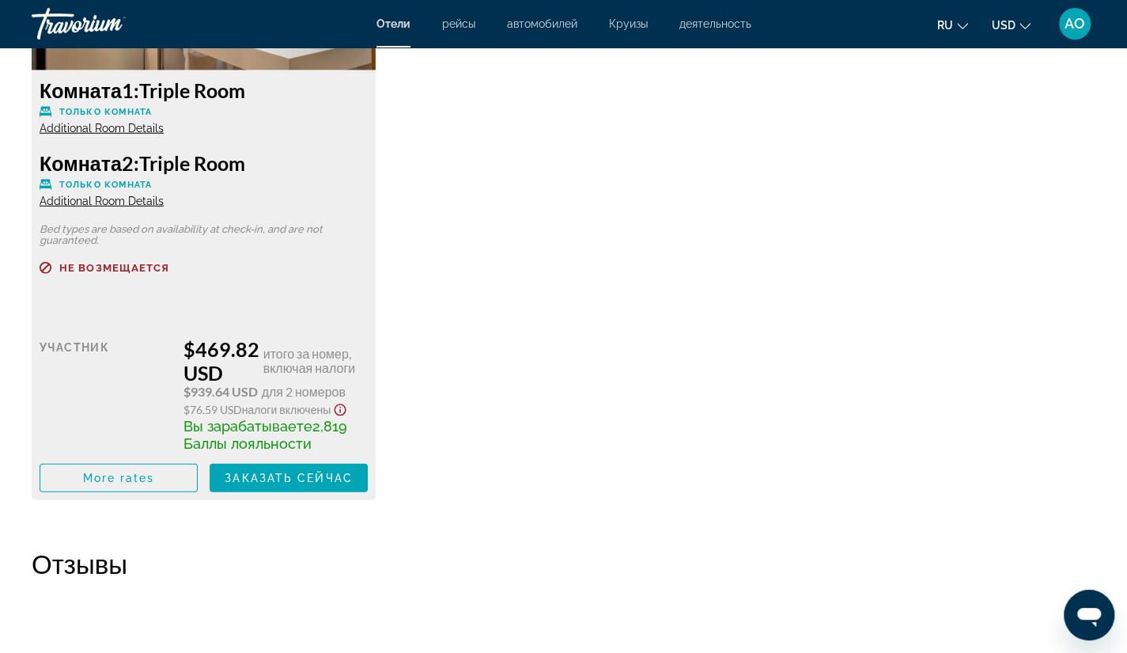
scroll to position [2368, 0]
click at [285, 477] on span "Заказать сейчас" at bounding box center [289, 477] width 128 height 13
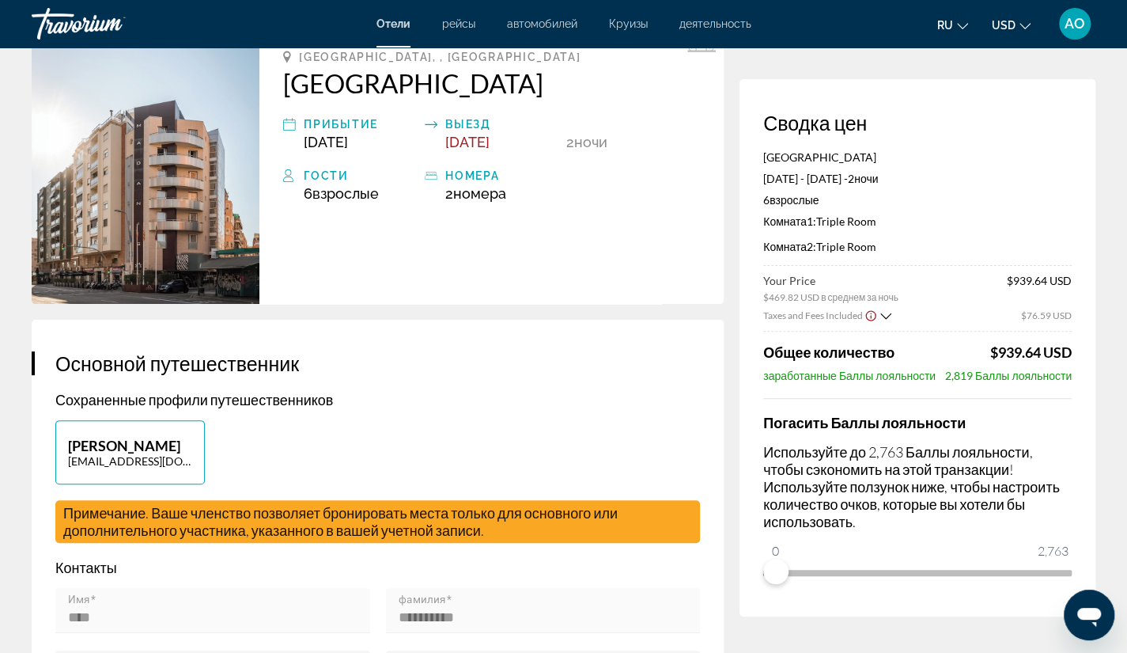
scroll to position [108, 0]
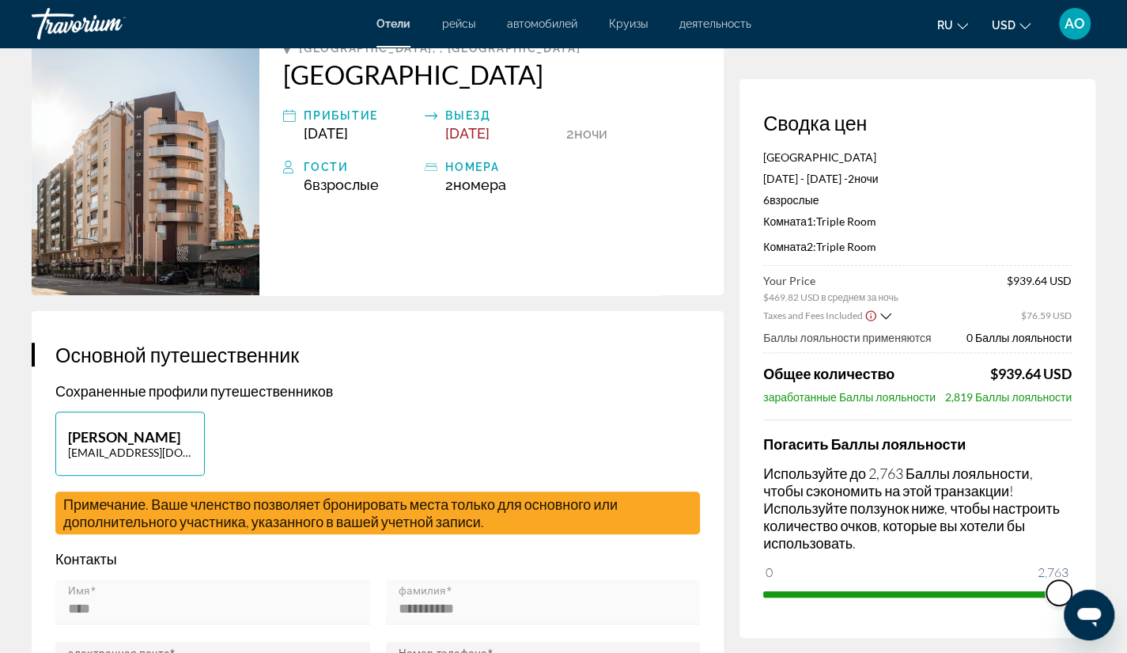
drag, startPoint x: 777, startPoint y: 572, endPoint x: 1127, endPoint y: 612, distance: 351.9
click at [1044, 591] on ngx-slider "0 2,763 2,763" at bounding box center [917, 592] width 309 height 3
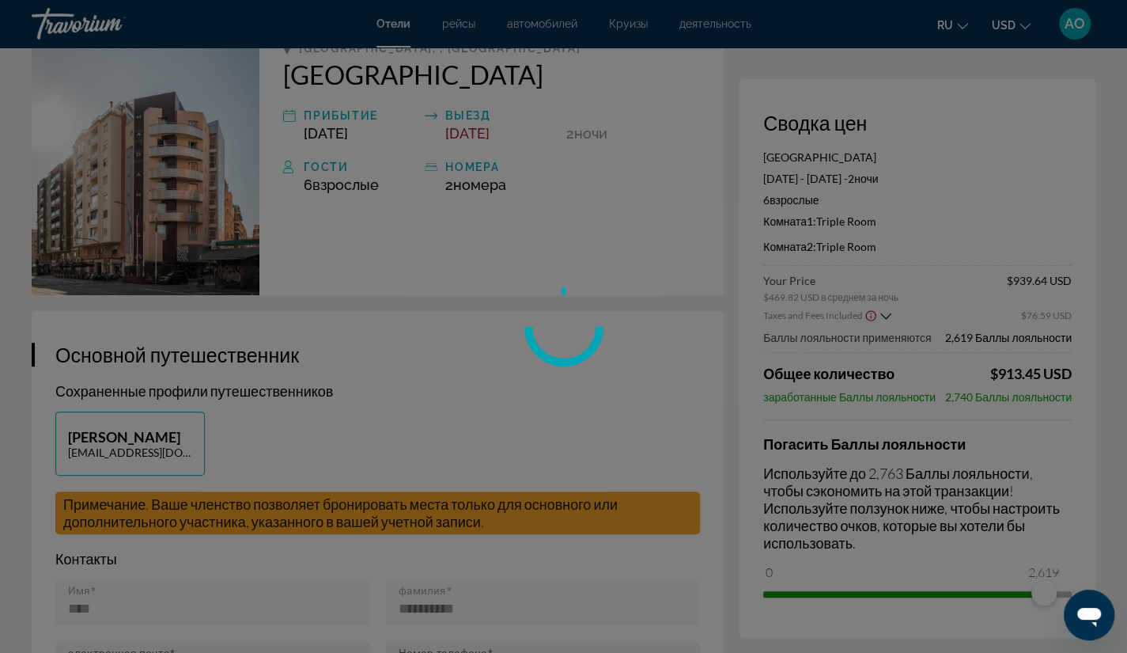
drag, startPoint x: 1039, startPoint y: 542, endPoint x: 851, endPoint y: 554, distance: 187.9
click at [833, 548] on div at bounding box center [563, 326] width 1127 height 653
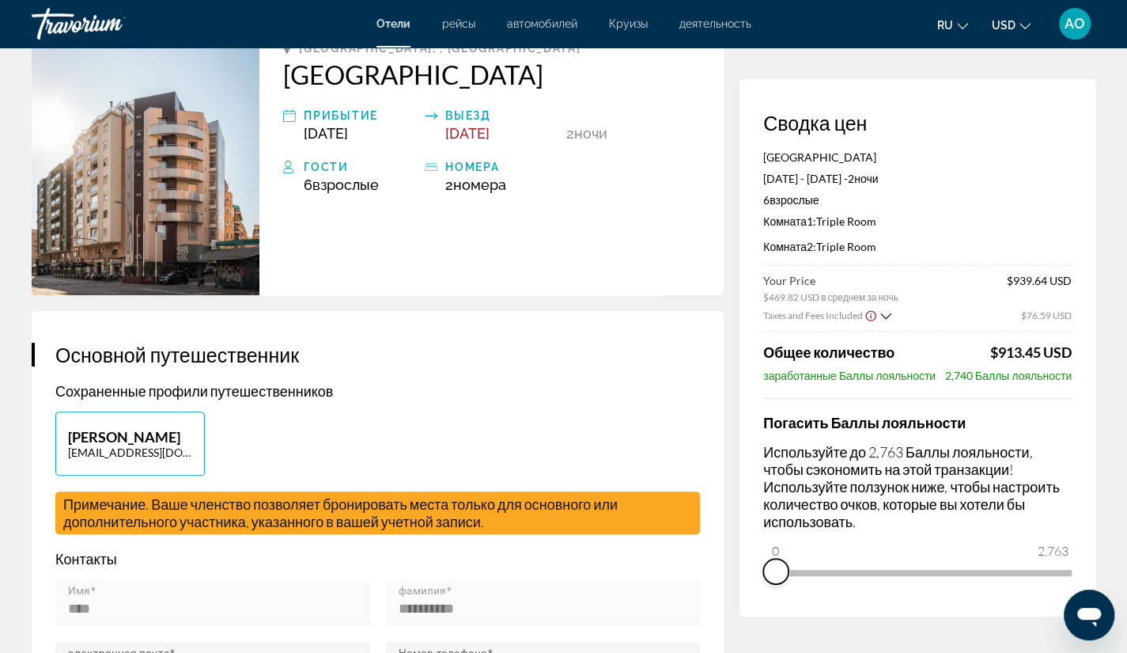
drag, startPoint x: 1046, startPoint y: 594, endPoint x: 734, endPoint y: 589, distance: 311.7
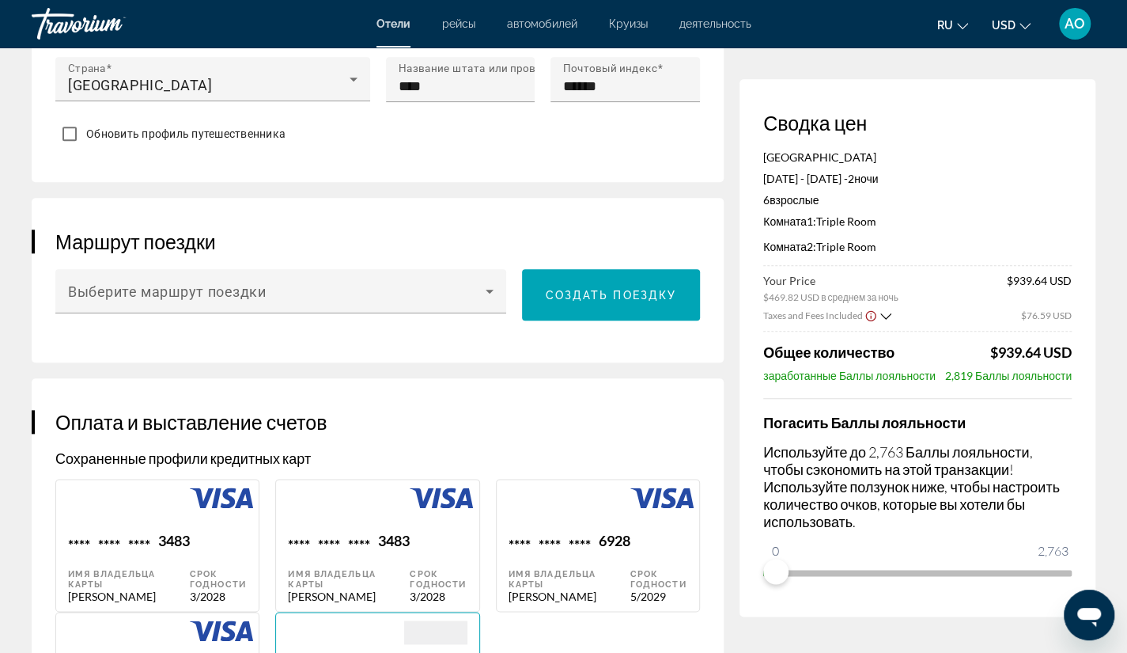
scroll to position [0, 0]
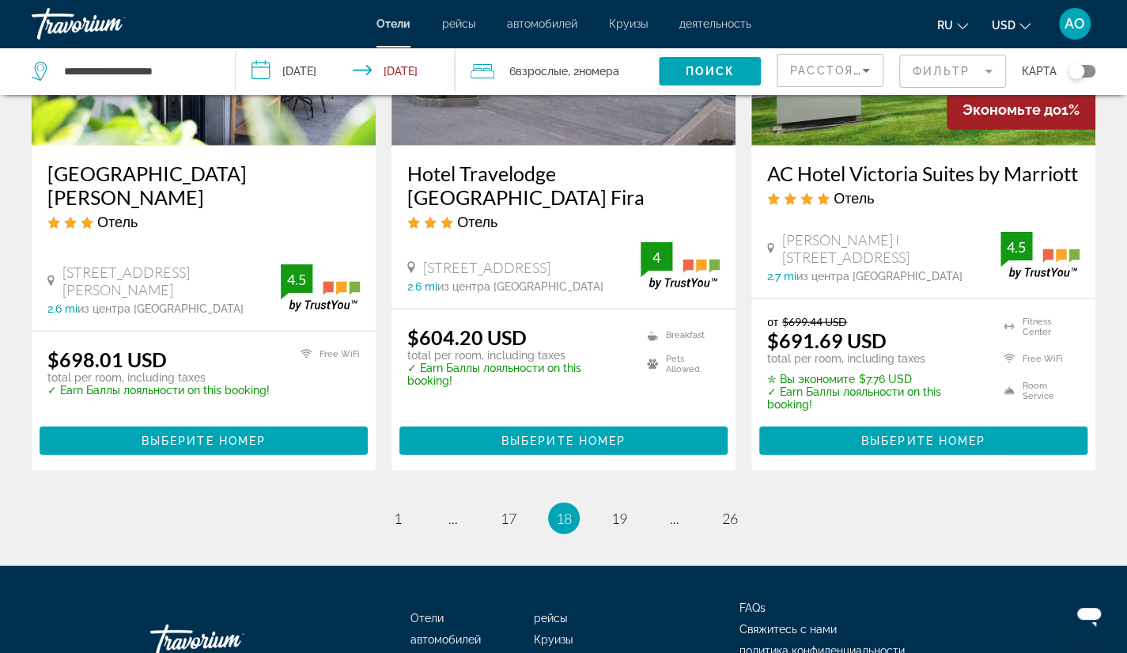
scroll to position [2125, 0]
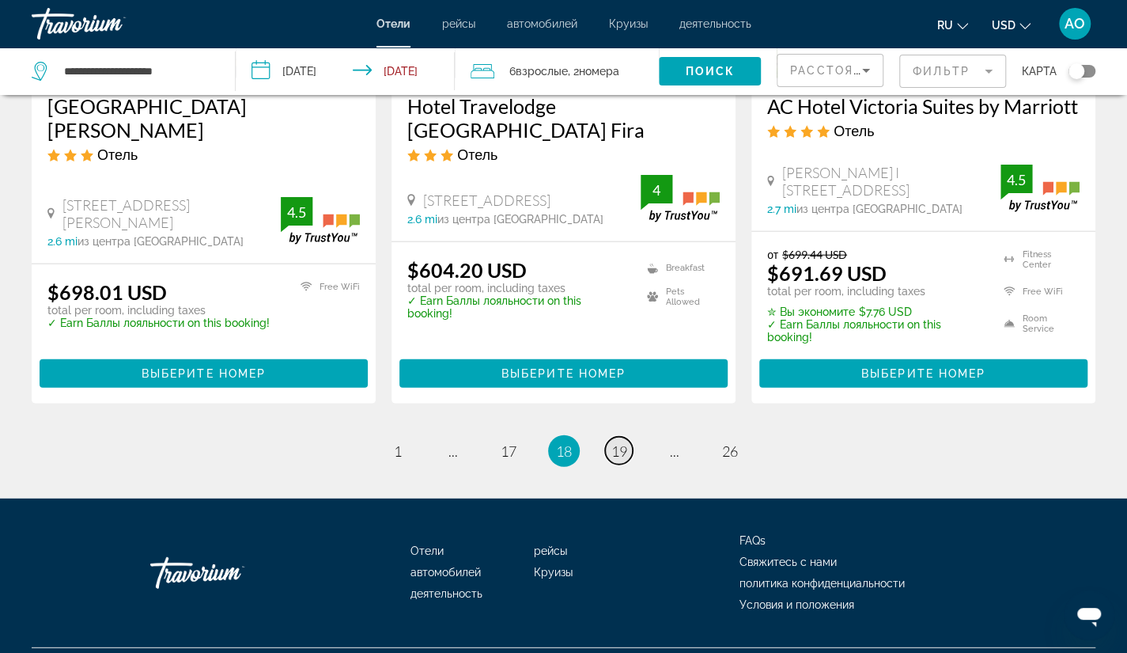
click at [620, 442] on span "19" at bounding box center [620, 450] width 16 height 17
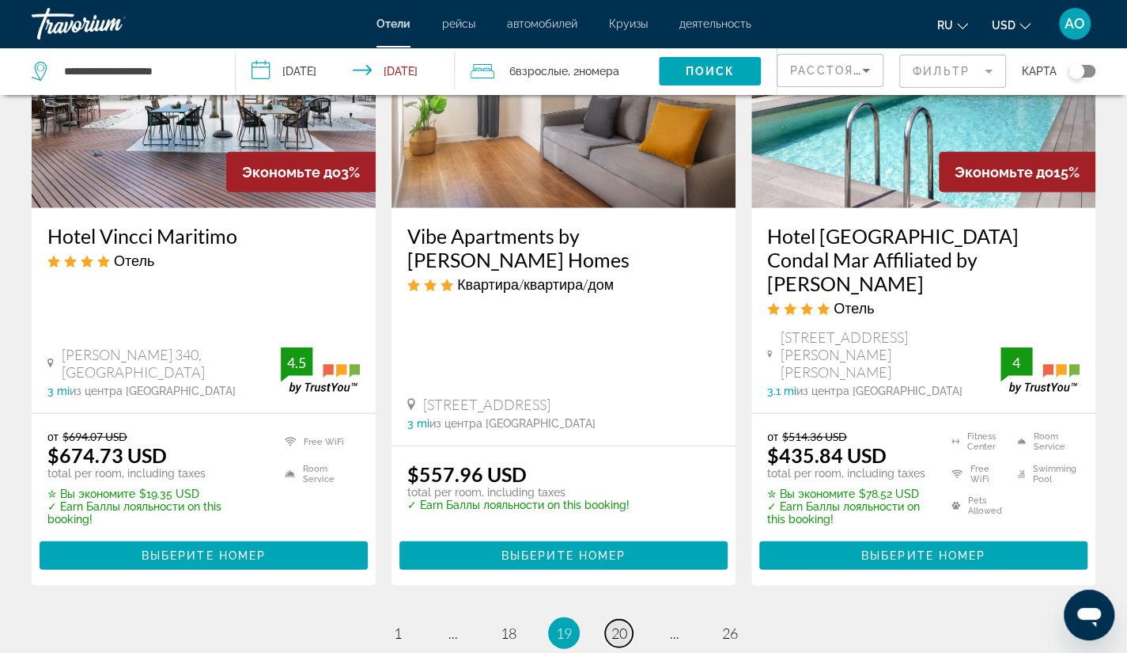
scroll to position [2020, 0]
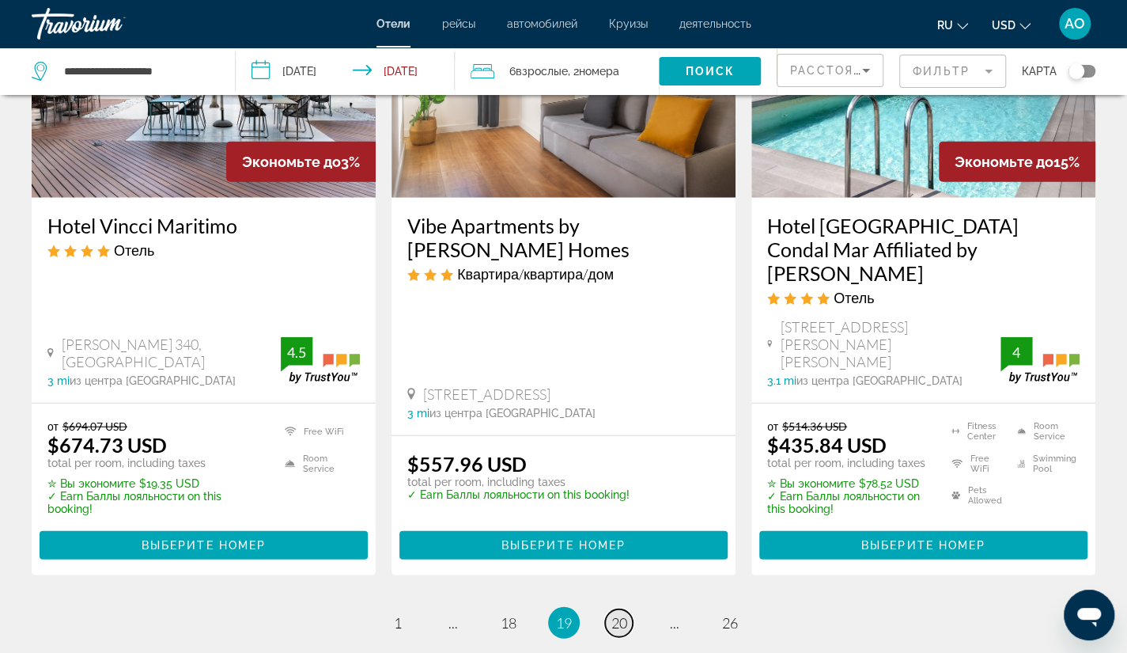
click at [620, 614] on span "20" at bounding box center [620, 622] width 16 height 17
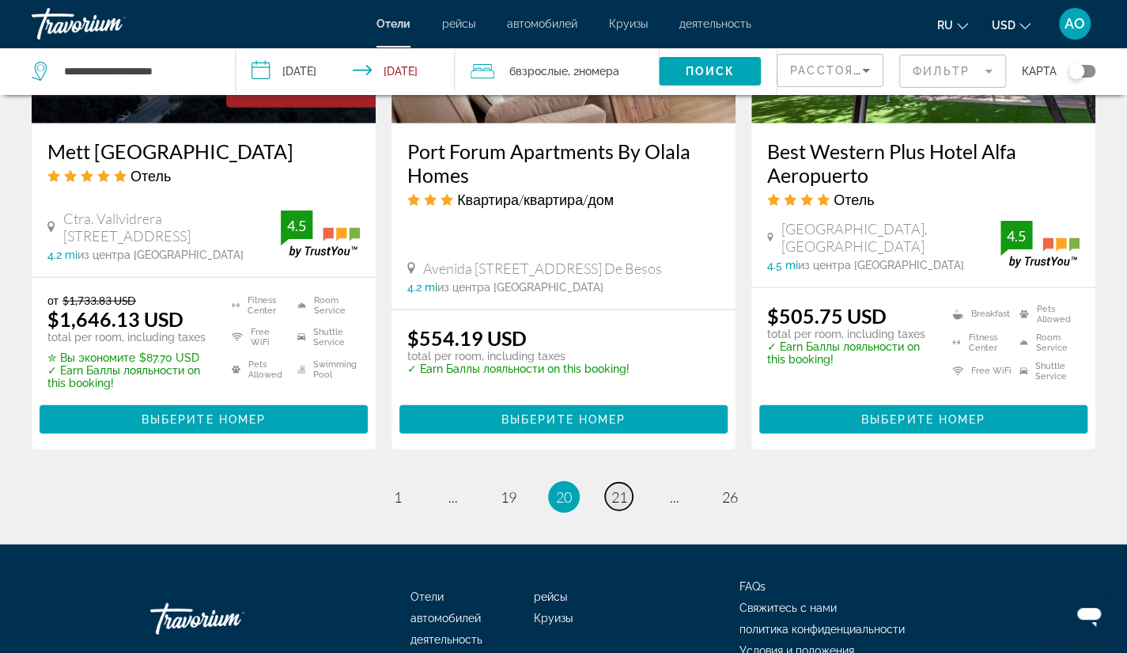
scroll to position [2135, 0]
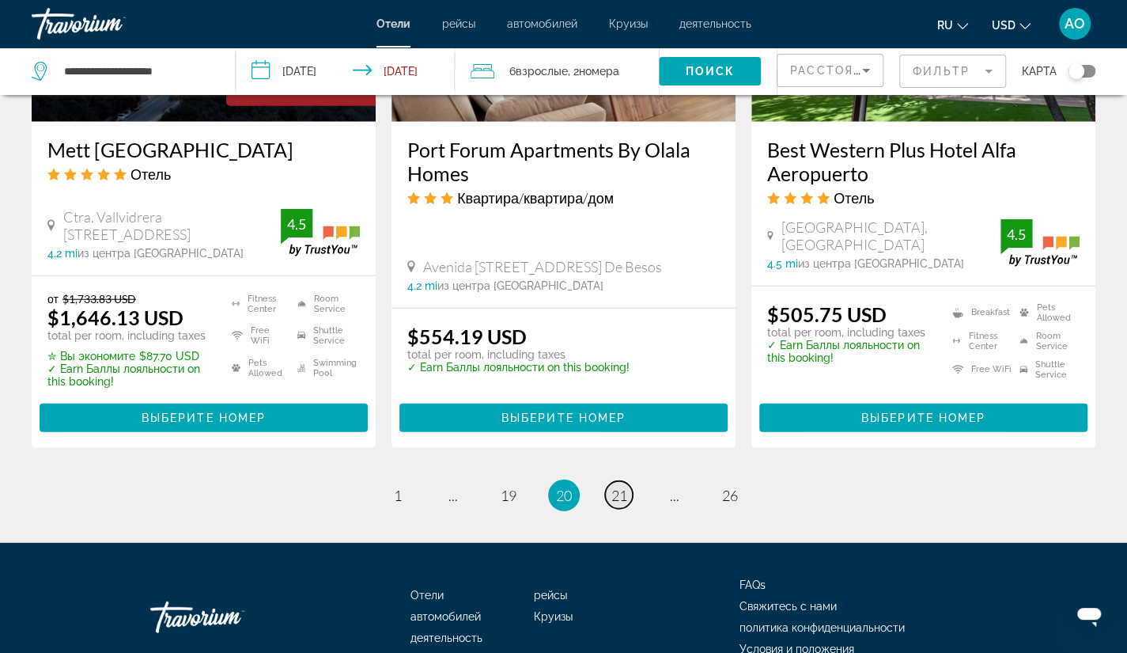
click at [618, 487] on span "21" at bounding box center [620, 495] width 16 height 17
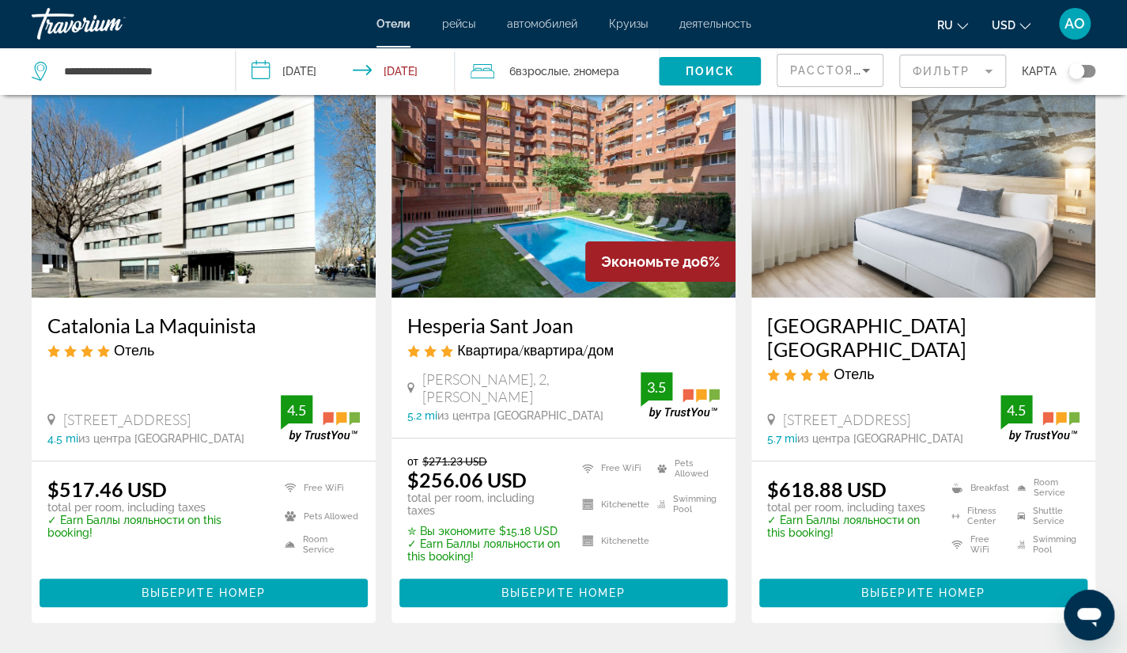
scroll to position [115, 0]
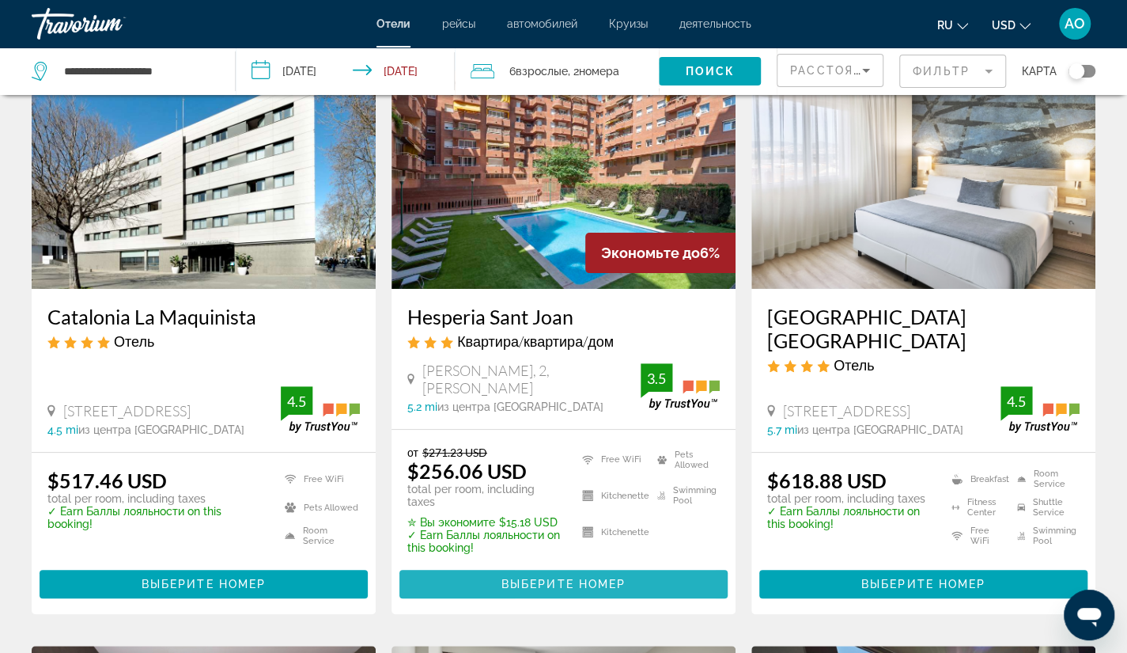
click at [521, 586] on span "Выберите номер" at bounding box center [564, 583] width 124 height 13
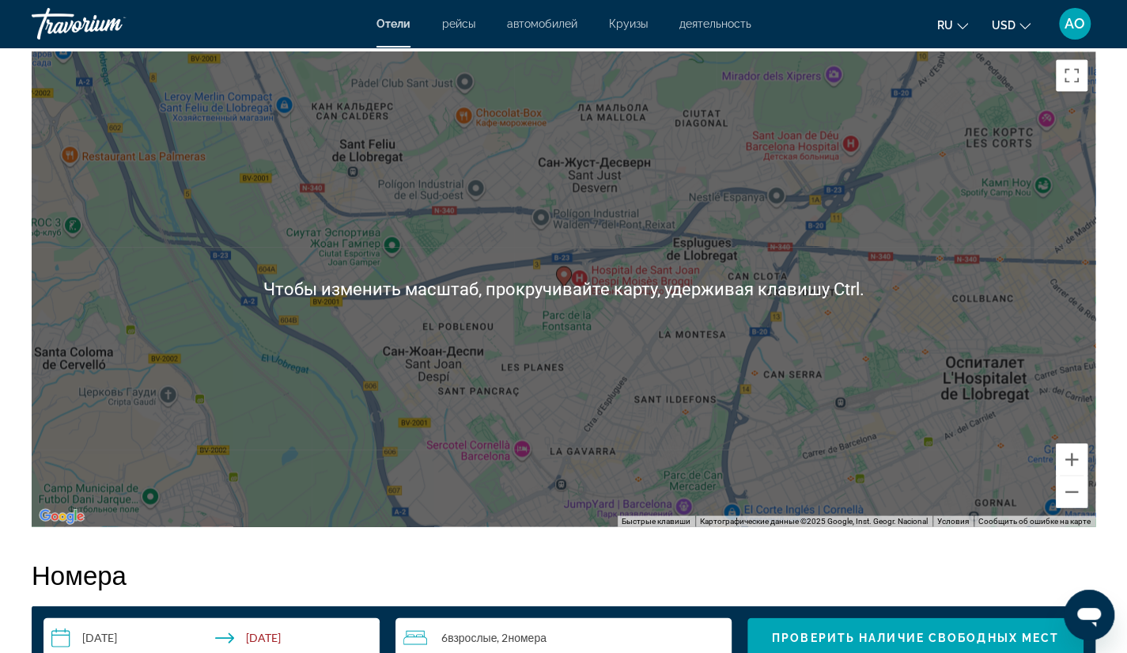
scroll to position [1540, 0]
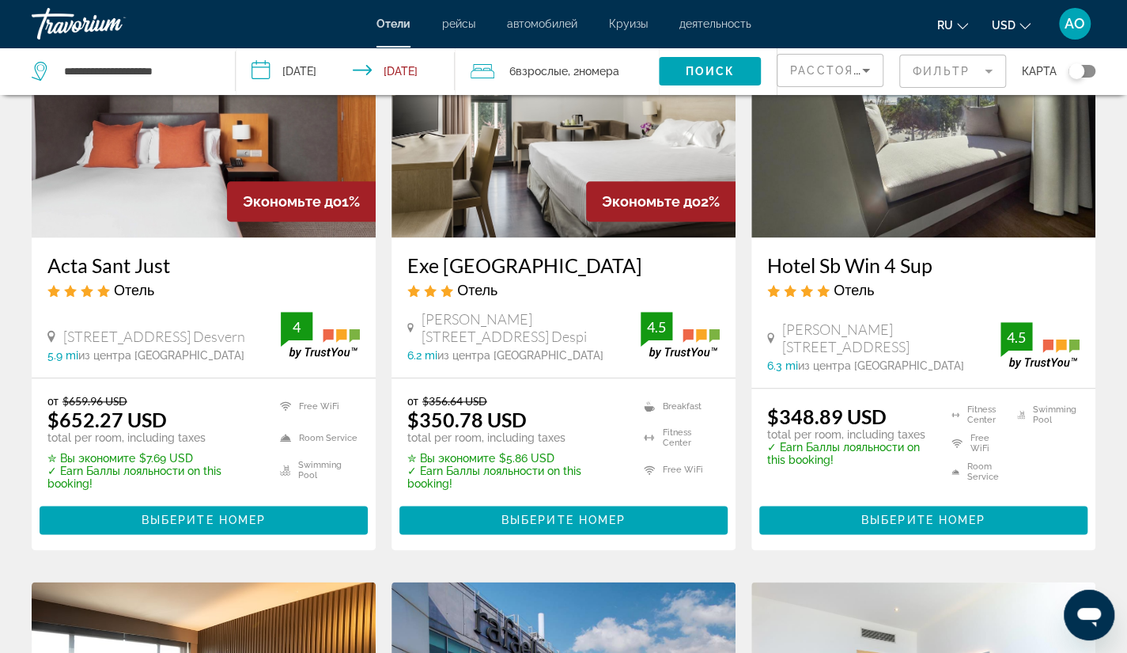
scroll to position [778, 0]
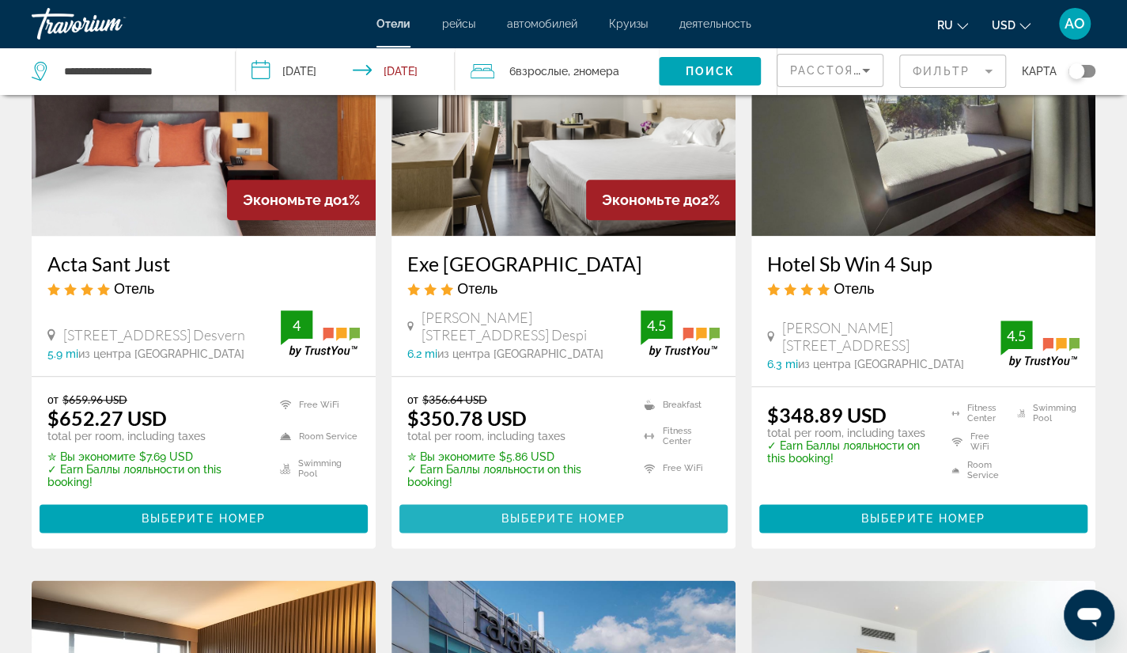
click at [544, 521] on span "Выберите номер" at bounding box center [564, 518] width 124 height 13
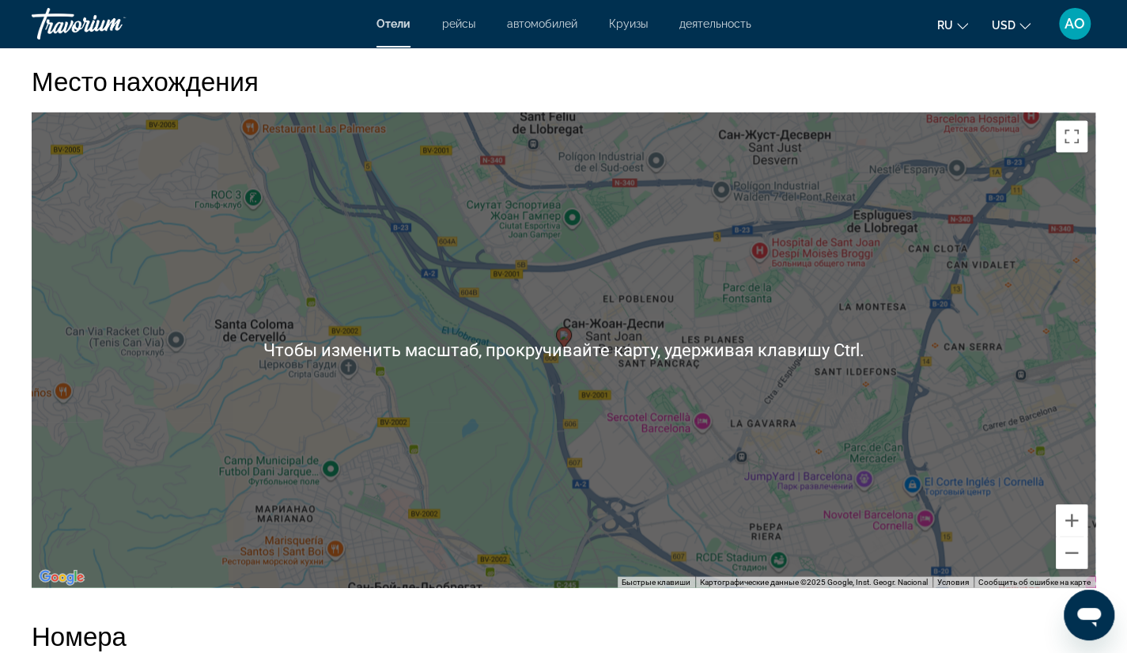
scroll to position [1478, 0]
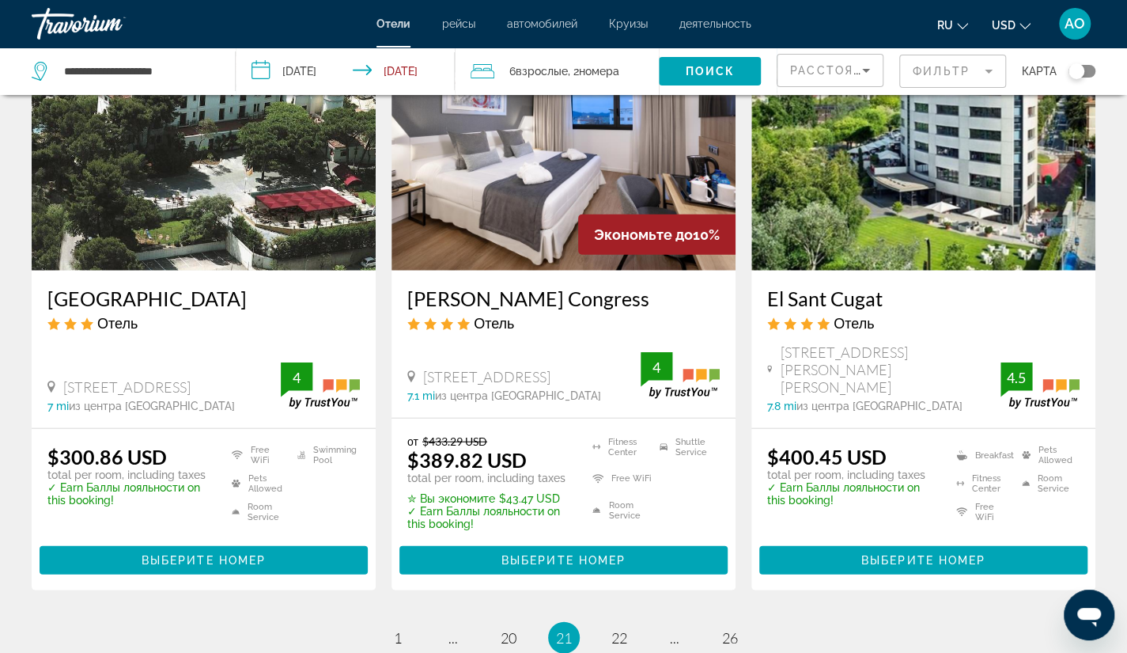
scroll to position [2179, 0]
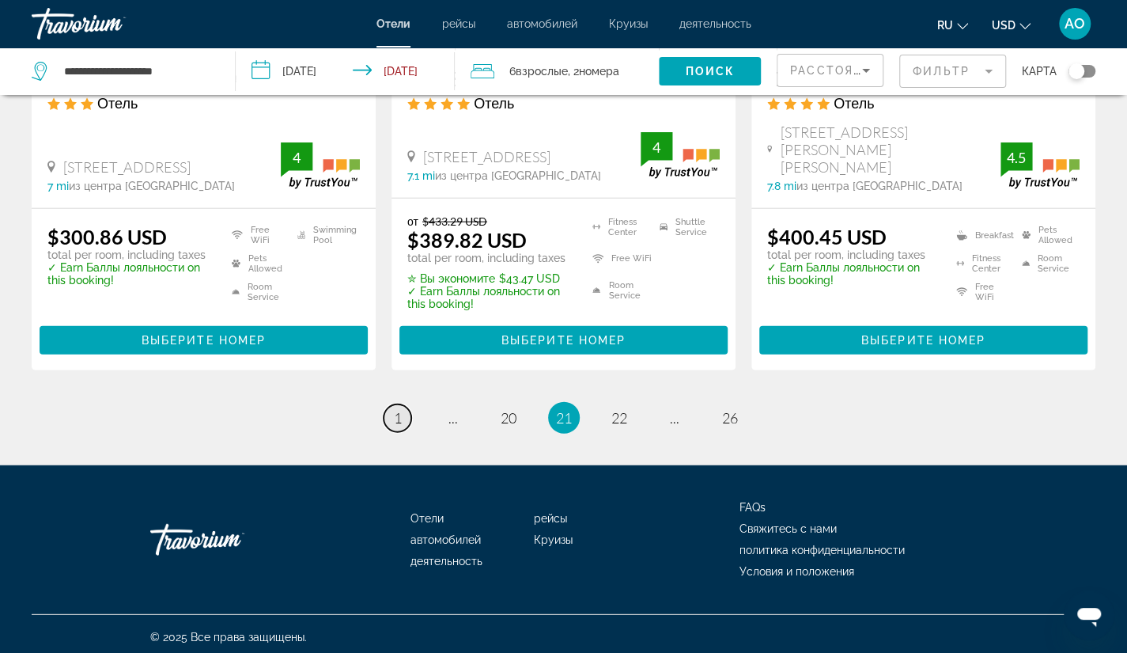
click at [401, 415] on span "1" at bounding box center [398, 417] width 8 height 17
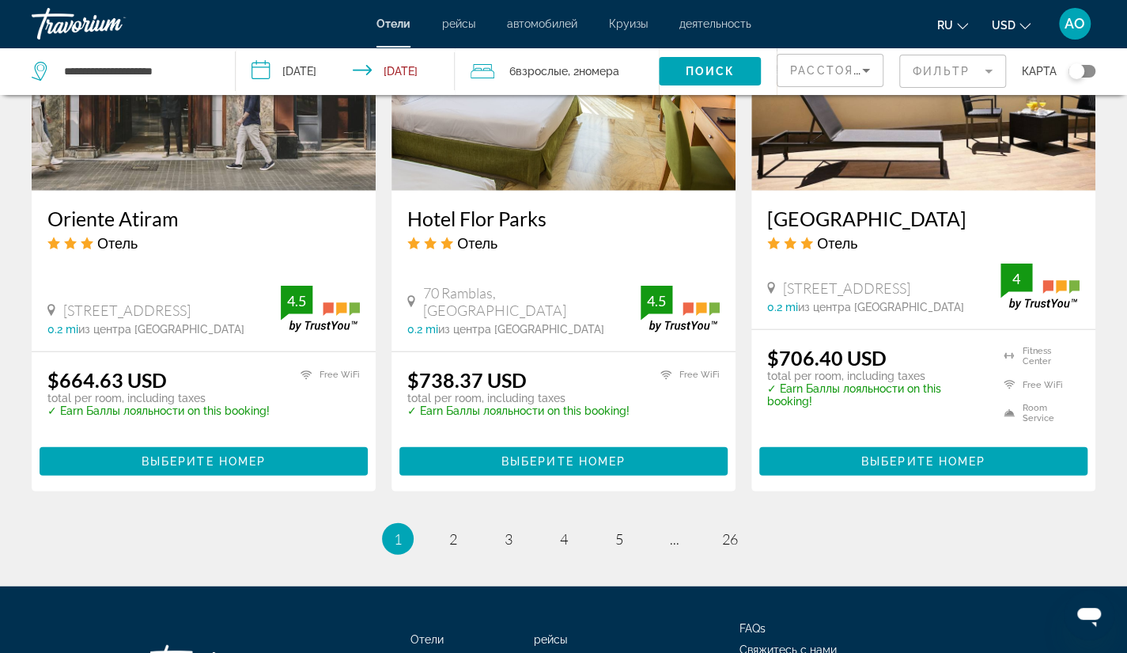
scroll to position [2027, 0]
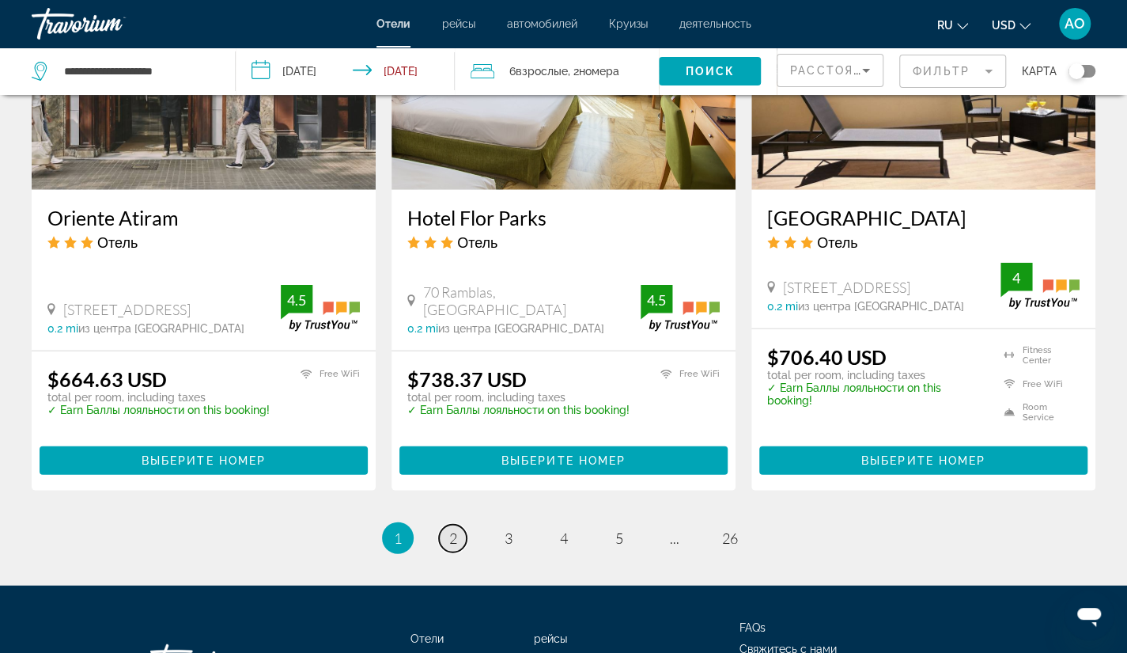
click at [449, 529] on span "2" at bounding box center [453, 537] width 8 height 17
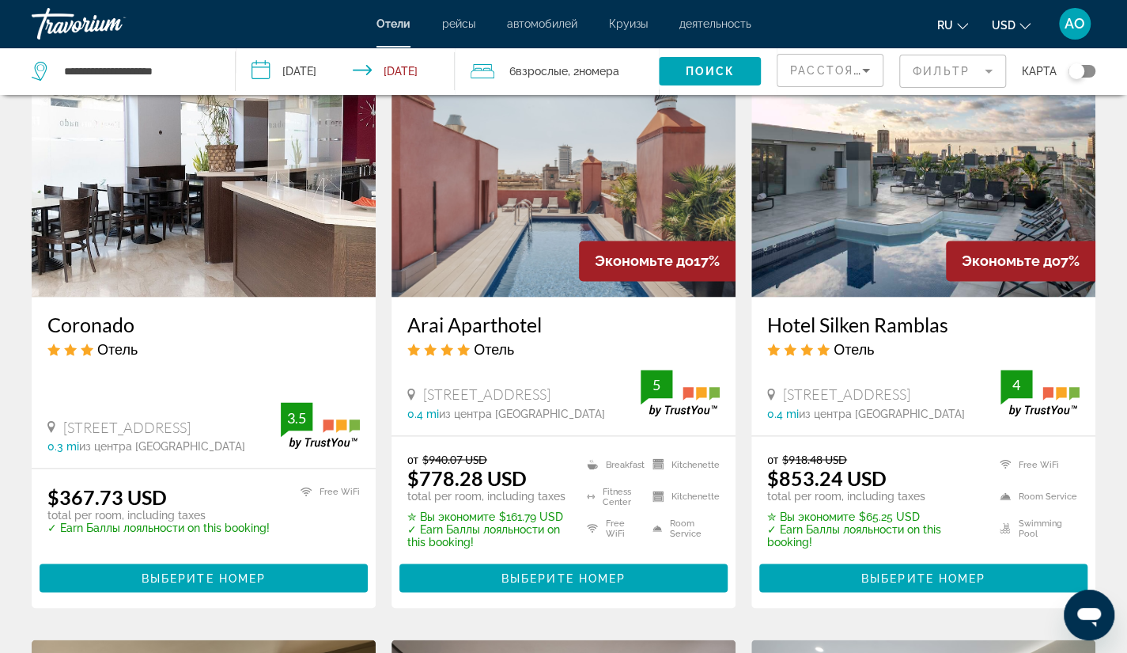
scroll to position [1281, 0]
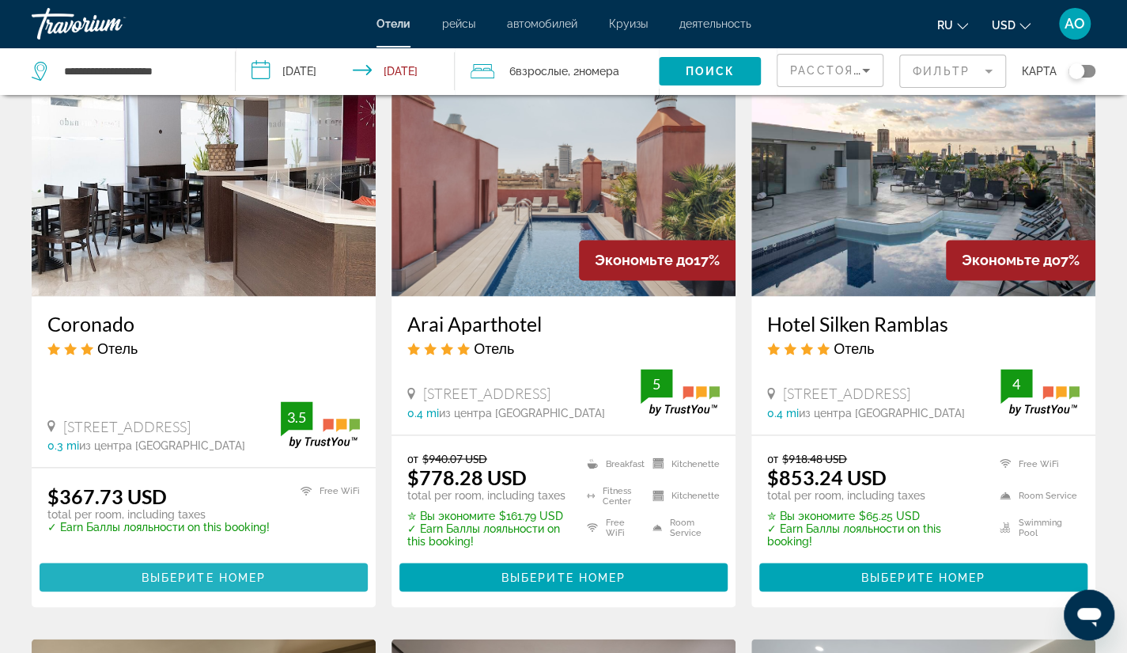
click at [205, 575] on span "Выберите номер" at bounding box center [204, 576] width 124 height 13
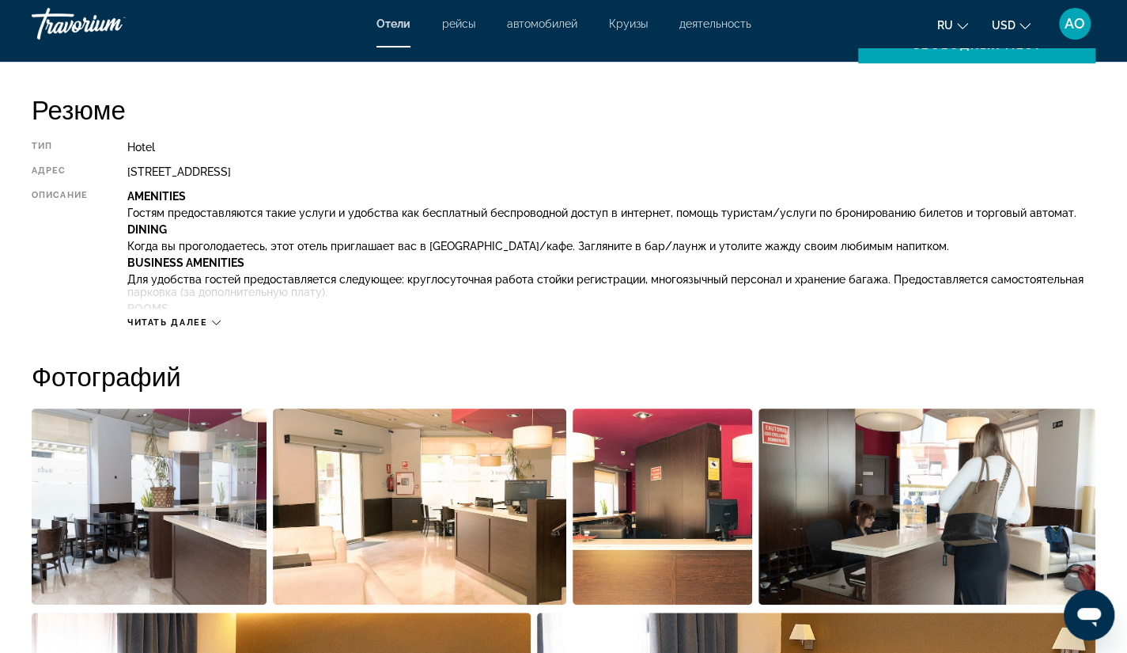
scroll to position [517, 0]
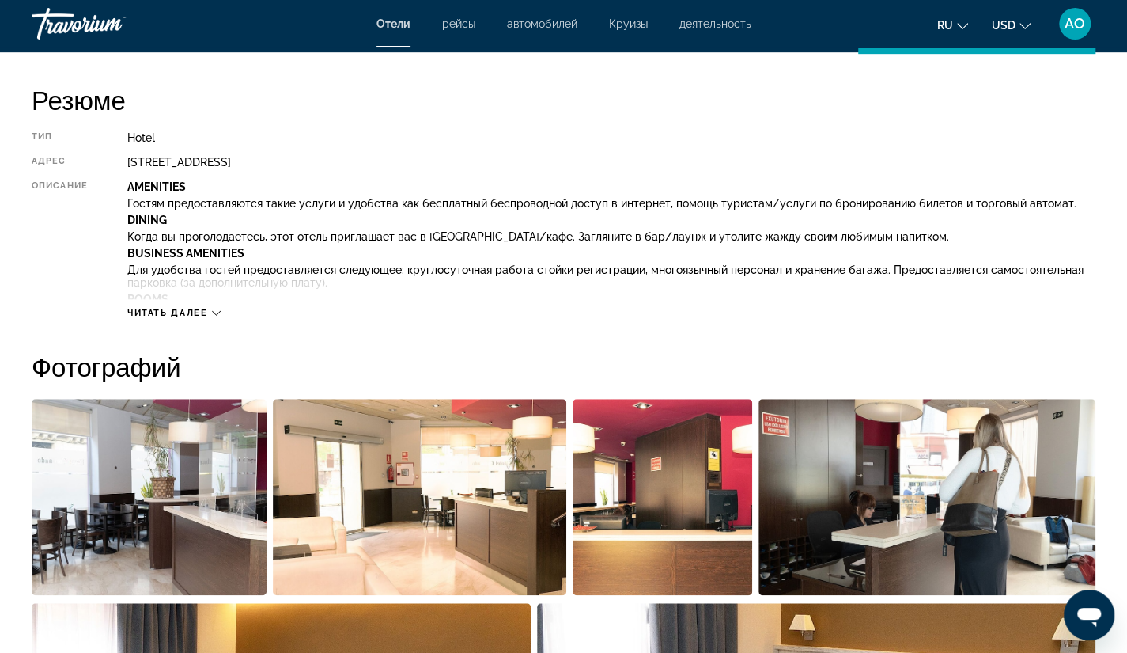
click at [219, 317] on div "Читать далее" at bounding box center [173, 313] width 93 height 10
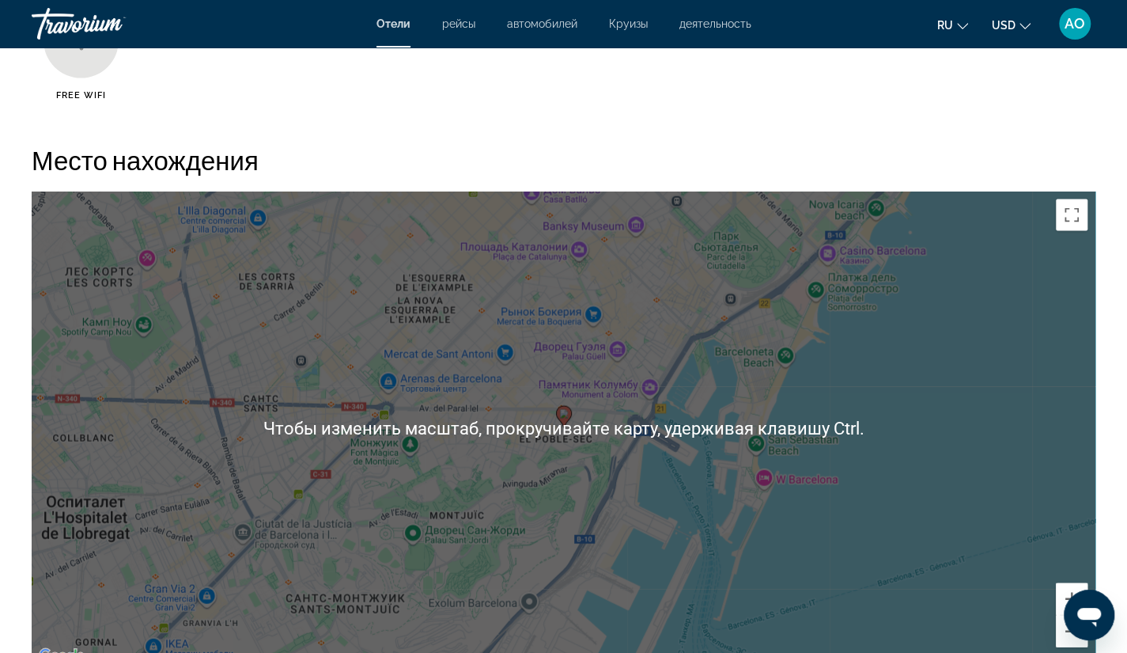
scroll to position [1818, 0]
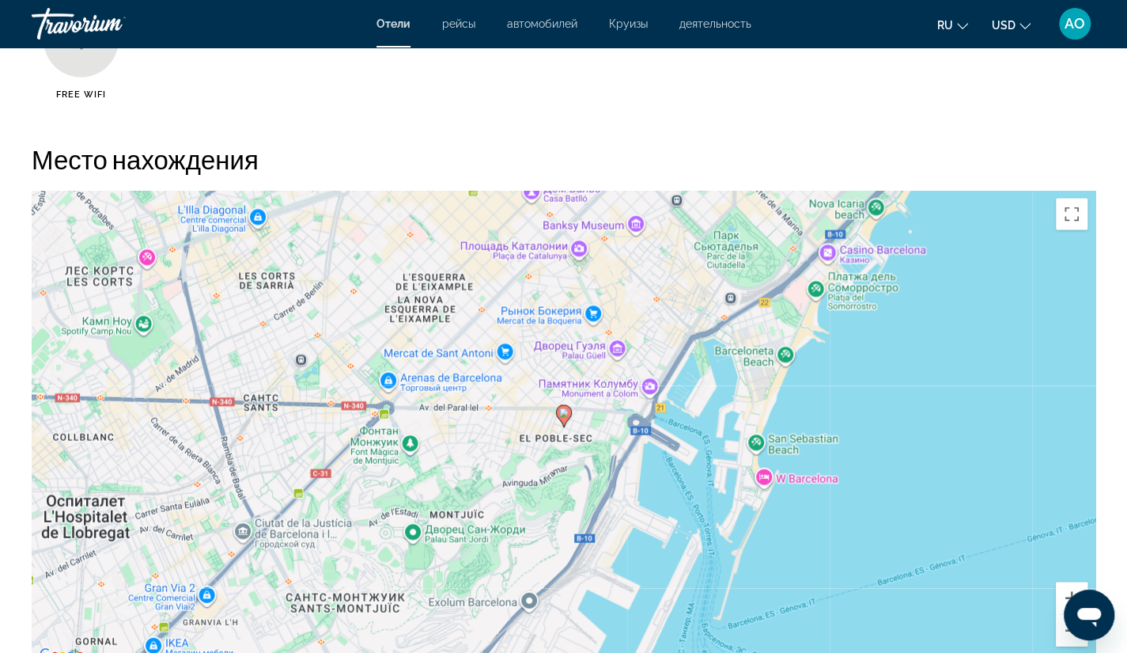
click at [655, 515] on div "Чтобы активировать перетаскивание с помощью клавиатуры, нажмите Alt + Ввод. Пос…" at bounding box center [564, 428] width 1064 height 475
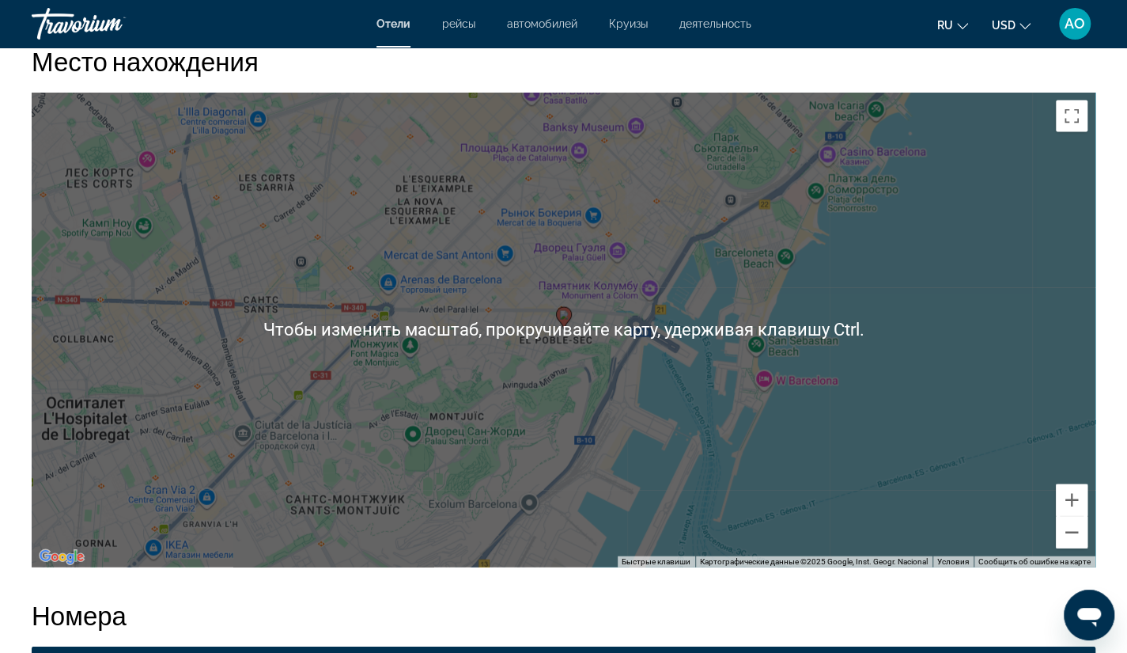
scroll to position [1922, 0]
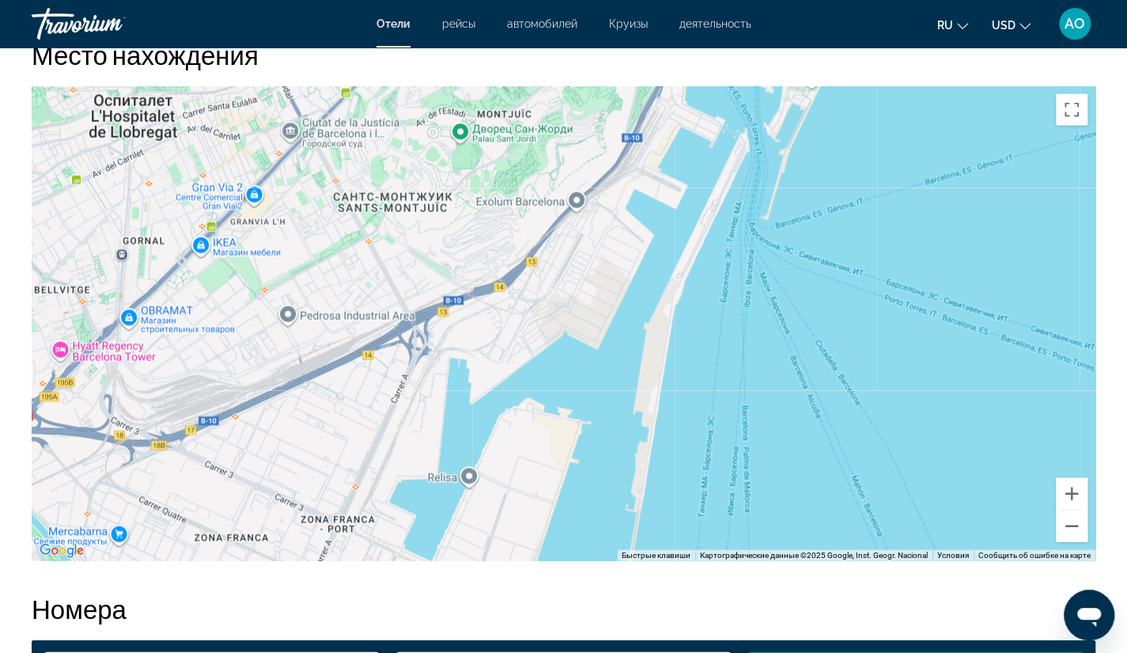
drag, startPoint x: 665, startPoint y: 423, endPoint x: 713, endPoint y: 112, distance: 315.3
click at [713, 112] on div "Чтобы активировать перетаскивание с помощью клавиатуры, нажмите Alt + Ввод. Пос…" at bounding box center [564, 323] width 1064 height 475
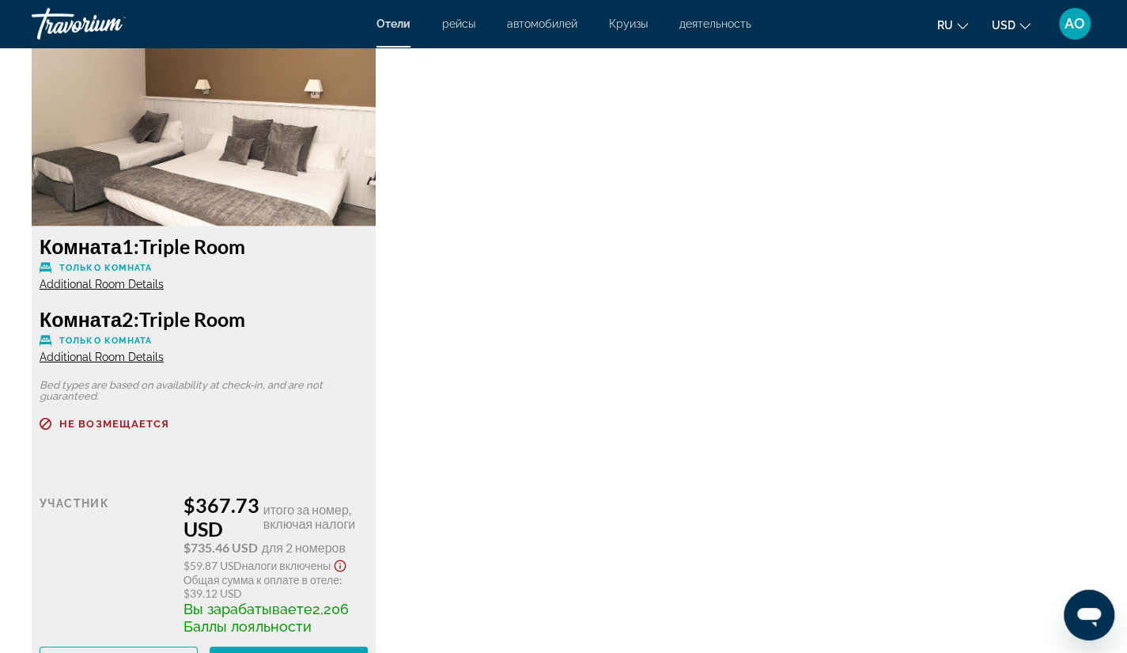
scroll to position [2675, 0]
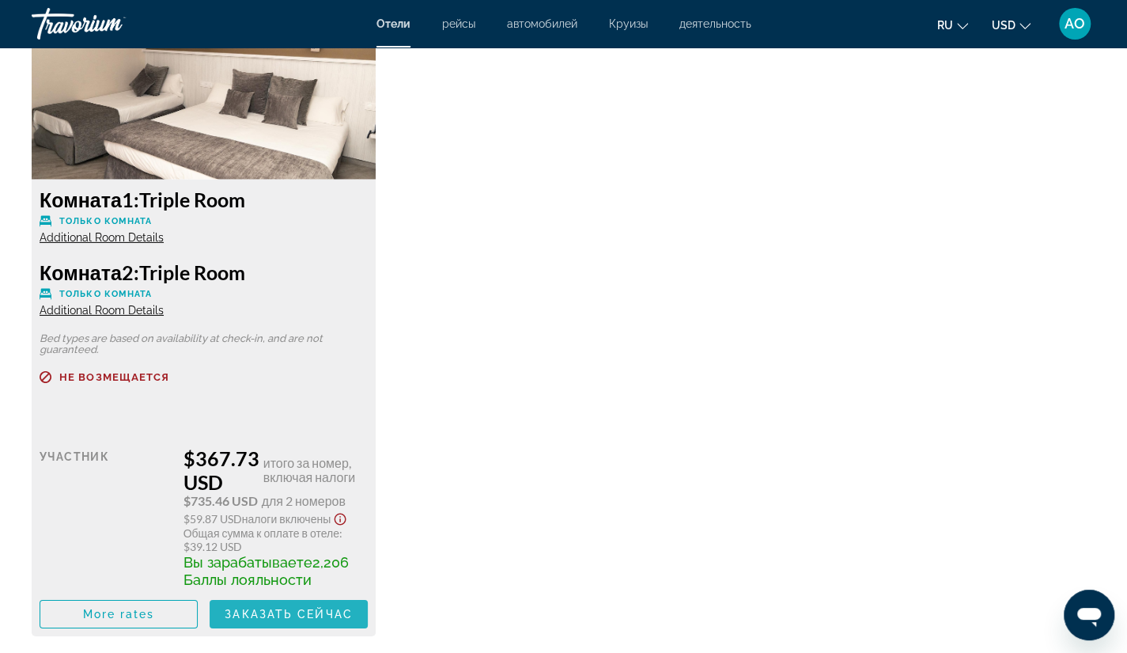
click at [301, 619] on span "Заказать сейчас" at bounding box center [289, 614] width 128 height 13
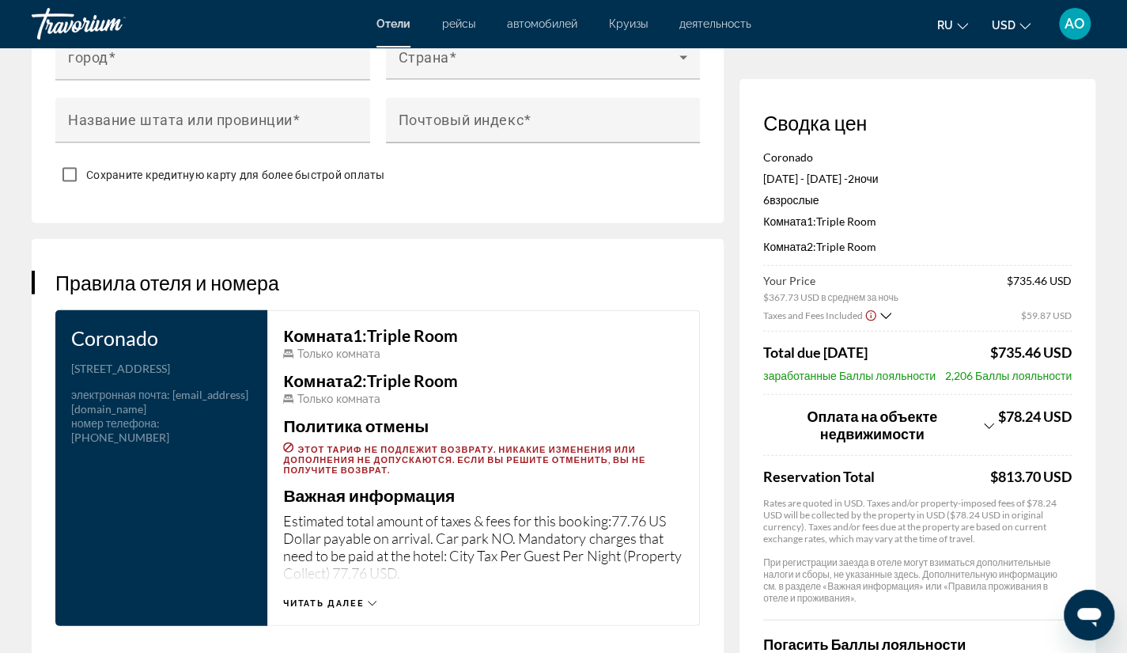
scroll to position [1914, 0]
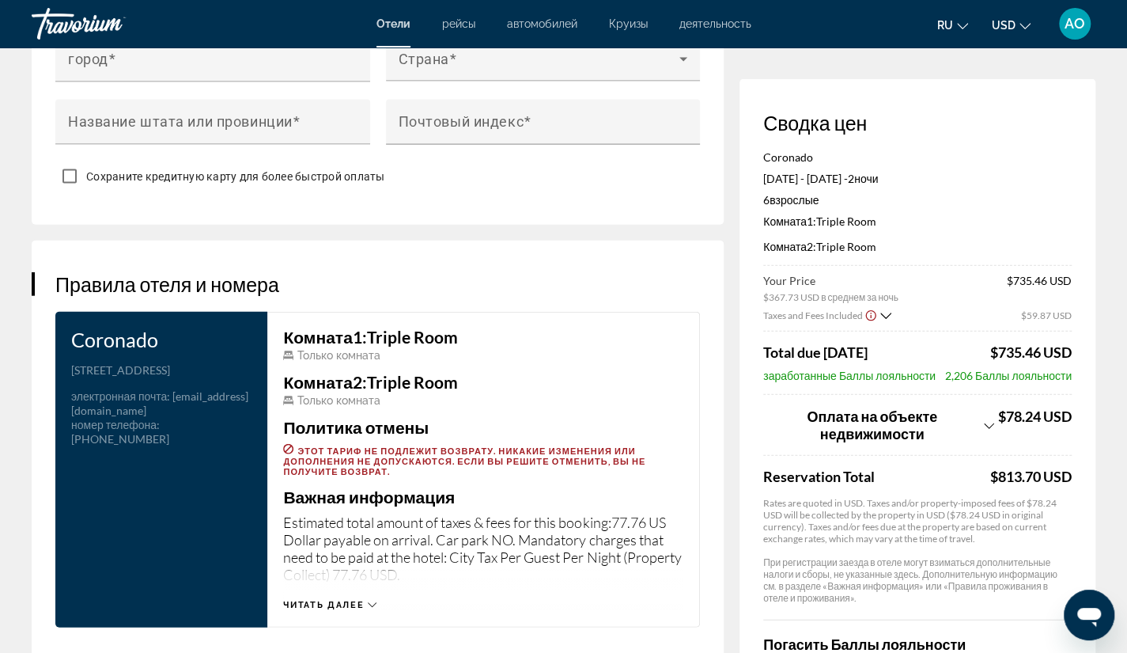
click at [345, 600] on span "Читать далее" at bounding box center [323, 605] width 81 height 10
click at [347, 600] on span "Читать меньше" at bounding box center [328, 605] width 91 height 10
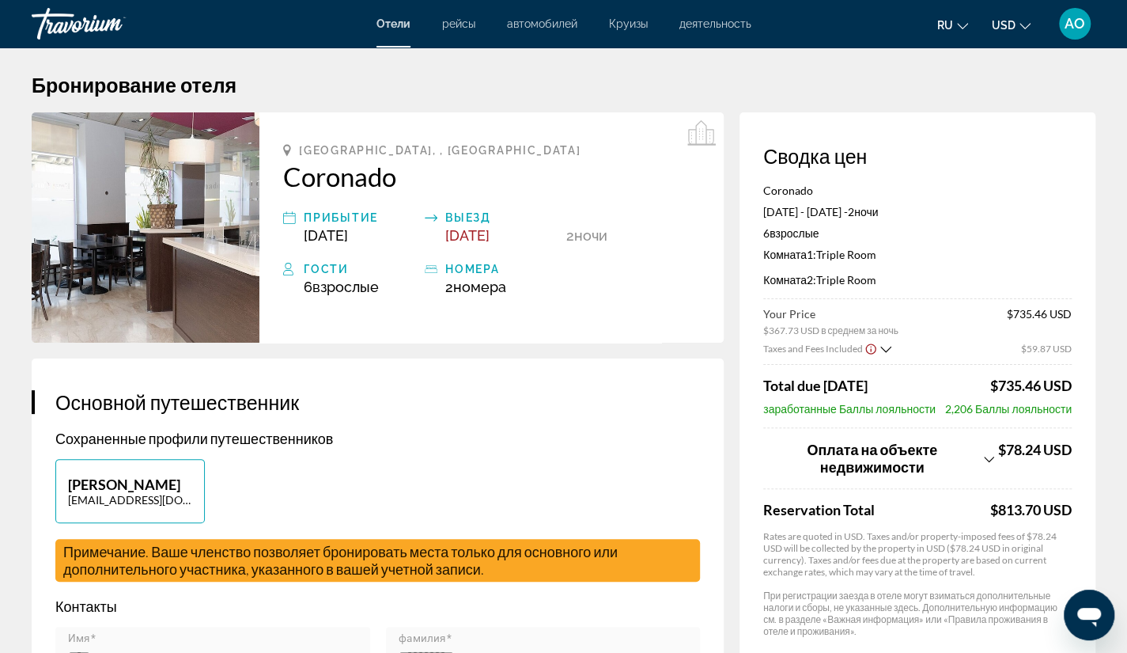
scroll to position [0, 0]
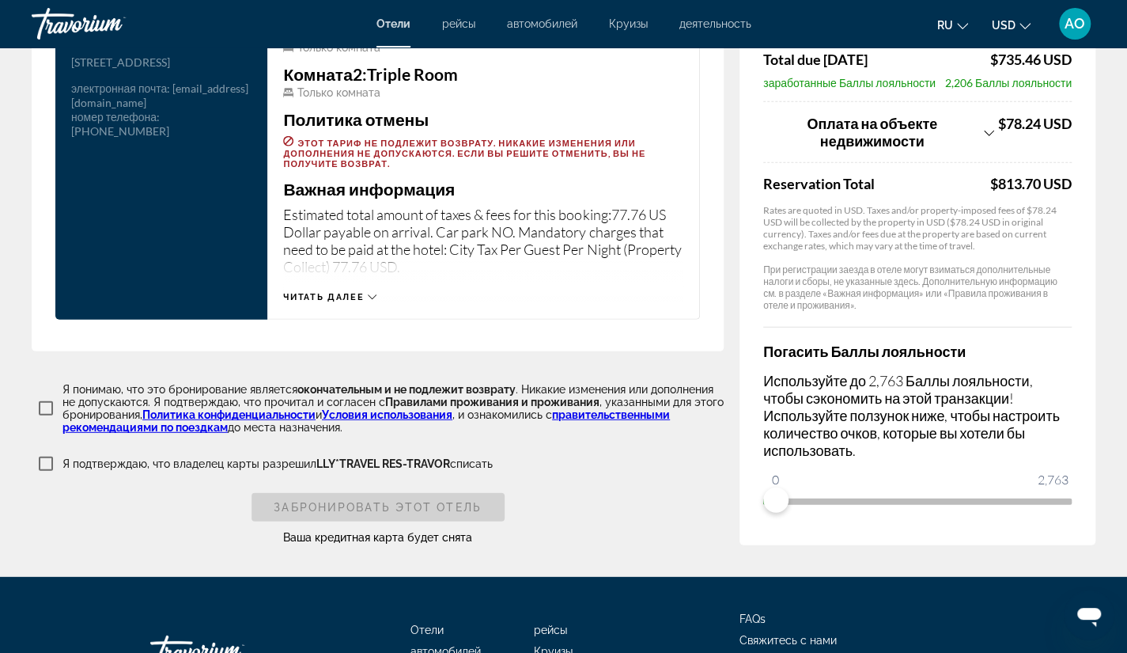
scroll to position [2205, 0]
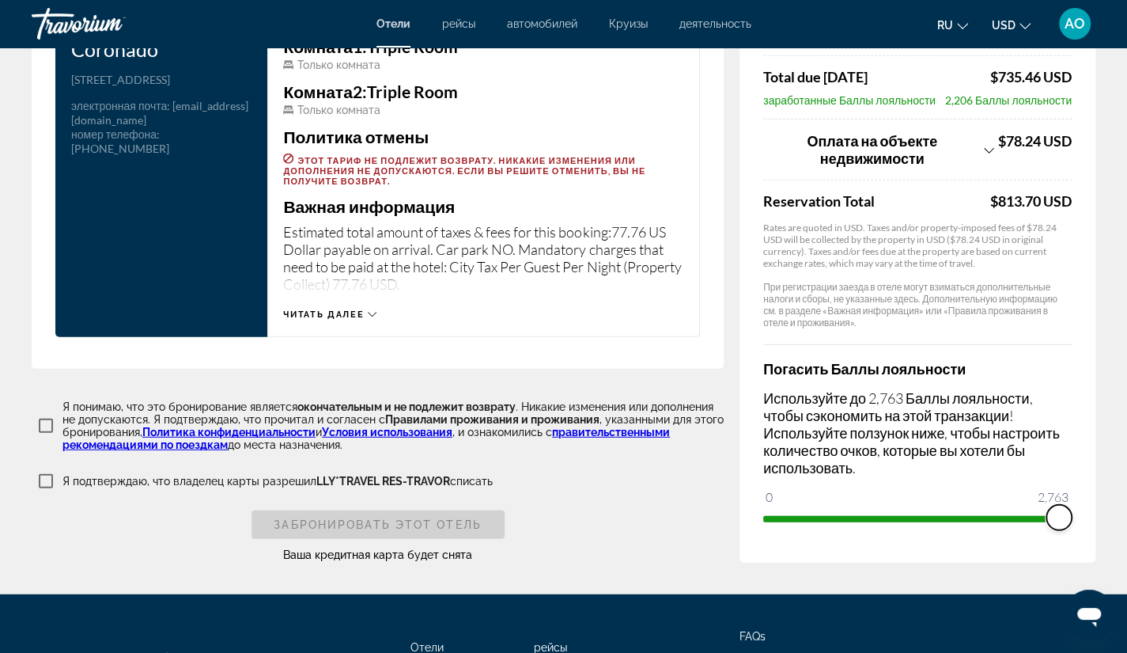
drag, startPoint x: 781, startPoint y: 509, endPoint x: 1084, endPoint y: 498, distance: 303.2
click at [1084, 498] on div "Сводка цен Coronado [DATE] - [DATE] - 2 ночь ночи 6 Взрослый Взрослые , 0 Ребен…" at bounding box center [918, 172] width 356 height 780
click at [1070, 524] on div "Сводка цен Coronado [DATE] - [DATE] - 2 ночь ночи 6 Взрослый Взрослые , 0 Ребен…" at bounding box center [918, 172] width 356 height 780
drag, startPoint x: 1062, startPoint y: 512, endPoint x: 698, endPoint y: 548, distance: 365.7
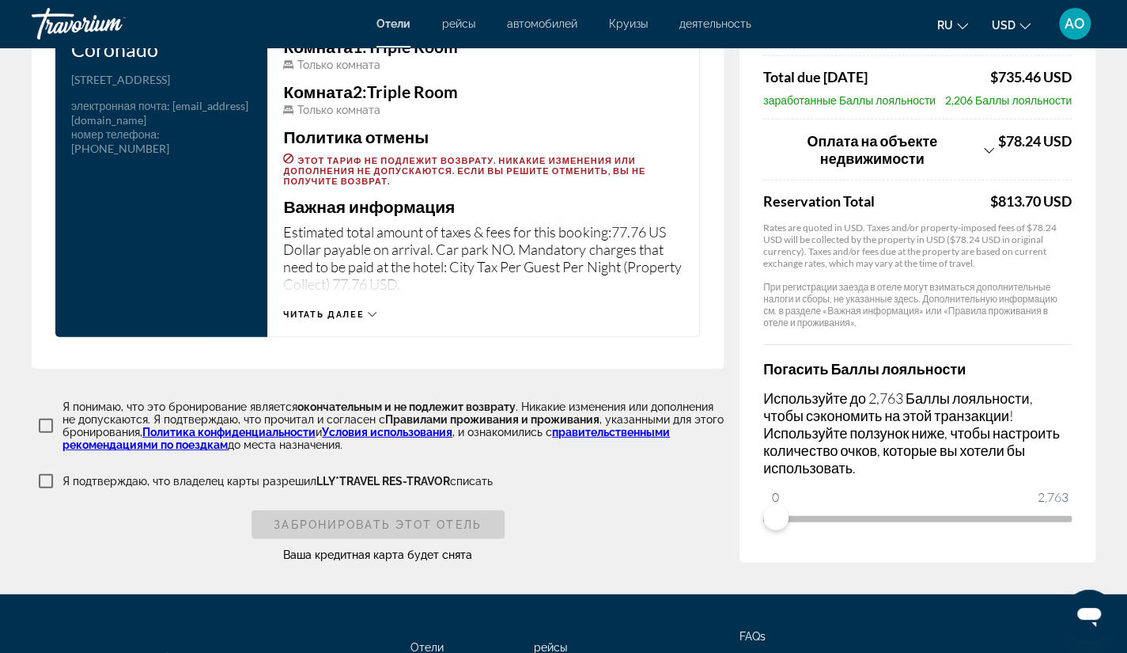
click at [698, 548] on div "Забронировать этот отель Ваша кредитная карта будет снята" at bounding box center [378, 536] width 692 height 52
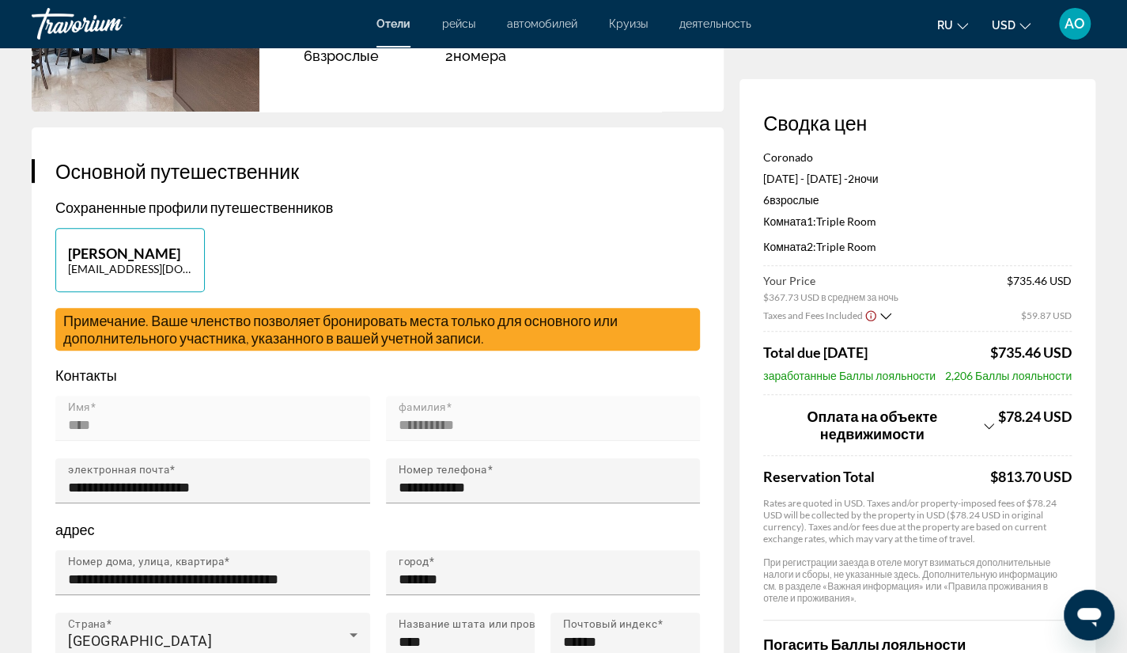
scroll to position [0, 0]
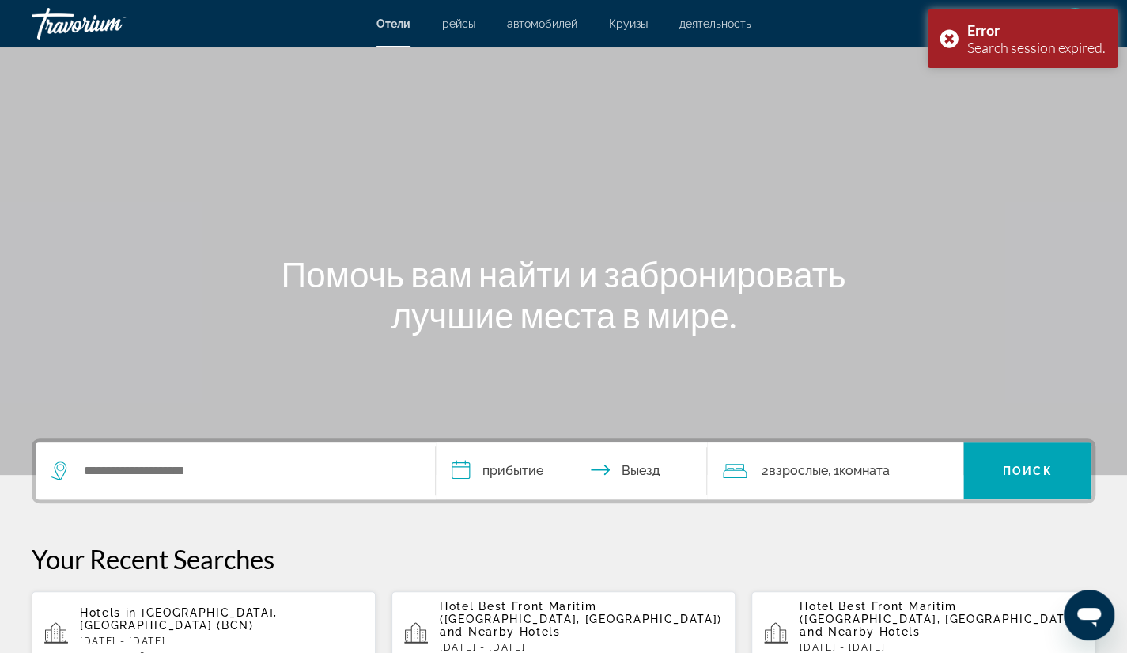
drag, startPoint x: 90, startPoint y: 230, endPoint x: 302, endPoint y: 230, distance: 212.0
click at [302, 230] on div "Main content" at bounding box center [563, 237] width 1127 height 475
click at [975, 127] on div "Main content" at bounding box center [563, 237] width 1127 height 475
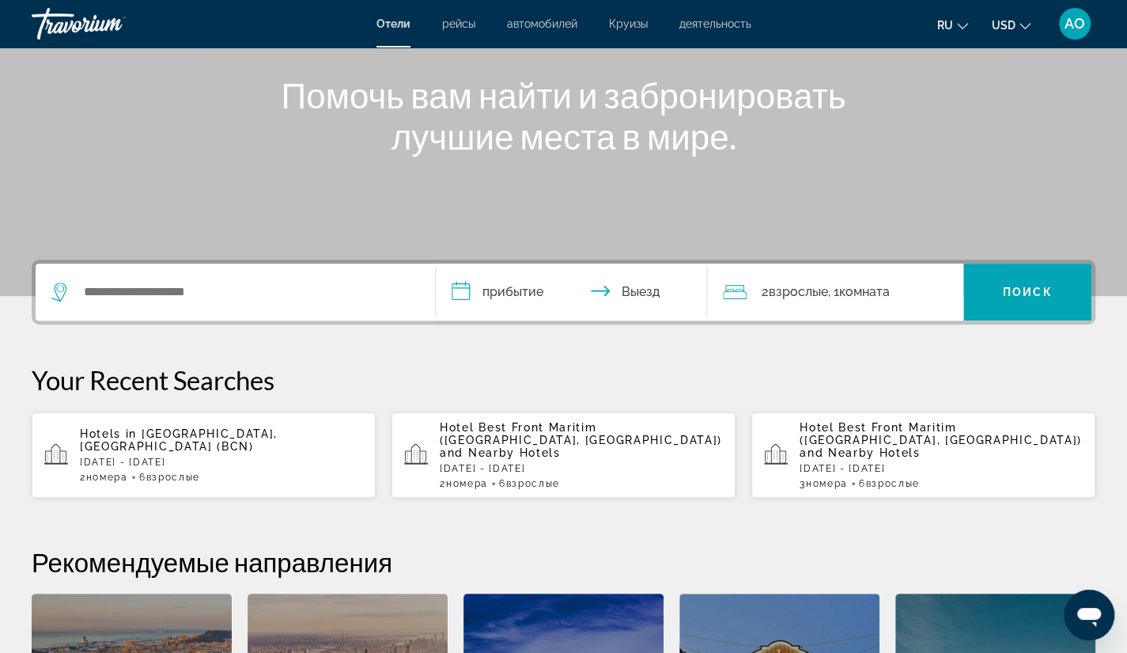
scroll to position [180, 0]
click at [858, 445] on div "Hotel Best Front Maritim ([GEOGRAPHIC_DATA], [GEOGRAPHIC_DATA]) and Nearby Hote…" at bounding box center [941, 454] width 283 height 68
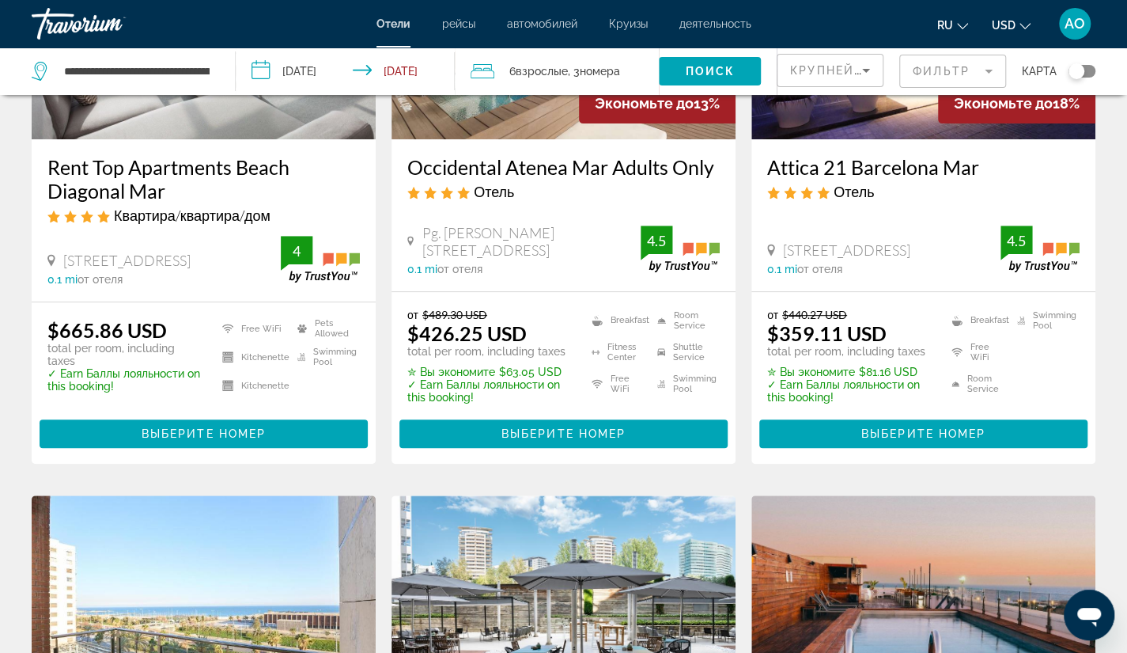
scroll to position [269, 0]
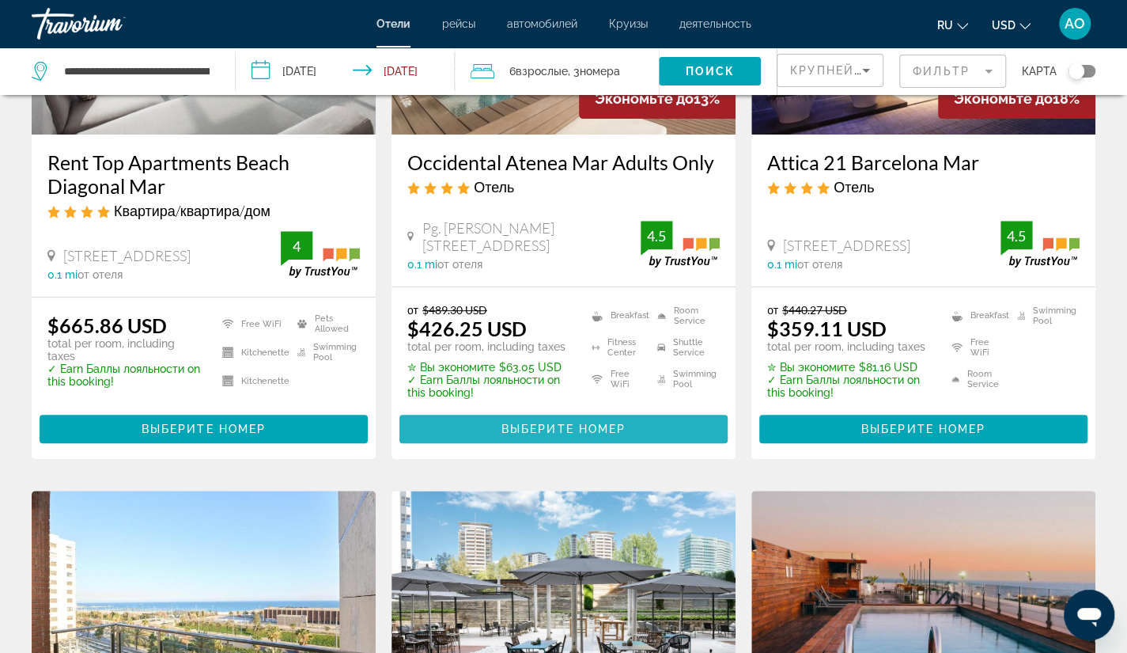
click at [551, 427] on span "Выберите номер" at bounding box center [564, 428] width 124 height 13
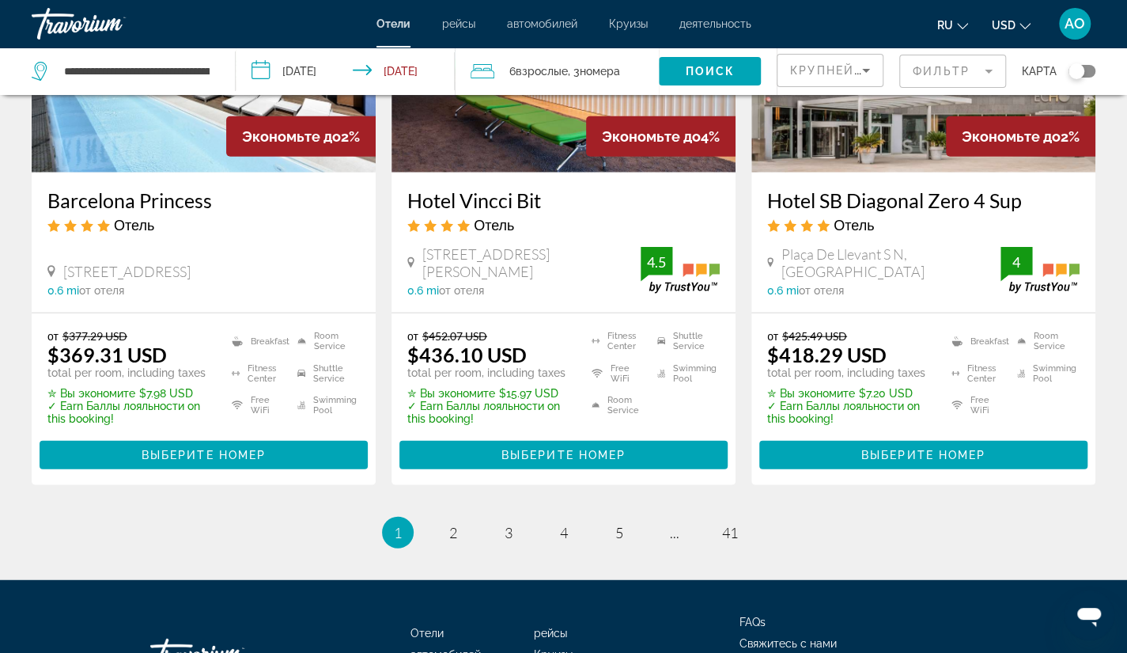
scroll to position [2071, 0]
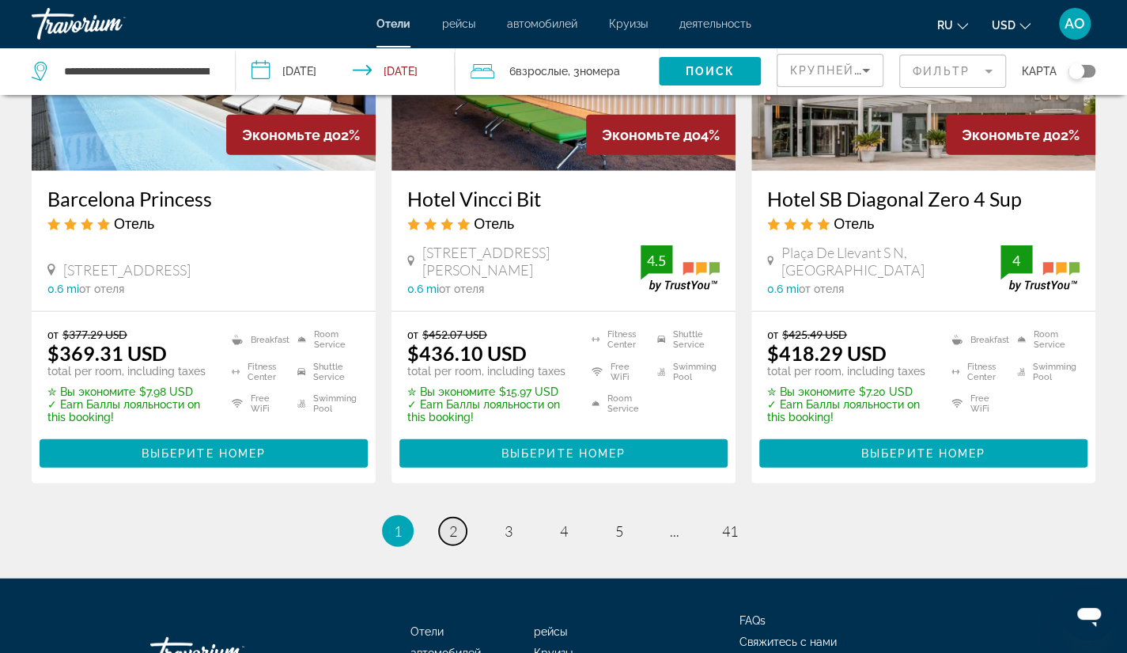
click at [457, 517] on link "page 2" at bounding box center [453, 531] width 28 height 28
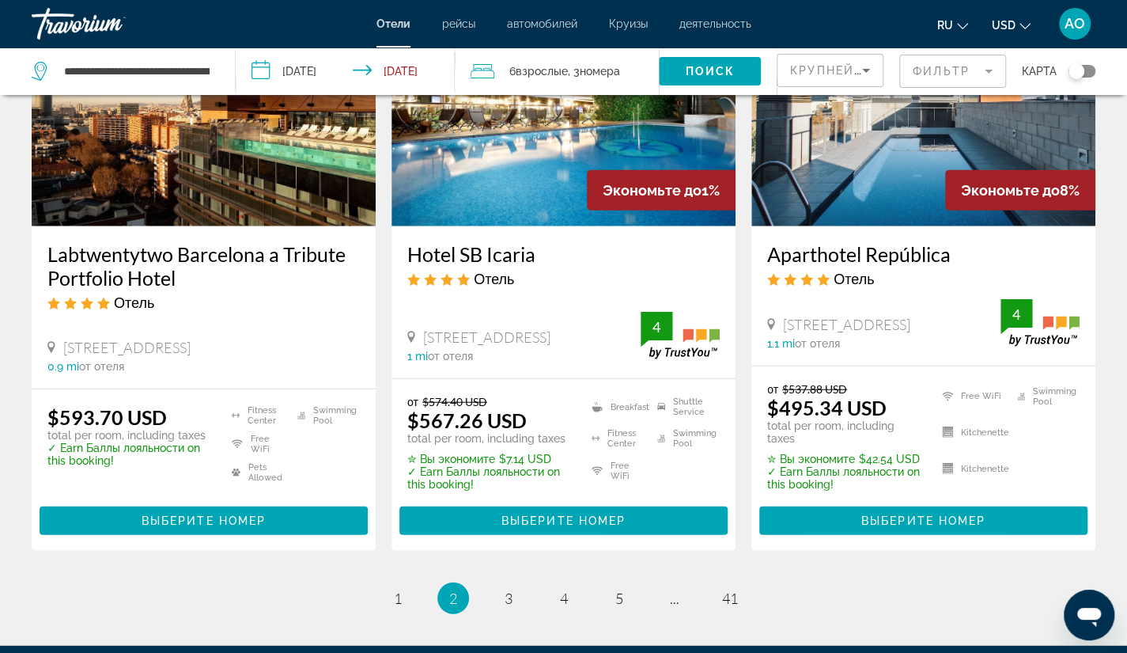
scroll to position [2051, 0]
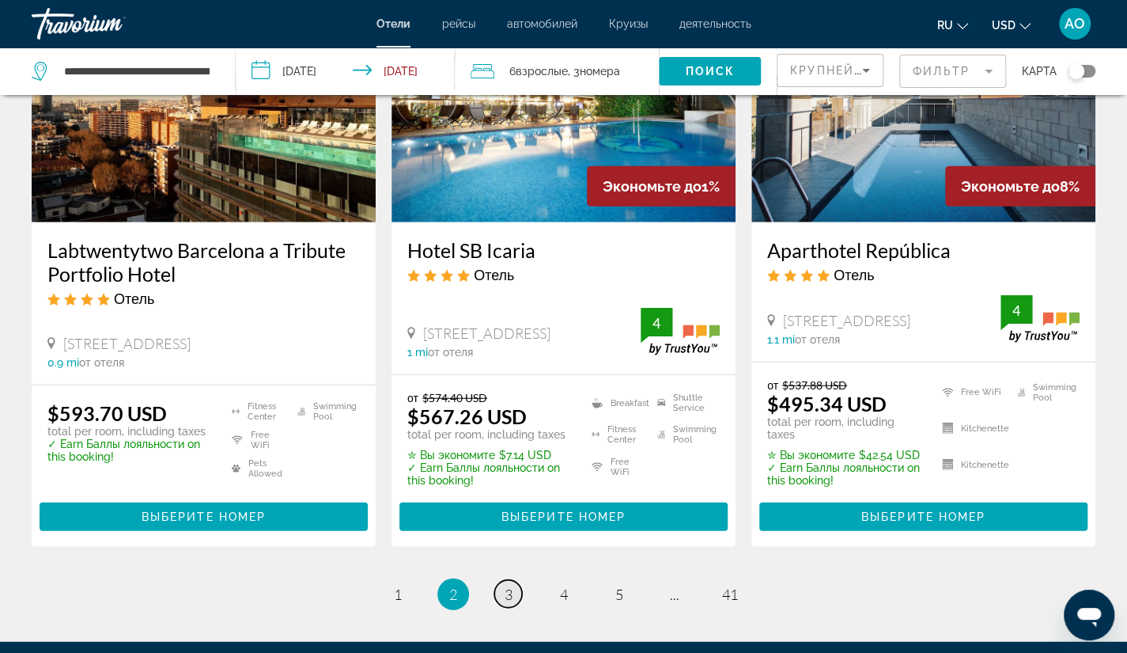
click at [498, 580] on link "page 3" at bounding box center [508, 594] width 28 height 28
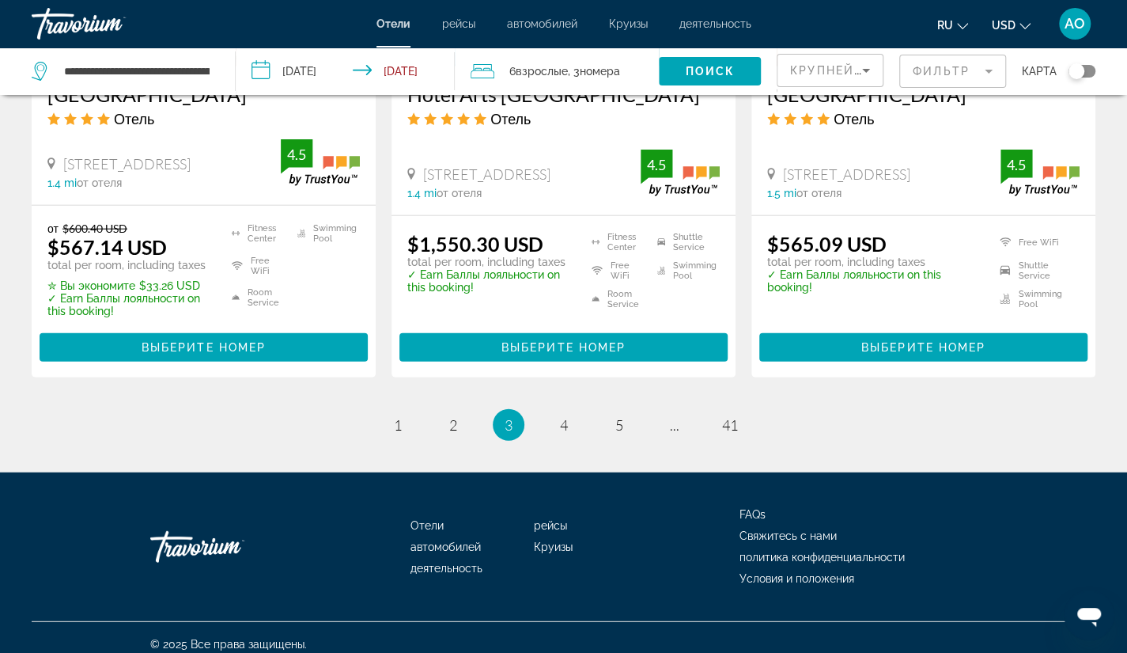
scroll to position [2130, 0]
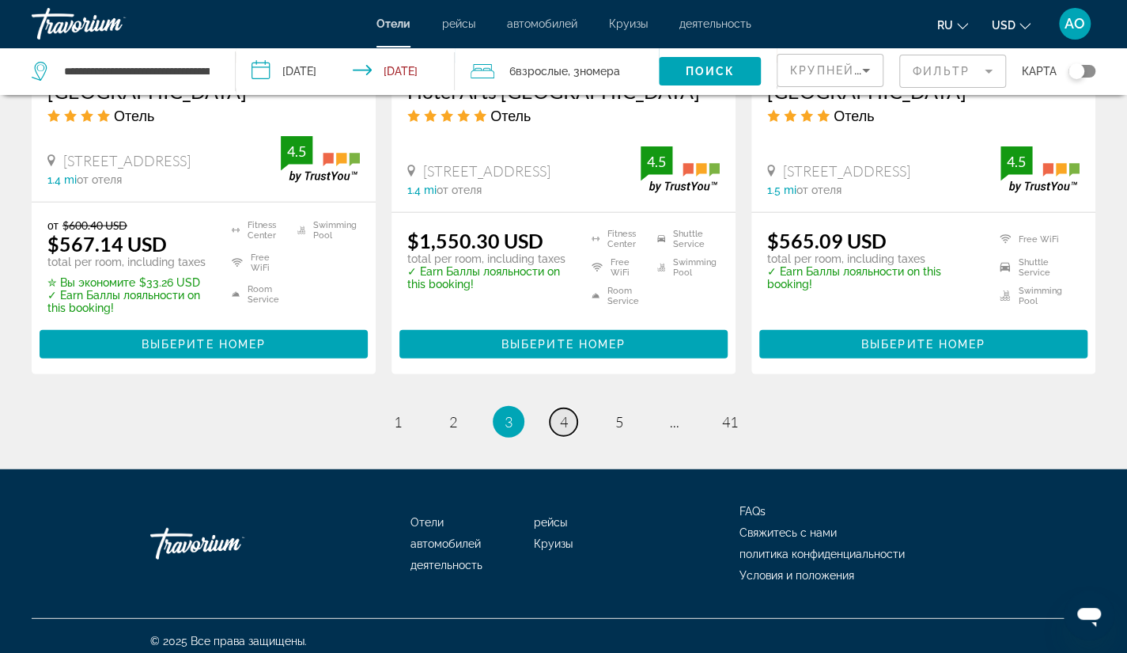
click at [560, 430] on link "page 4" at bounding box center [564, 422] width 28 height 28
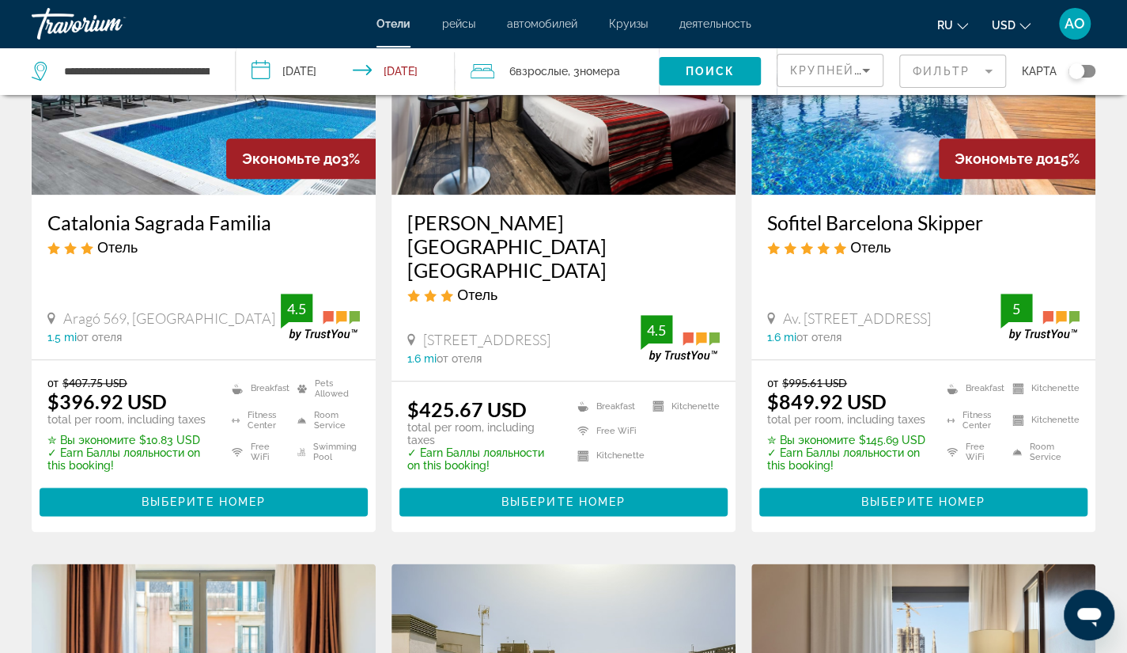
scroll to position [807, 0]
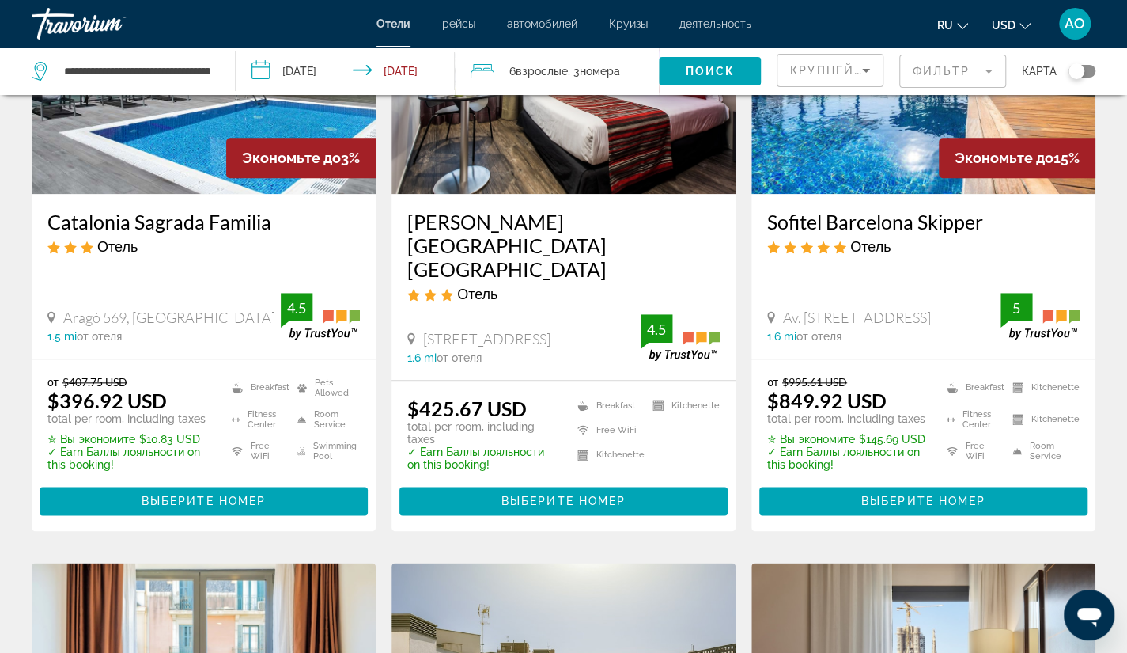
click at [558, 420] on p "total per room, including taxes" at bounding box center [482, 432] width 150 height 25
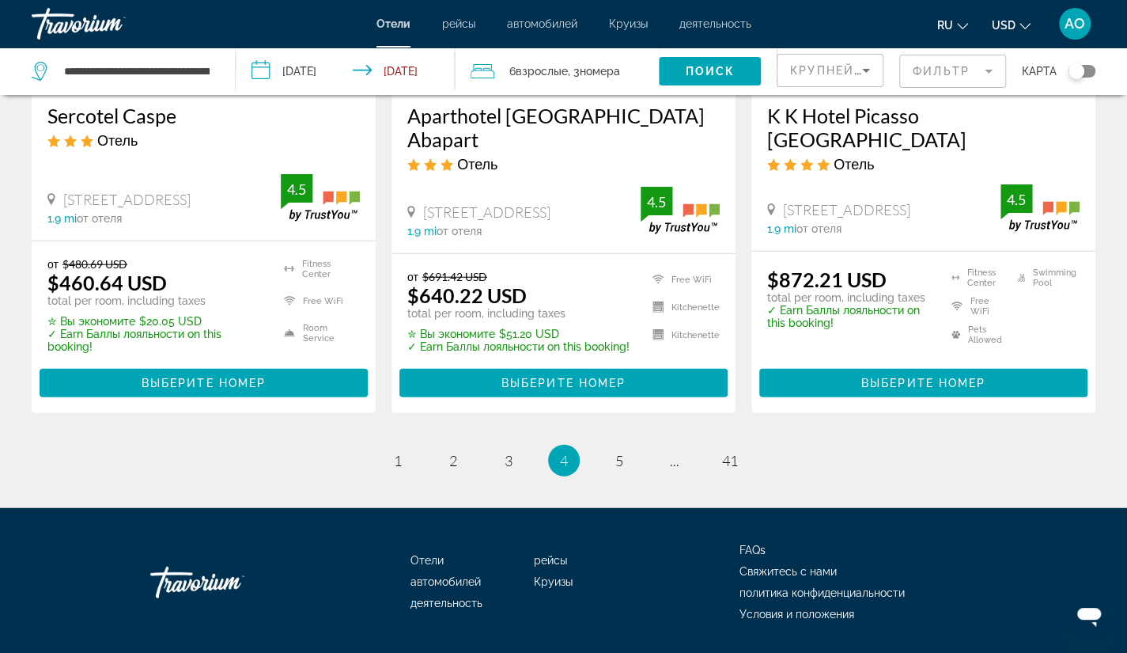
scroll to position [2141, 0]
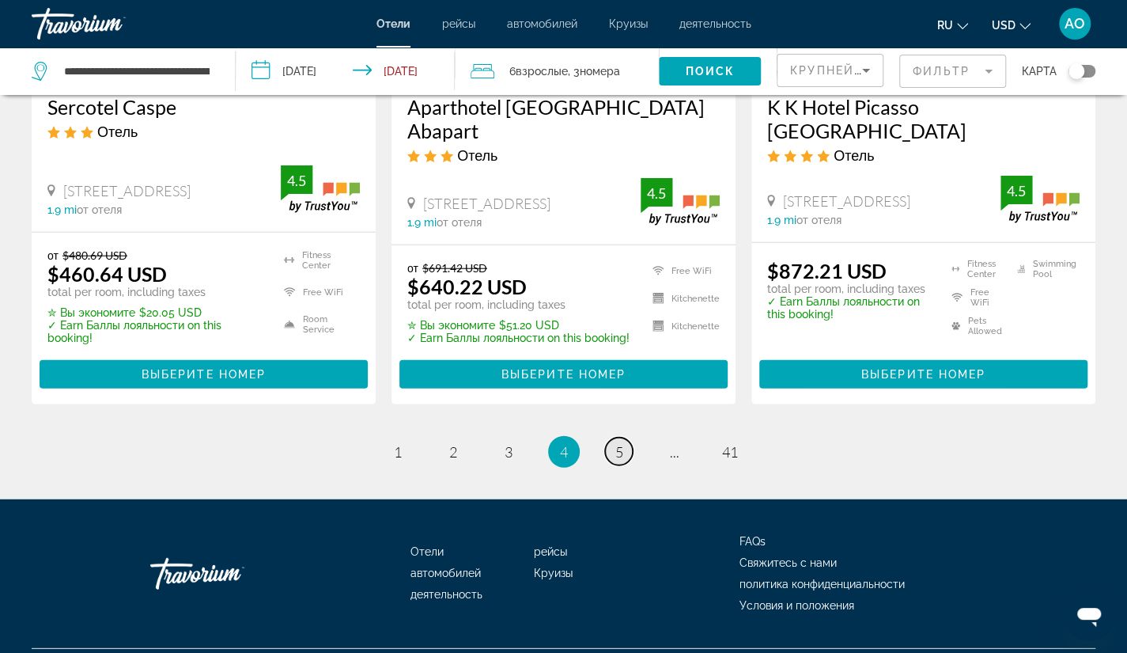
click at [622, 443] on span "5" at bounding box center [619, 451] width 8 height 17
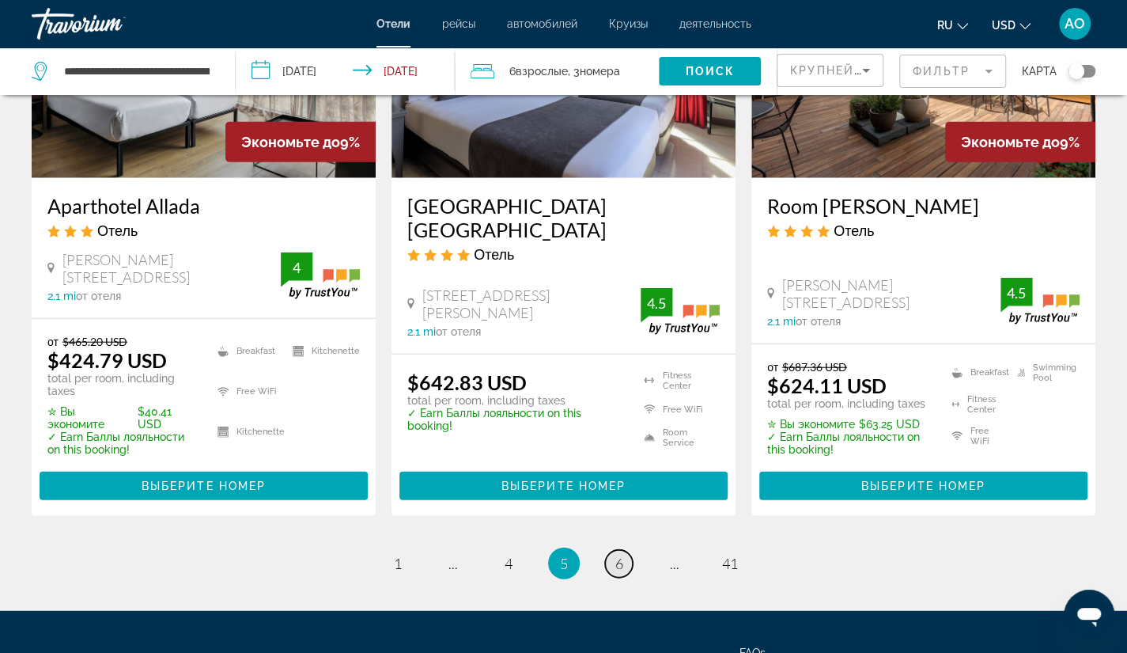
scroll to position [2024, 0]
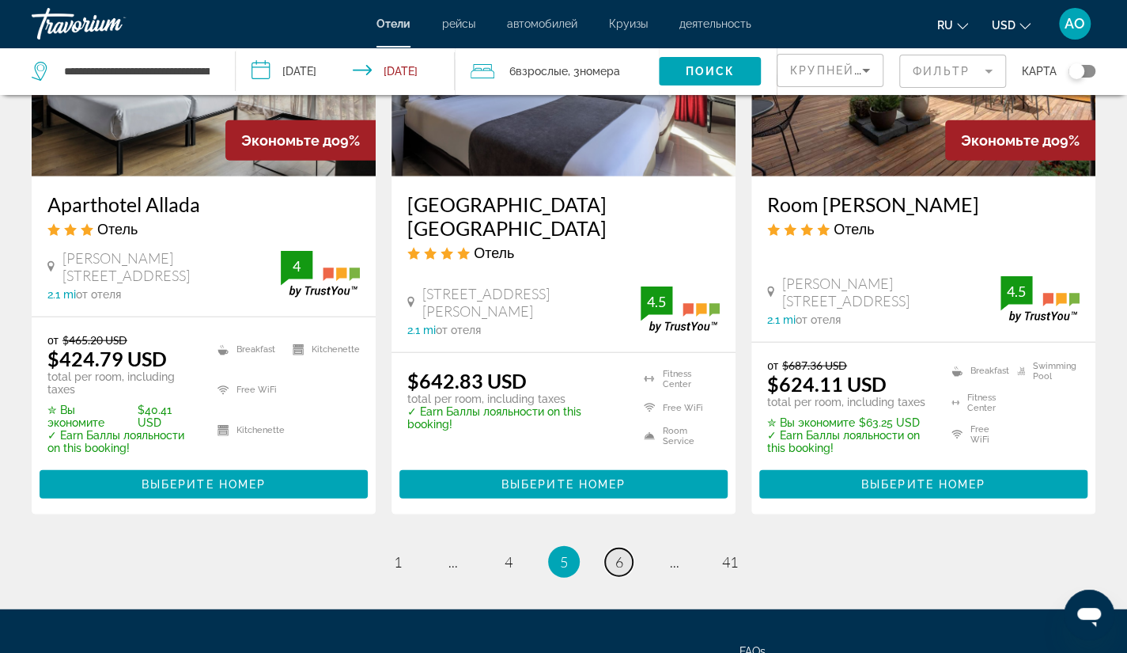
click at [625, 548] on link "page 6" at bounding box center [619, 562] width 28 height 28
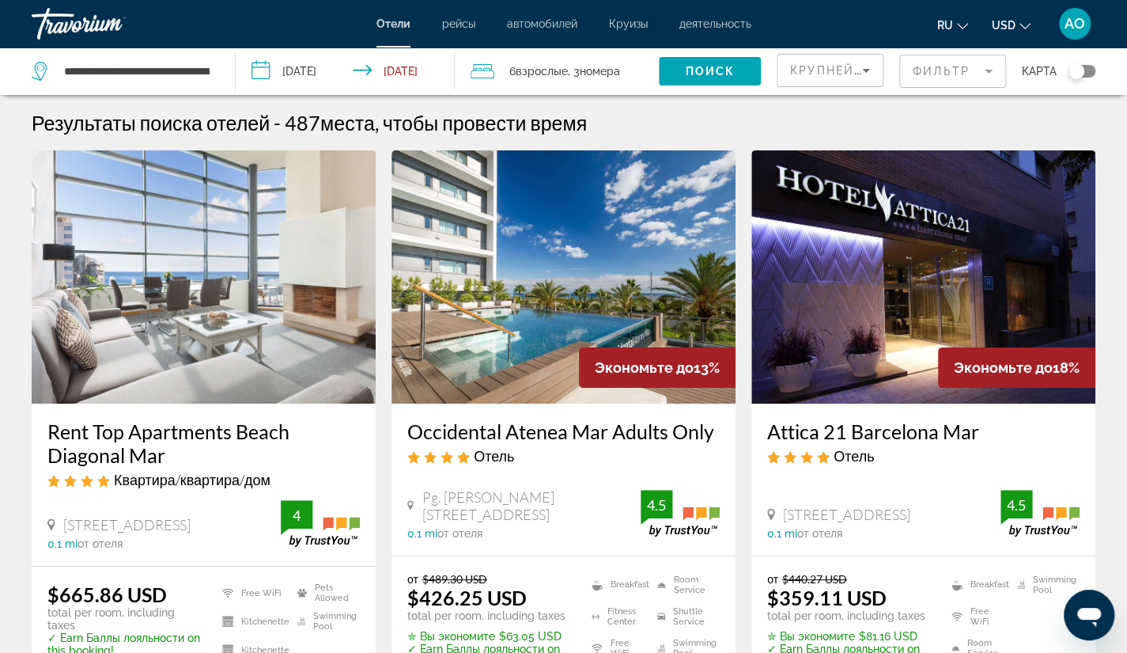
click at [570, 72] on span ", 3 Комната номера" at bounding box center [593, 71] width 52 height 22
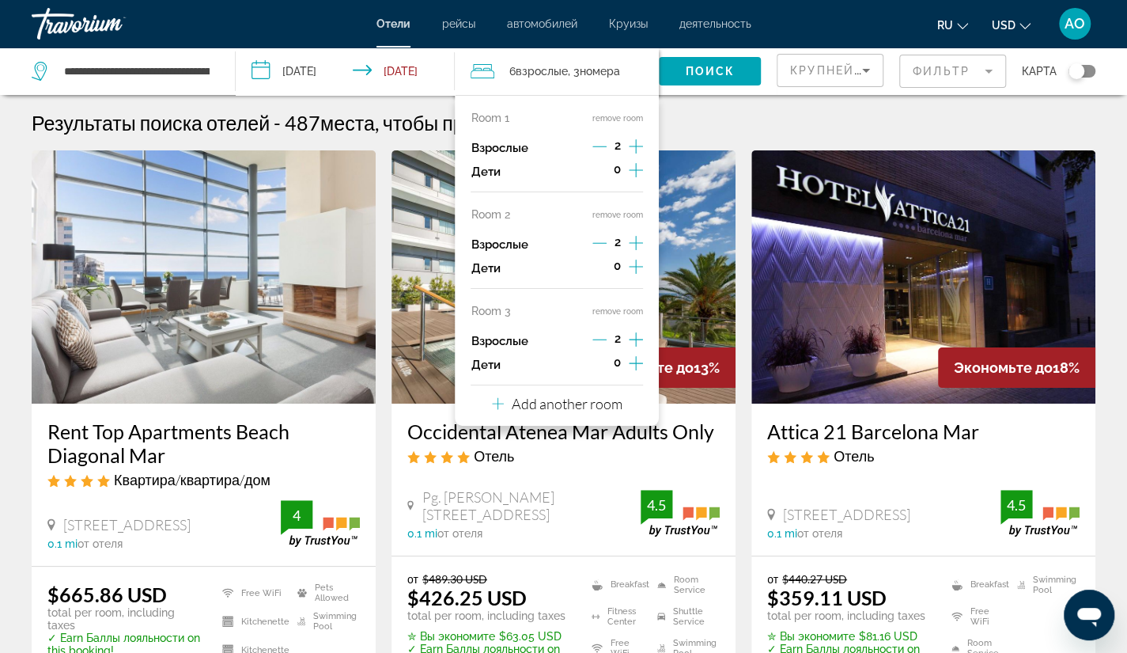
click at [611, 311] on button "remove room" at bounding box center [618, 311] width 51 height 10
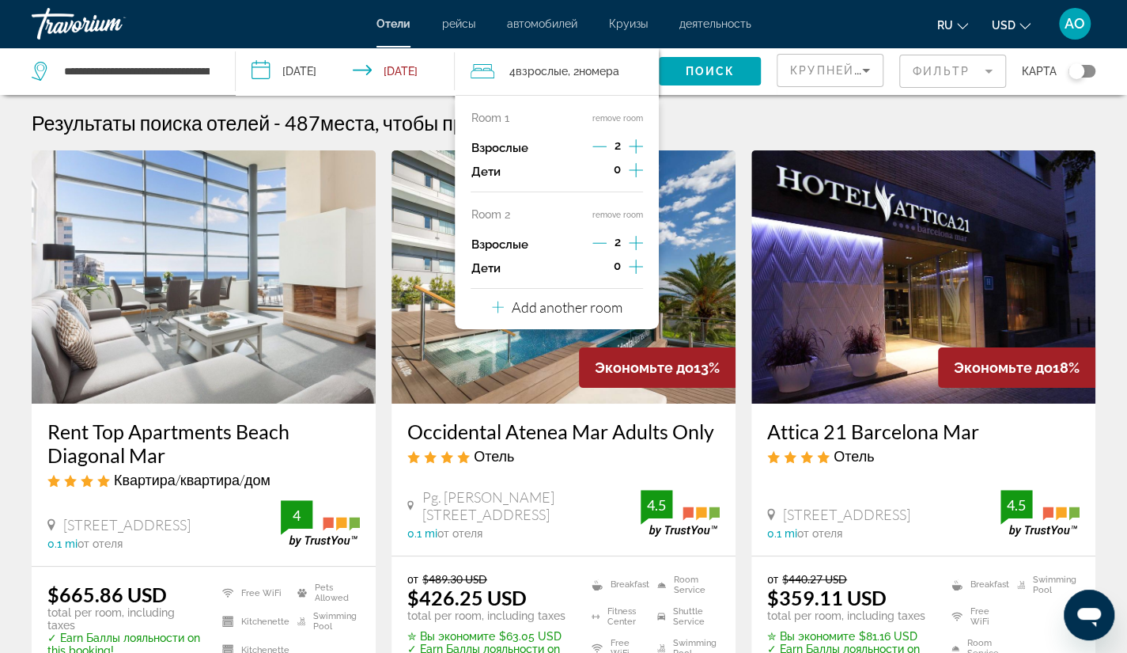
click at [638, 241] on icon "Increment adults" at bounding box center [636, 242] width 14 height 19
click at [636, 146] on icon "Increment adults" at bounding box center [636, 146] width 14 height 14
click at [706, 74] on span "Поиск" at bounding box center [710, 71] width 50 height 13
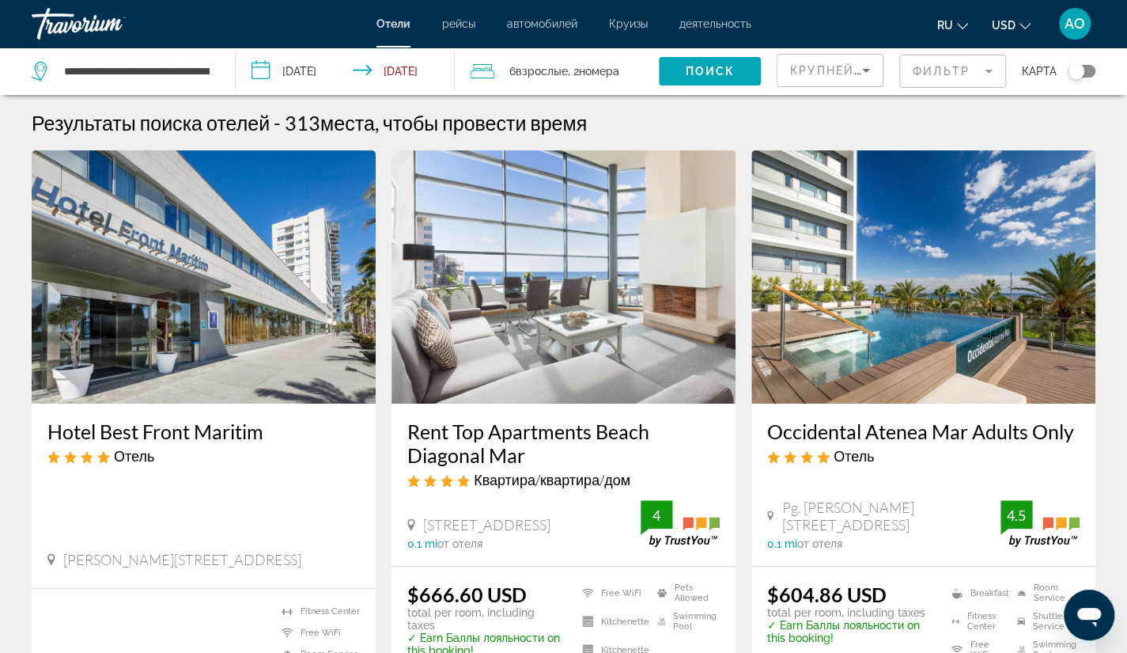
click at [831, 69] on span "Крупнейшие сбережения" at bounding box center [886, 70] width 192 height 13
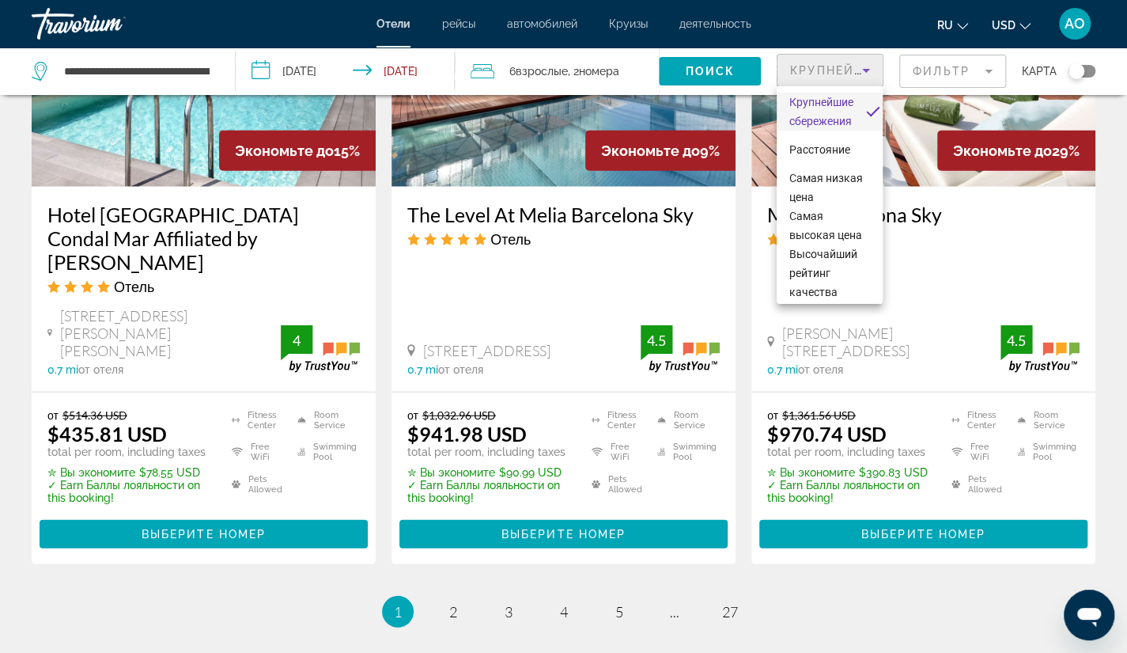
scroll to position [2041, 0]
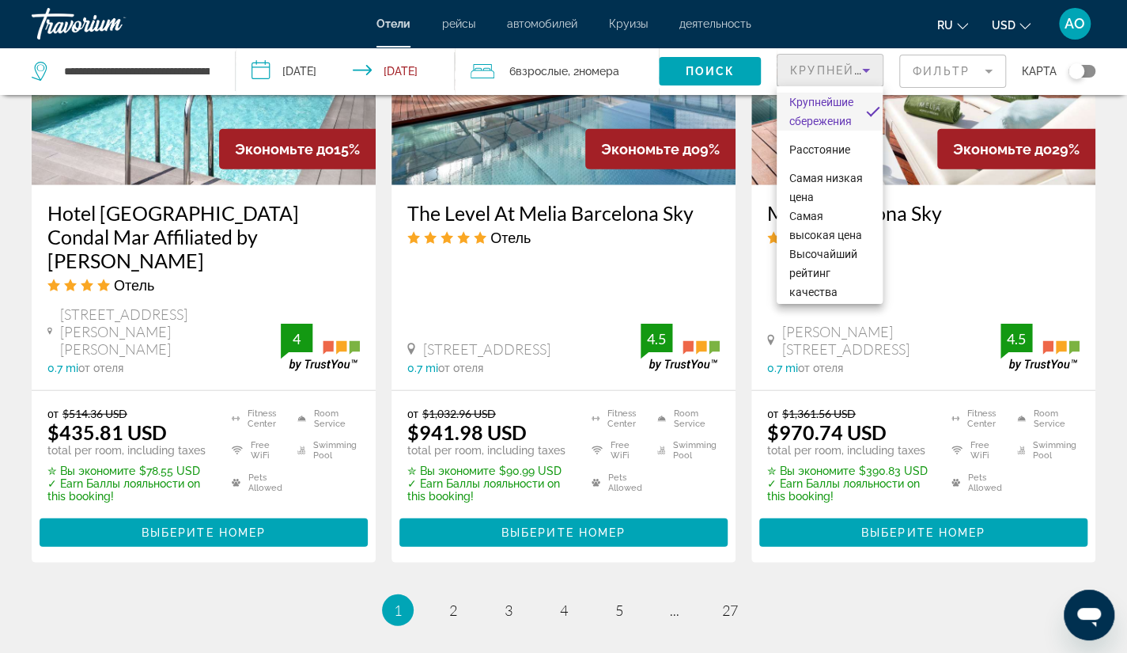
click at [451, 564] on div at bounding box center [563, 326] width 1127 height 653
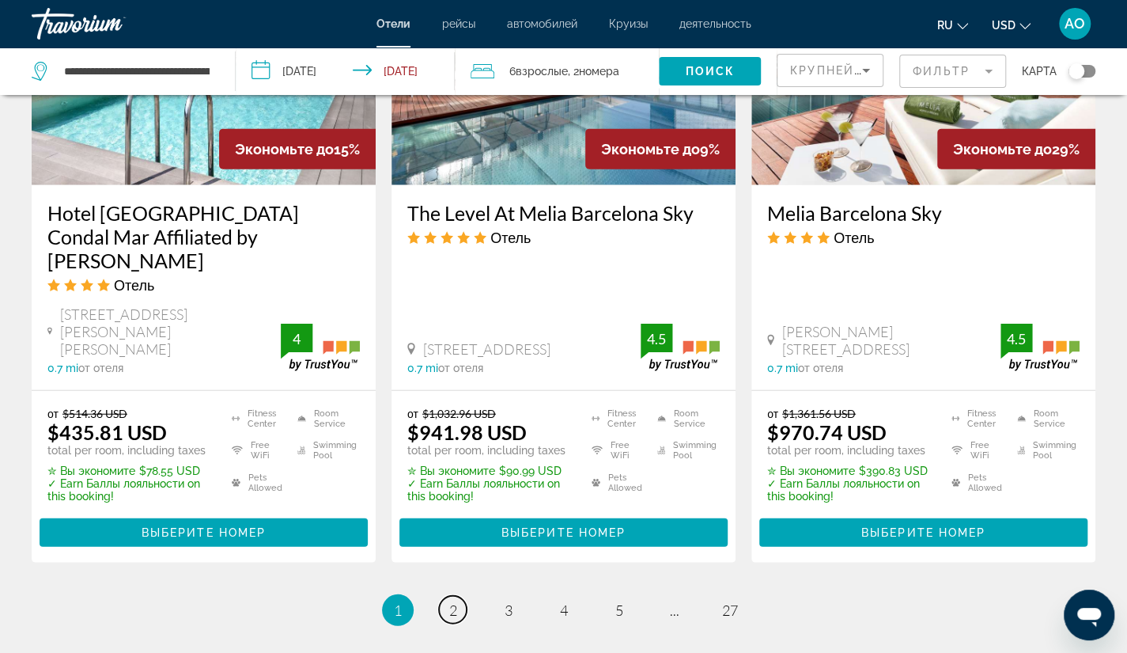
click at [451, 601] on span "2" at bounding box center [453, 609] width 8 height 17
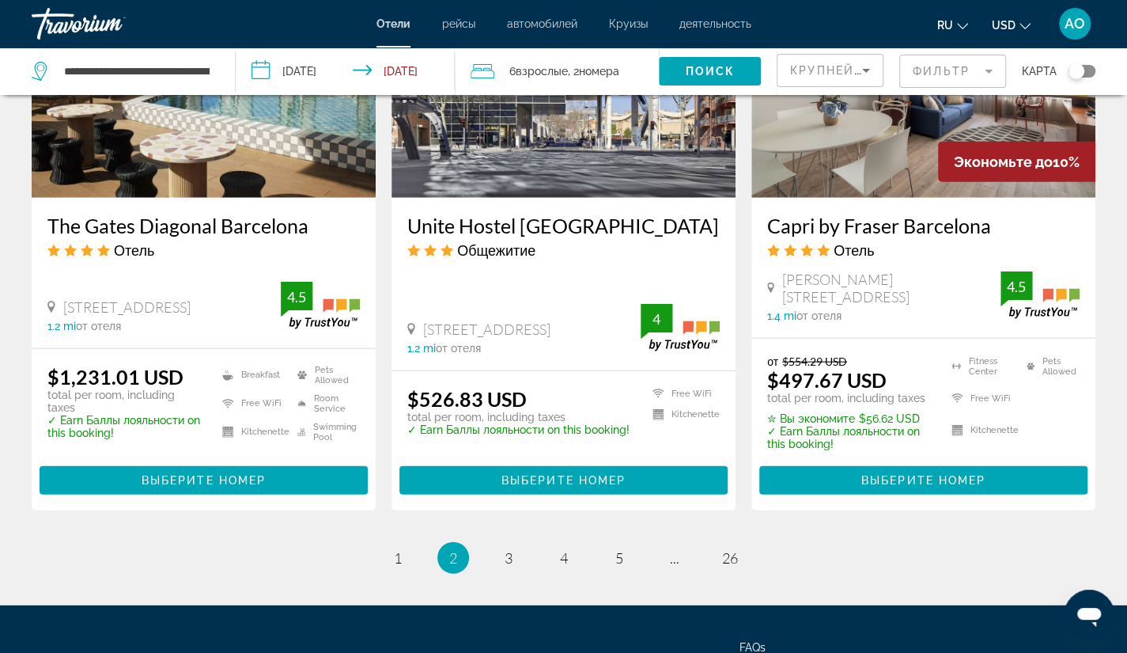
scroll to position [2035, 0]
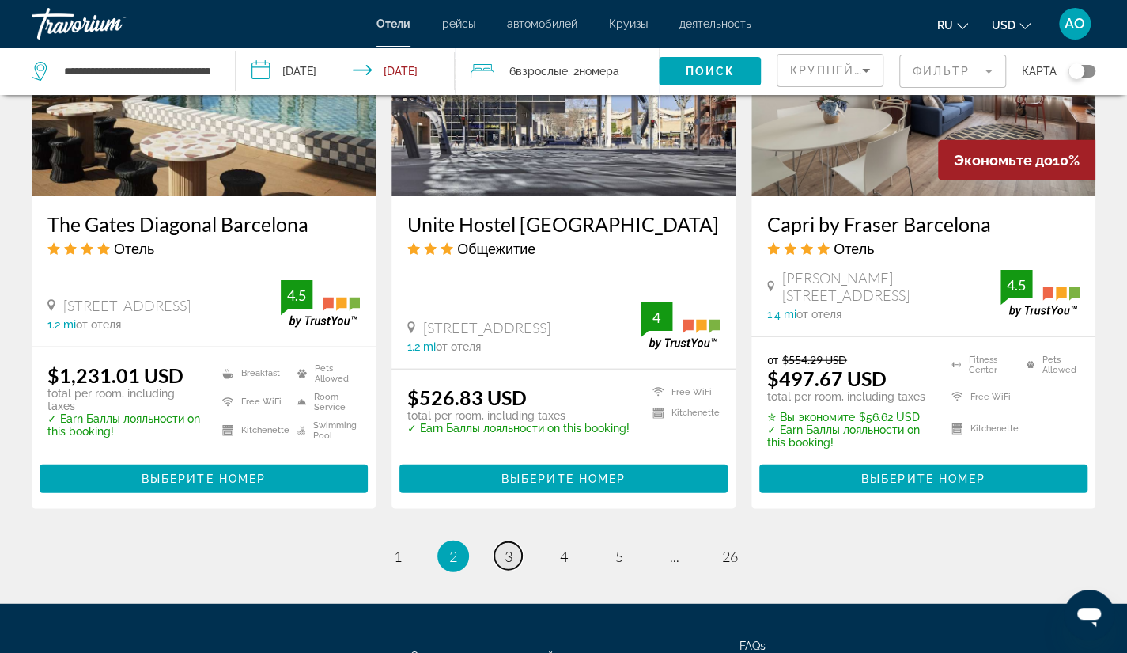
click at [506, 547] on span "3" at bounding box center [509, 555] width 8 height 17
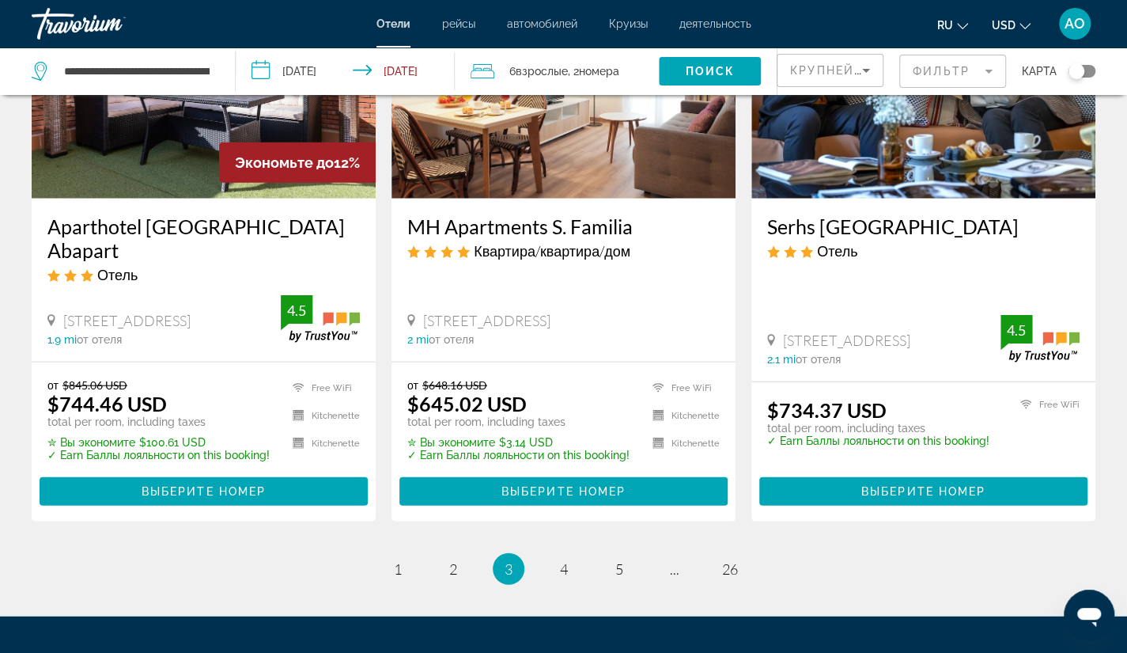
scroll to position [2009, 0]
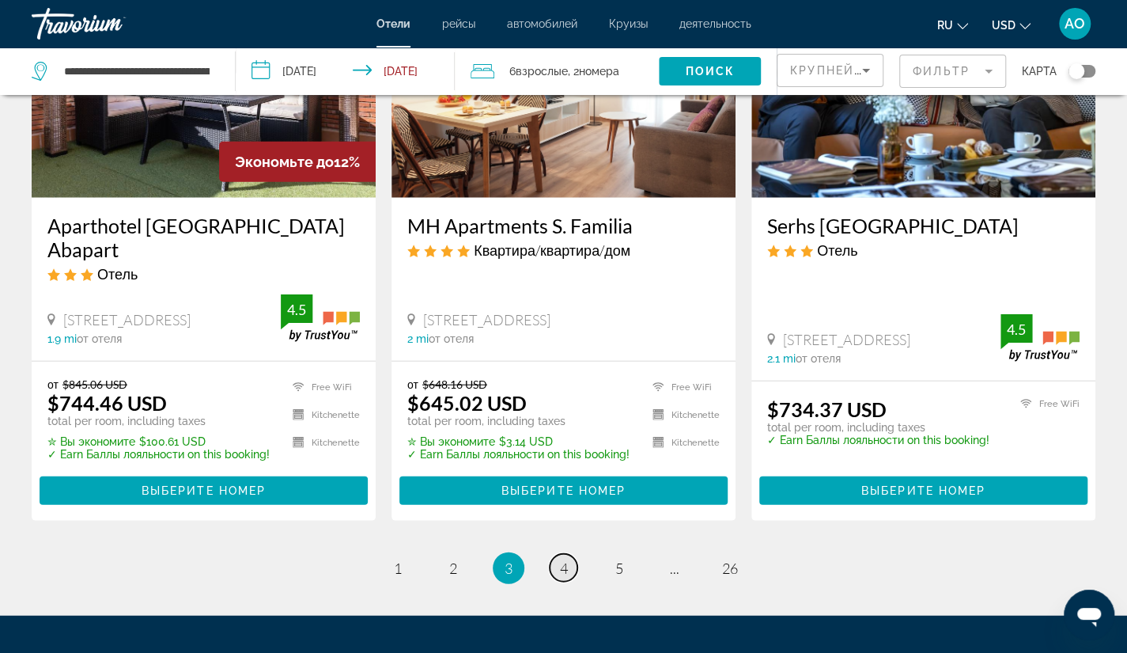
click at [565, 559] on span "4" at bounding box center [564, 567] width 8 height 17
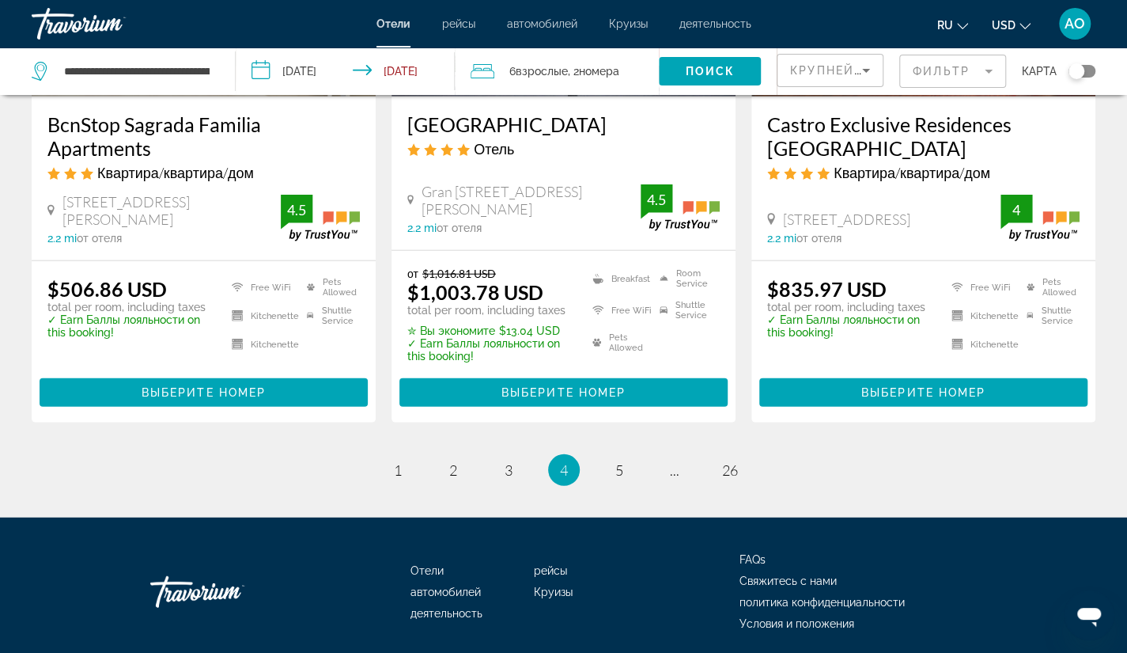
scroll to position [2140, 0]
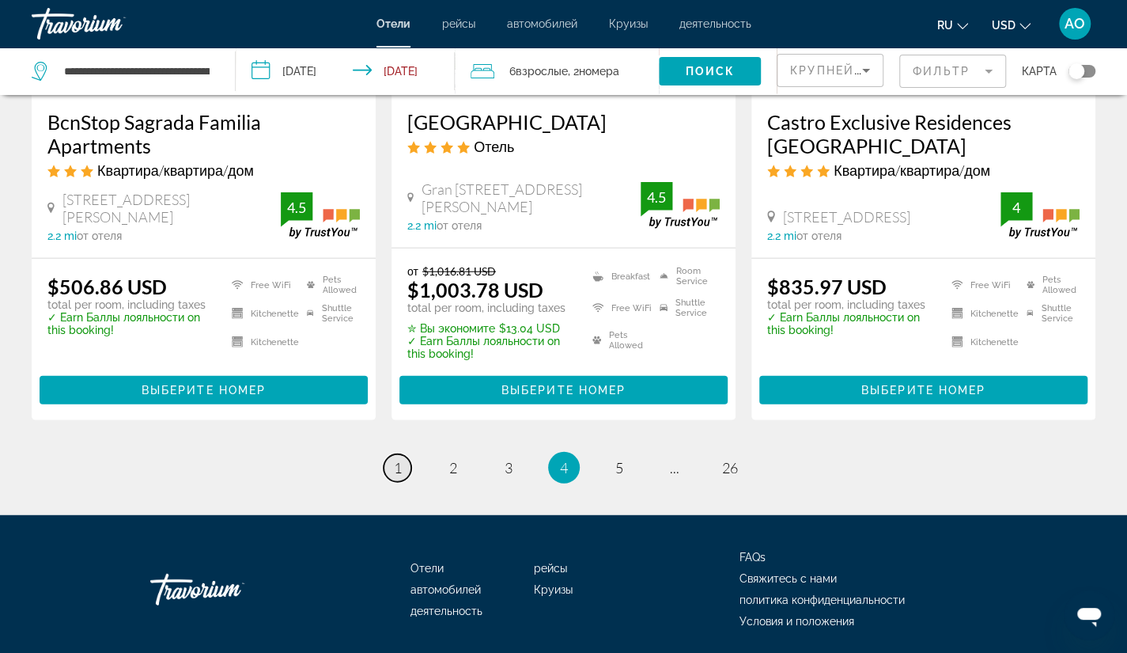
click at [398, 459] on span "1" at bounding box center [398, 467] width 8 height 17
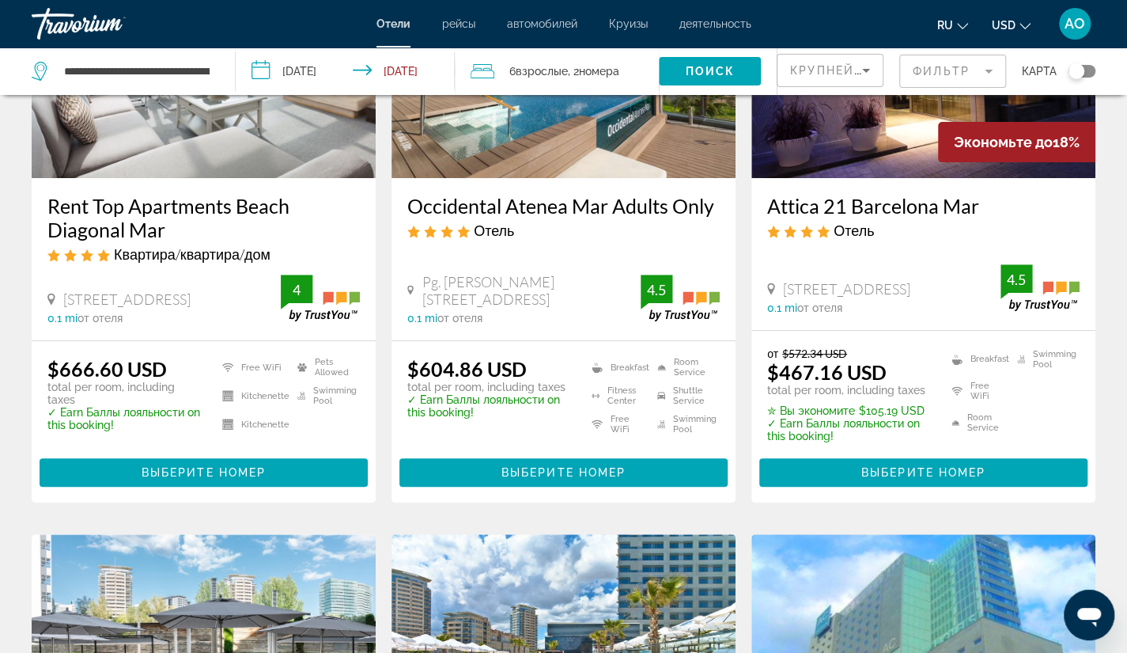
scroll to position [227, 0]
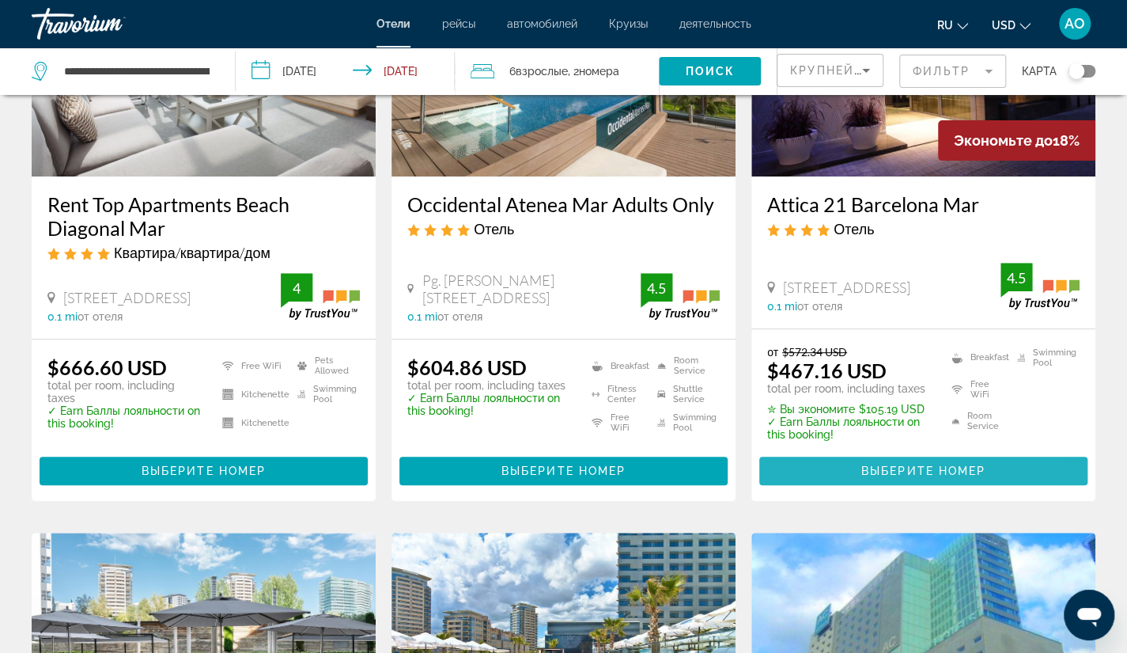
click at [875, 466] on span "Выберите номер" at bounding box center [923, 470] width 124 height 13
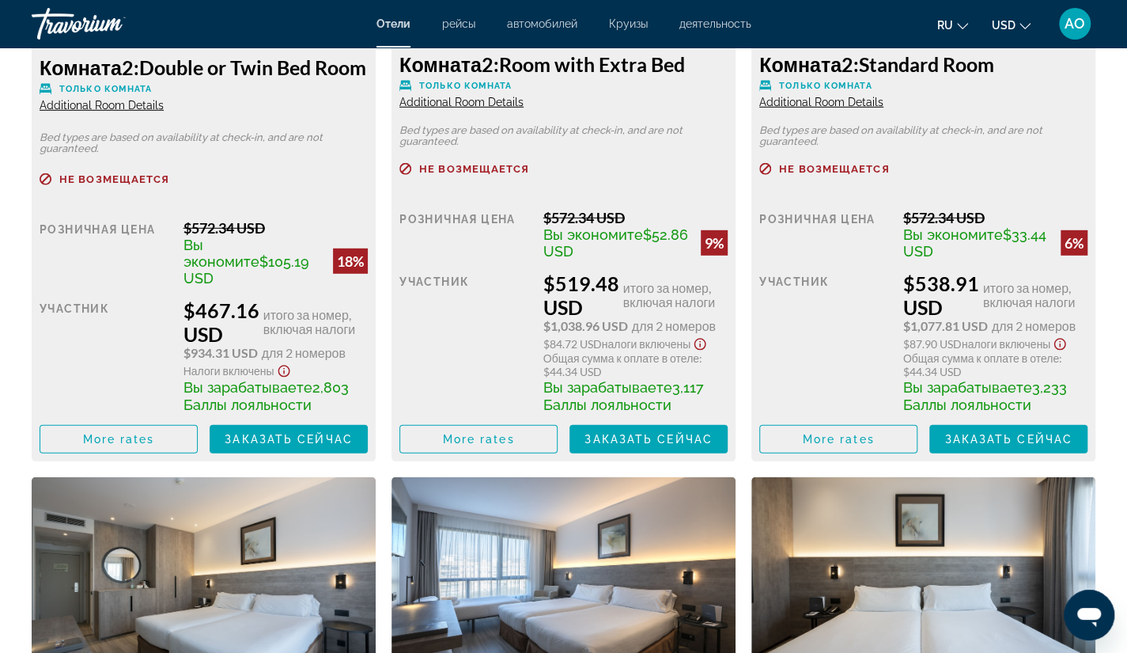
scroll to position [2468, 0]
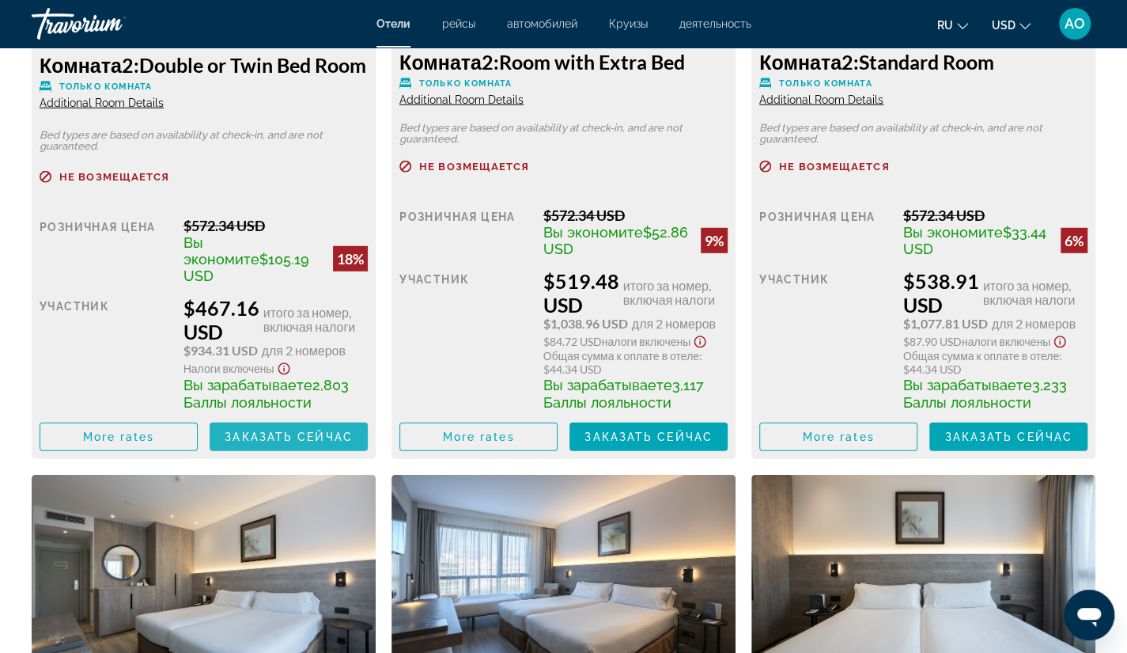
click at [275, 443] on span "Заказать сейчас" at bounding box center [289, 436] width 128 height 13
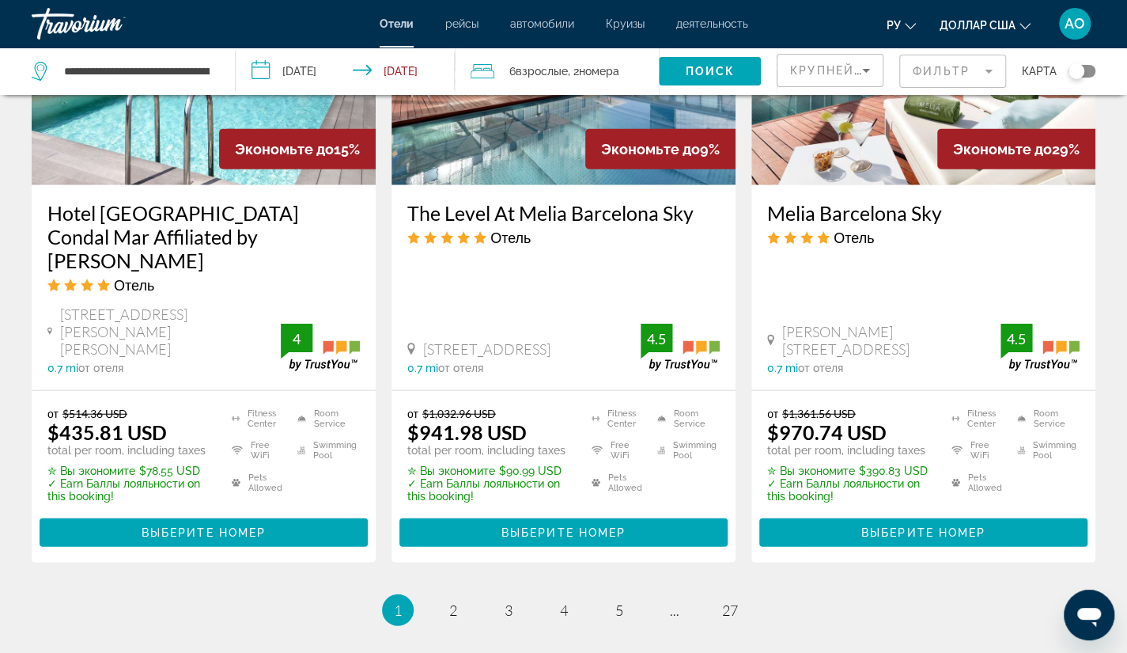
scroll to position [2044, 0]
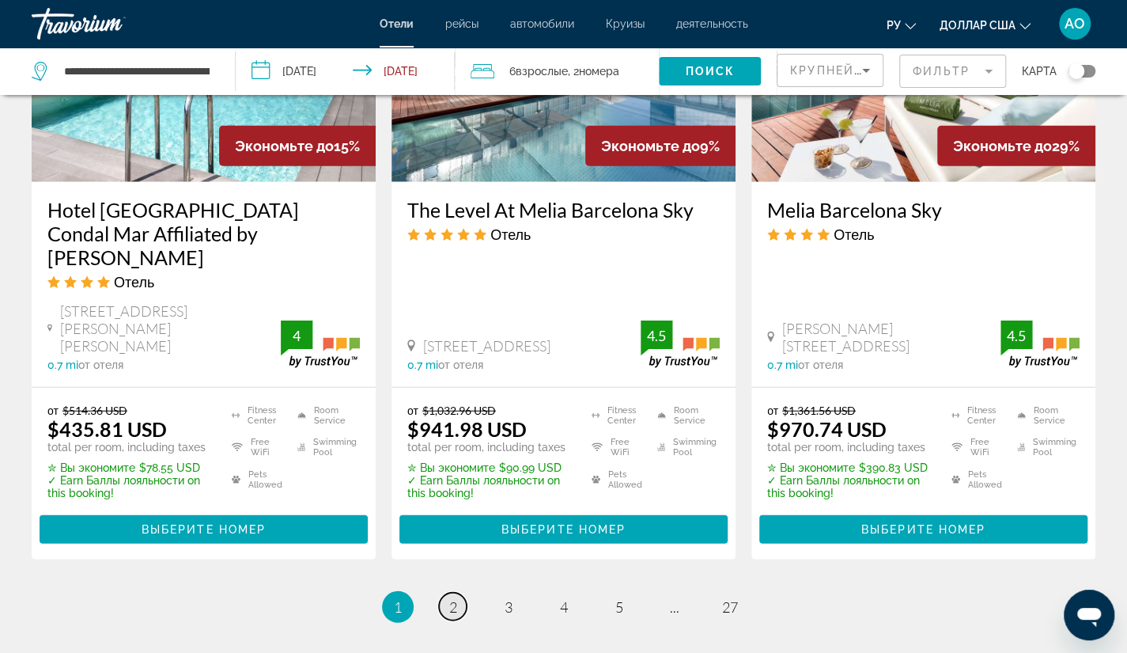
click at [457, 593] on link "page 2" at bounding box center [453, 607] width 28 height 28
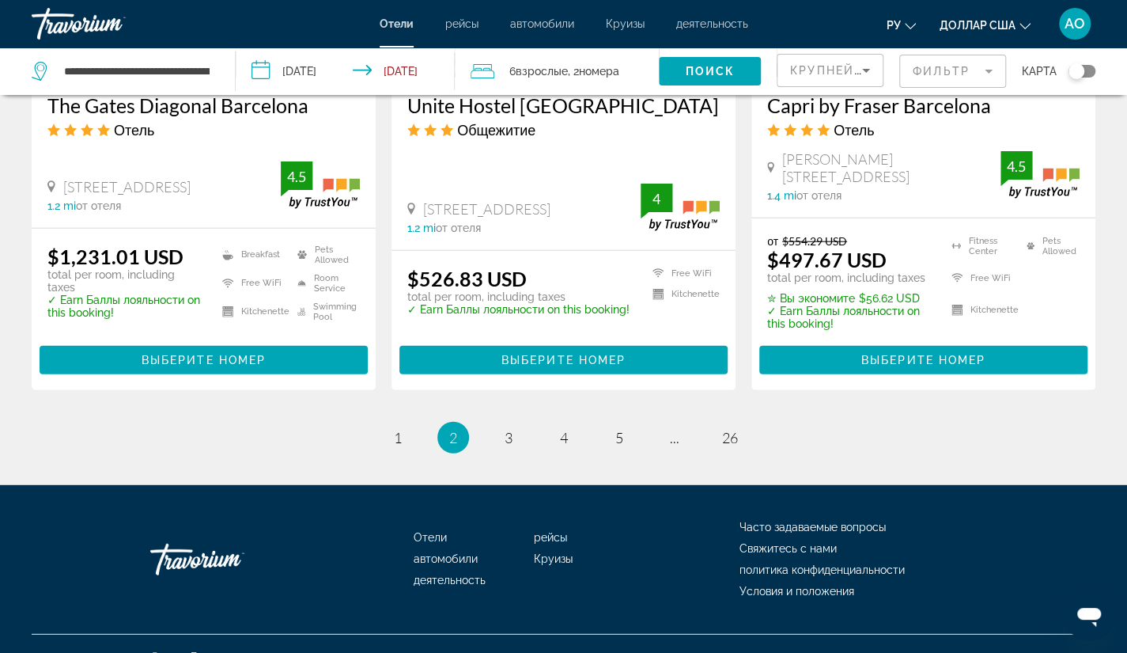
scroll to position [2154, 0]
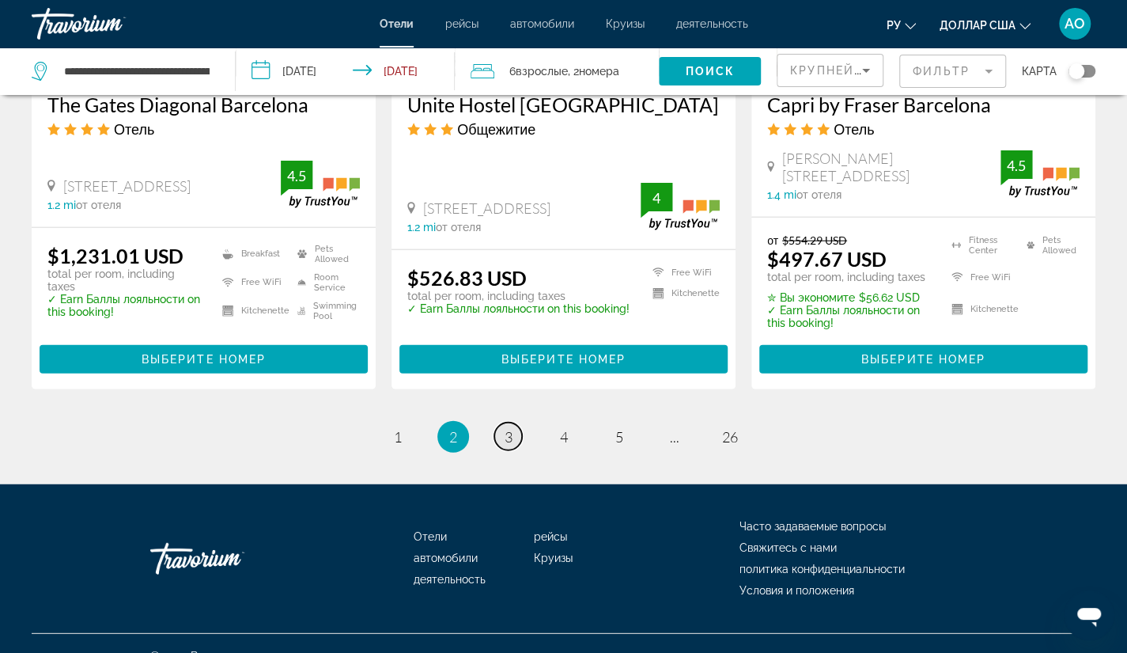
click at [503, 422] on link "page 3" at bounding box center [508, 436] width 28 height 28
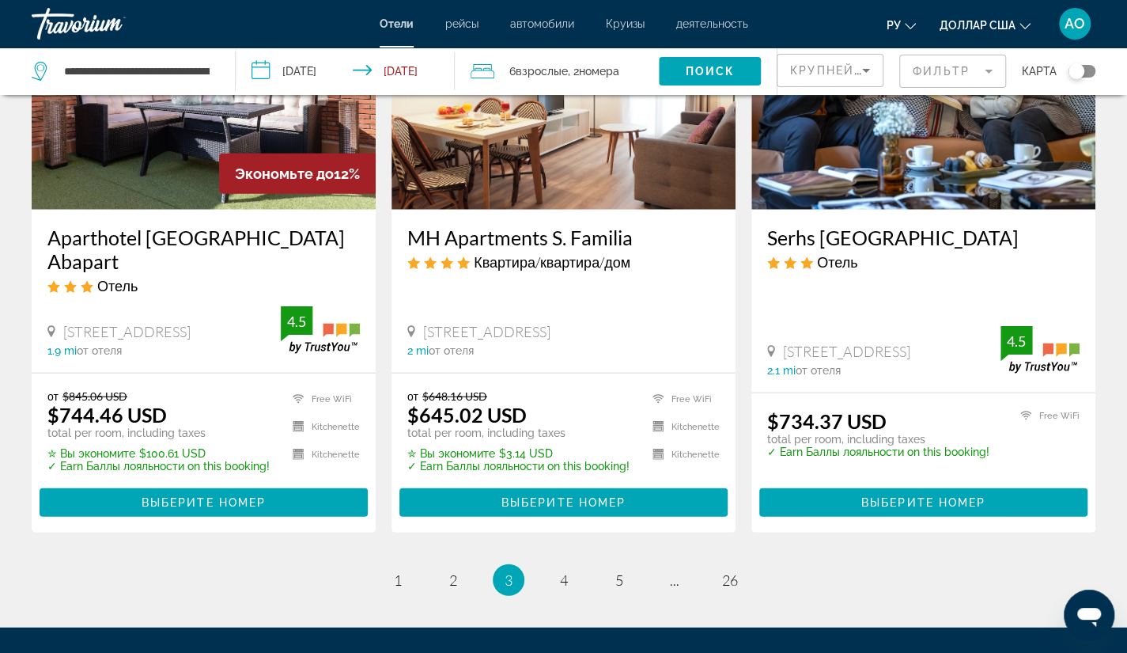
scroll to position [1998, 0]
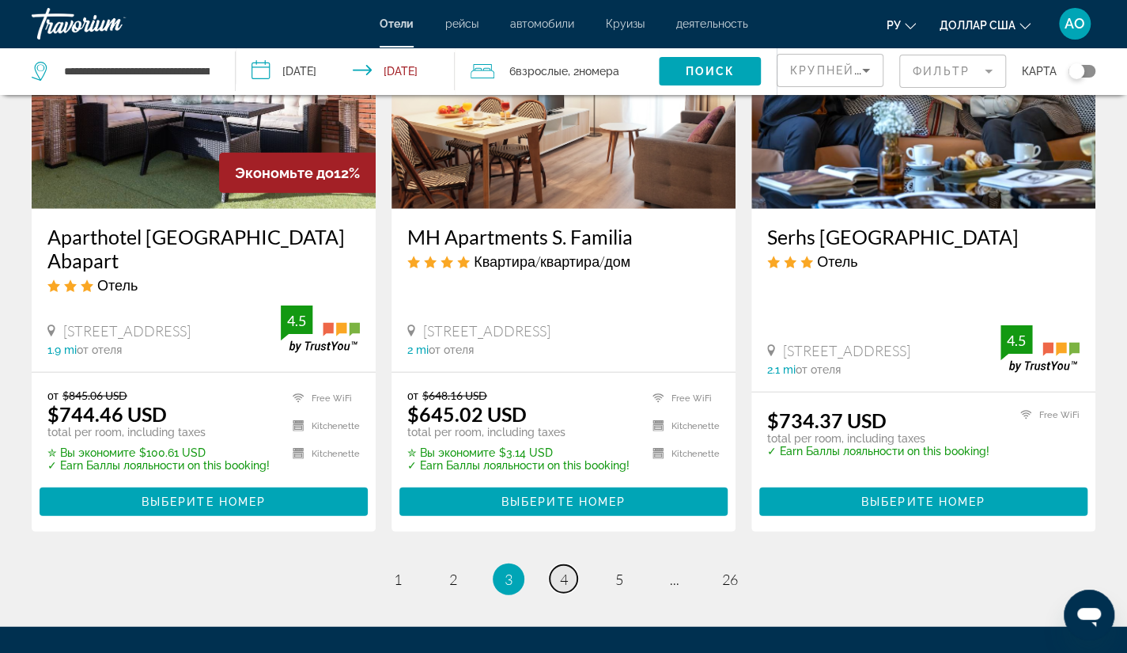
click at [568, 565] on link "page 4" at bounding box center [564, 579] width 28 height 28
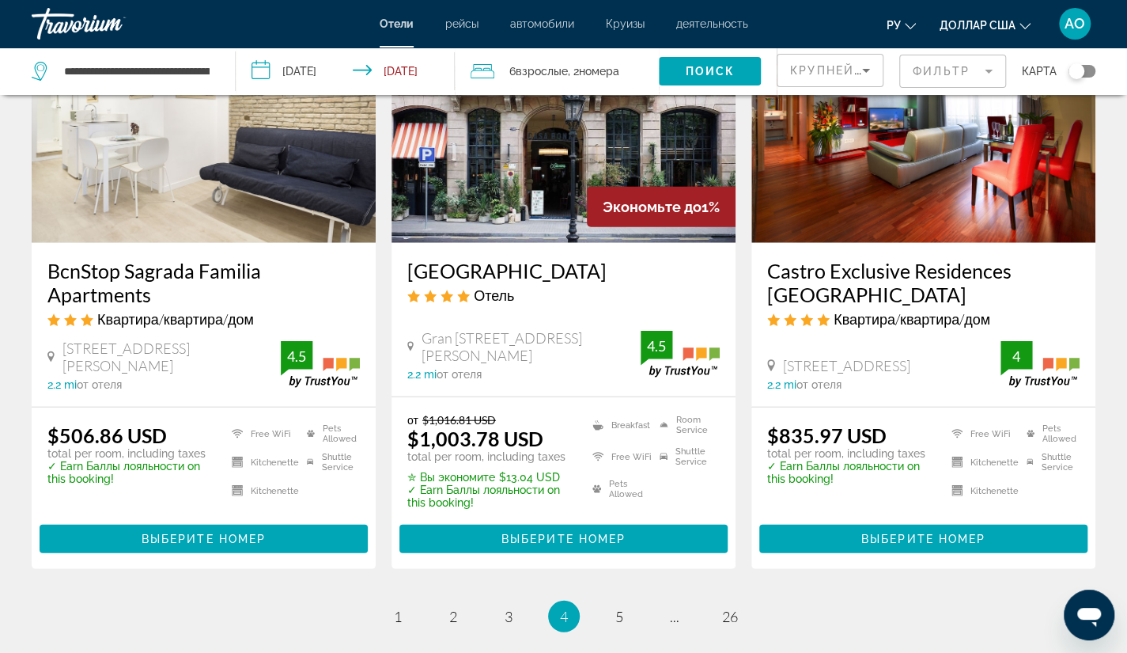
scroll to position [1993, 0]
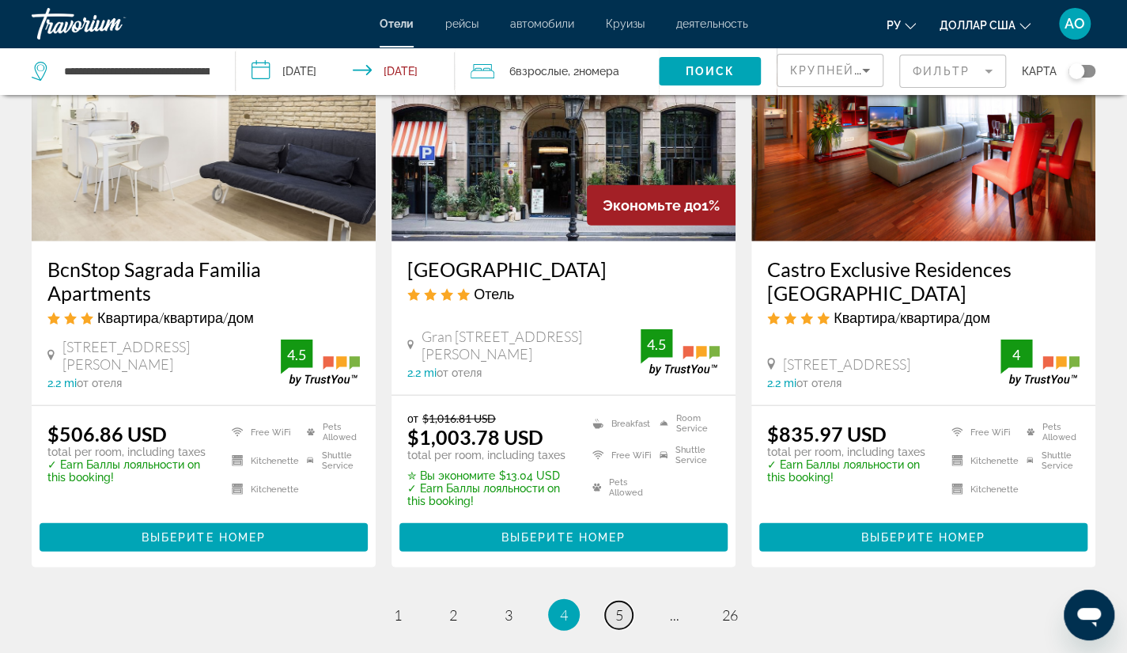
click at [623, 601] on link "page 5" at bounding box center [619, 615] width 28 height 28
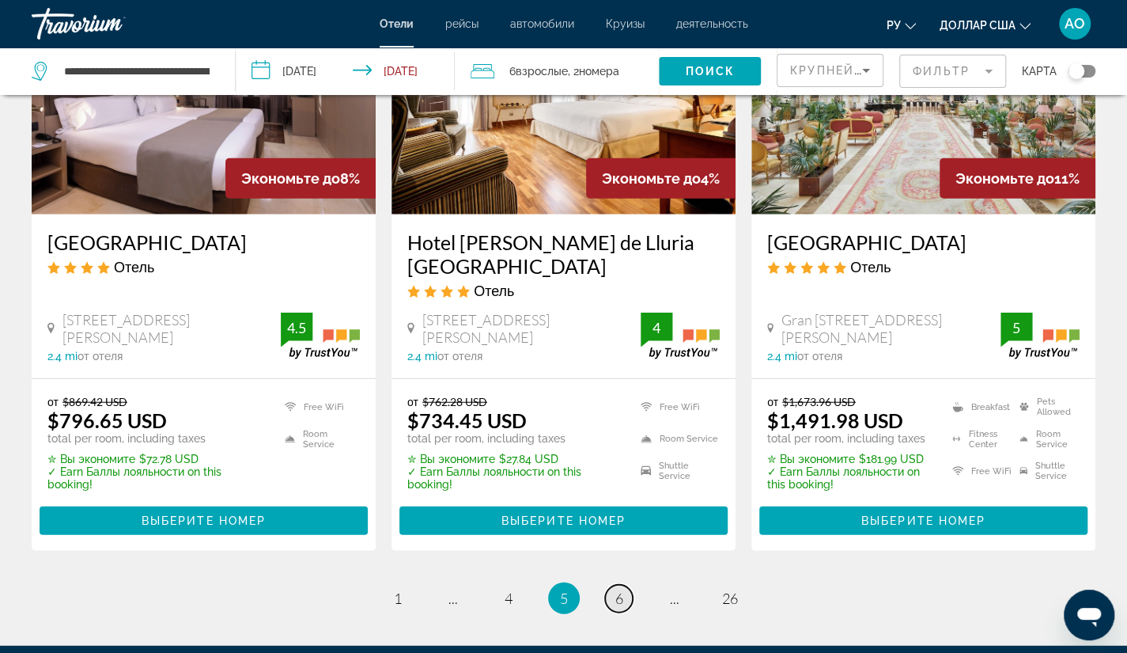
scroll to position [2070, 0]
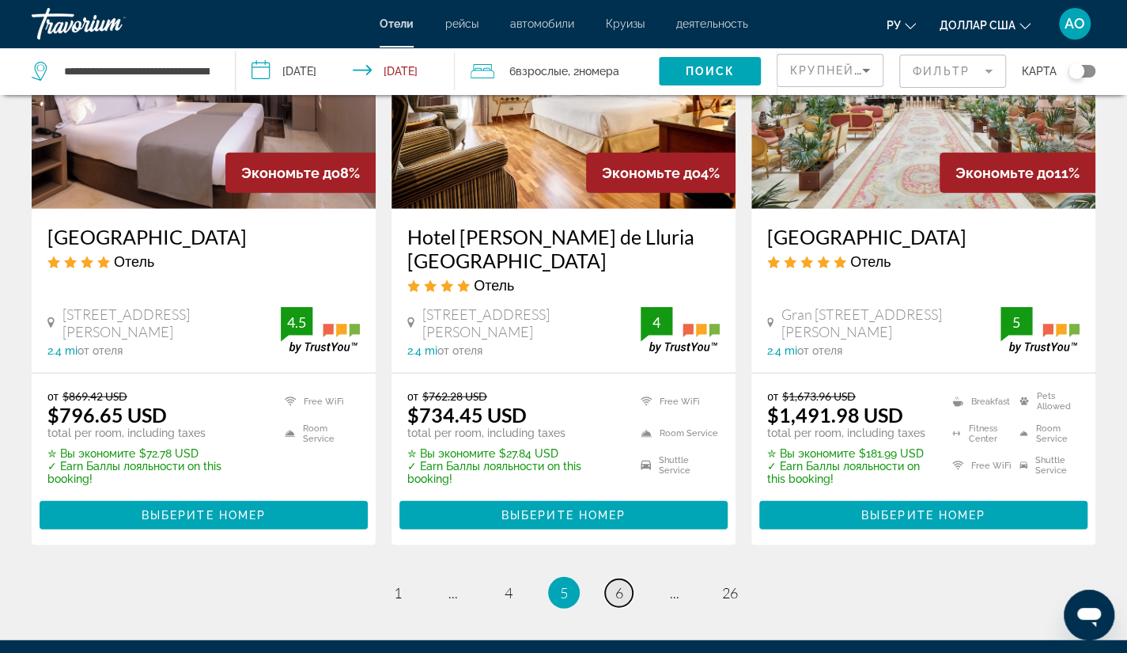
click at [615, 584] on span "6" at bounding box center [619, 592] width 8 height 17
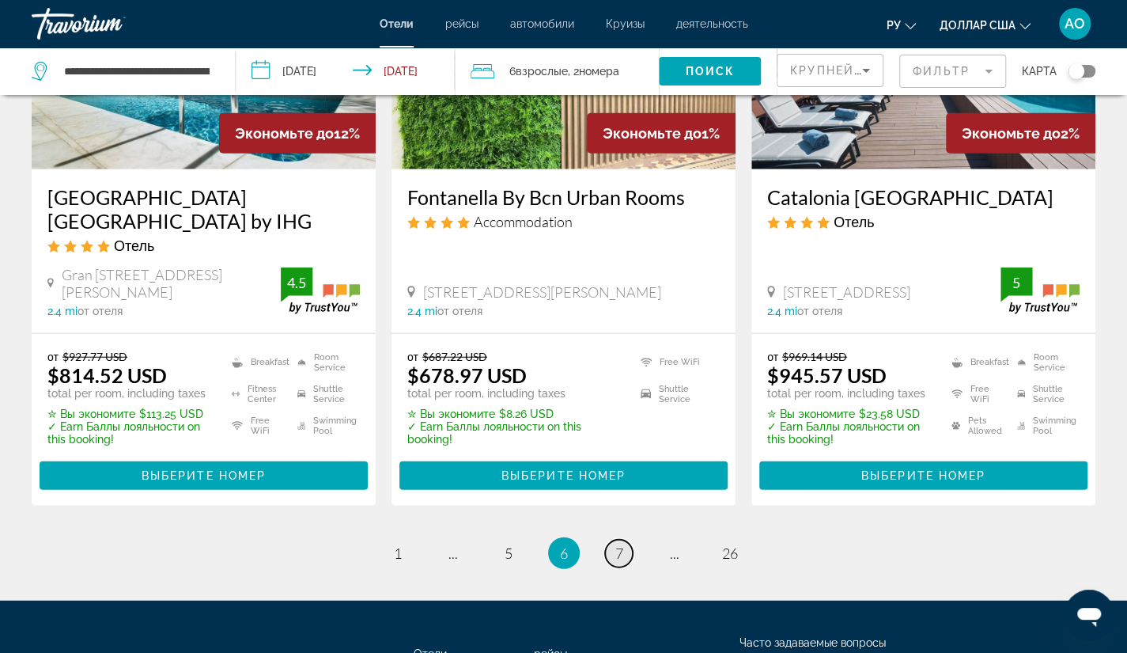
scroll to position [2035, 0]
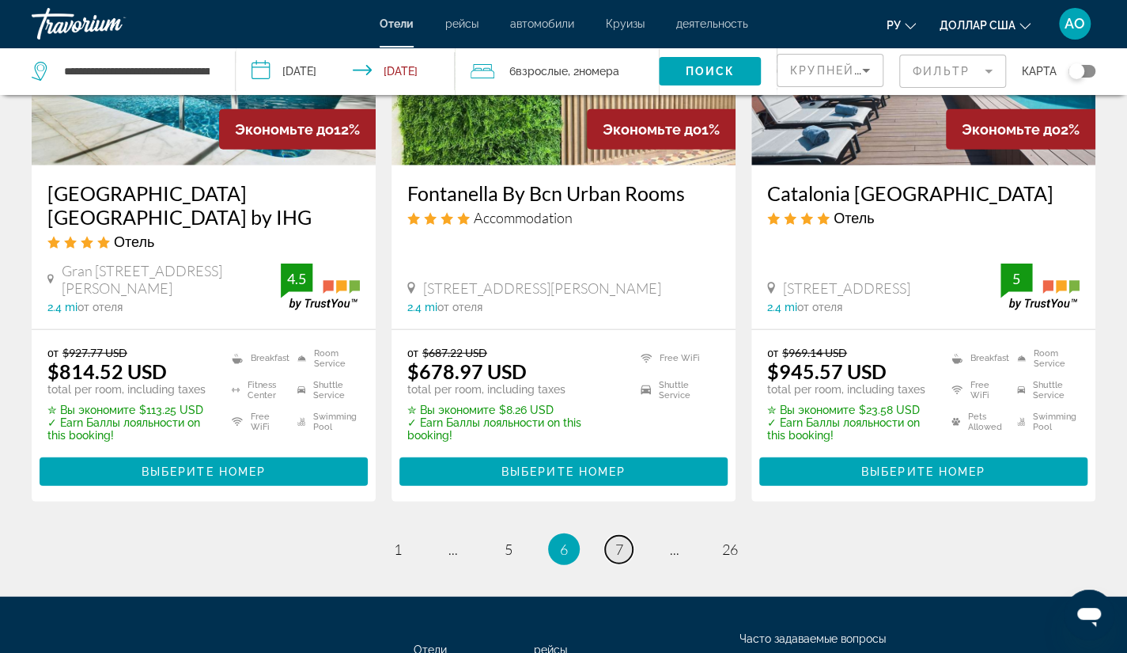
click at [617, 543] on span "7" at bounding box center [619, 548] width 8 height 17
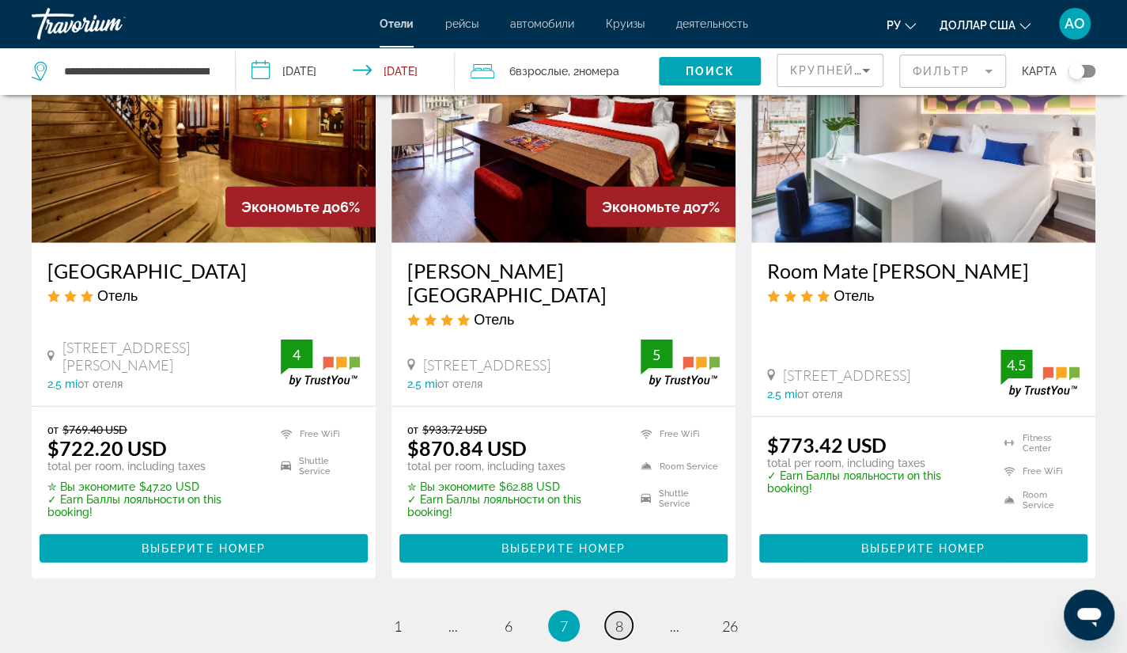
scroll to position [1982, 0]
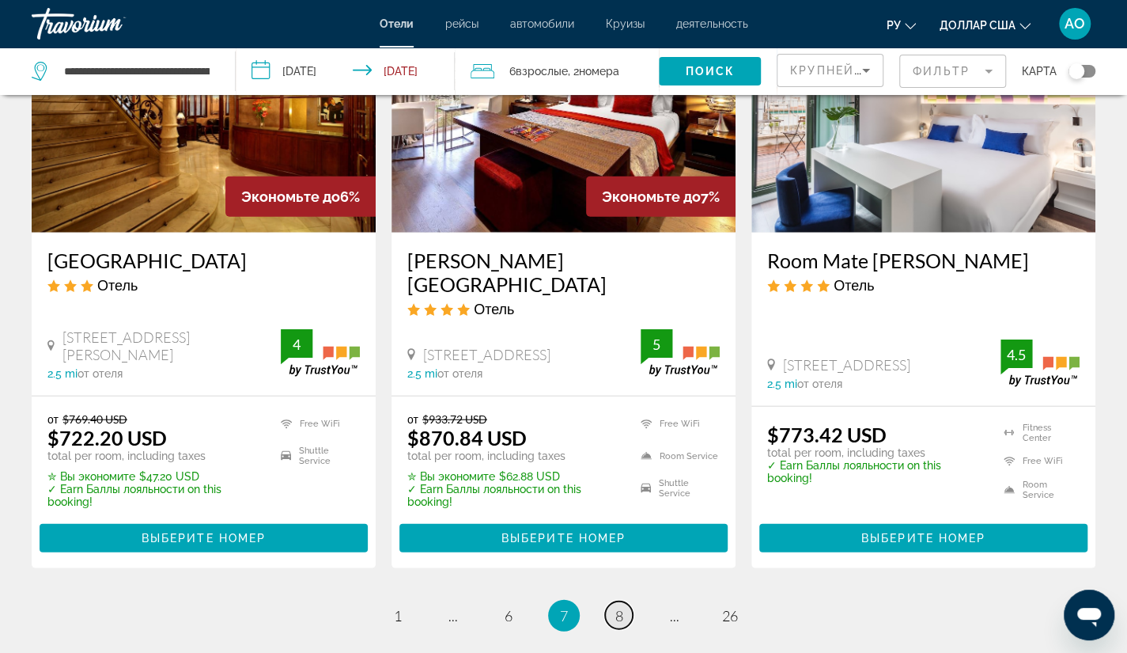
click at [623, 607] on span "8" at bounding box center [619, 615] width 8 height 17
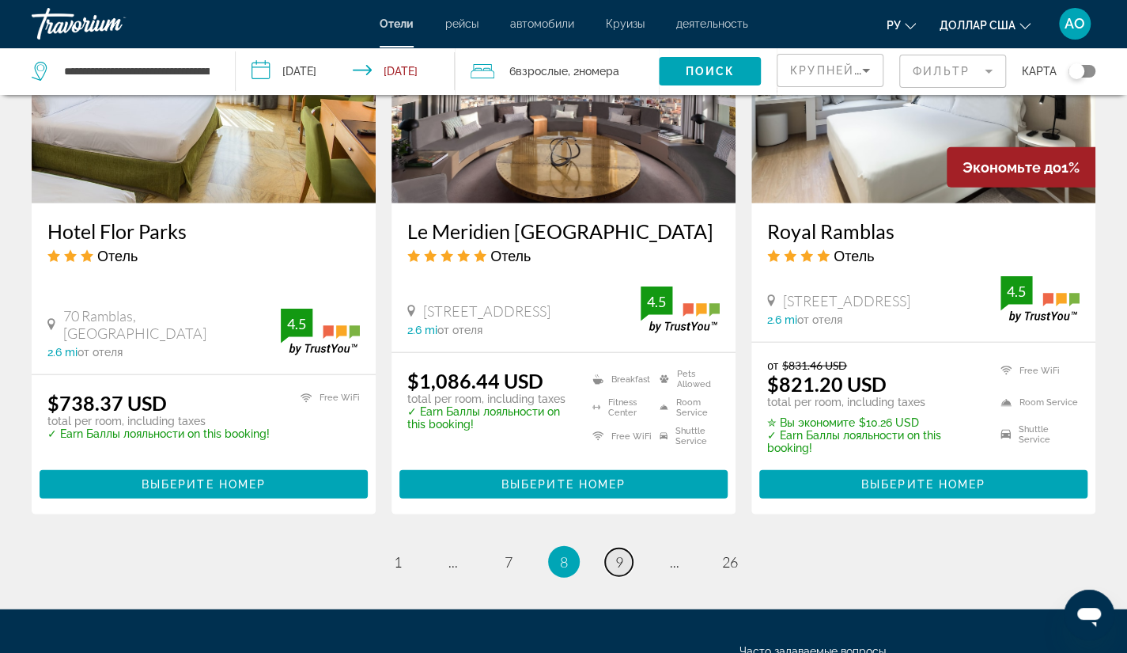
scroll to position [2031, 0]
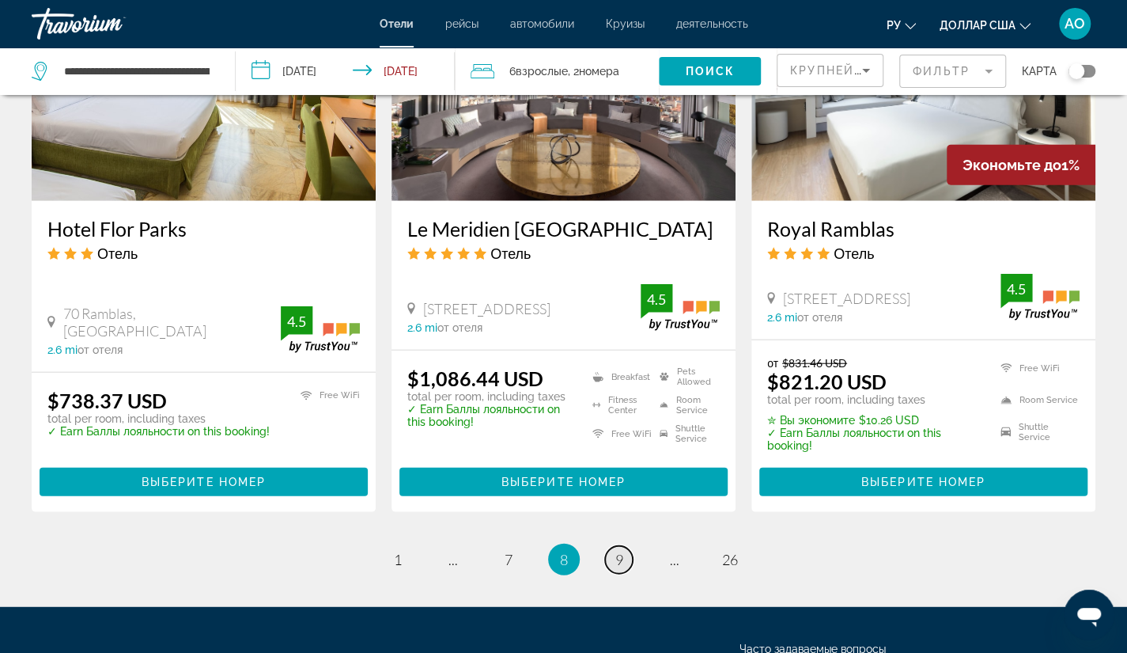
click at [619, 551] on span "9" at bounding box center [619, 559] width 8 height 17
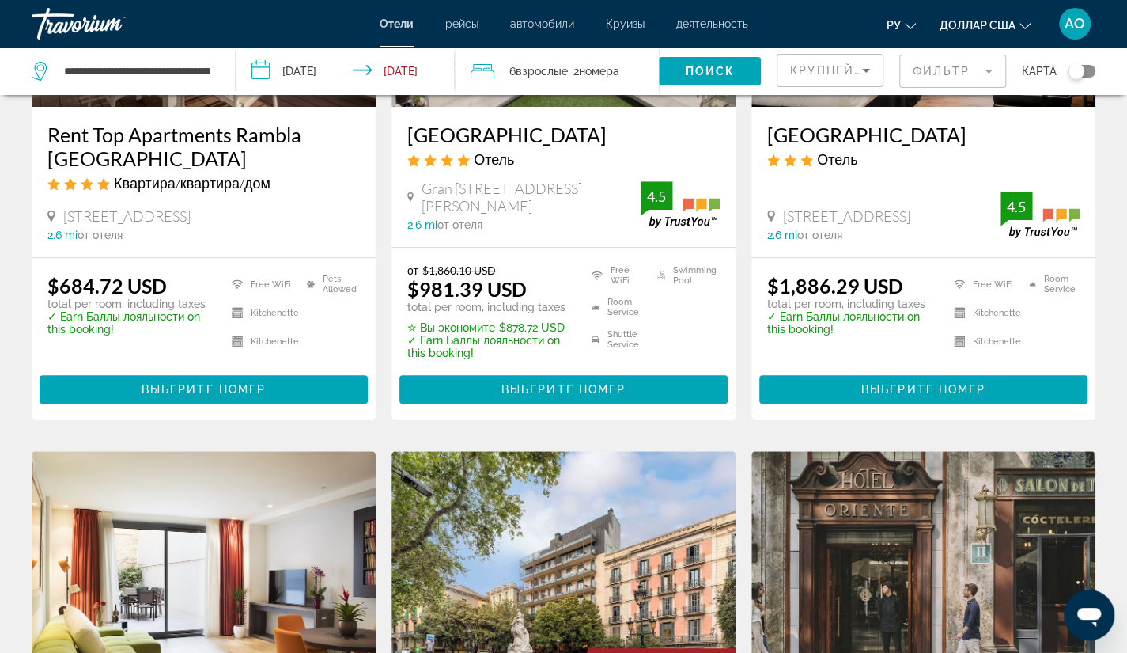
scroll to position [112, 0]
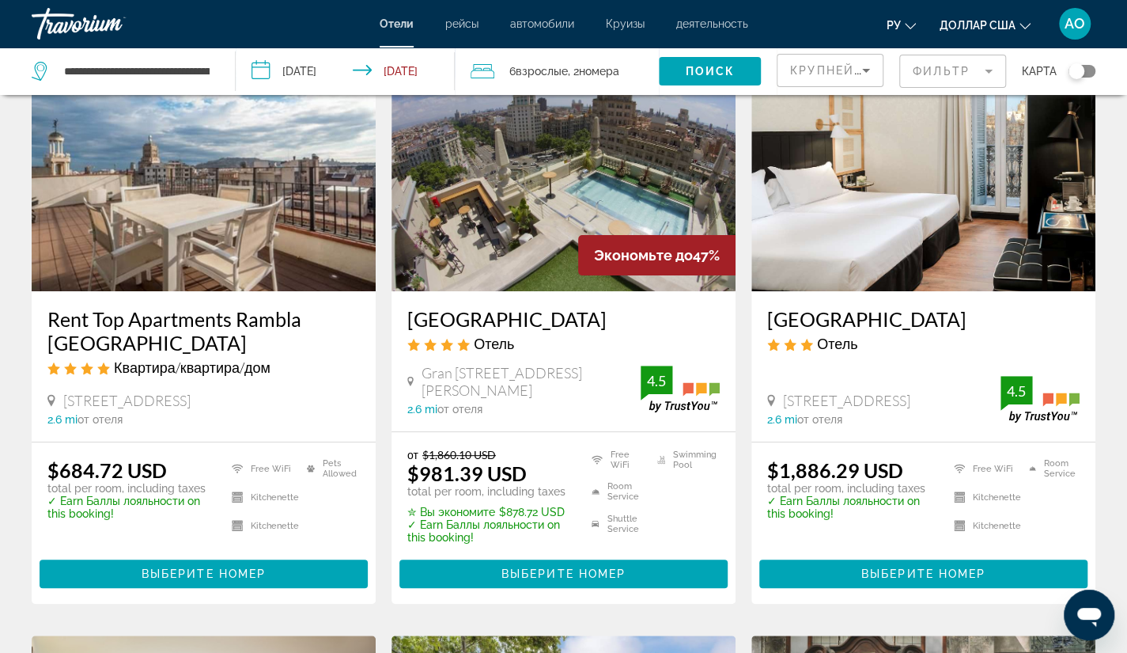
click at [572, 78] on span ", 2 Комната номера" at bounding box center [592, 71] width 51 height 22
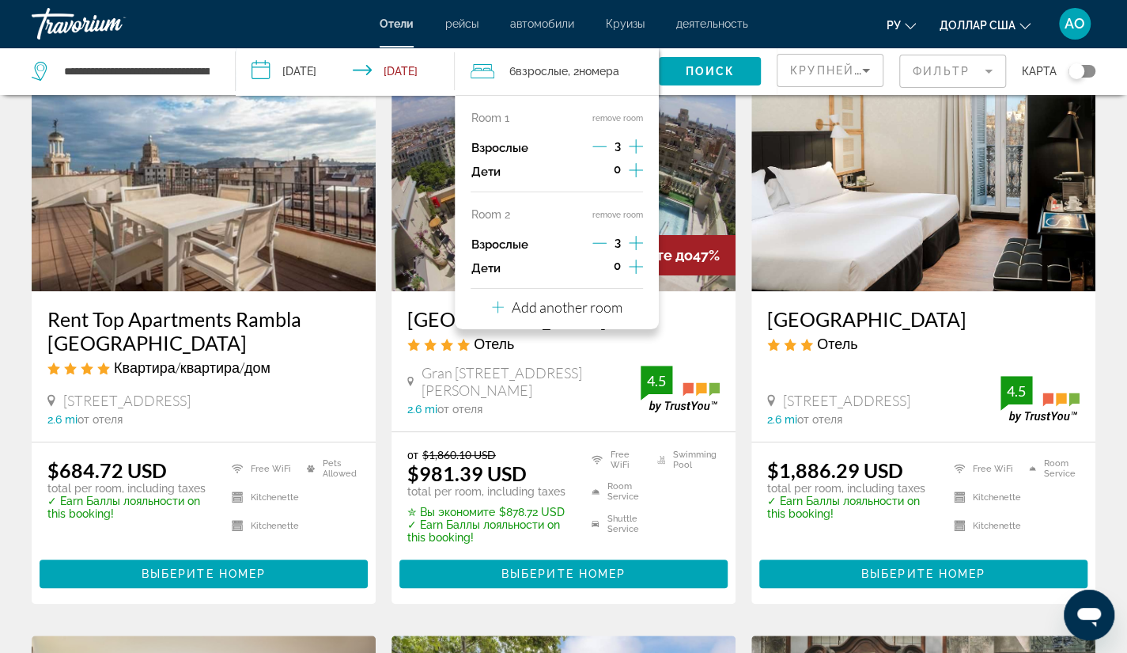
click at [609, 216] on button "remove room" at bounding box center [618, 215] width 51 height 10
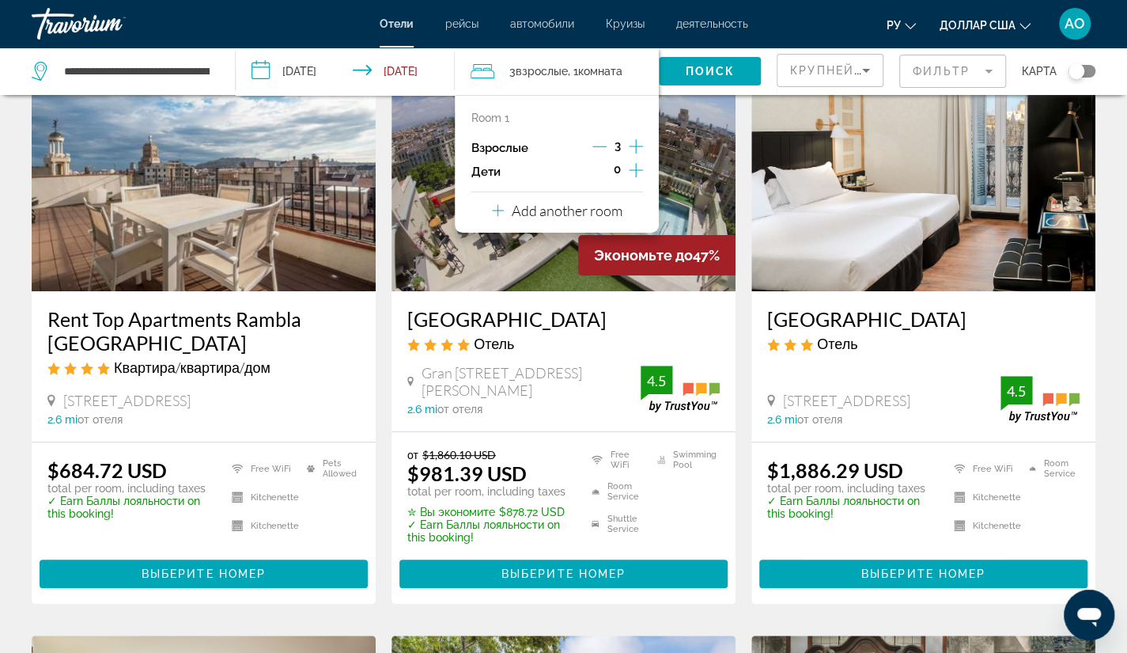
click at [595, 149] on icon "Decrement adults" at bounding box center [600, 146] width 14 height 14
click at [702, 73] on span "Поиск" at bounding box center [710, 71] width 50 height 13
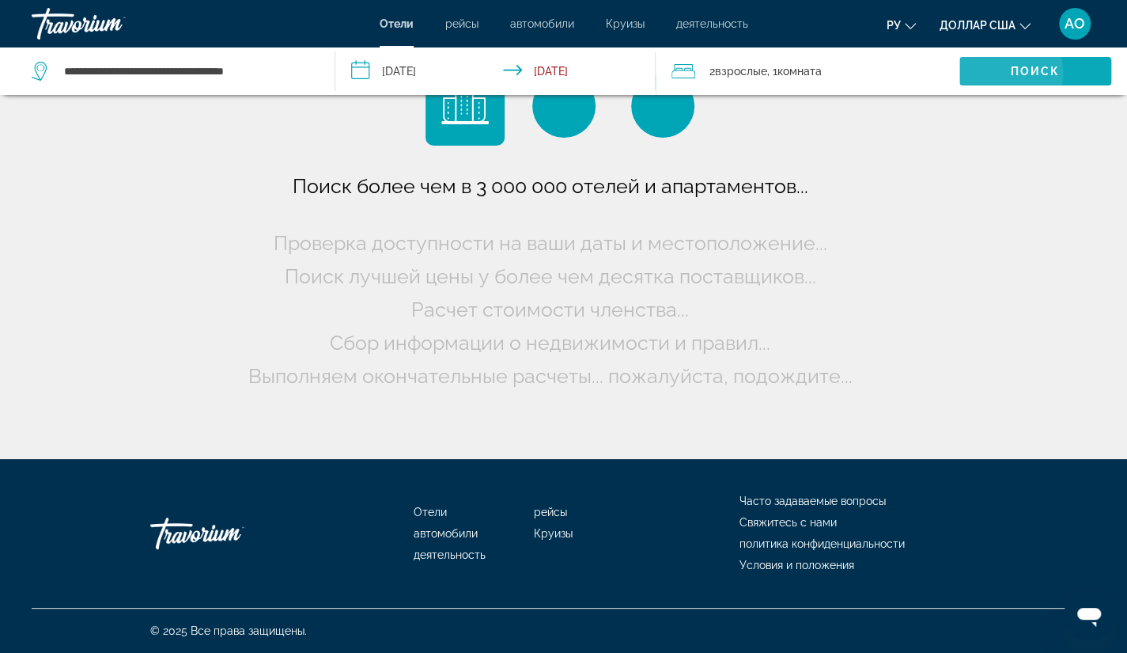
scroll to position [0, 0]
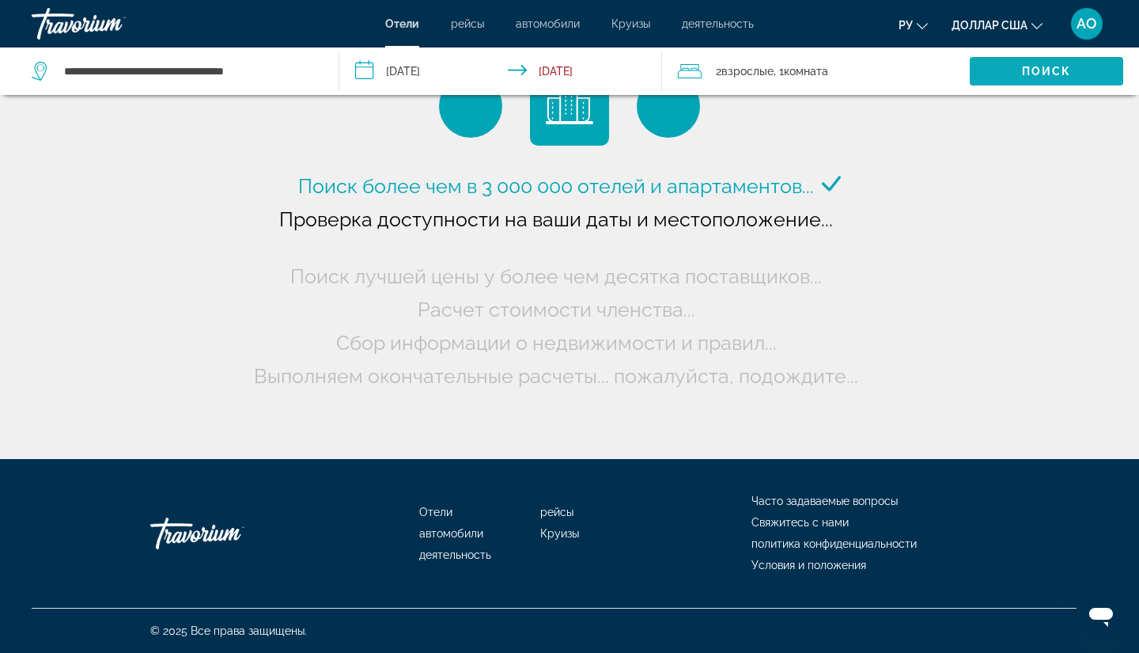
click at [702, 73] on div "2 Взрослый Взрослые , 1 Комната номера" at bounding box center [824, 71] width 292 height 22
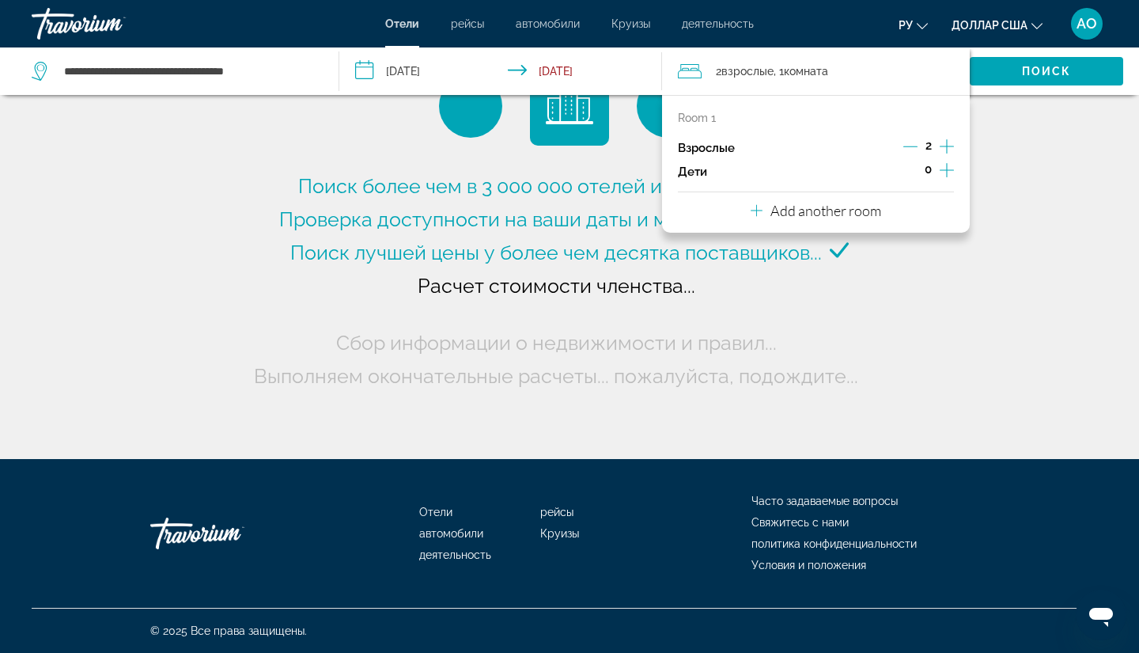
click at [942, 311] on div "Поиск более чем в 3 000 000 отелей и апартаментов..." at bounding box center [569, 229] width 1139 height 459
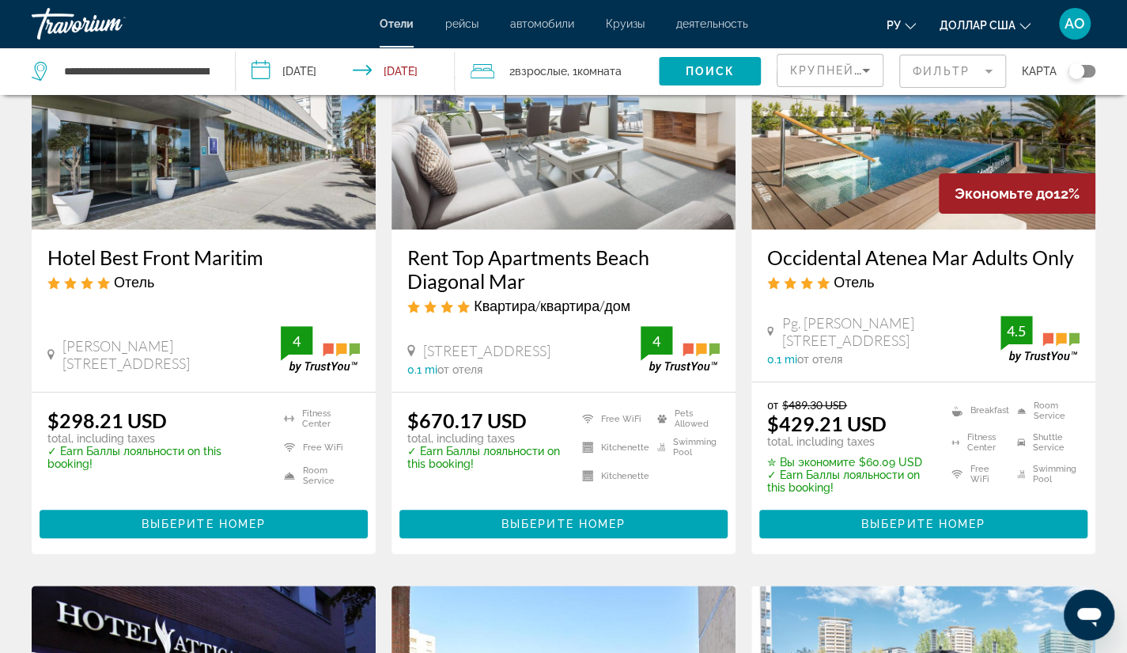
scroll to position [200, 0]
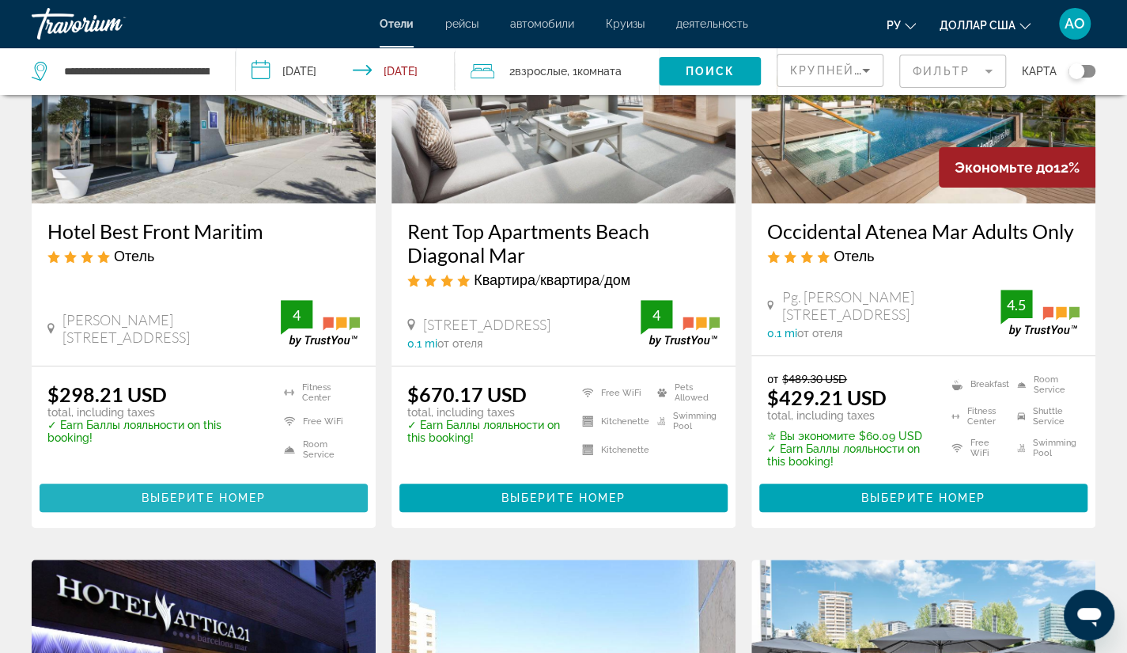
click at [206, 494] on span "Выберите номер" at bounding box center [204, 497] width 124 height 13
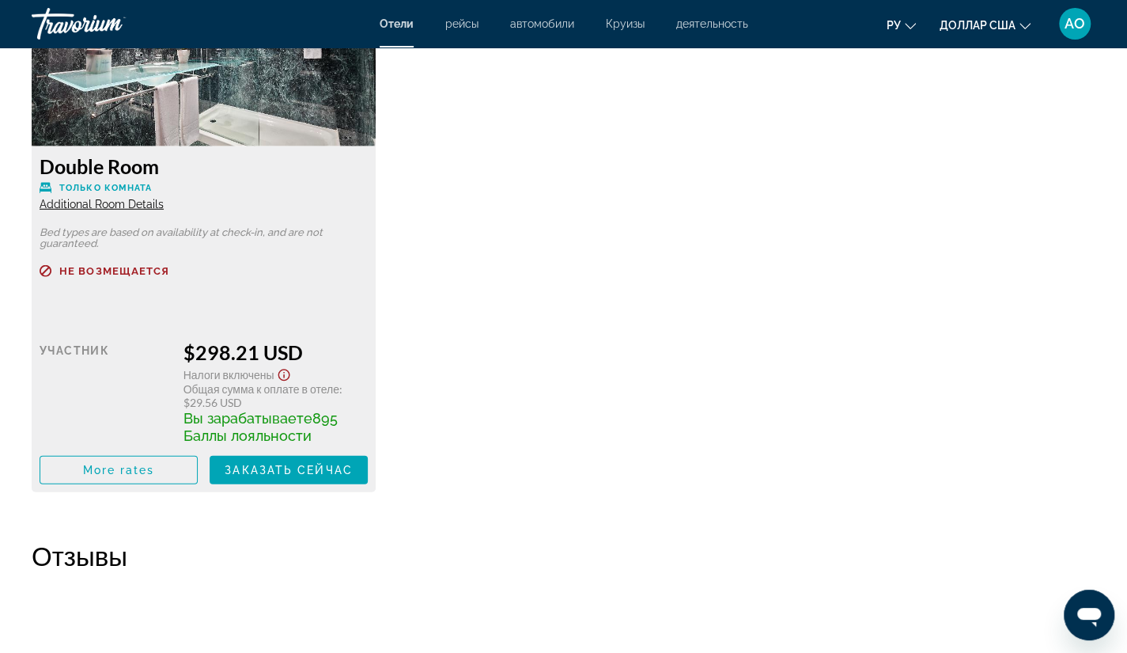
scroll to position [2292, 0]
click at [265, 471] on span "Заказать сейчас" at bounding box center [289, 469] width 128 height 13
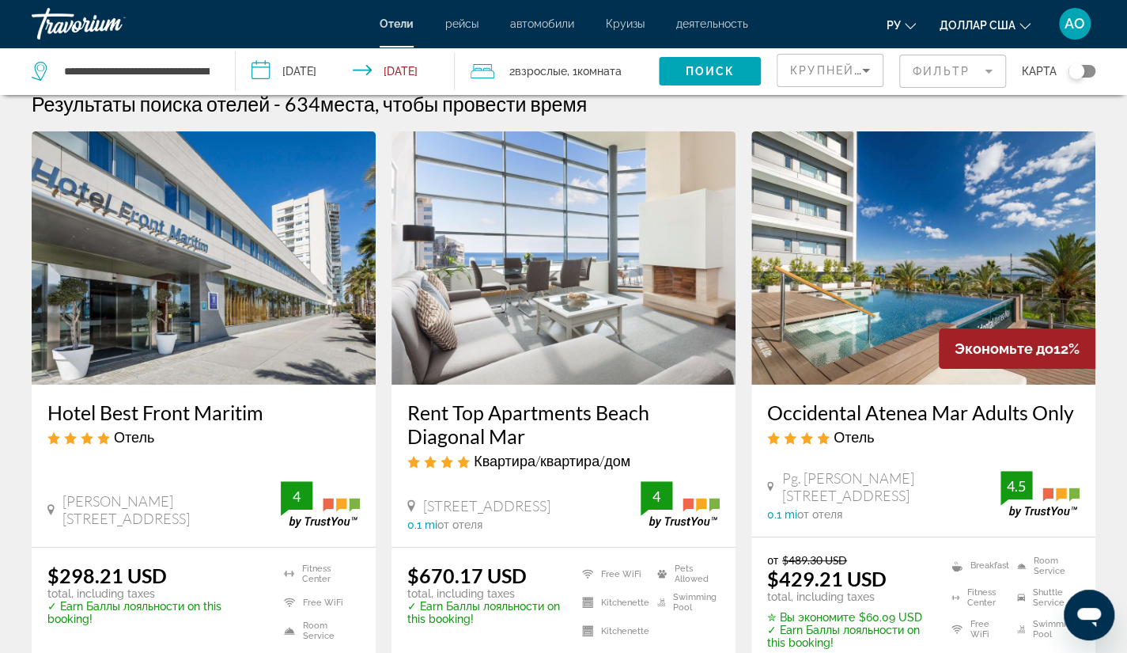
scroll to position [4, 0]
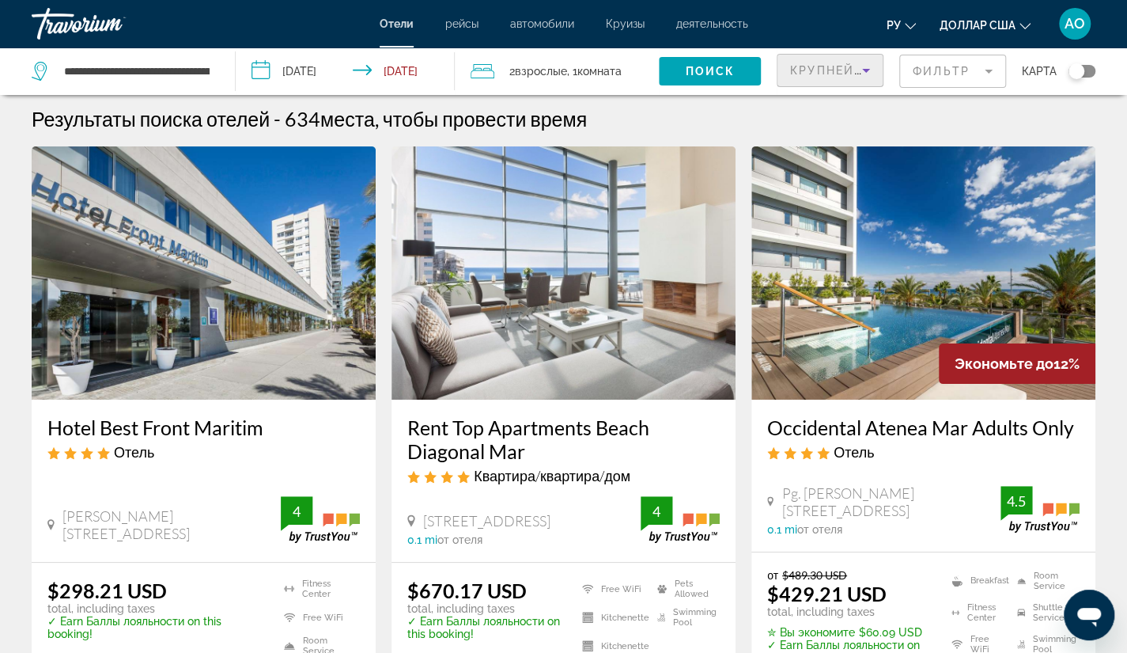
click at [826, 64] on span "Крупнейшие сбережения" at bounding box center [886, 70] width 192 height 13
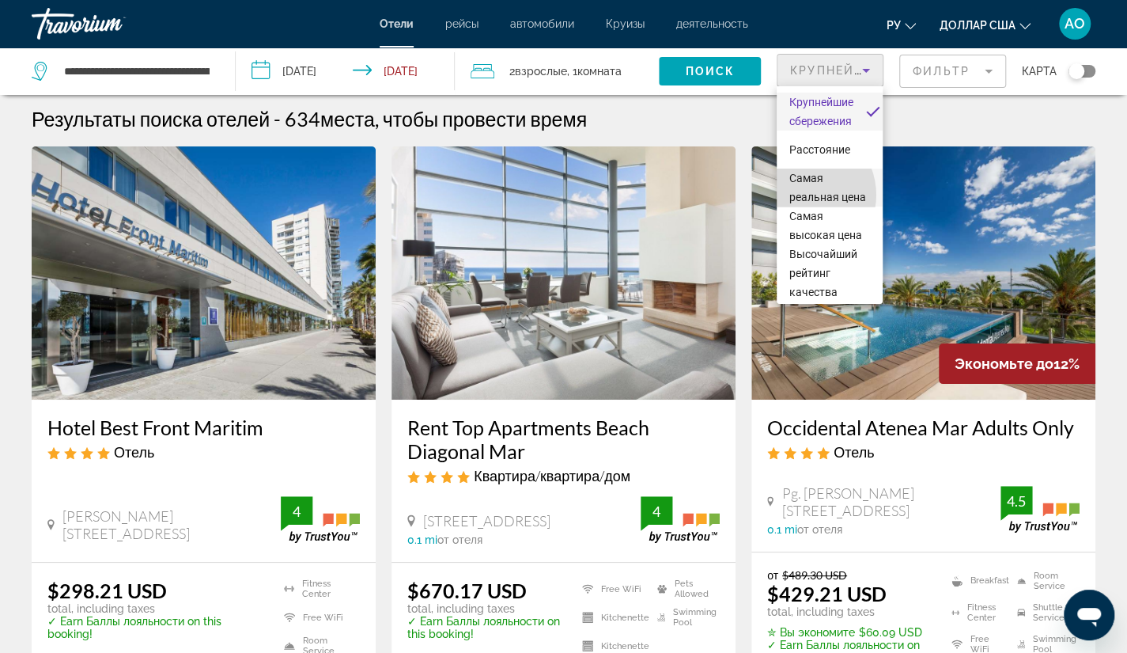
click at [802, 195] on font "Самая реальная цена" at bounding box center [828, 188] width 77 height 32
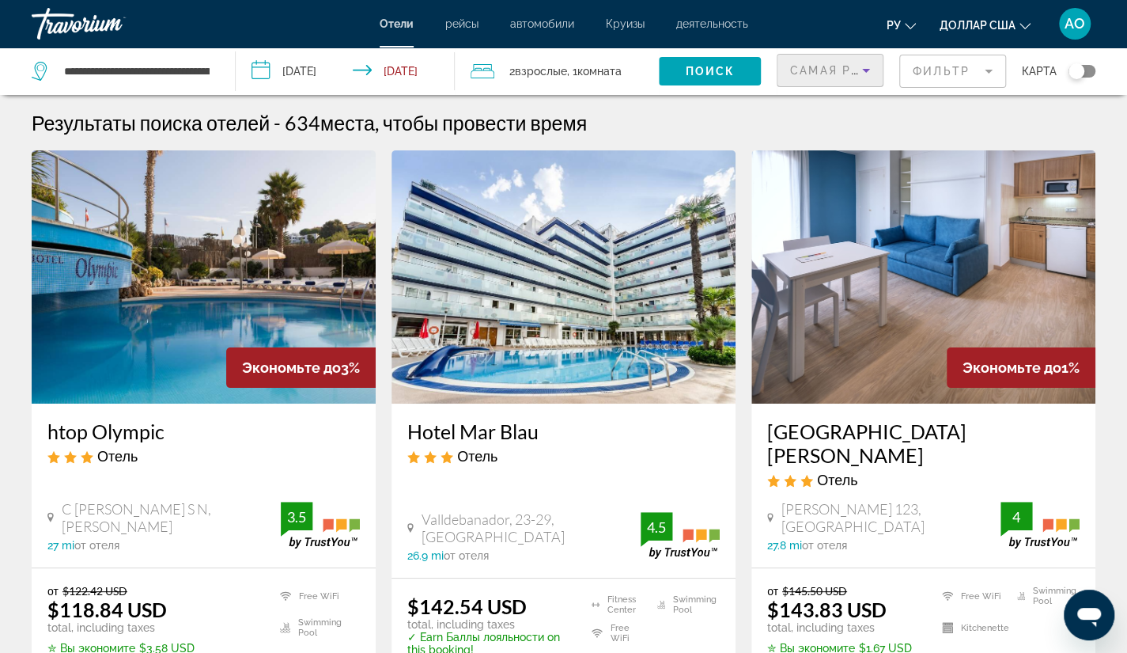
click at [857, 77] on icon "Sort by" at bounding box center [866, 70] width 19 height 19
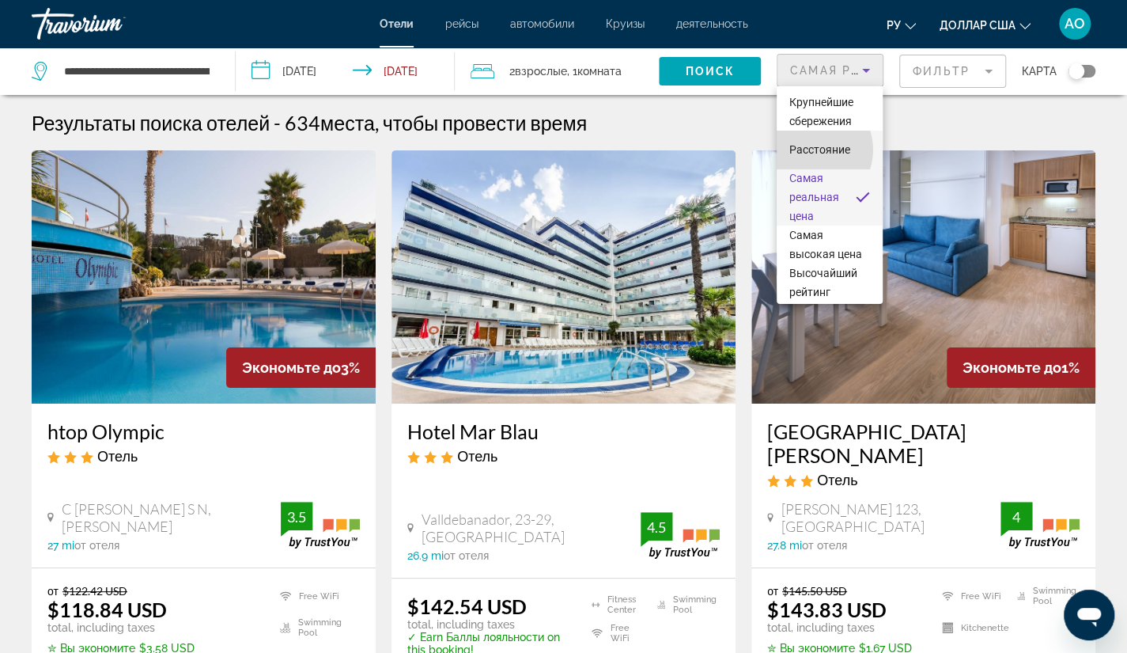
click at [810, 150] on font "Расстояние" at bounding box center [820, 149] width 61 height 13
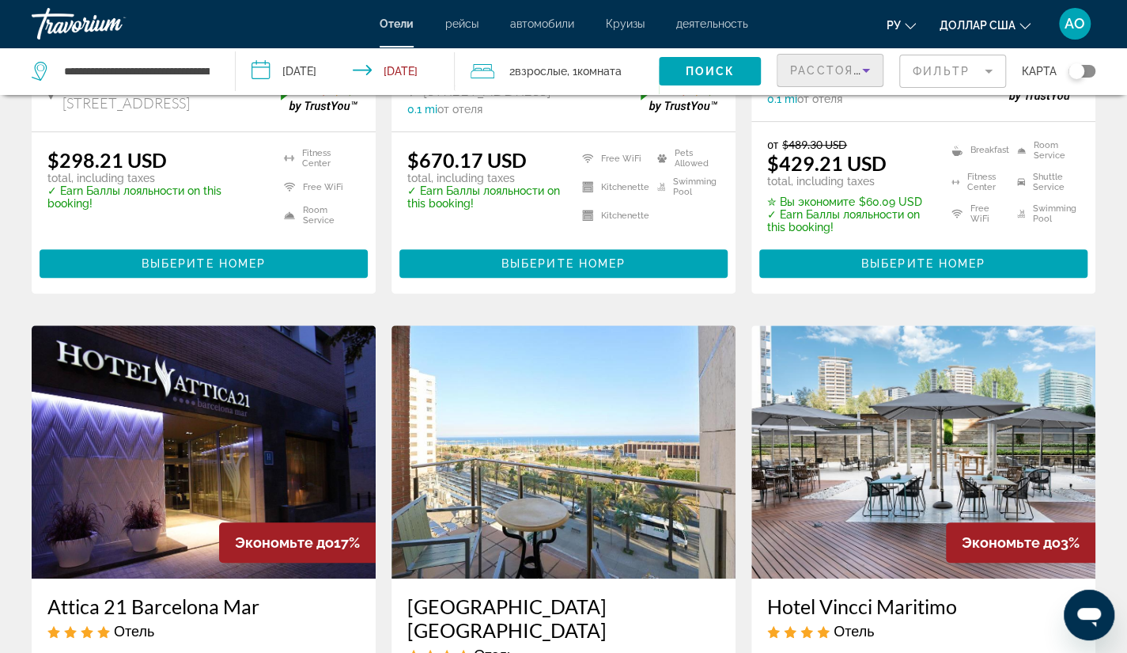
scroll to position [435, 0]
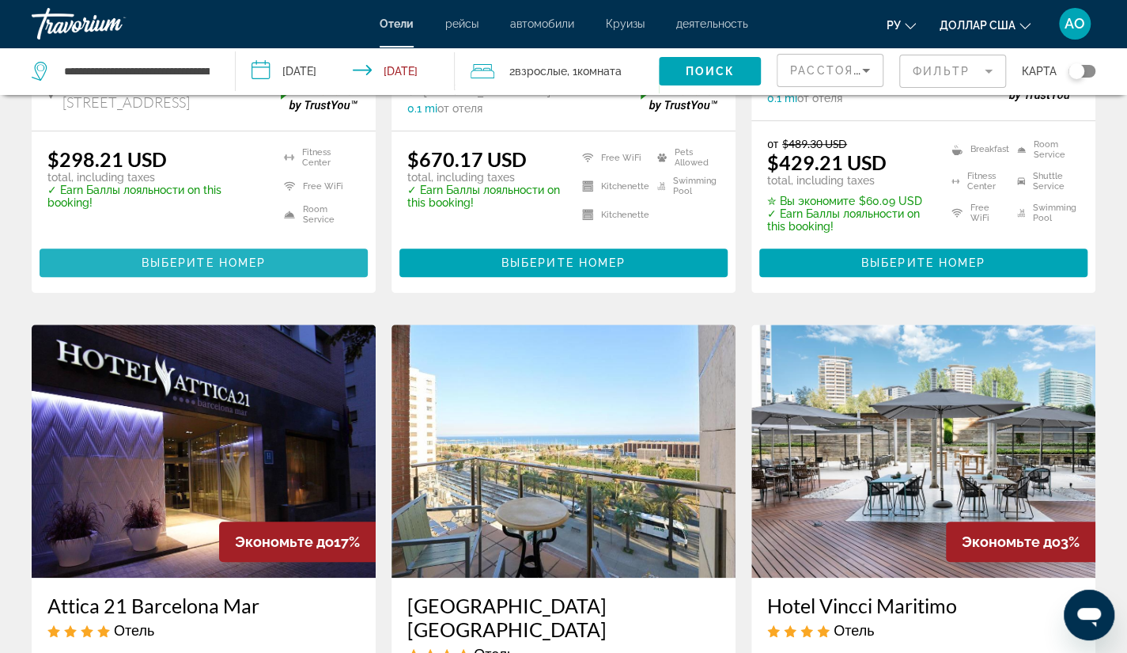
click at [238, 263] on span "Выберите номер" at bounding box center [204, 262] width 124 height 13
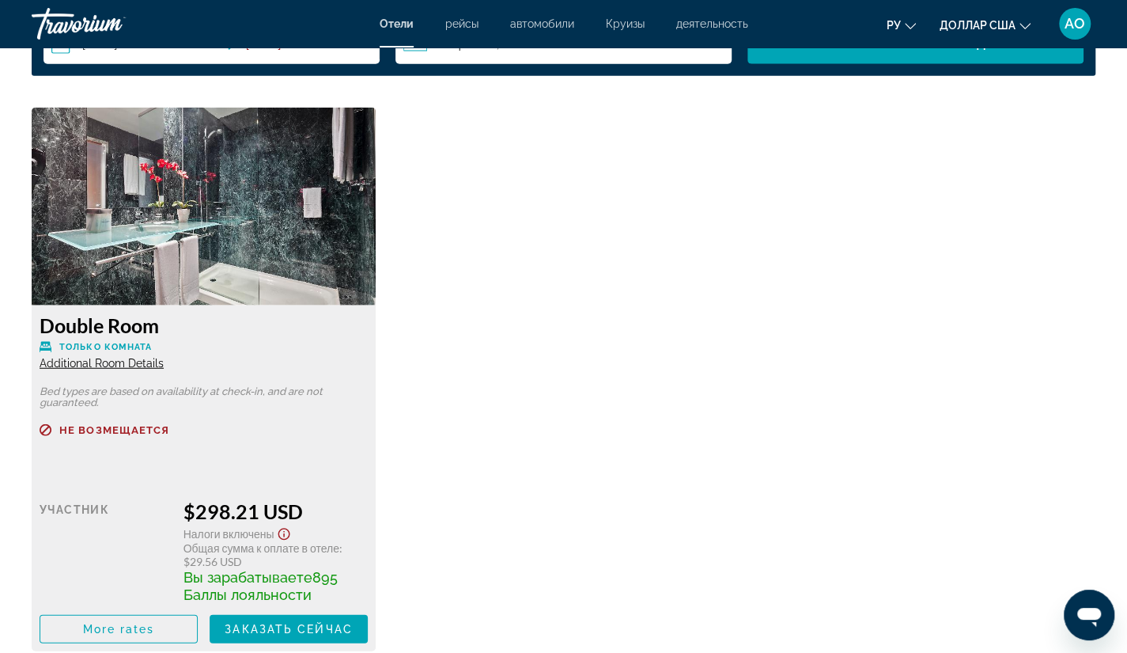
scroll to position [2137, 0]
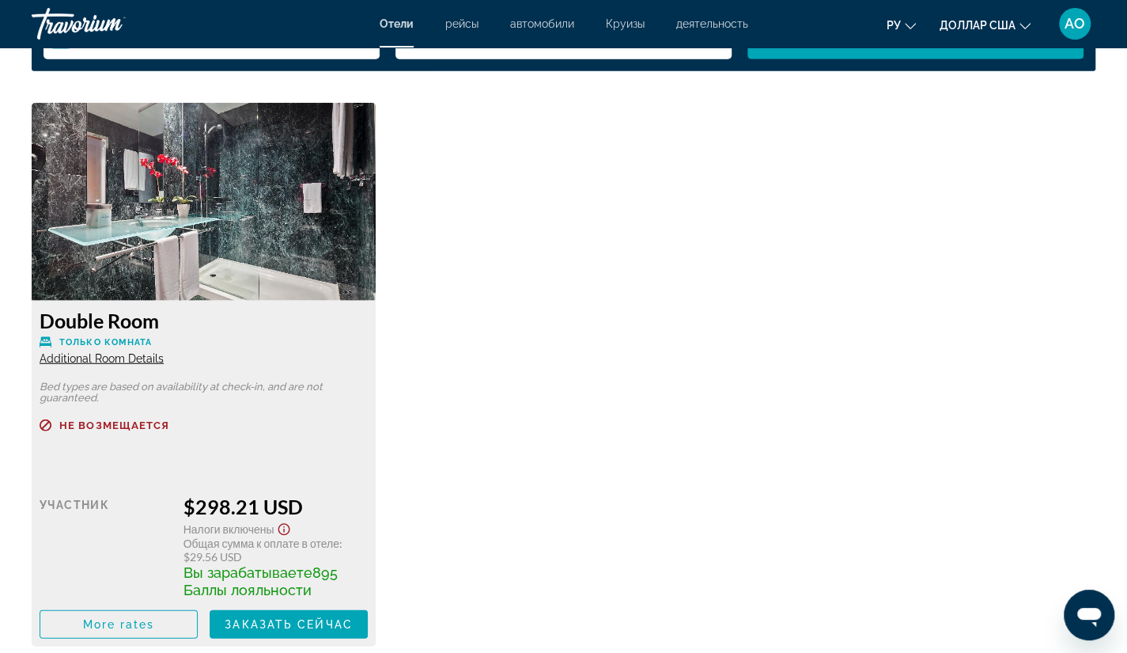
click at [324, 326] on h3 "Double Room" at bounding box center [204, 321] width 328 height 24
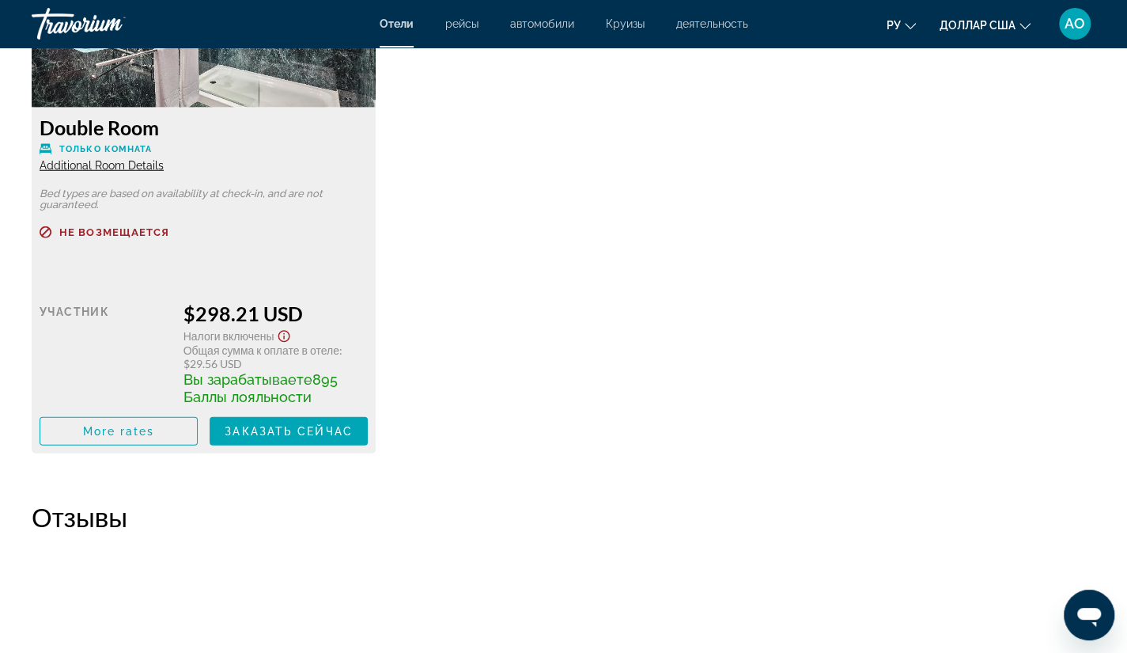
scroll to position [2331, 0]
click at [256, 432] on span "Заказать сейчас" at bounding box center [289, 430] width 128 height 13
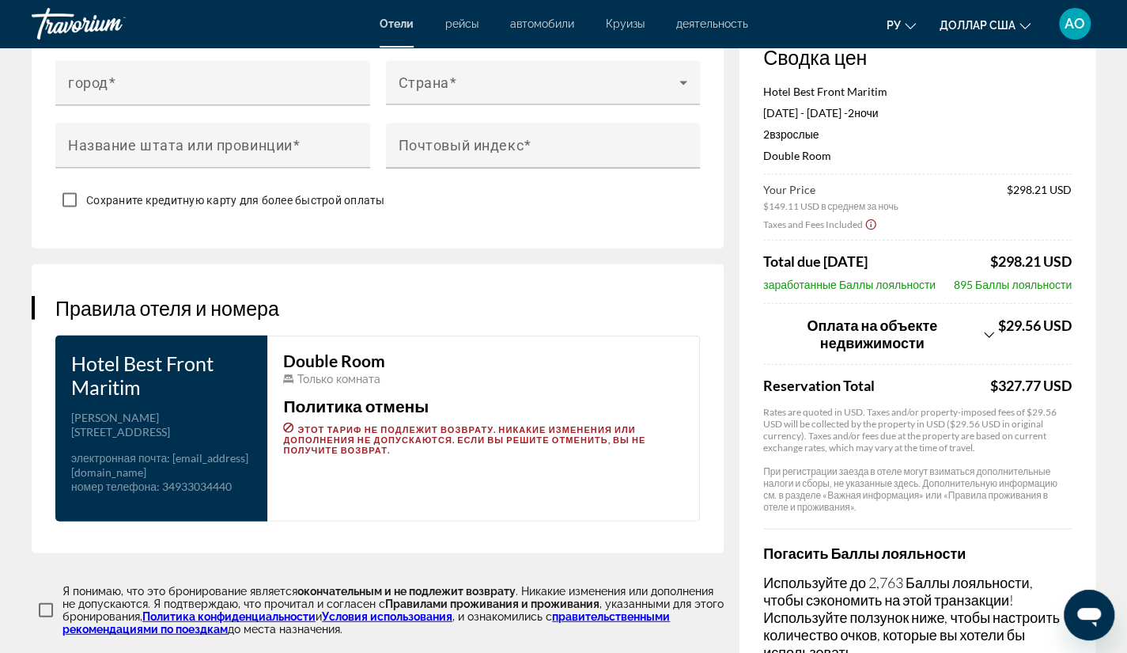
scroll to position [1891, 0]
